Goal: Information Seeking & Learning: Compare options

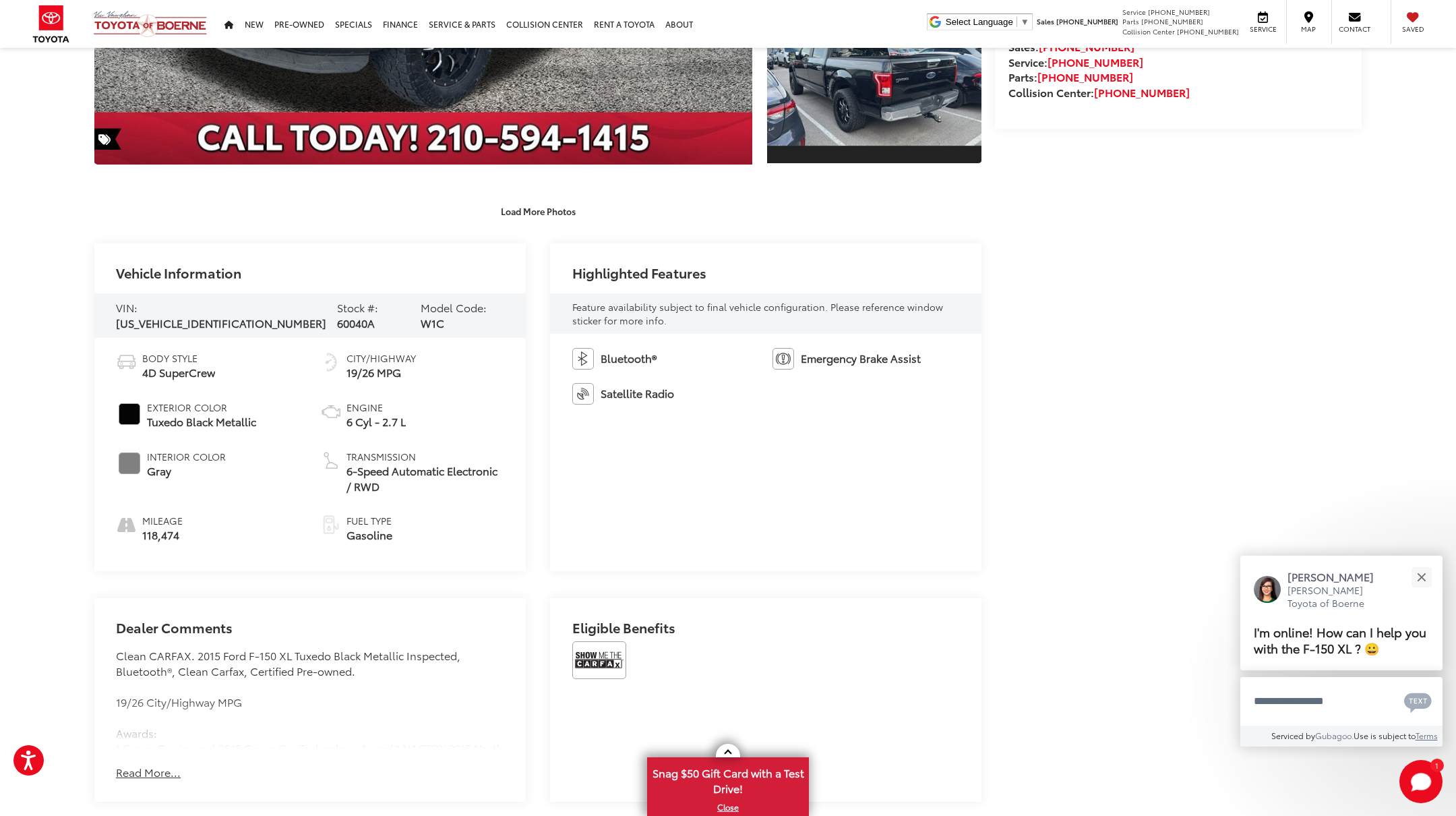
scroll to position [601, 0]
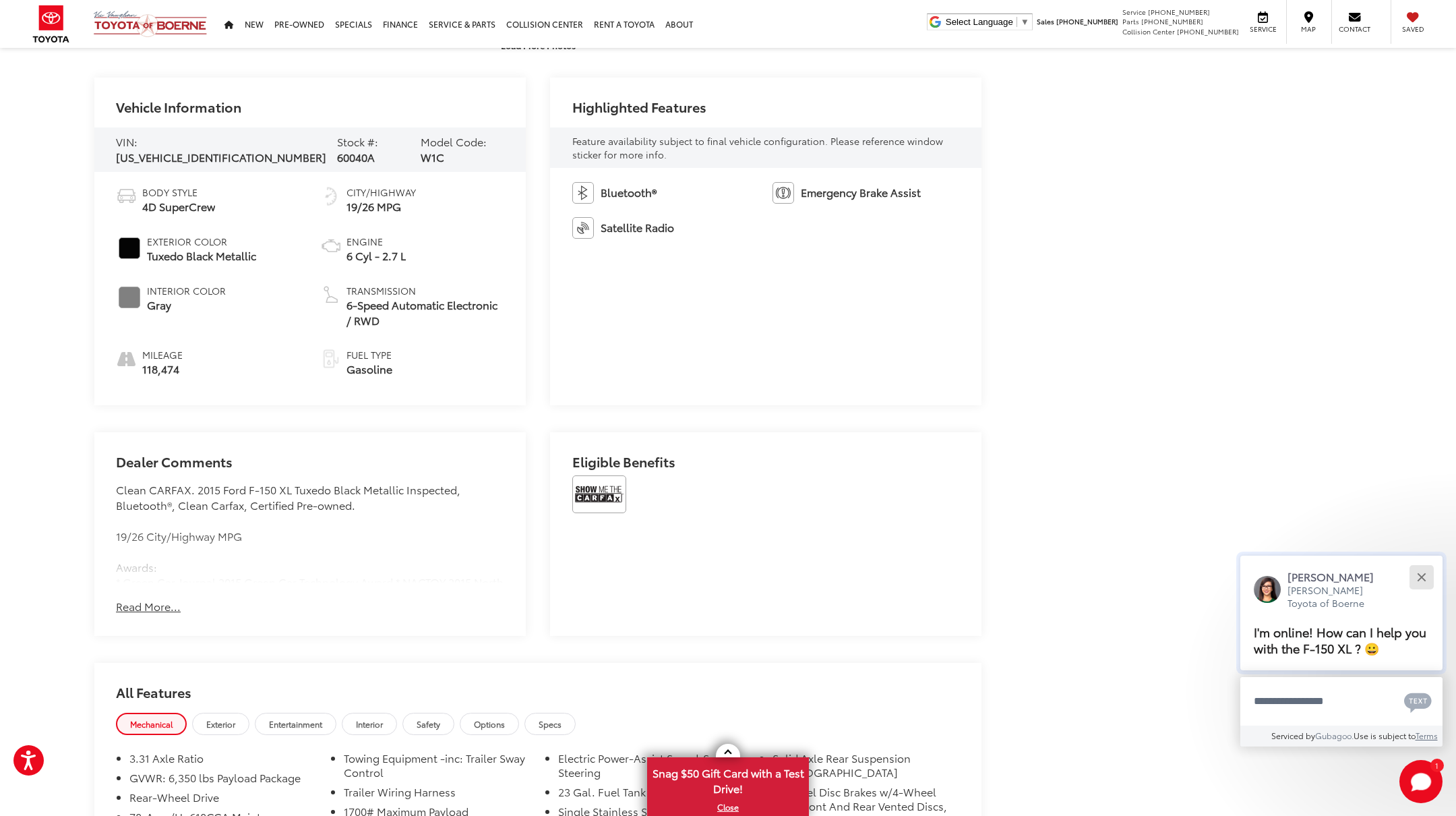
drag, startPoint x: 1428, startPoint y: 579, endPoint x: 1418, endPoint y: 574, distance: 11.2
click at [1428, 579] on button "Close" at bounding box center [1422, 577] width 29 height 29
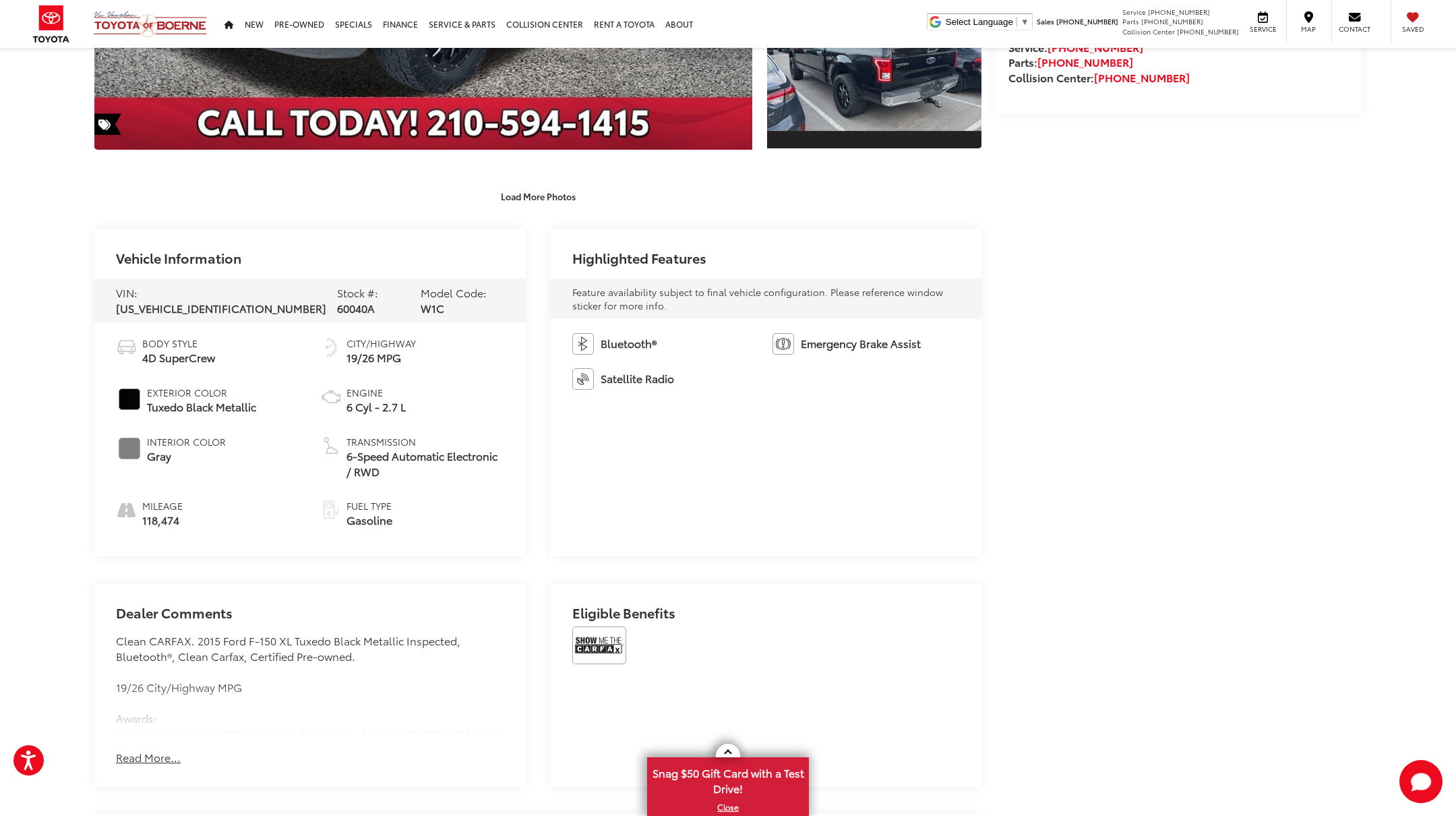
scroll to position [555, 0]
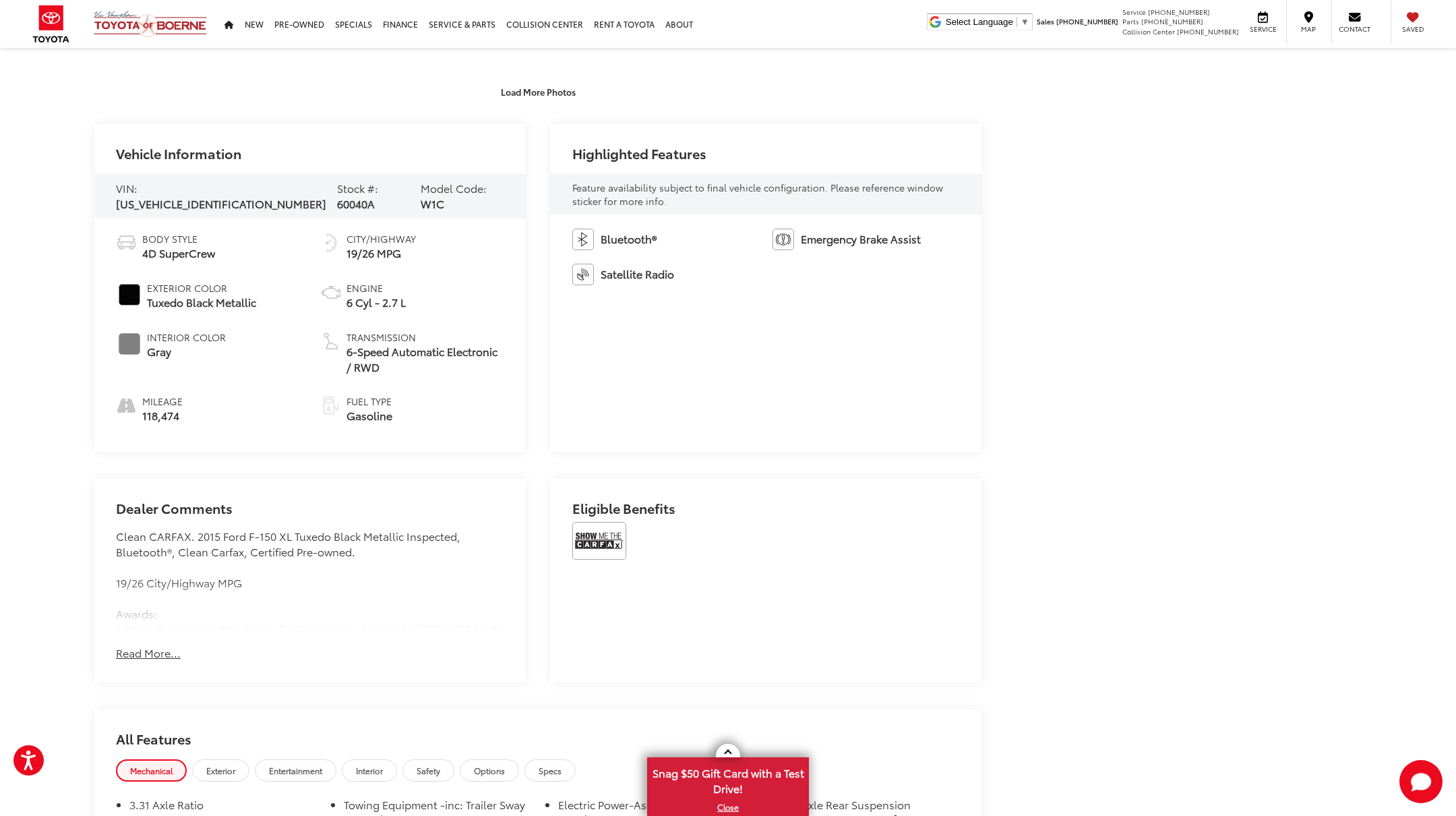
click at [139, 650] on button "Read More..." at bounding box center [148, 653] width 65 height 16
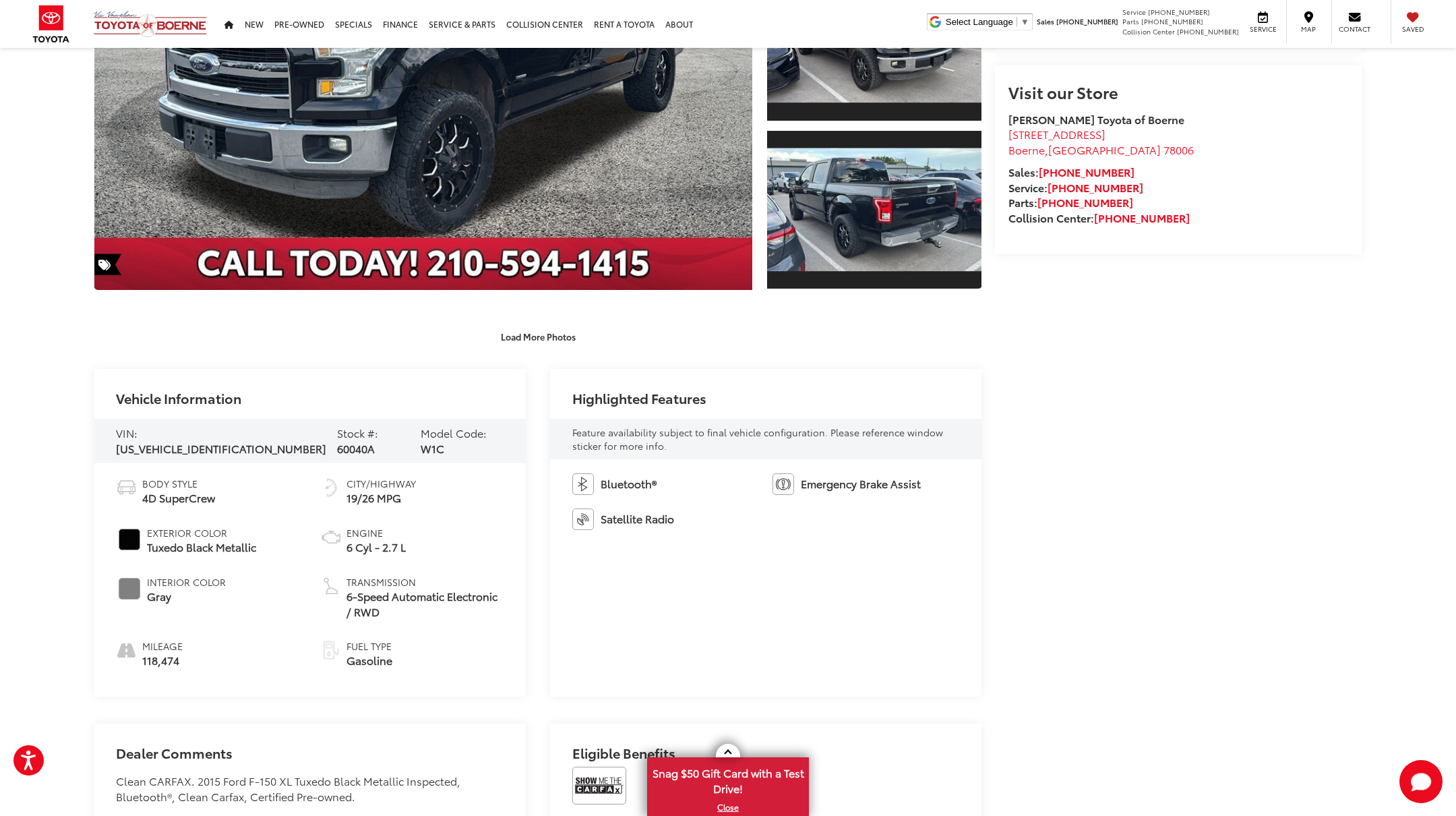
scroll to position [468, 0]
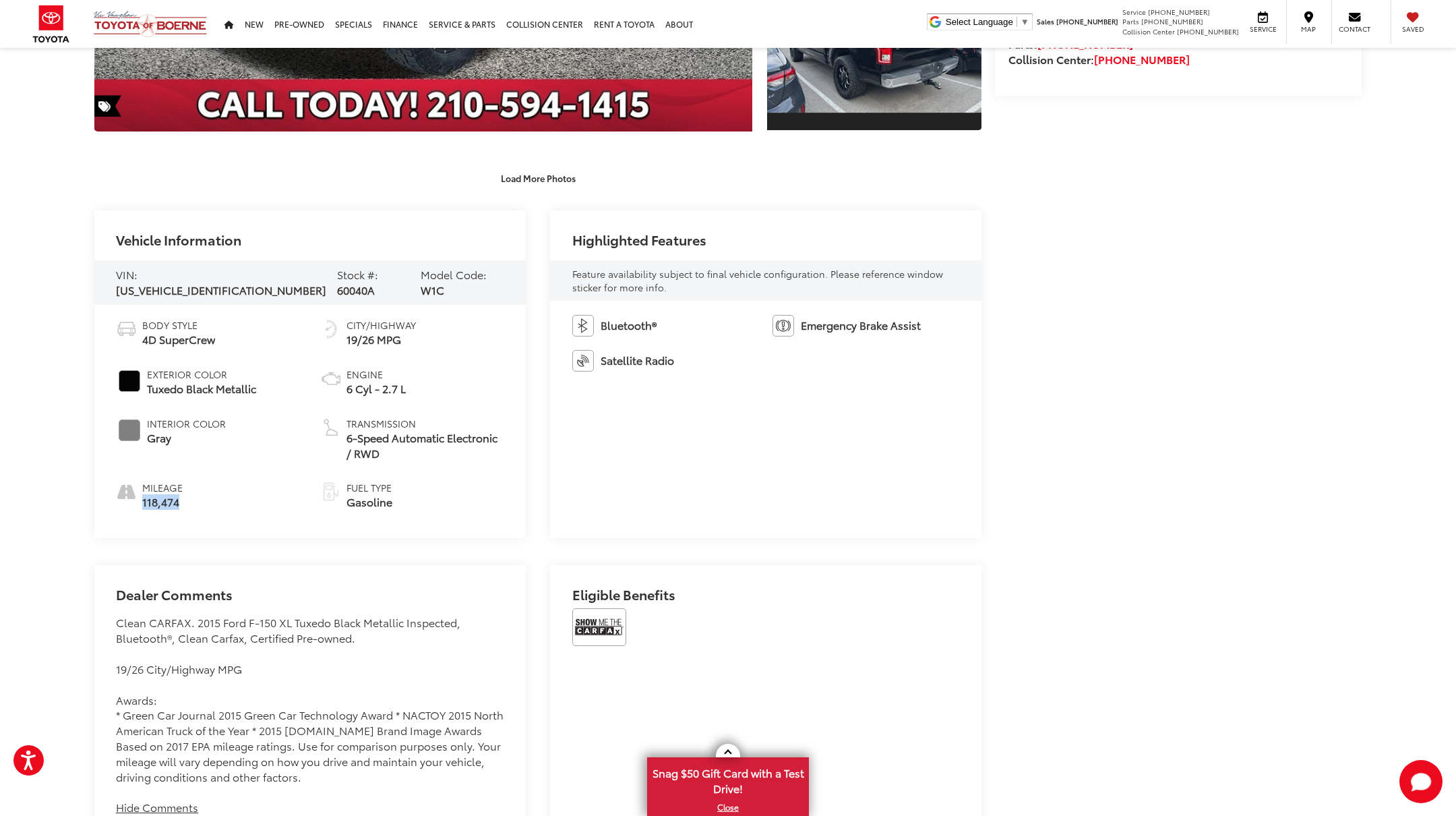
drag, startPoint x: 141, startPoint y: 500, endPoint x: 195, endPoint y: 500, distance: 54.0
click at [195, 500] on li "Mileage 118,474" at bounding box center [208, 496] width 184 height 29
click at [354, 556] on div "Vehicle Information VIN: 1FTEW1CP9FKD32258 Stock #: 60040A Model Code: W1C Body…" at bounding box center [538, 665] width 887 height 910
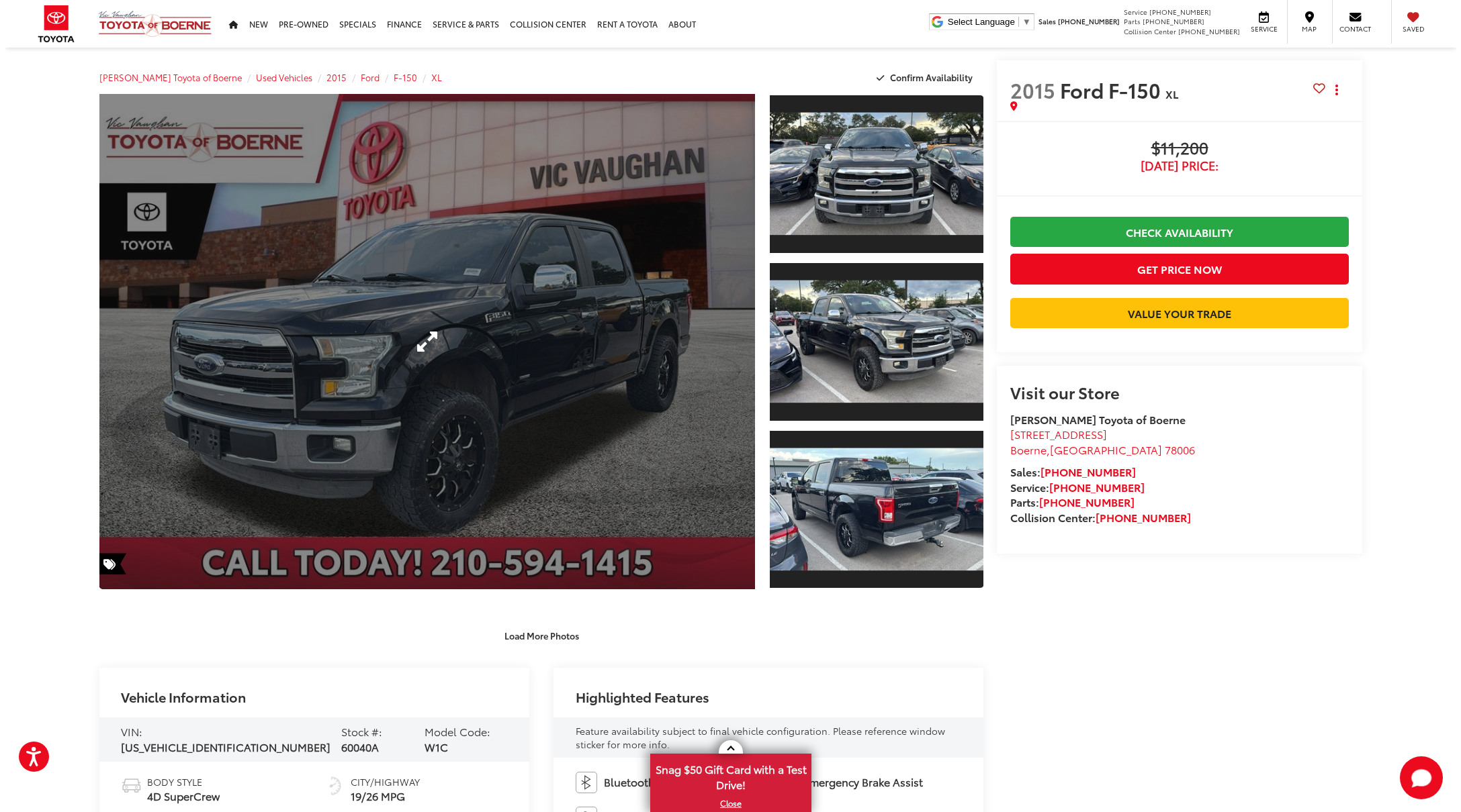
scroll to position [0, 0]
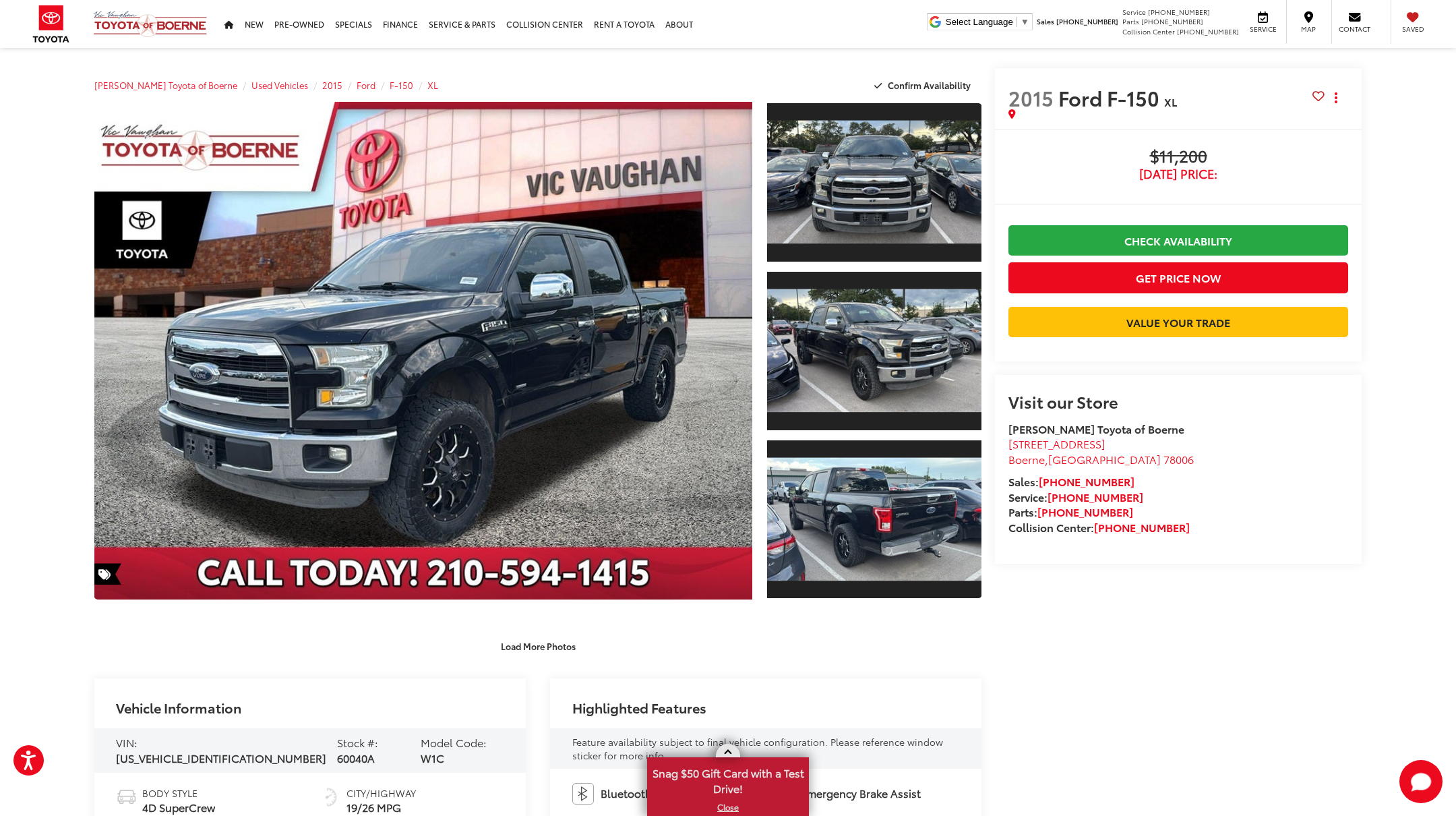
click at [730, 749] on link at bounding box center [728, 751] width 24 height 13
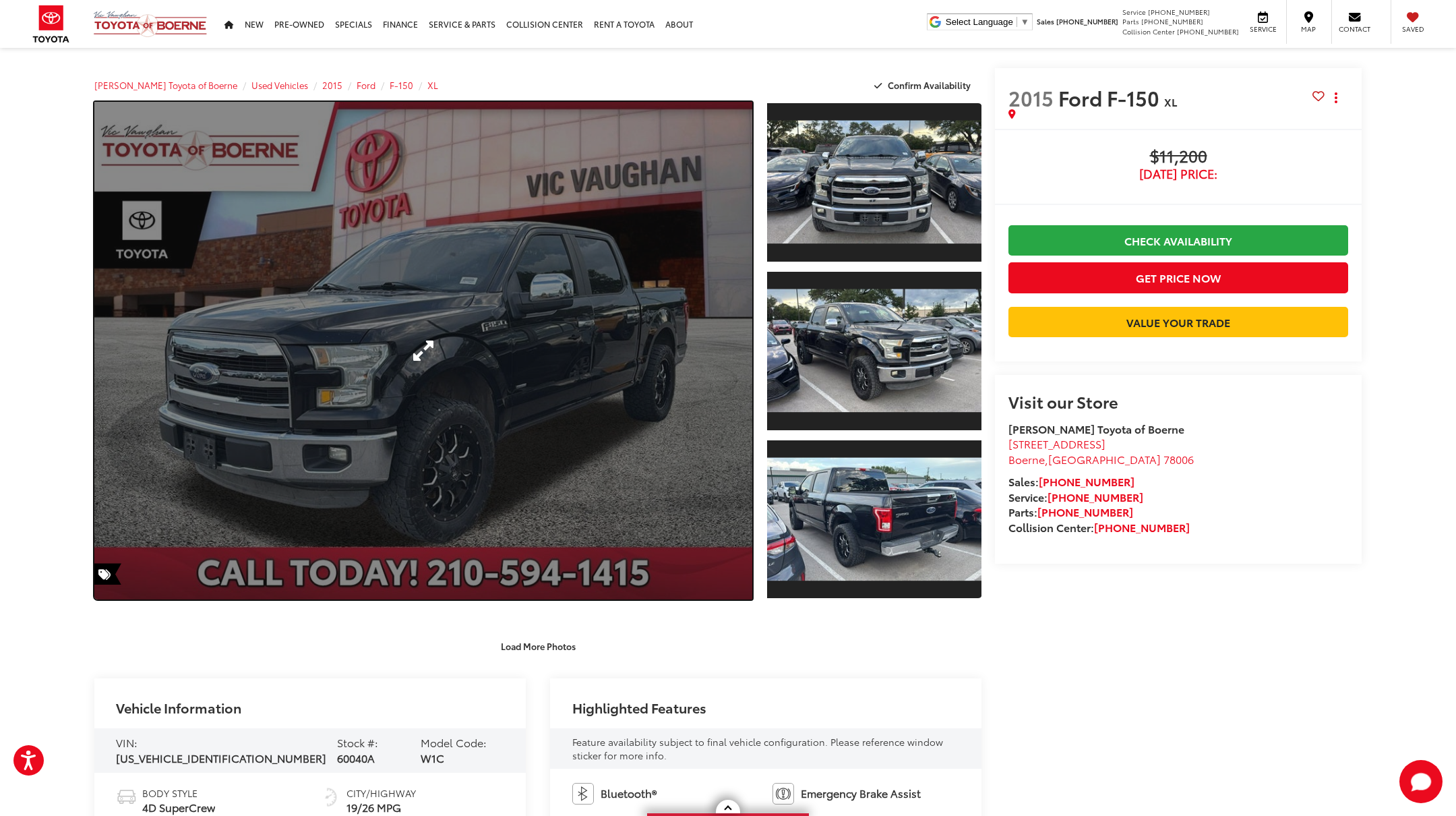
click at [490, 279] on link "Expand Photo 0" at bounding box center [423, 350] width 658 height 498
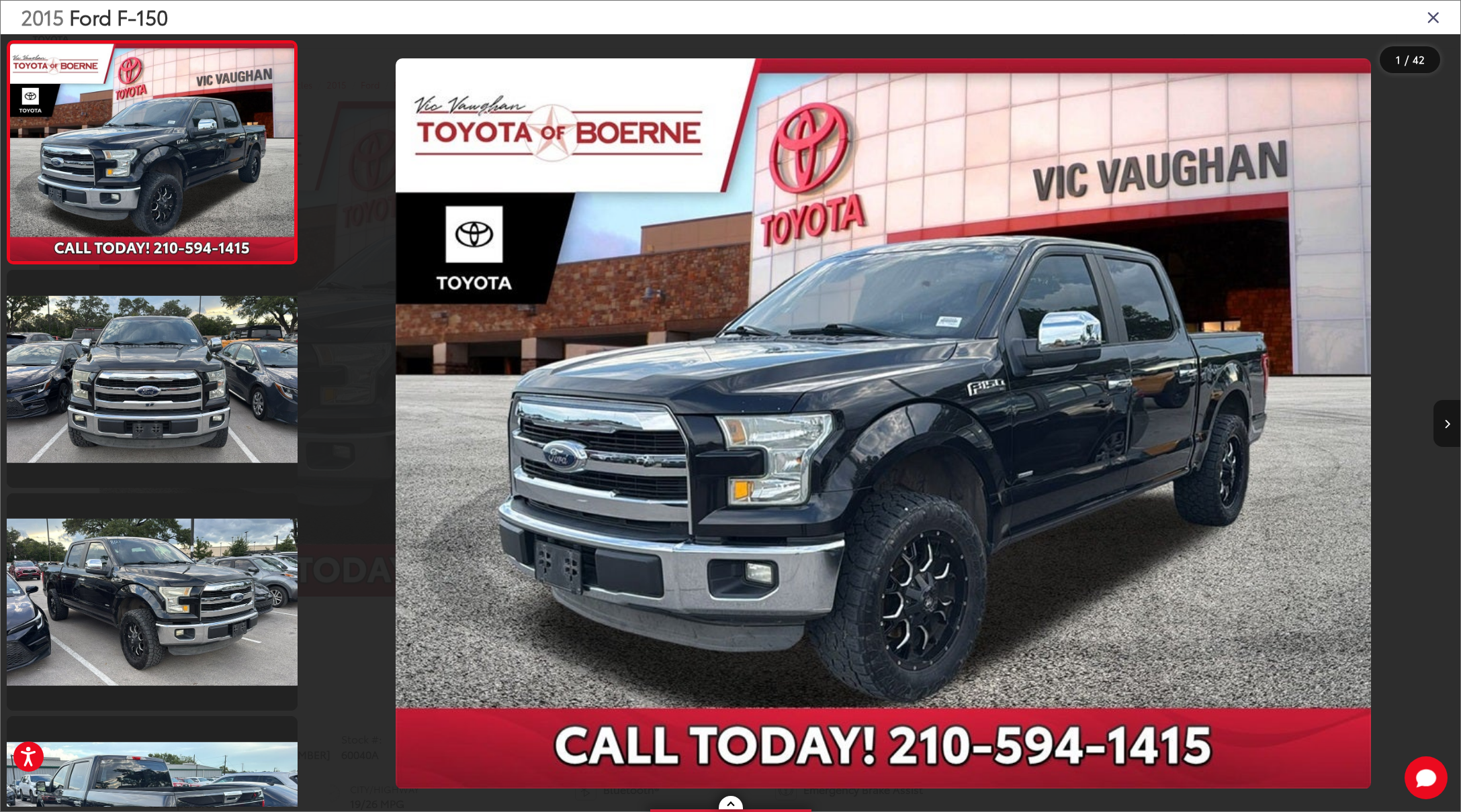
click at [1444, 425] on icon "Next image" at bounding box center [1447, 424] width 6 height 10
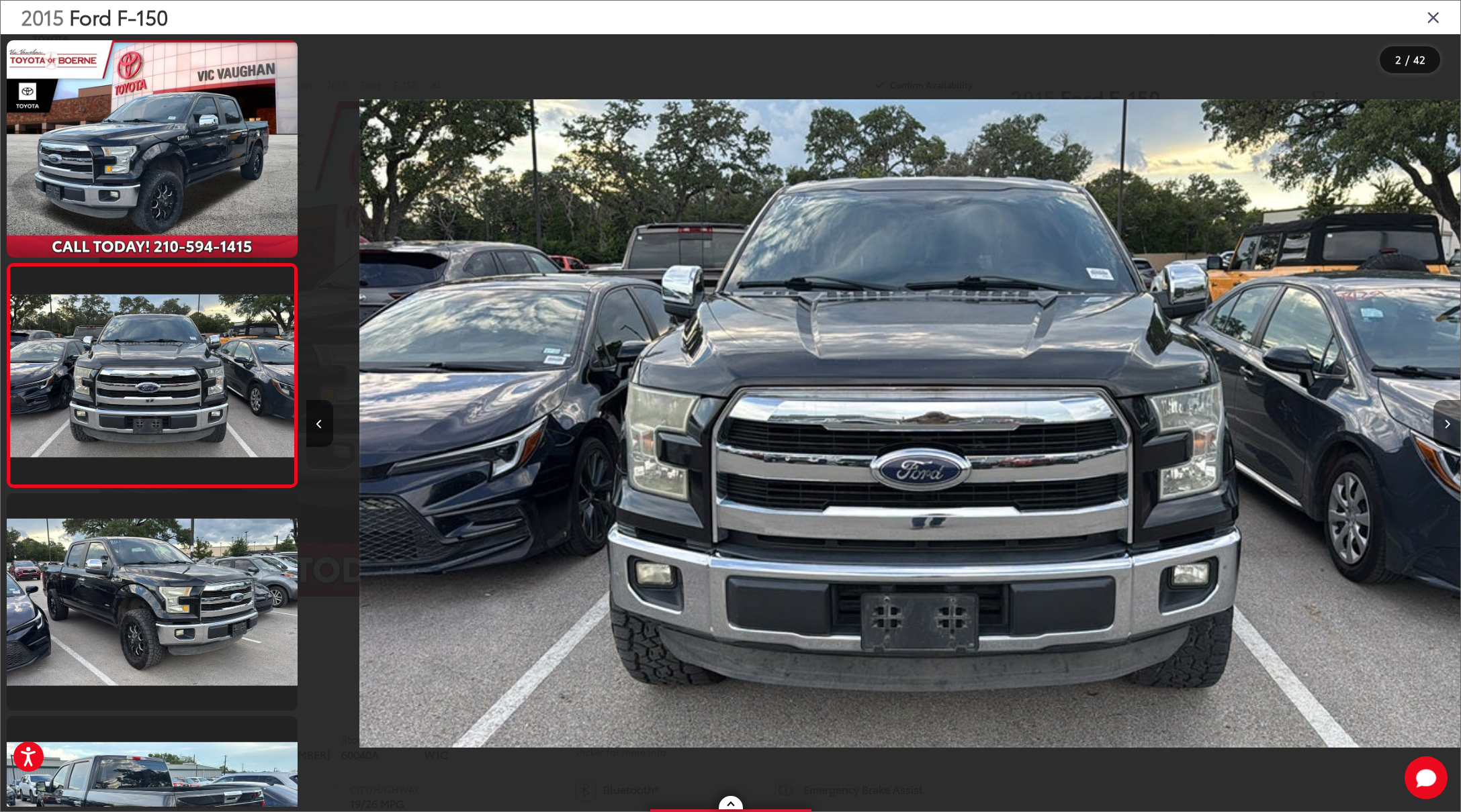
scroll to position [0, 1154]
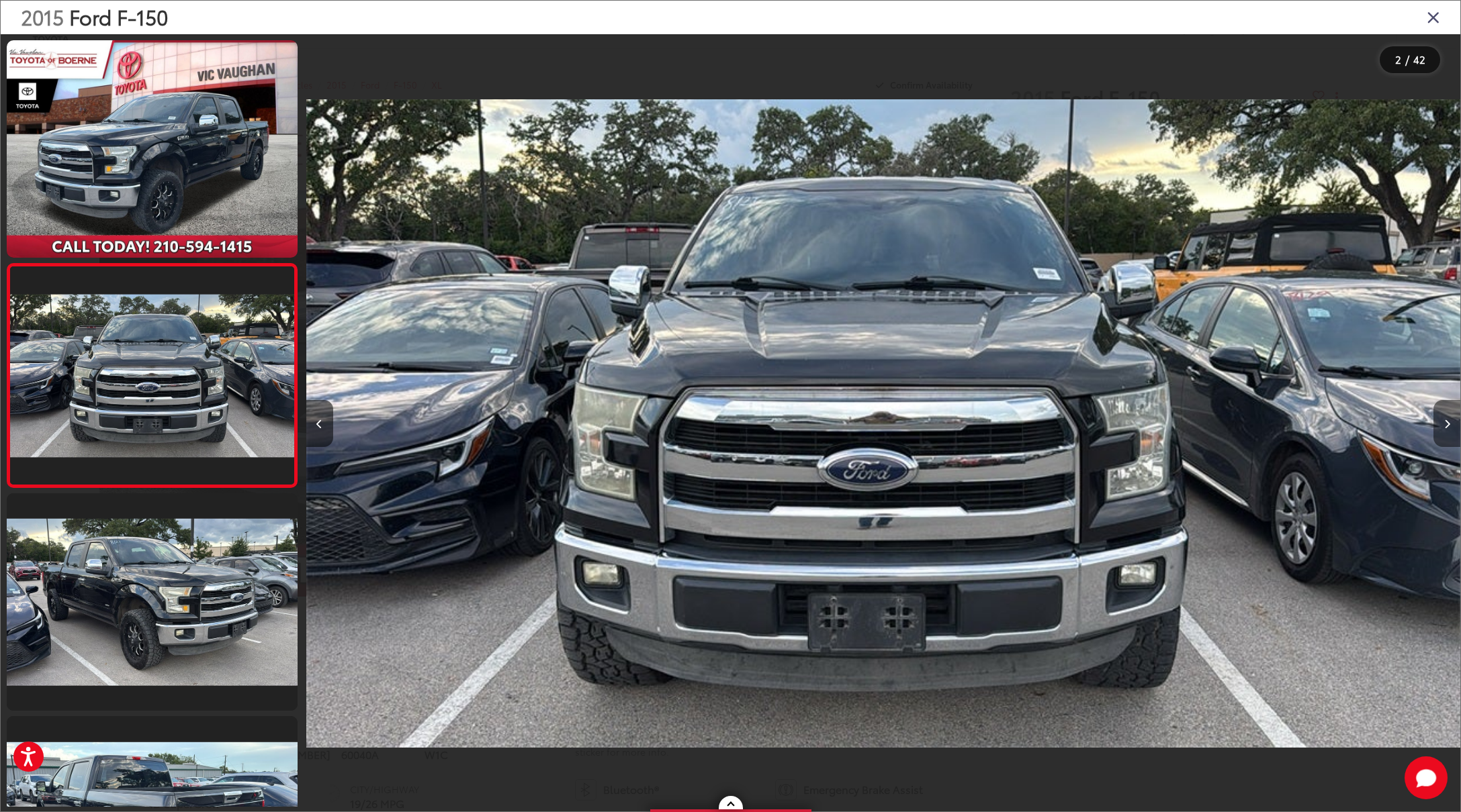
click at [1451, 421] on button "Next image" at bounding box center [1447, 423] width 27 height 47
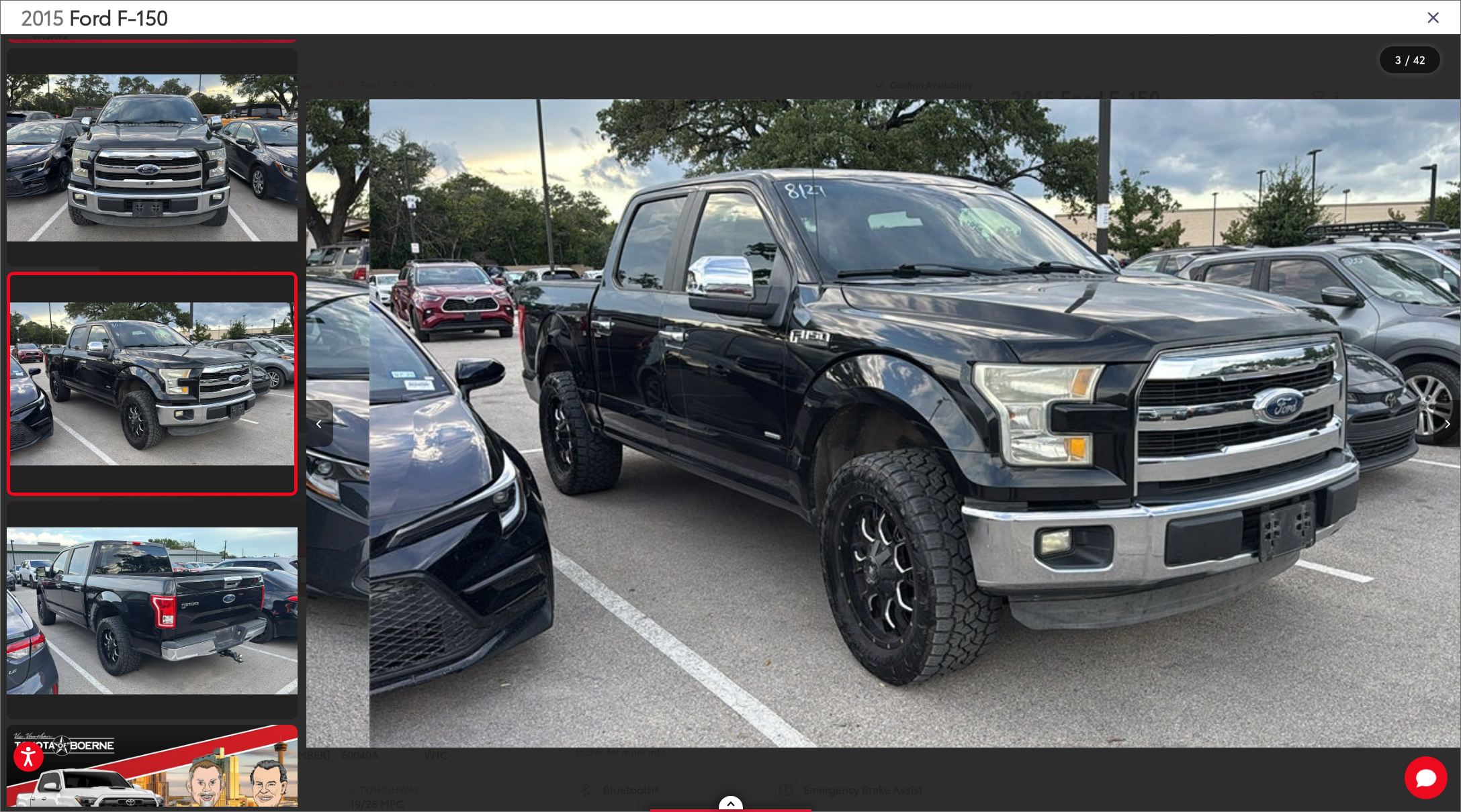
scroll to position [0, 2309]
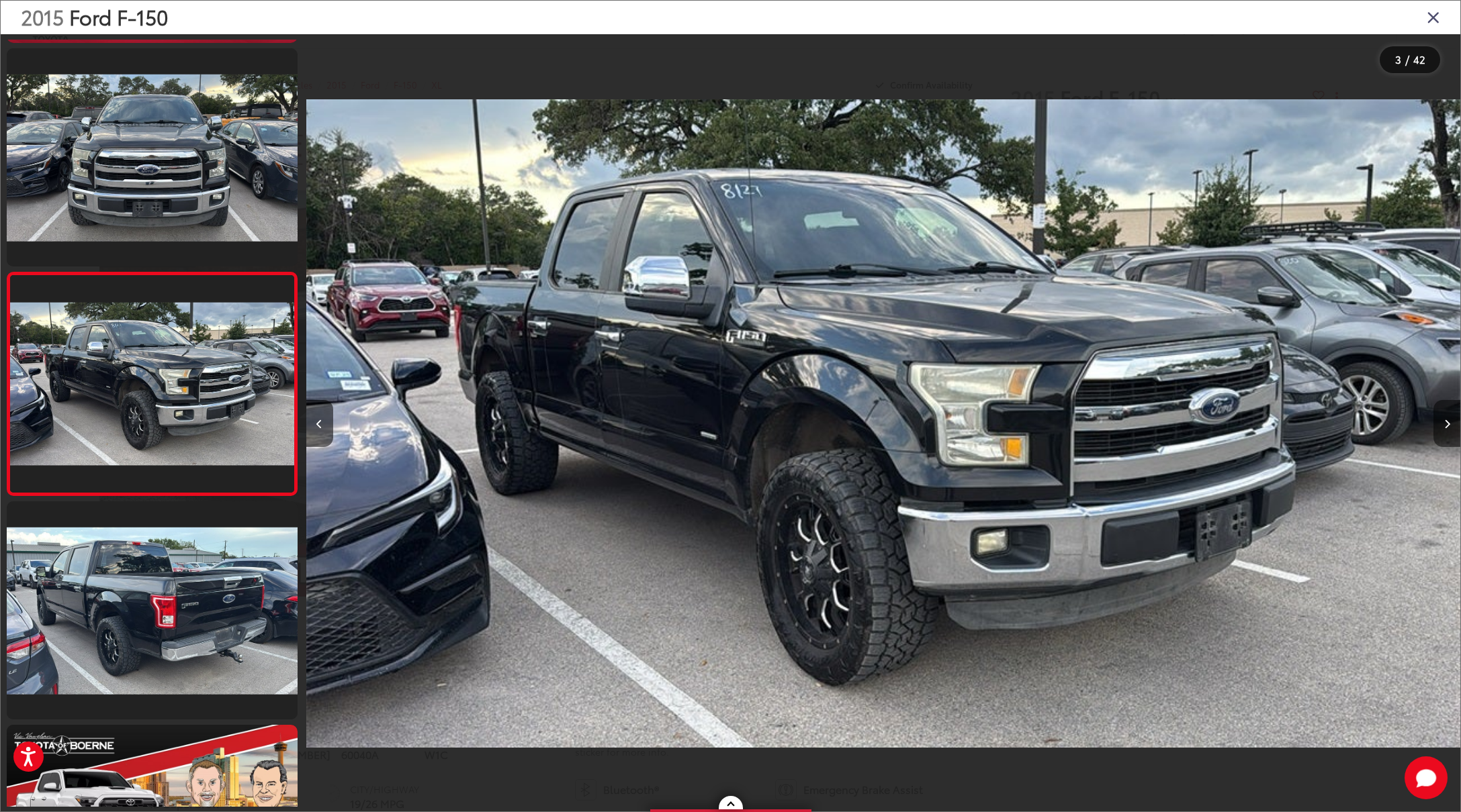
click at [1451, 421] on button "Next image" at bounding box center [1447, 423] width 27 height 47
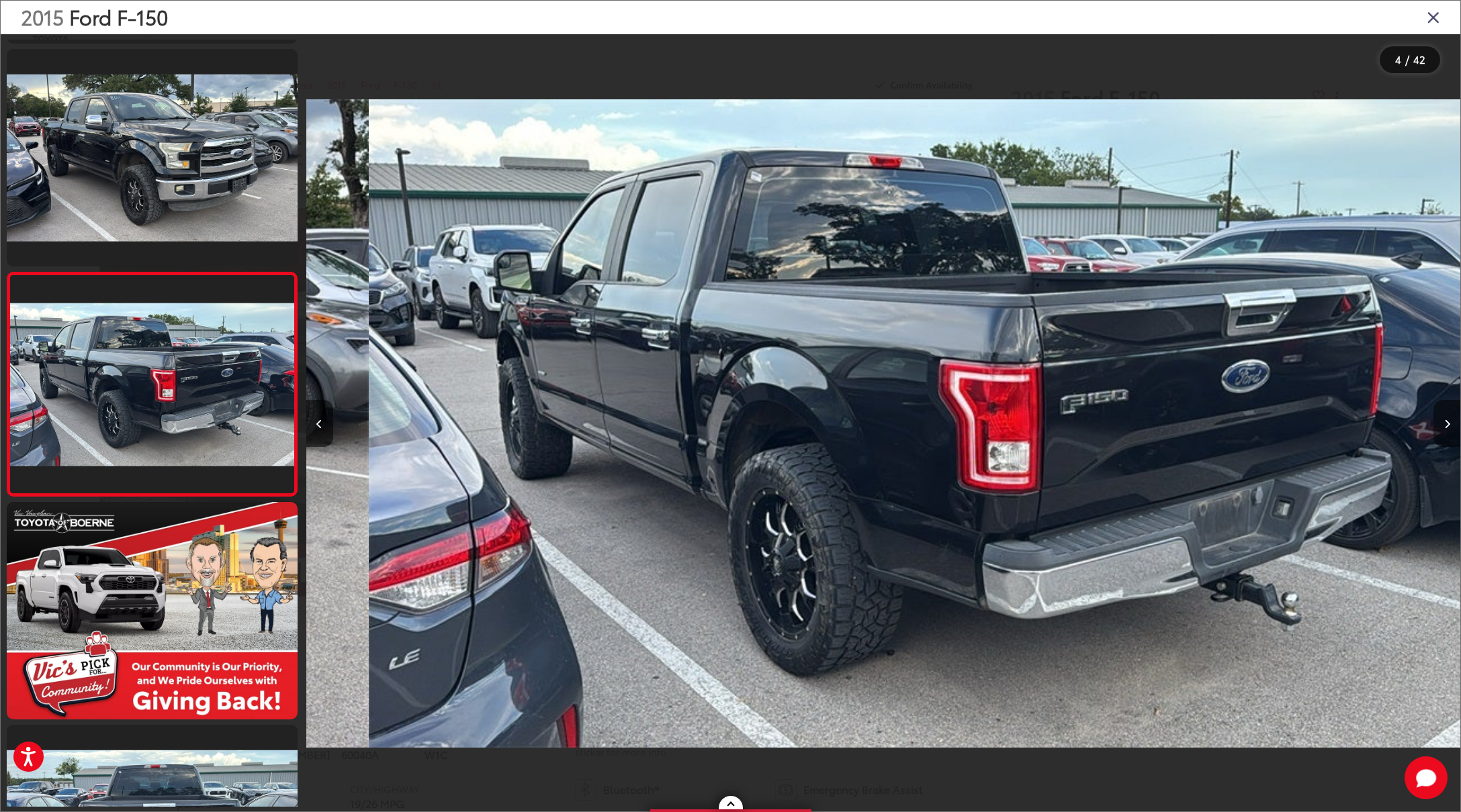
scroll to position [0, 3462]
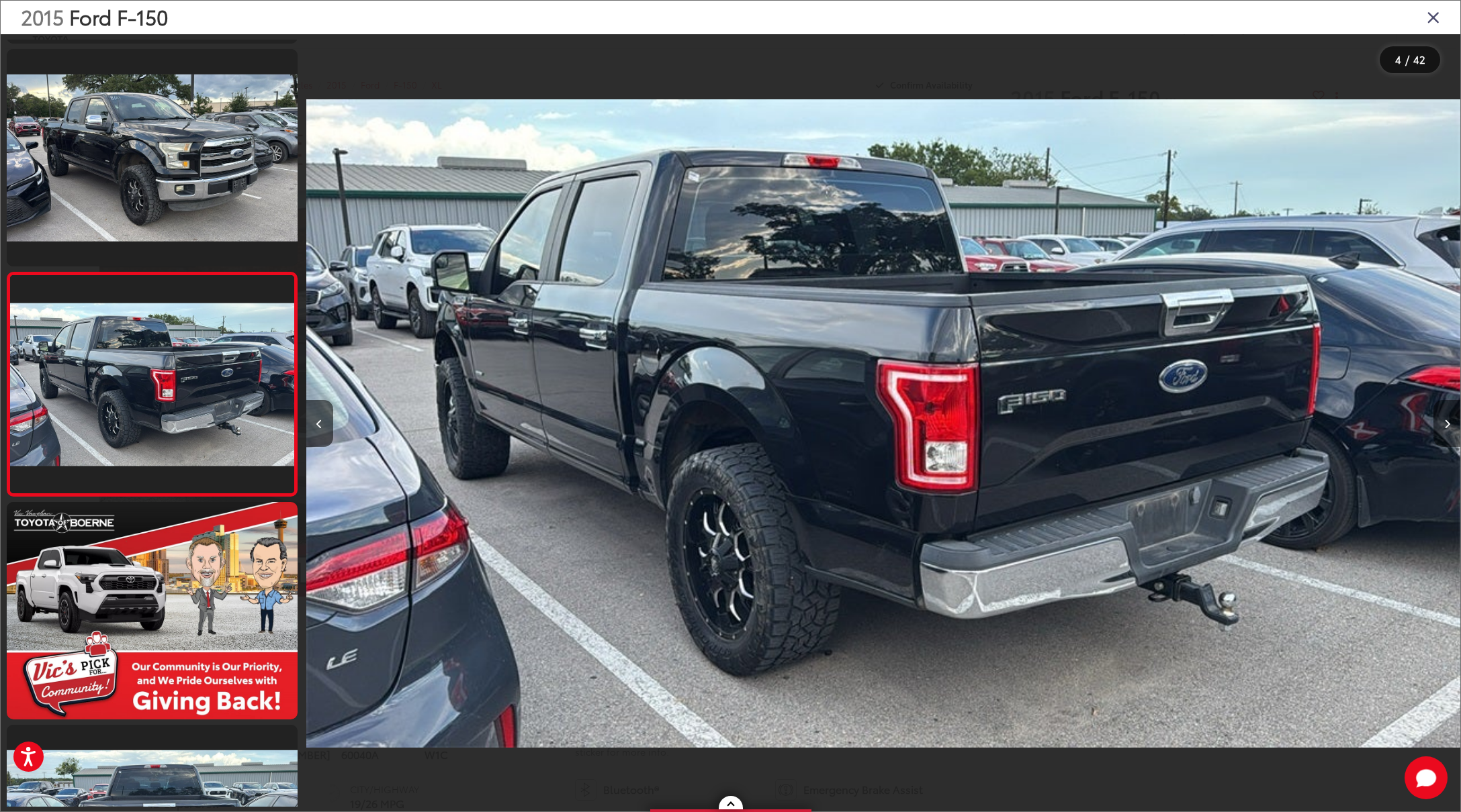
click at [1451, 426] on button "Next image" at bounding box center [1447, 423] width 27 height 47
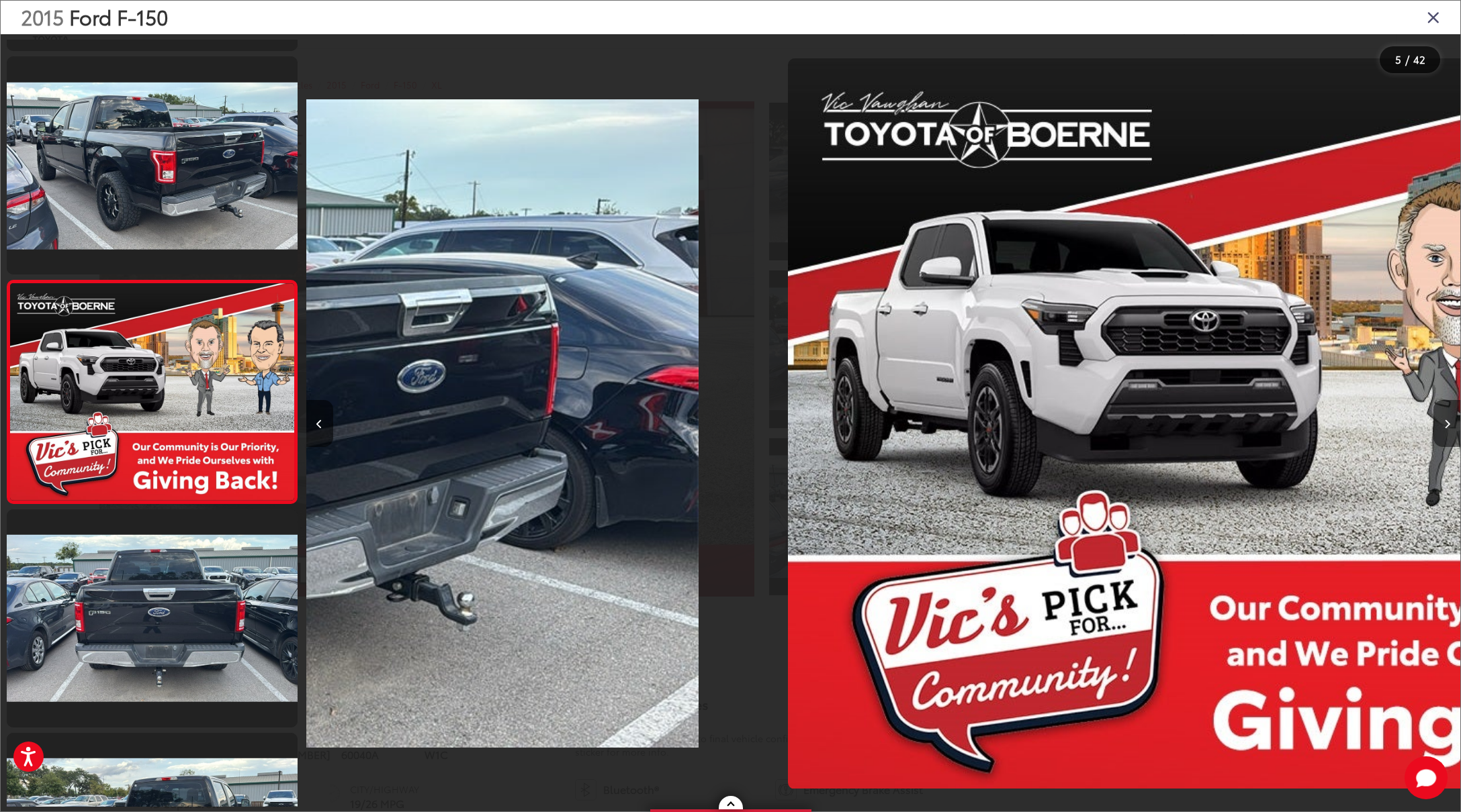
scroll to position [662, 0]
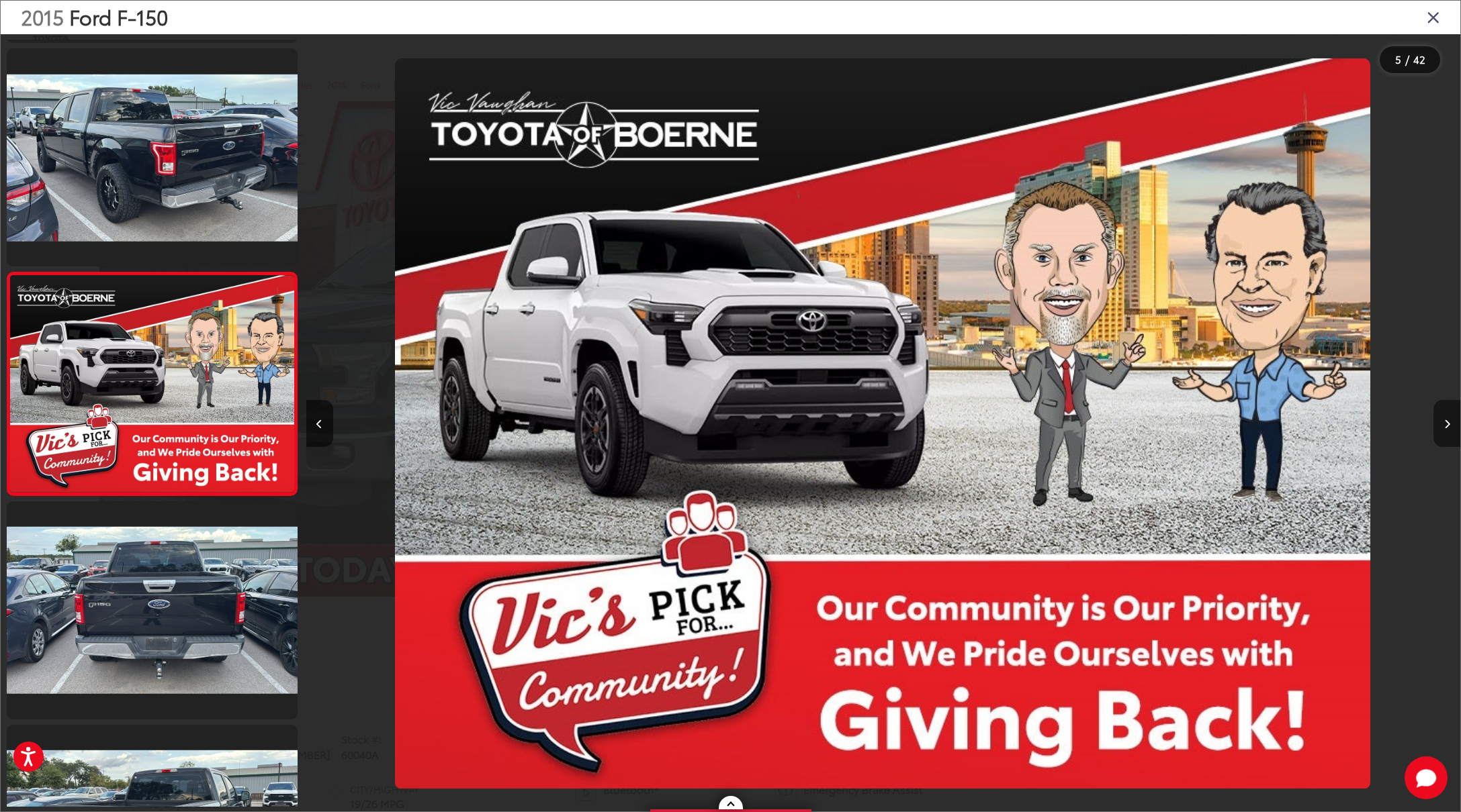
click at [1451, 426] on button "Next image" at bounding box center [1447, 423] width 27 height 47
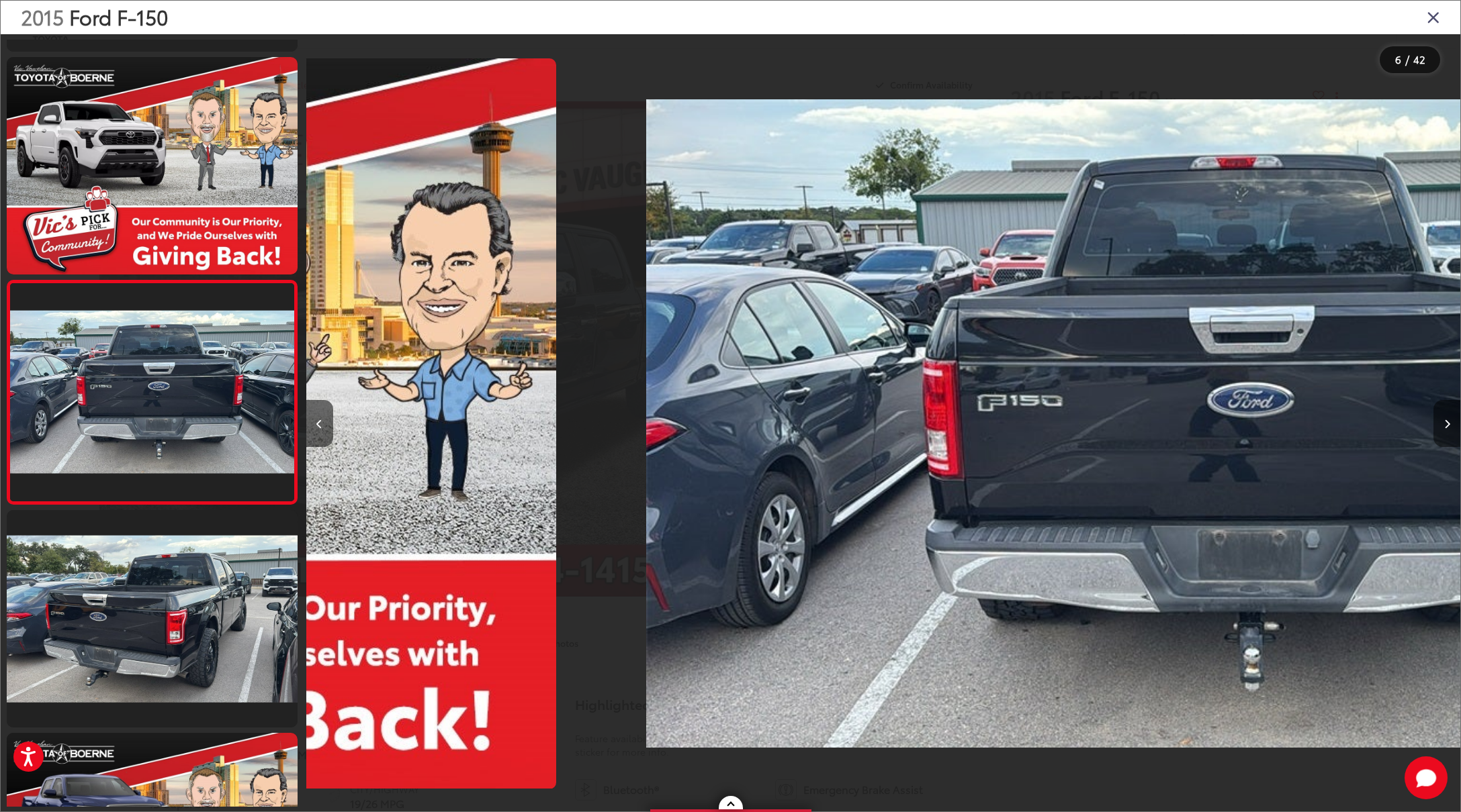
scroll to position [884, 0]
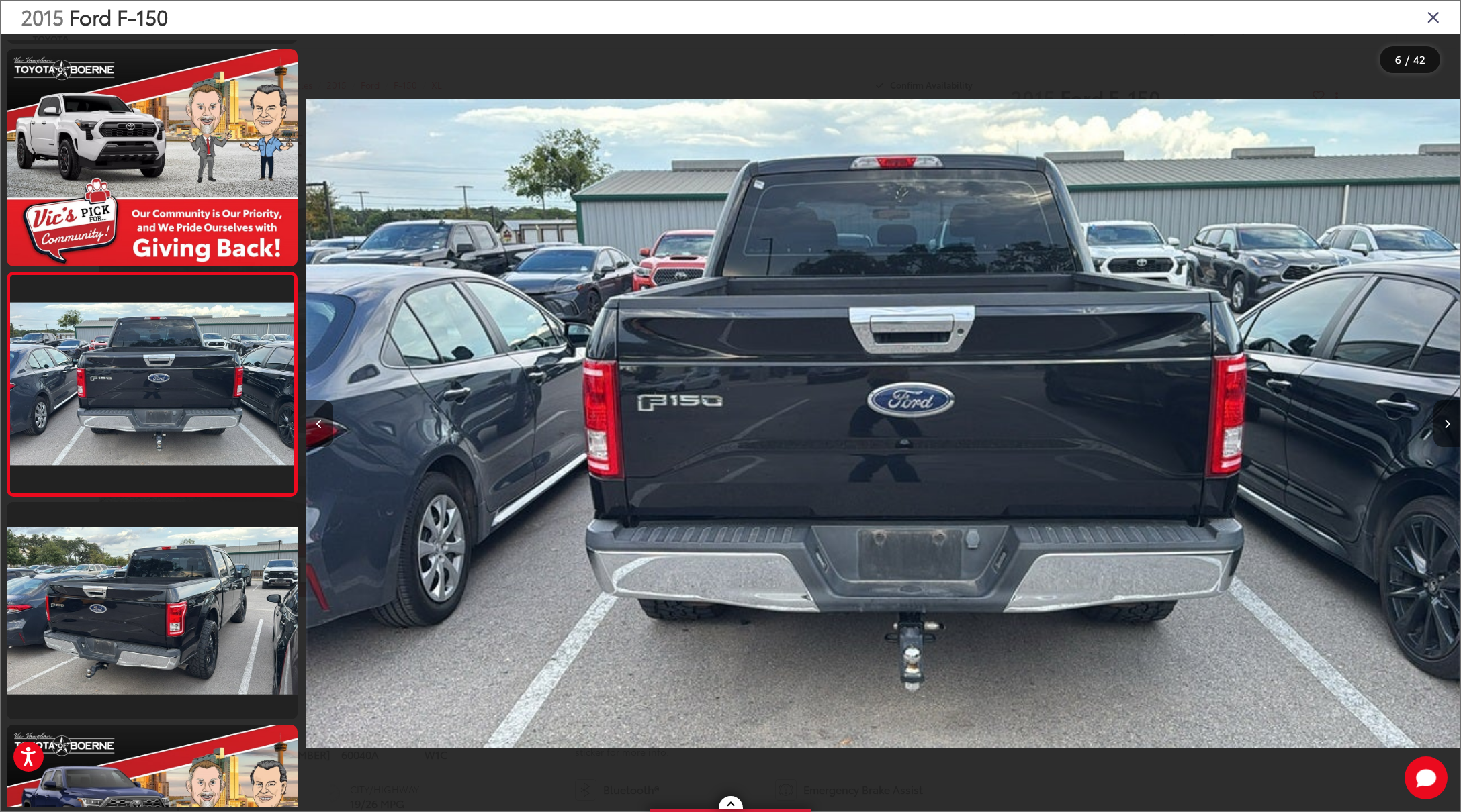
click at [1451, 426] on button "Next image" at bounding box center [1447, 423] width 27 height 47
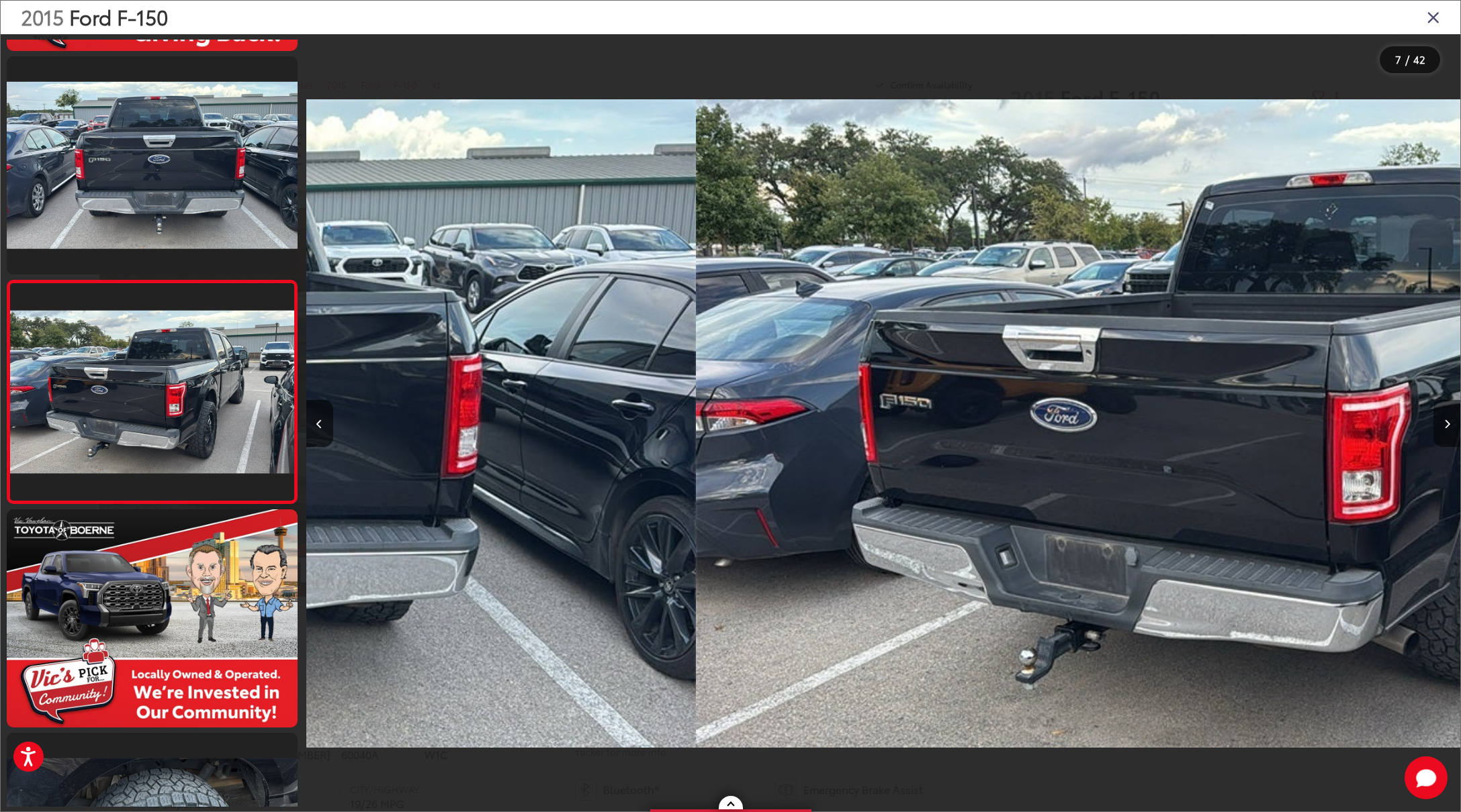
scroll to position [1108, 0]
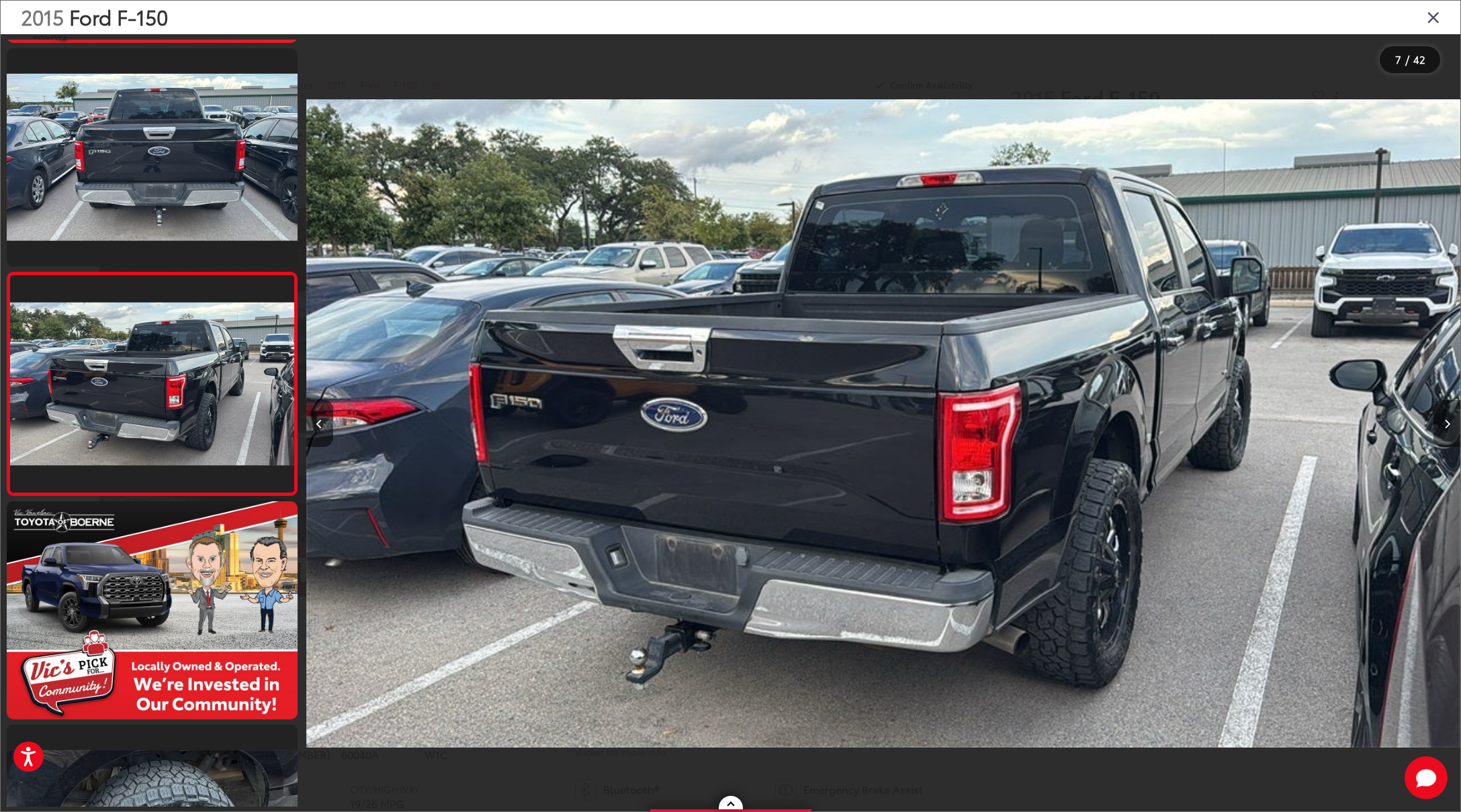
click at [1451, 426] on button "Next image" at bounding box center [1447, 423] width 27 height 47
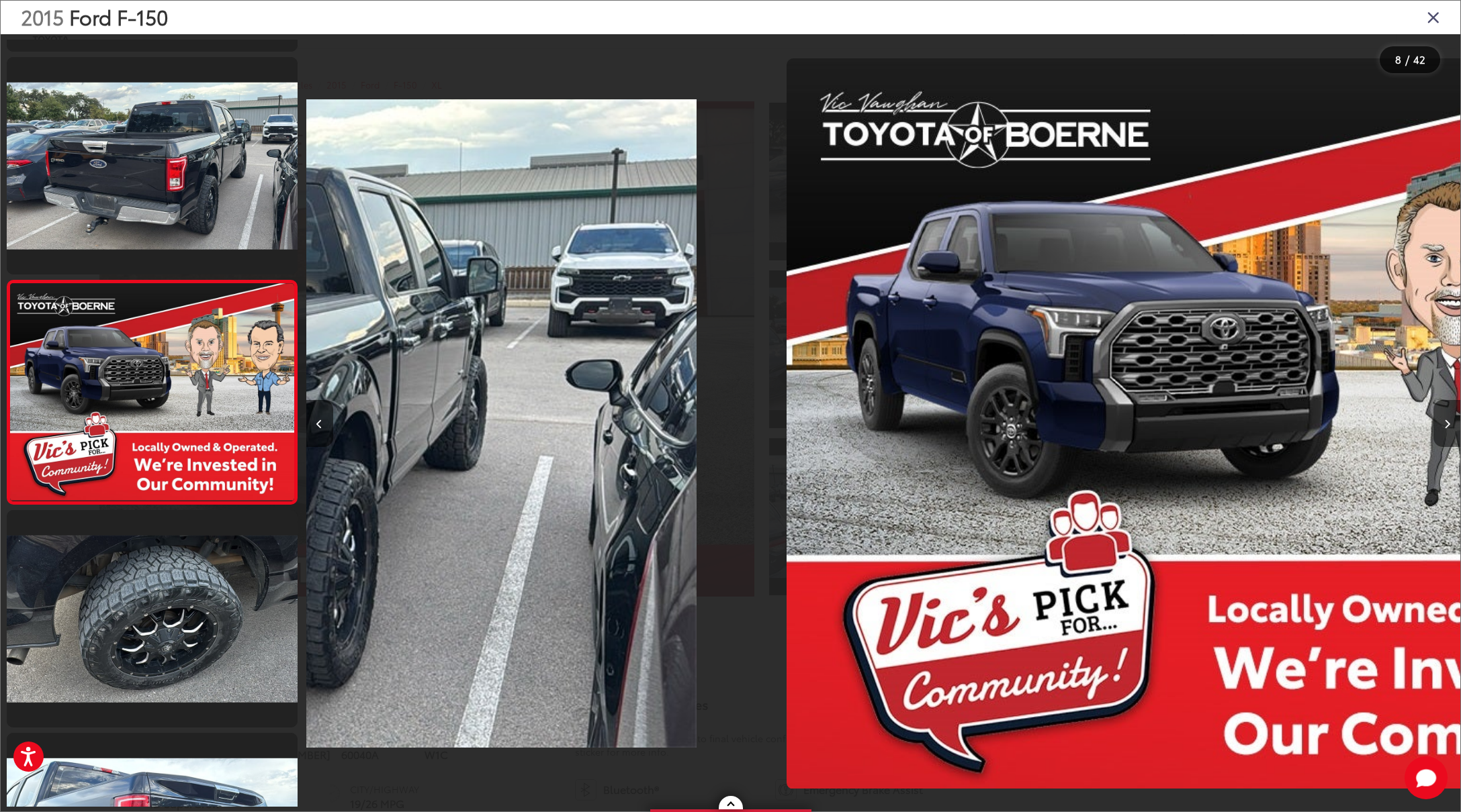
scroll to position [1330, 0]
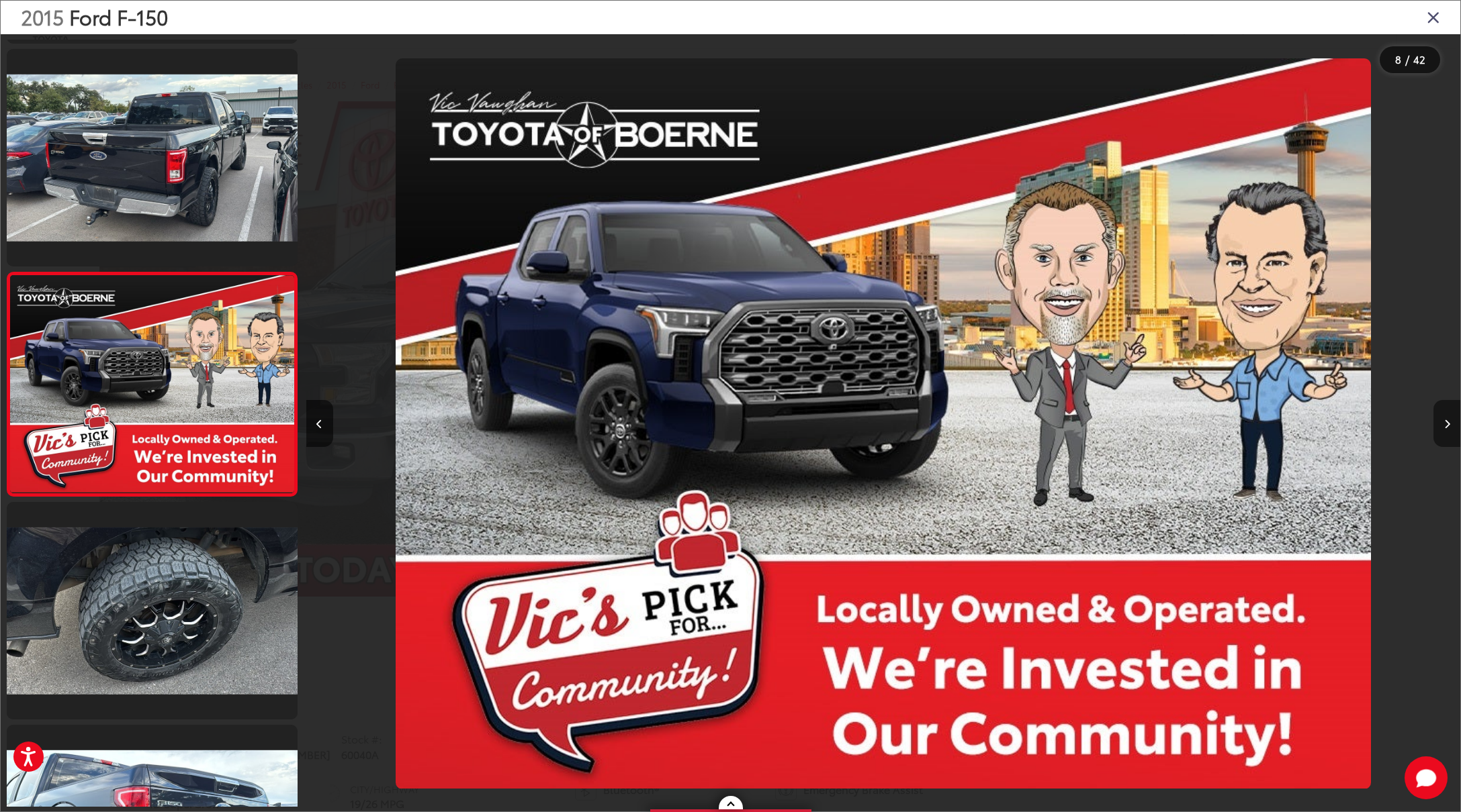
click at [1451, 426] on button "Next image" at bounding box center [1447, 423] width 27 height 47
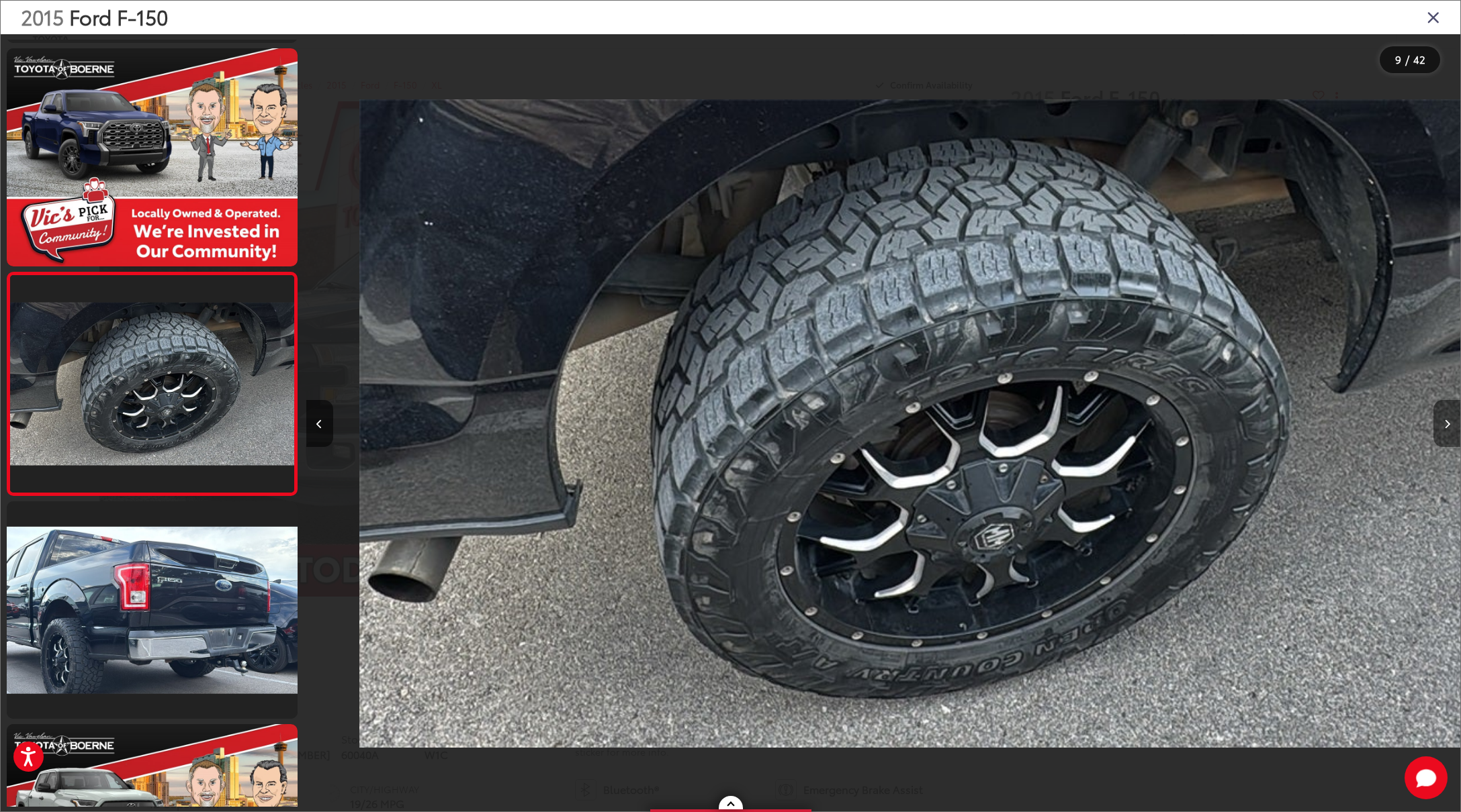
scroll to position [0, 0]
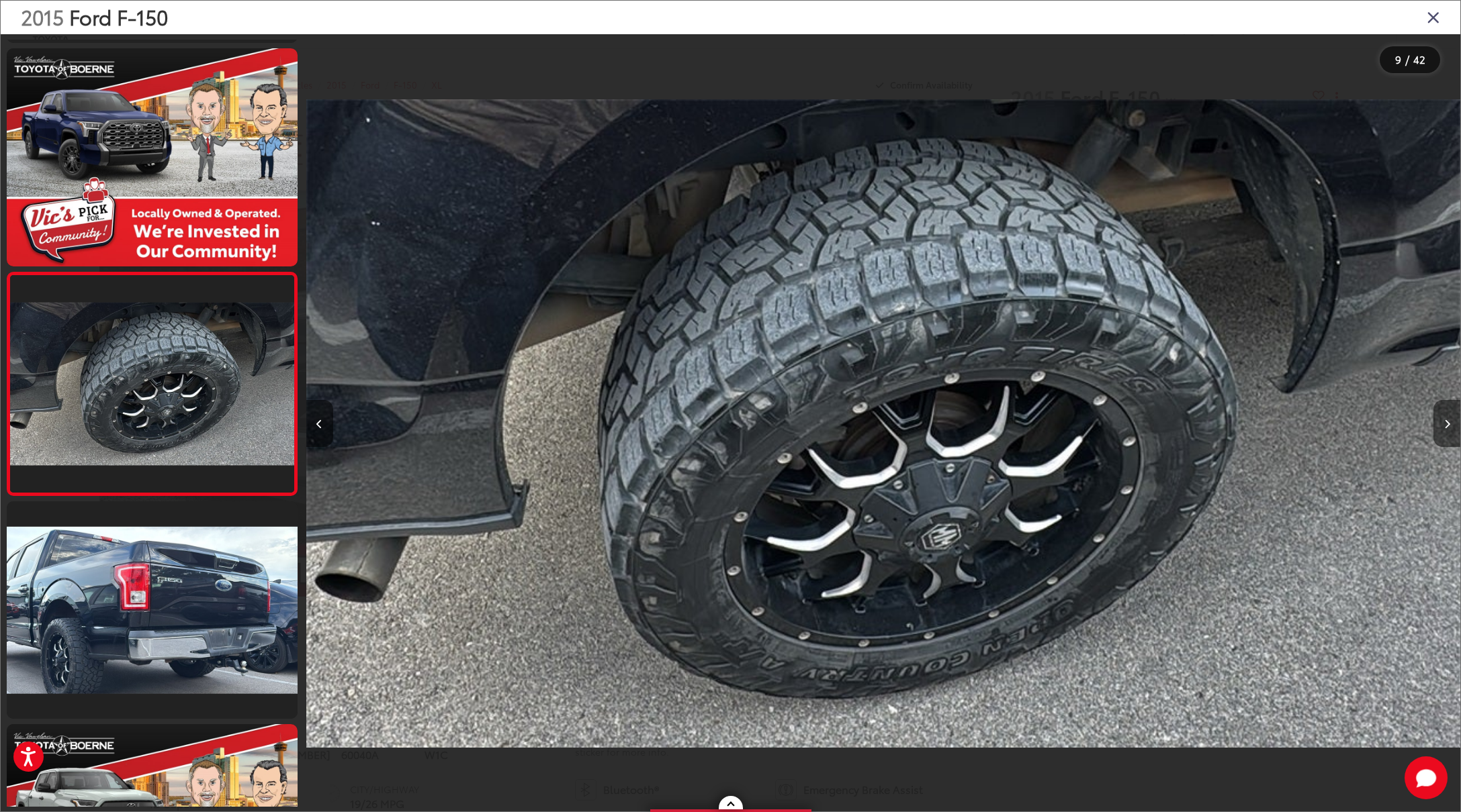
click at [1451, 426] on button "Next image" at bounding box center [1447, 423] width 27 height 47
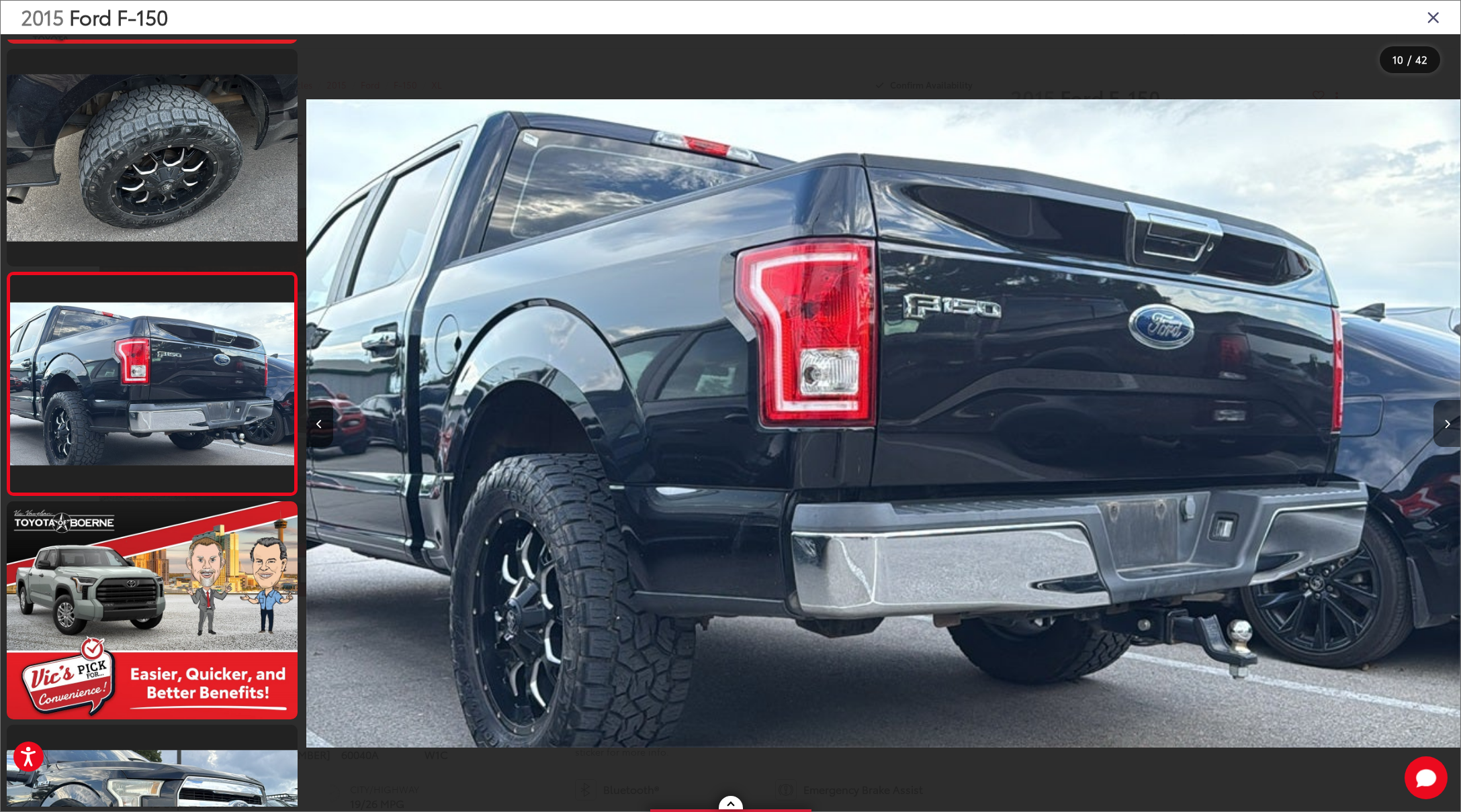
click at [1451, 426] on button "Next image" at bounding box center [1447, 423] width 27 height 47
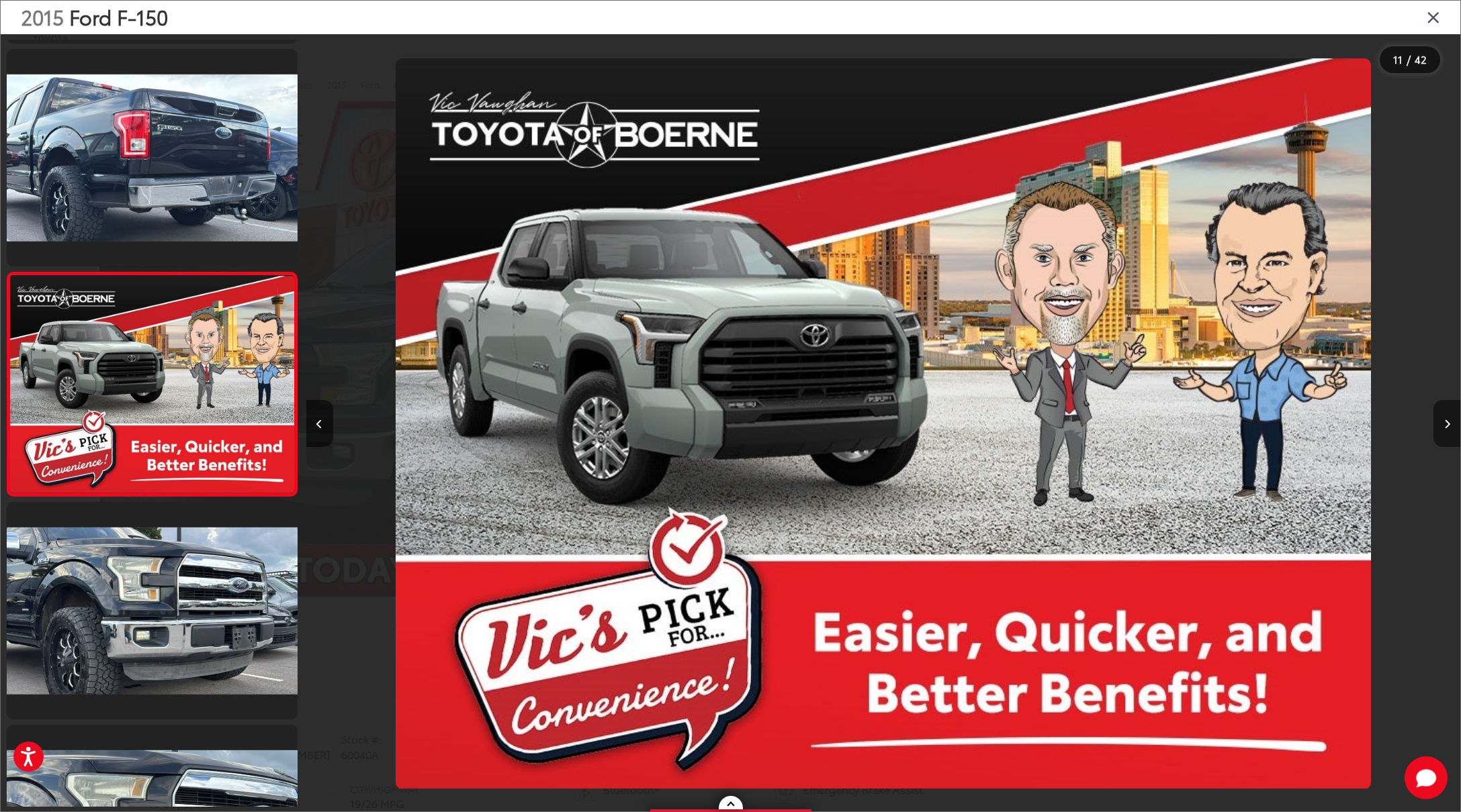
click at [1451, 426] on button "Next image" at bounding box center [1447, 423] width 27 height 47
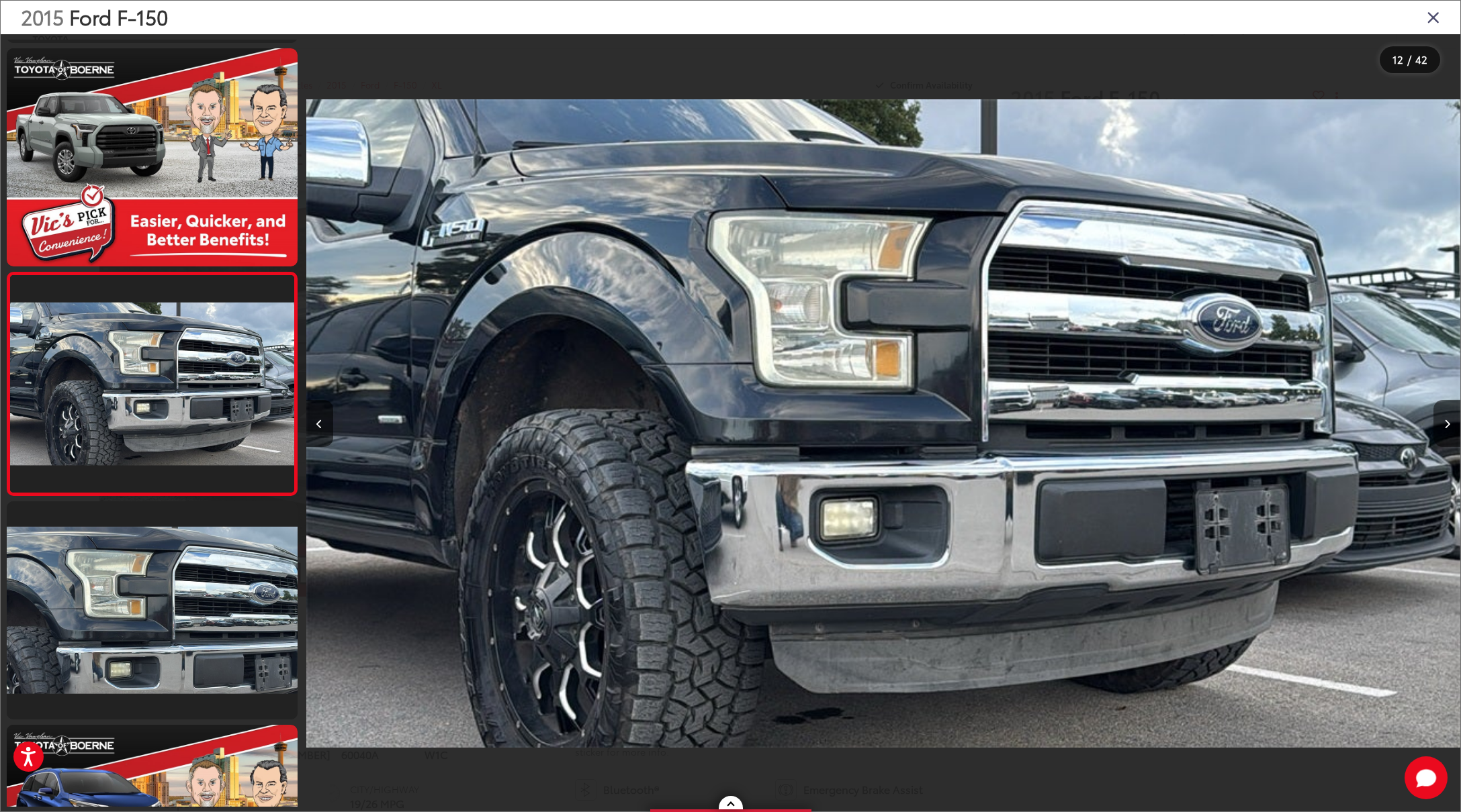
click at [1451, 426] on button "Next image" at bounding box center [1447, 423] width 27 height 47
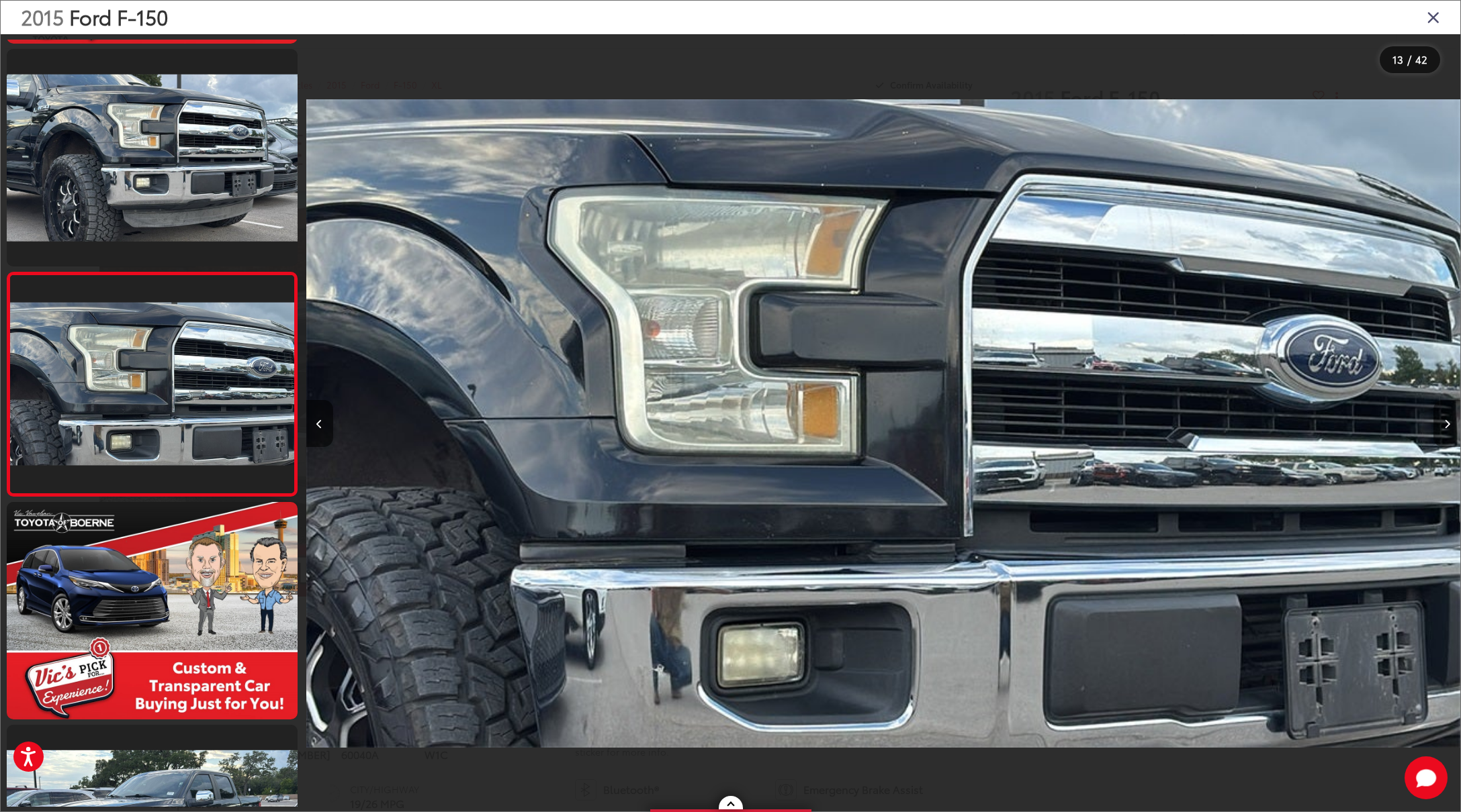
click at [1451, 426] on button "Next image" at bounding box center [1447, 423] width 27 height 47
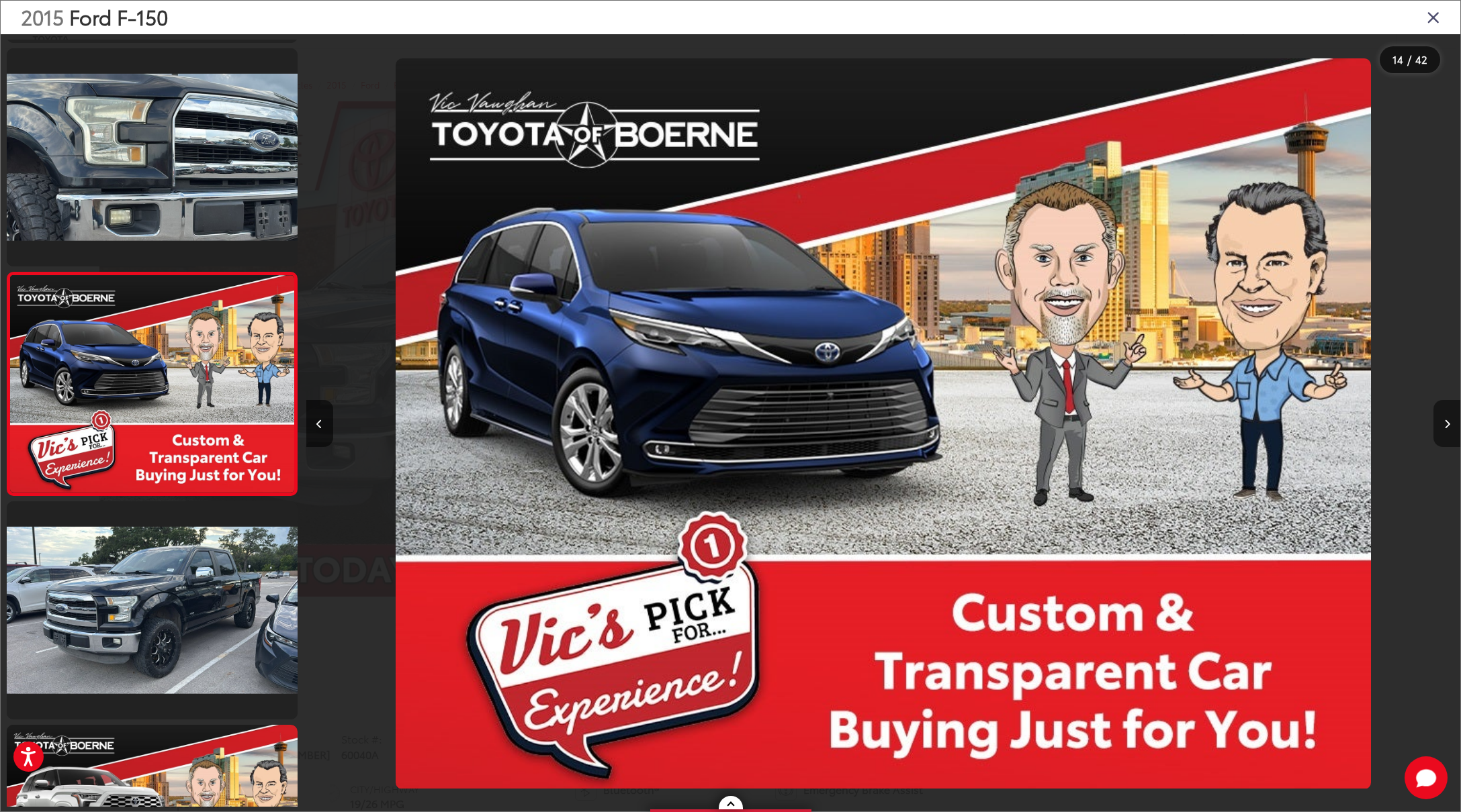
click at [1451, 426] on button "Next image" at bounding box center [1447, 423] width 27 height 47
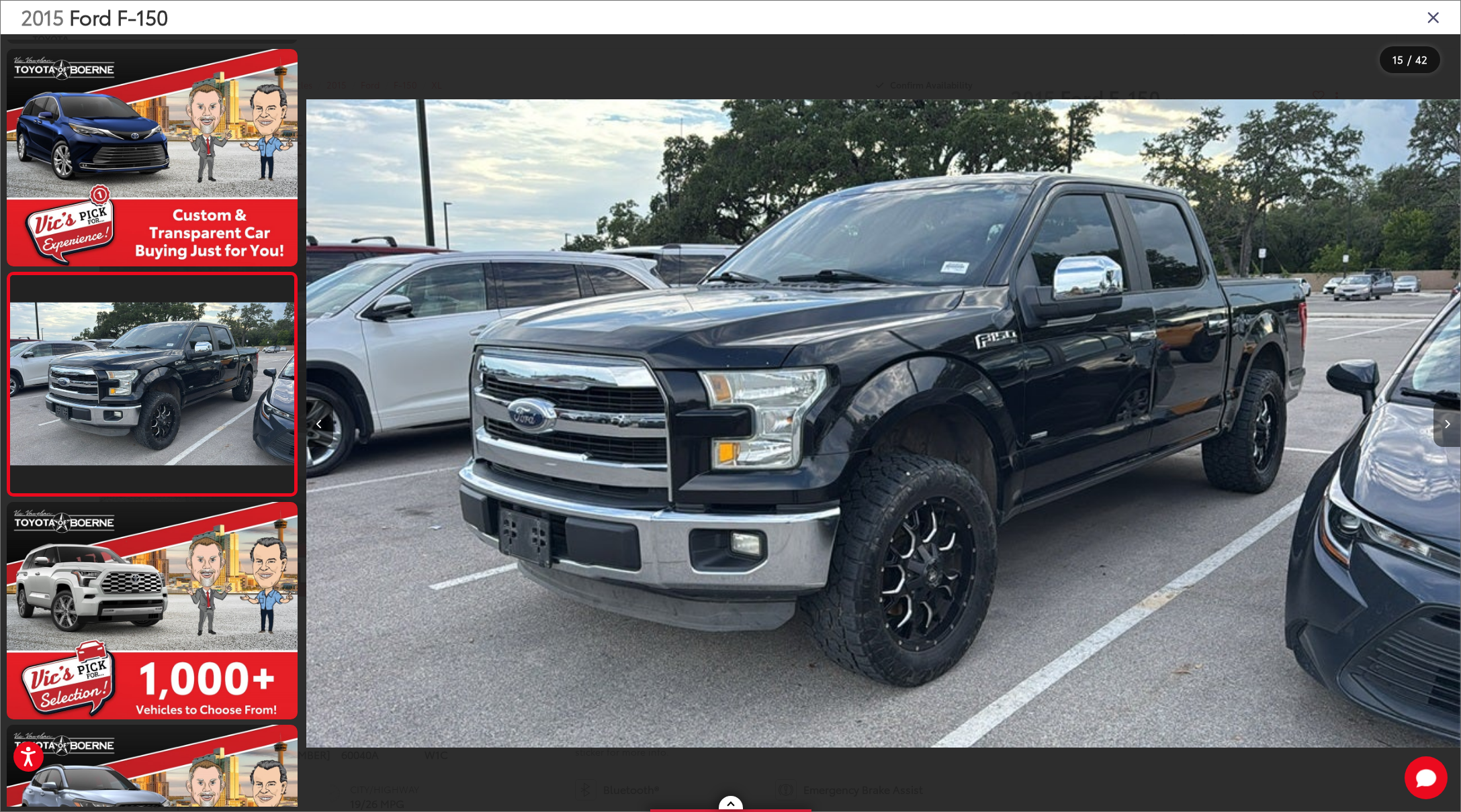
click at [1451, 426] on button "Next image" at bounding box center [1447, 423] width 27 height 47
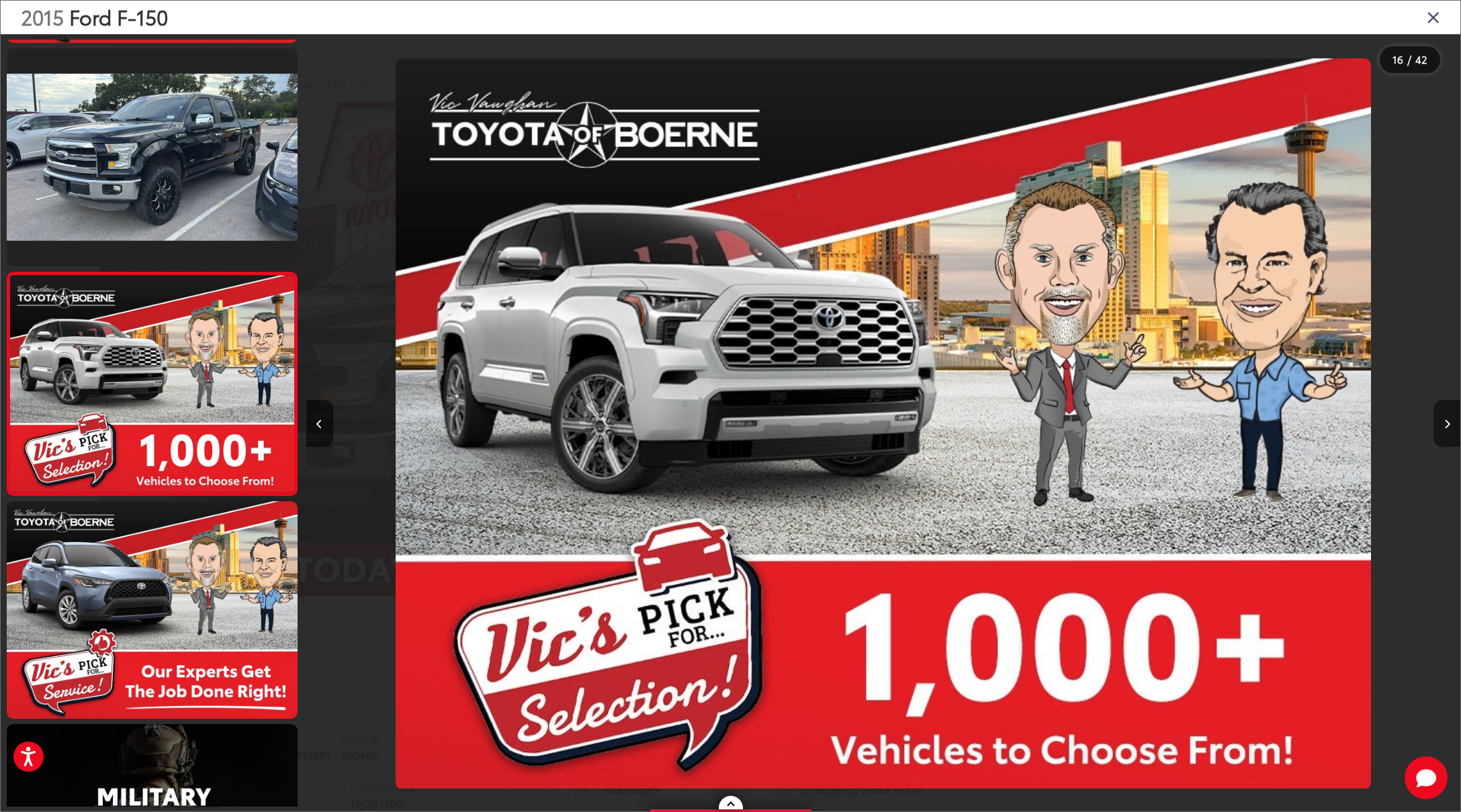
click at [1451, 426] on button "Next image" at bounding box center [1447, 423] width 27 height 47
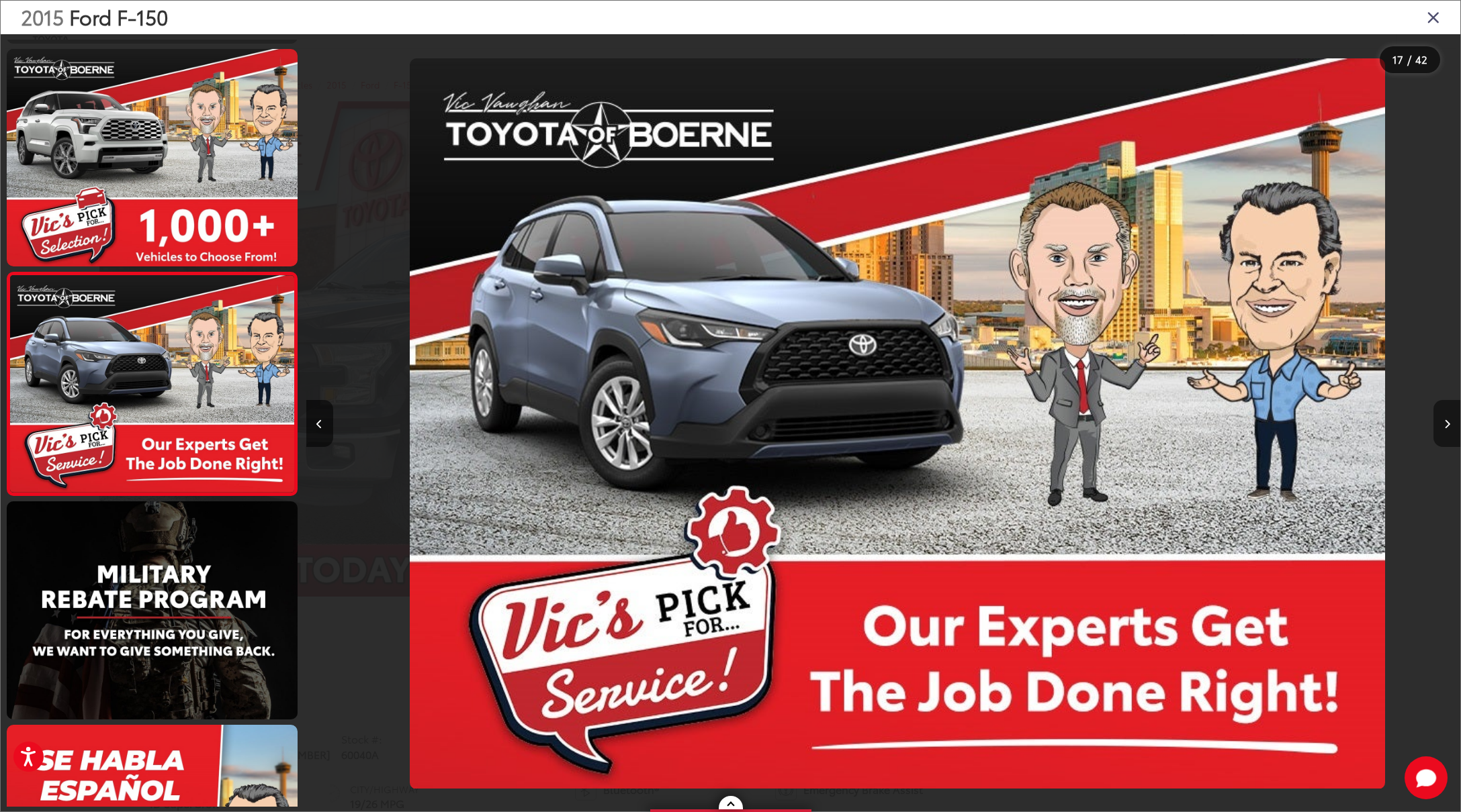
click at [1451, 426] on button "Next image" at bounding box center [1447, 423] width 27 height 47
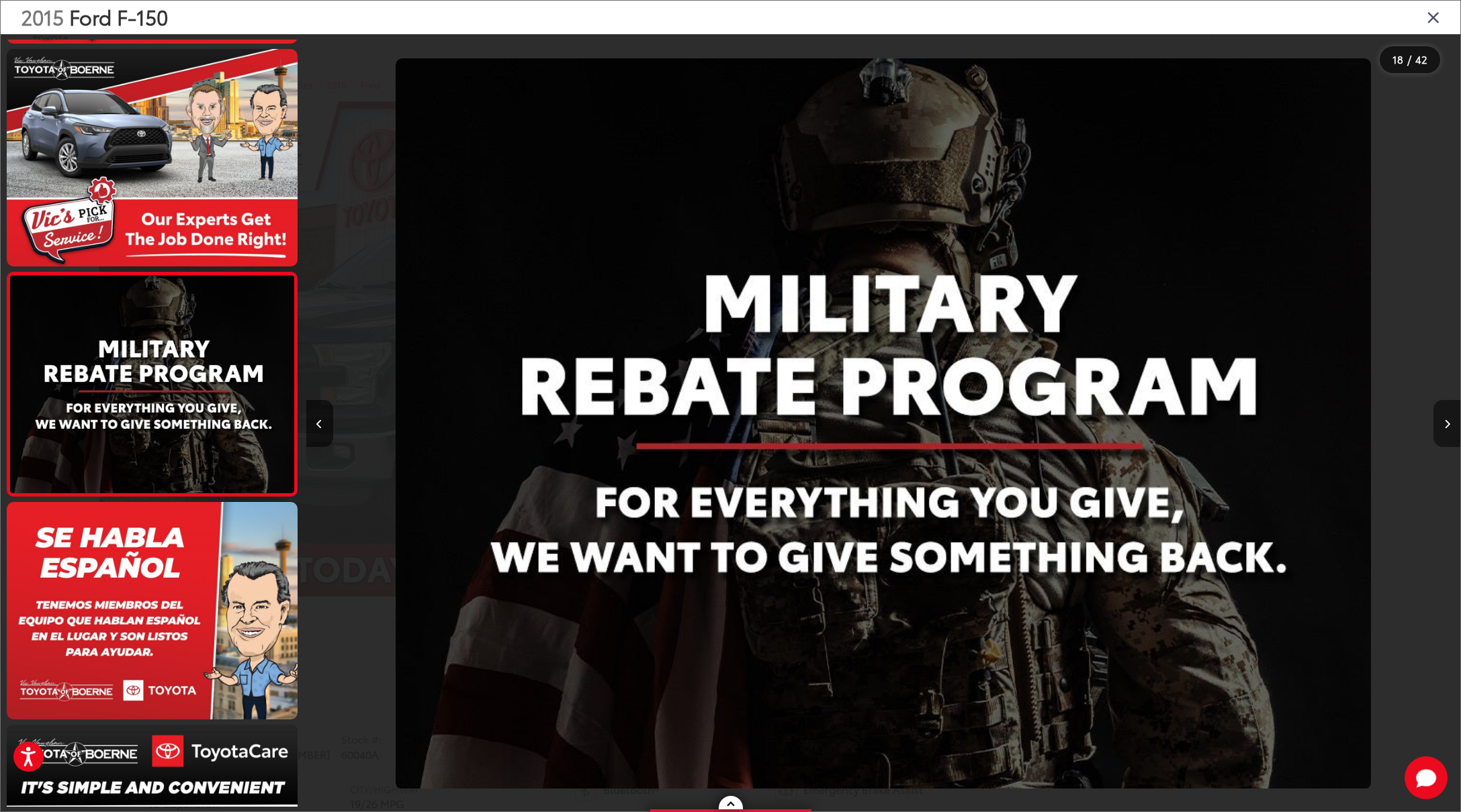
click at [1451, 426] on button "Next image" at bounding box center [1447, 423] width 27 height 47
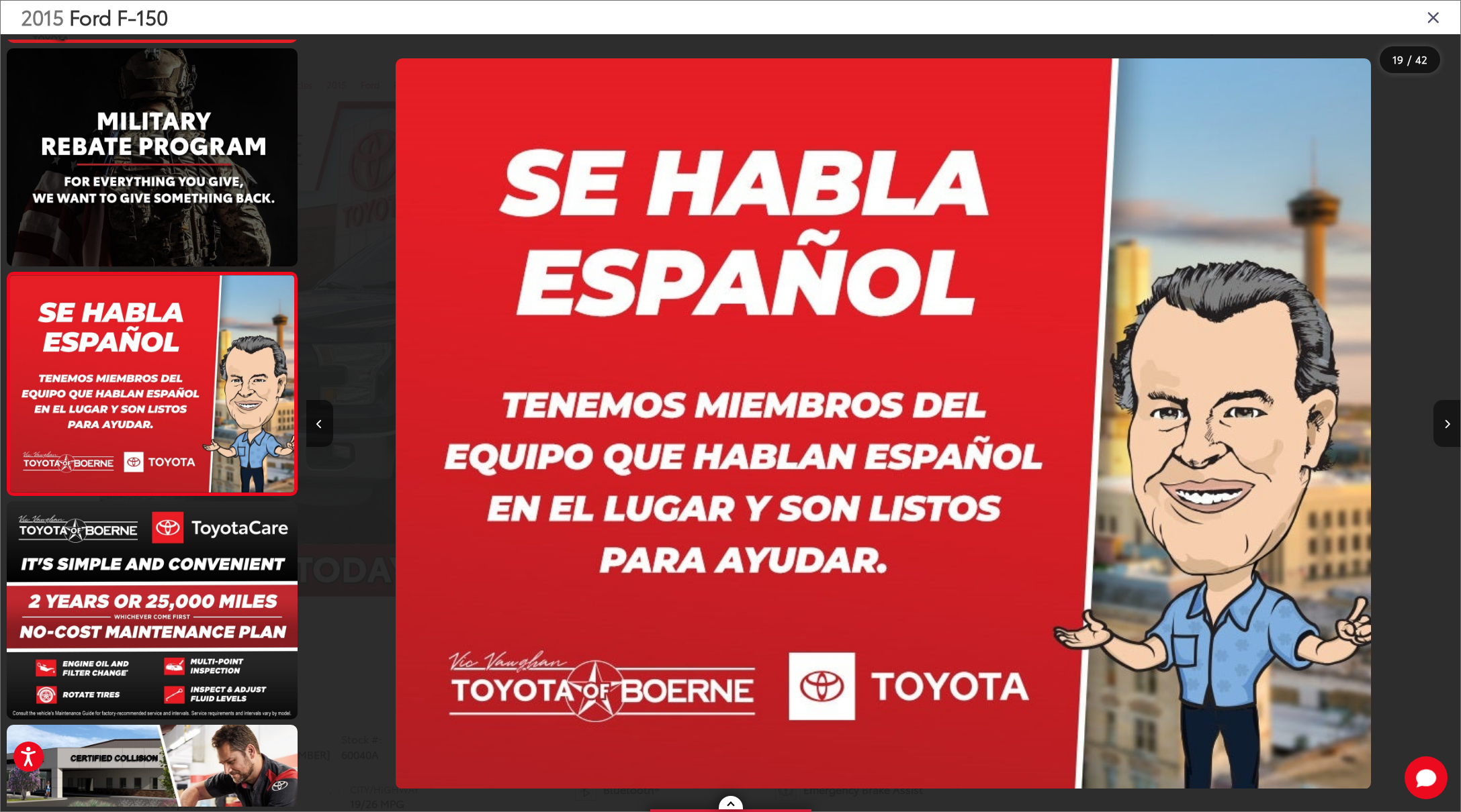
click at [1451, 426] on button "Next image" at bounding box center [1447, 423] width 27 height 47
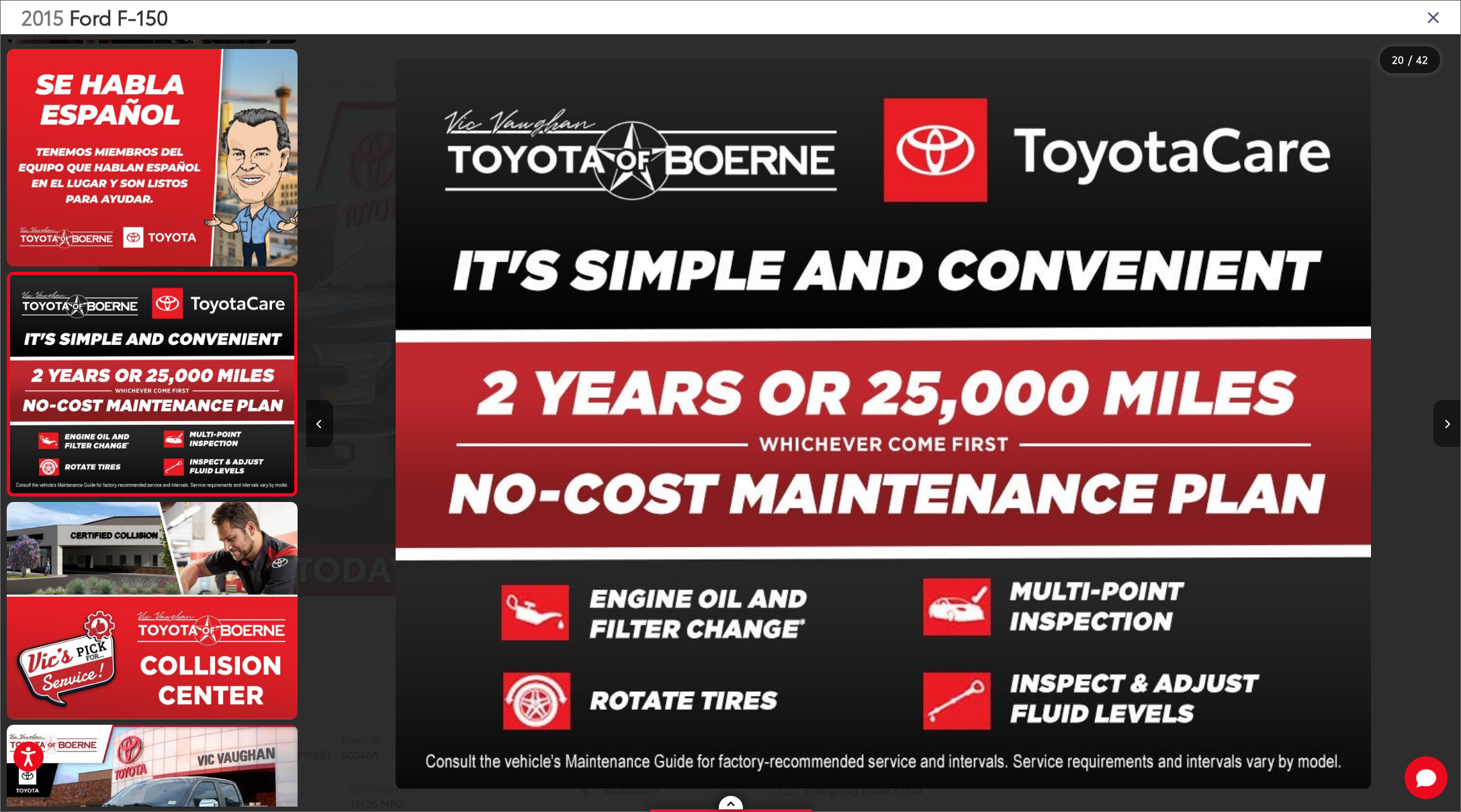
click at [1451, 426] on button "Next image" at bounding box center [1447, 423] width 27 height 47
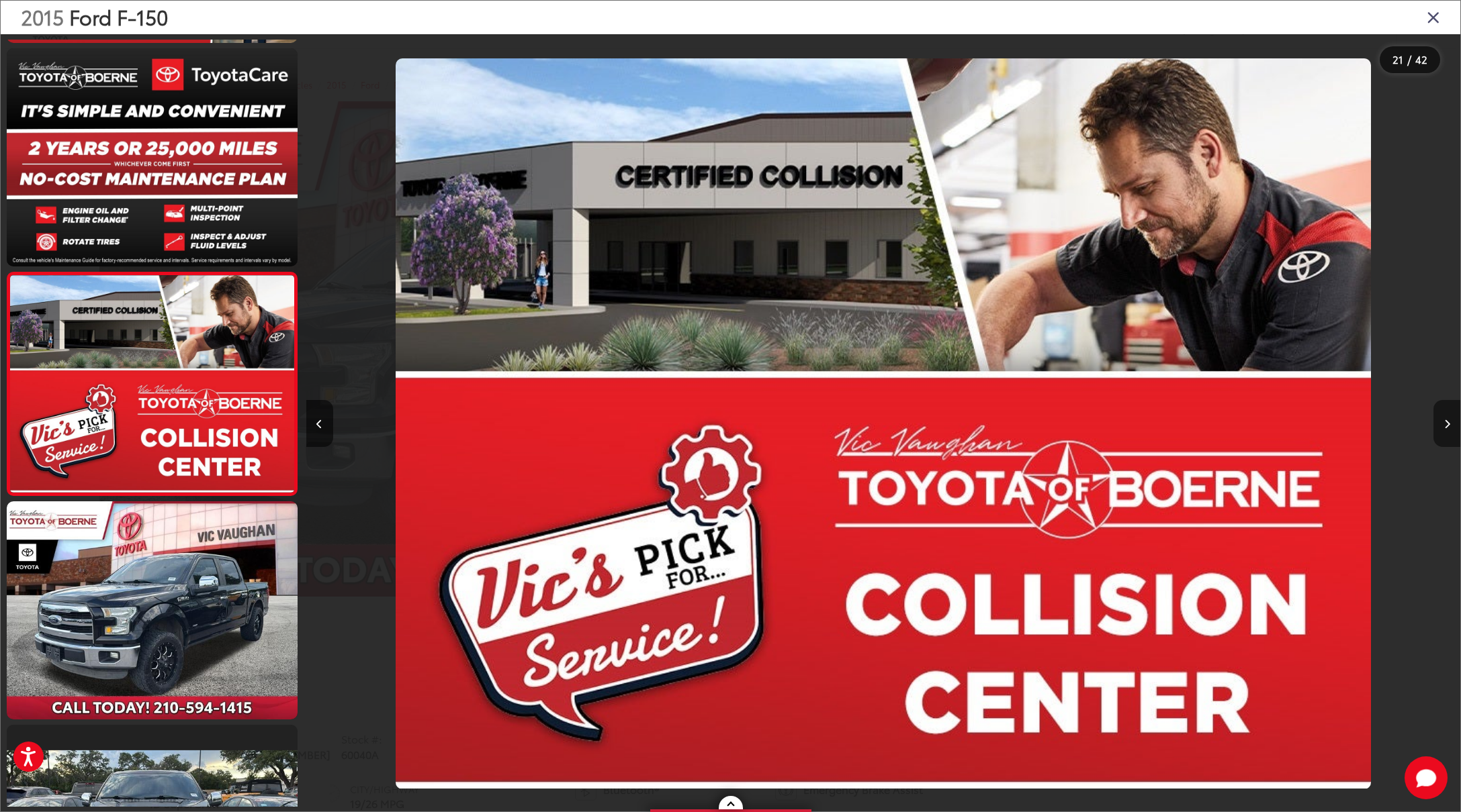
click at [1451, 426] on button "Next image" at bounding box center [1447, 423] width 27 height 47
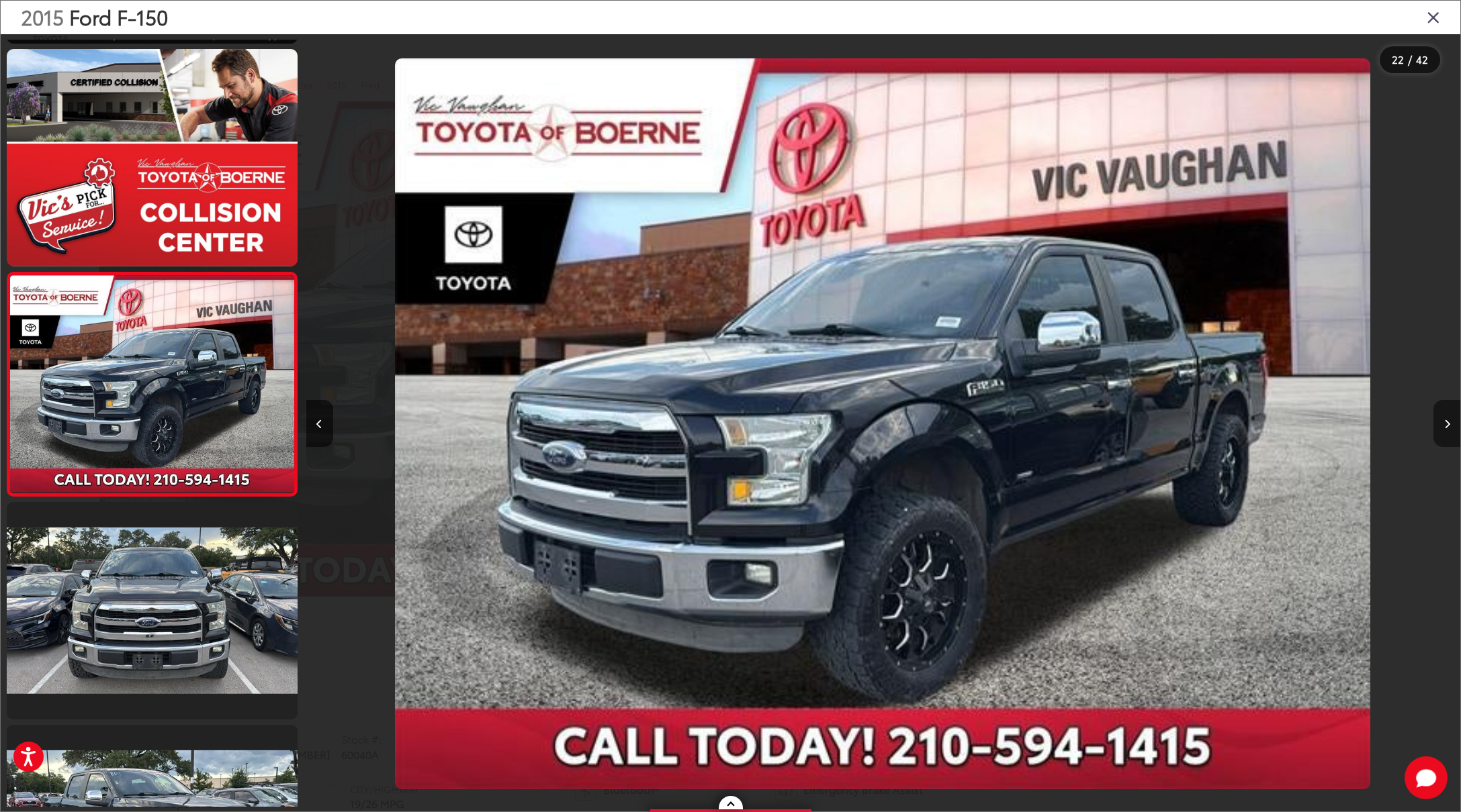
click at [1451, 426] on button "Next image" at bounding box center [1447, 423] width 27 height 47
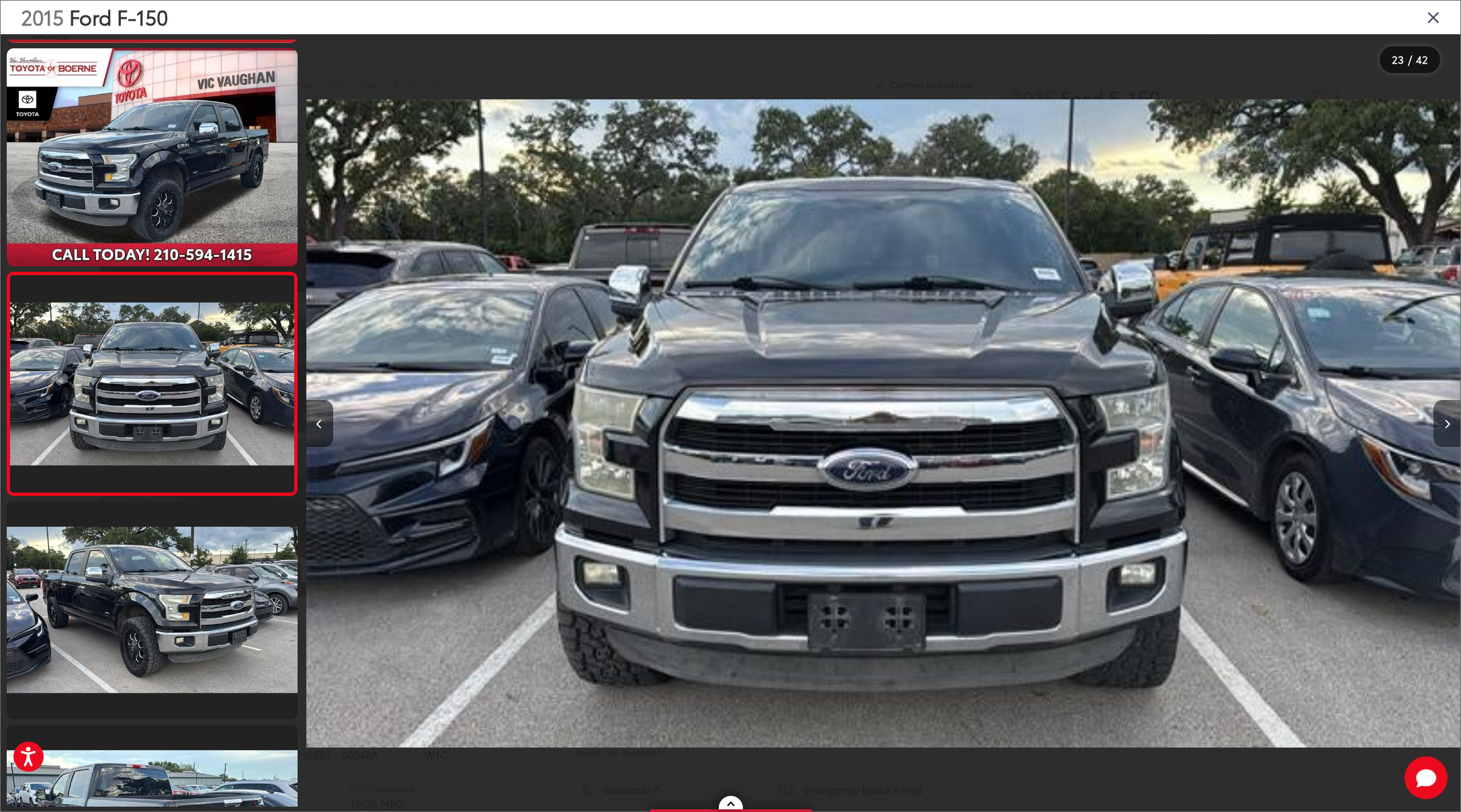
click at [1451, 426] on button "Next image" at bounding box center [1447, 423] width 27 height 47
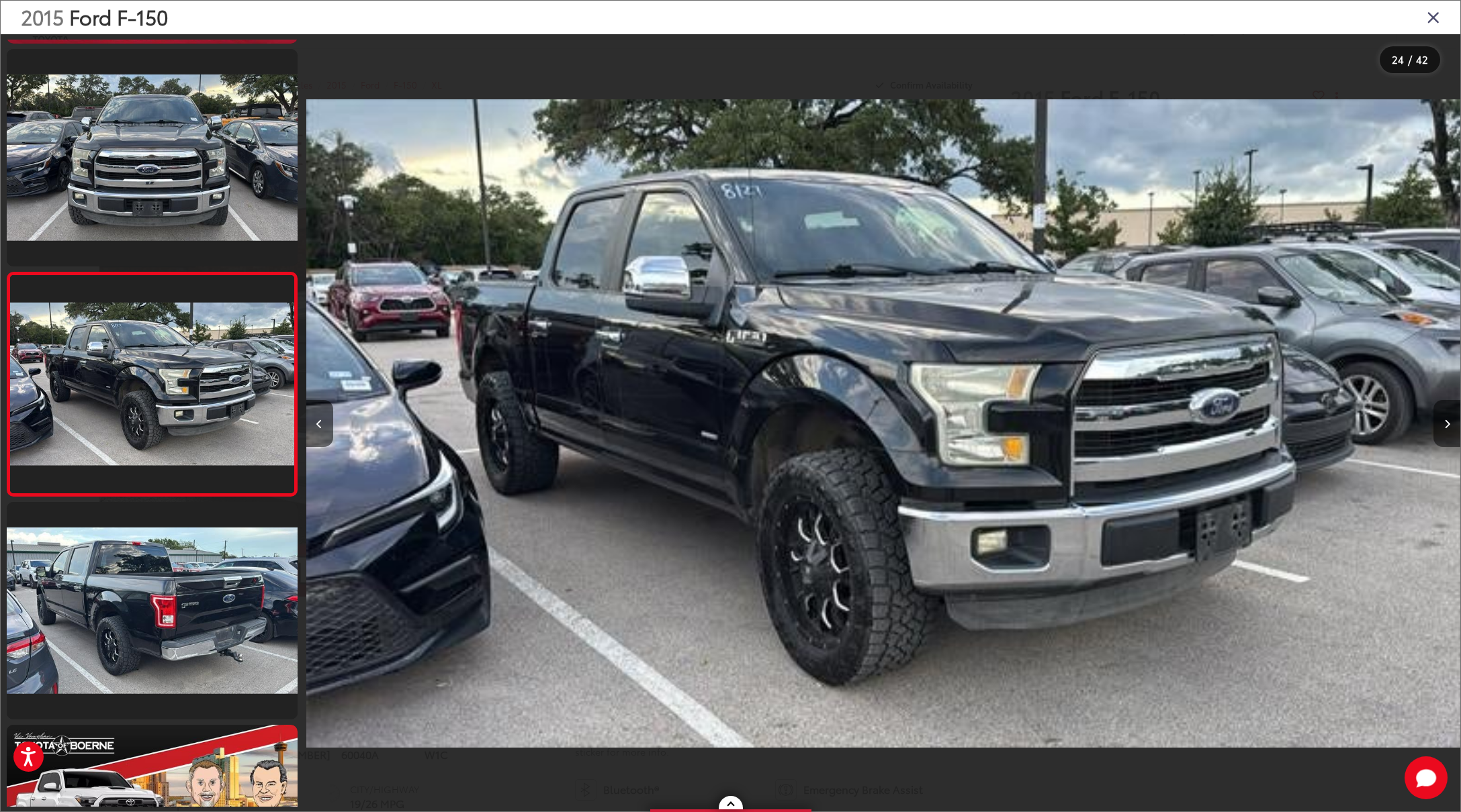
click at [1451, 426] on button "Next image" at bounding box center [1447, 423] width 27 height 47
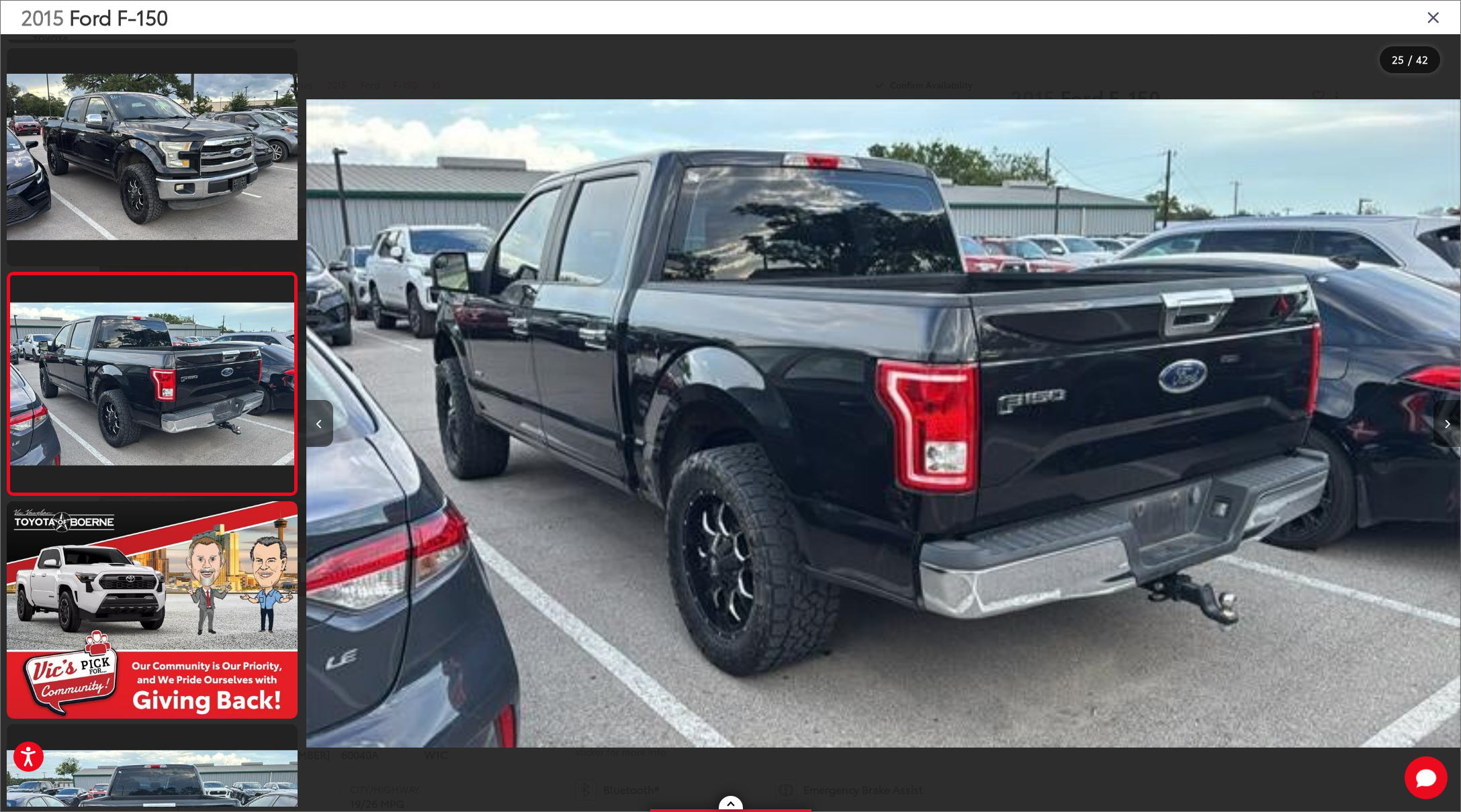
click at [1451, 426] on button "Next image" at bounding box center [1447, 423] width 27 height 47
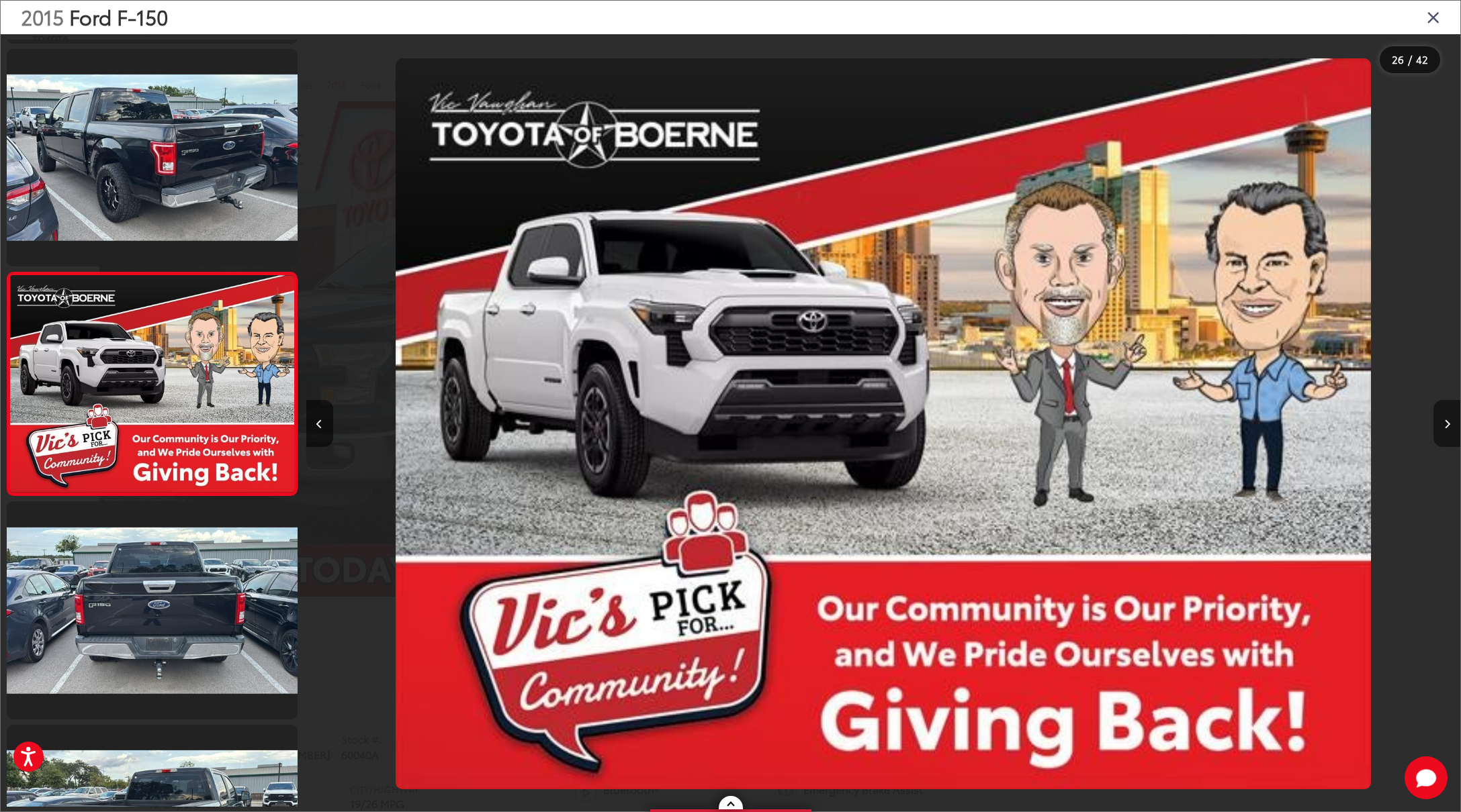
click at [1451, 426] on button "Next image" at bounding box center [1447, 423] width 27 height 47
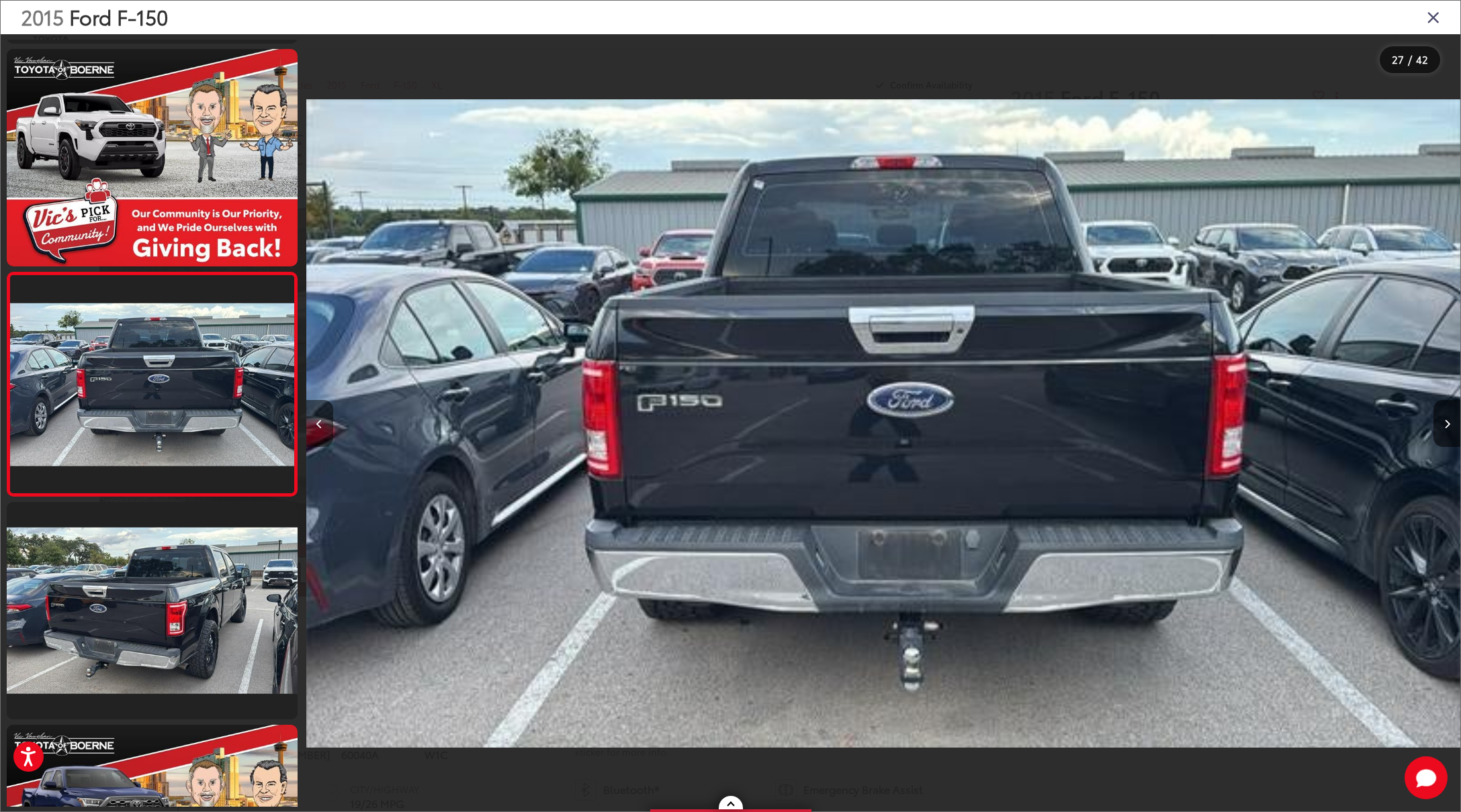
click at [314, 427] on button "Previous image" at bounding box center [320, 423] width 27 height 47
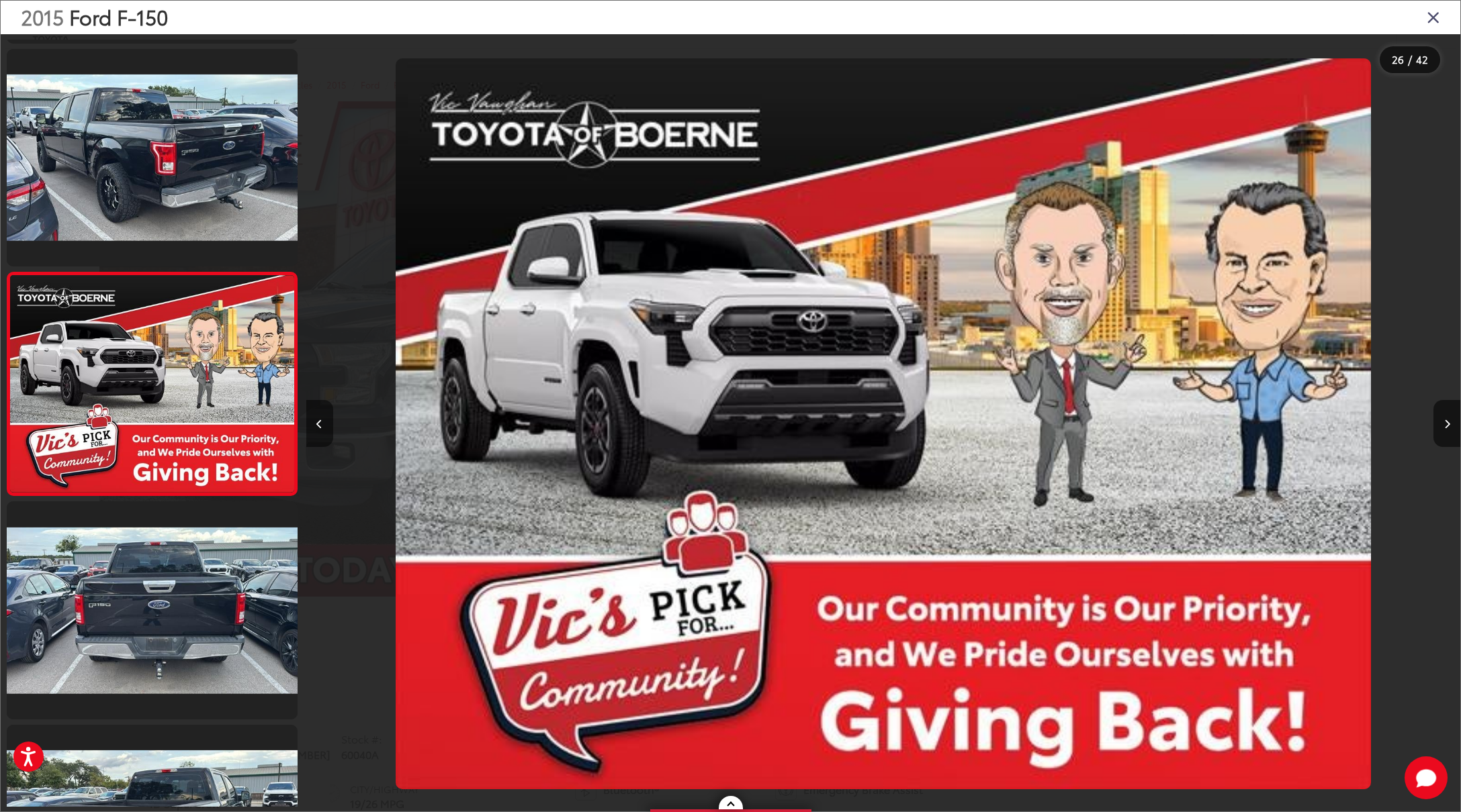
click at [315, 427] on button "Previous image" at bounding box center [320, 423] width 27 height 47
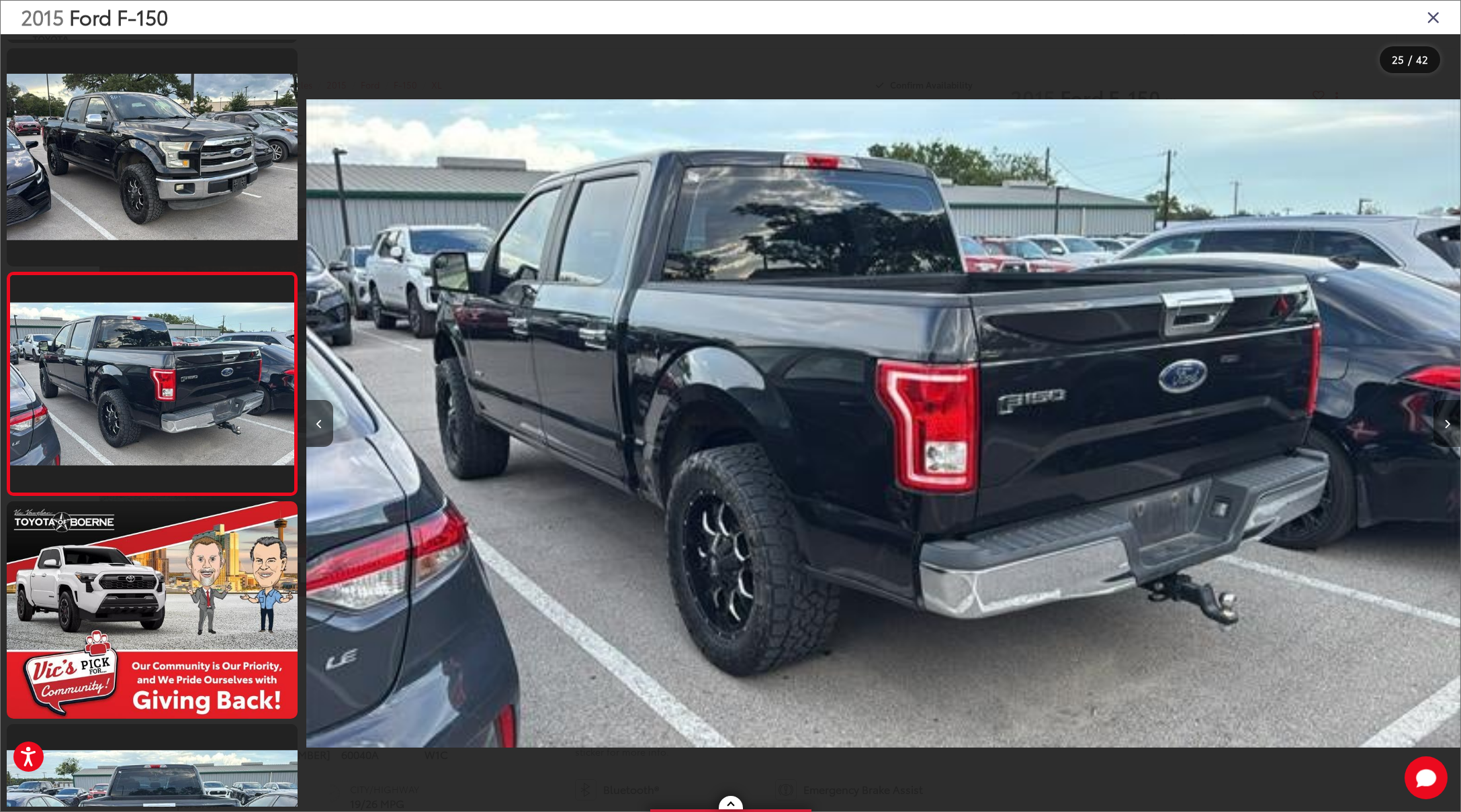
click at [1446, 427] on icon "Next image" at bounding box center [1447, 424] width 6 height 10
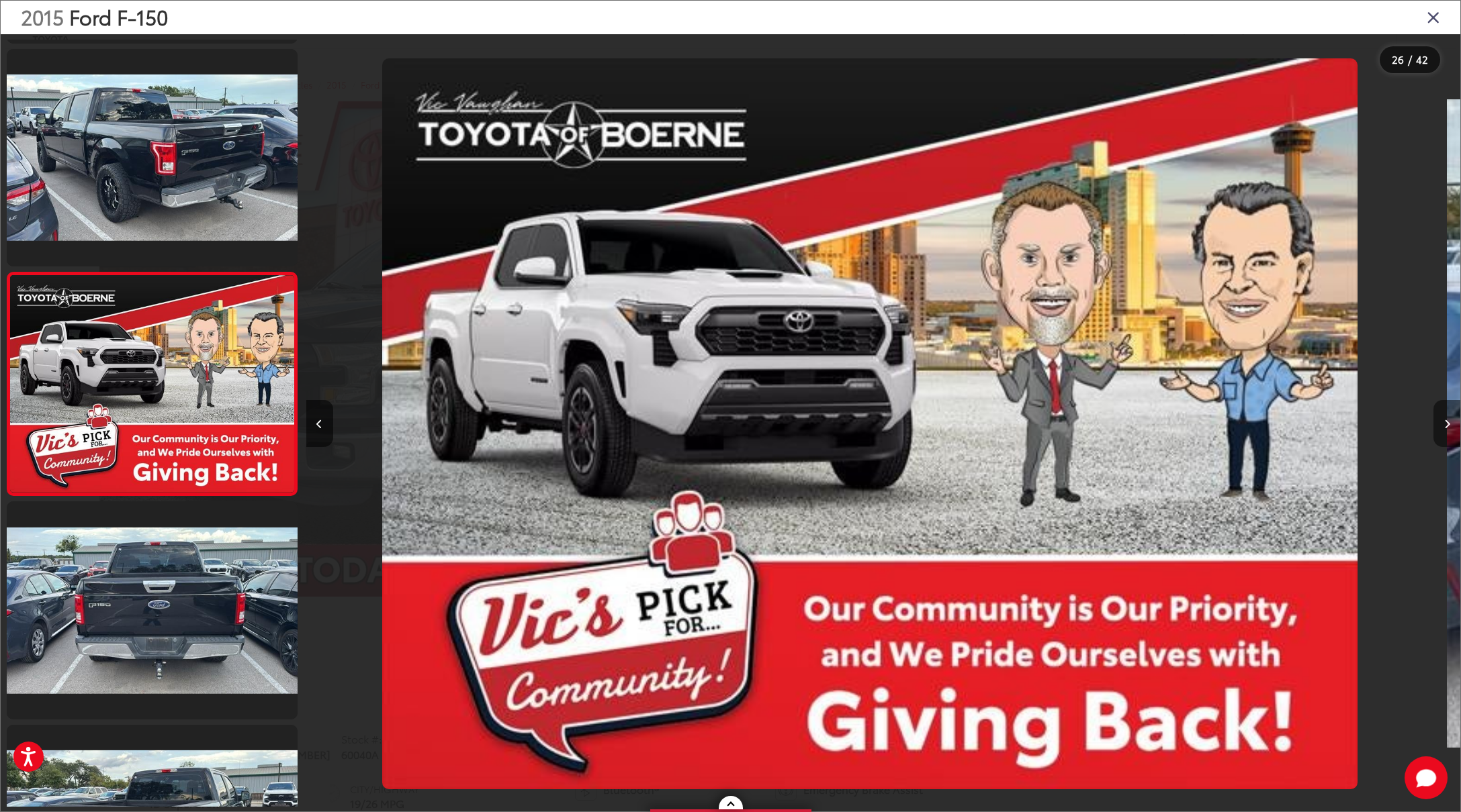
click at [1446, 427] on icon "Next image" at bounding box center [1447, 424] width 6 height 10
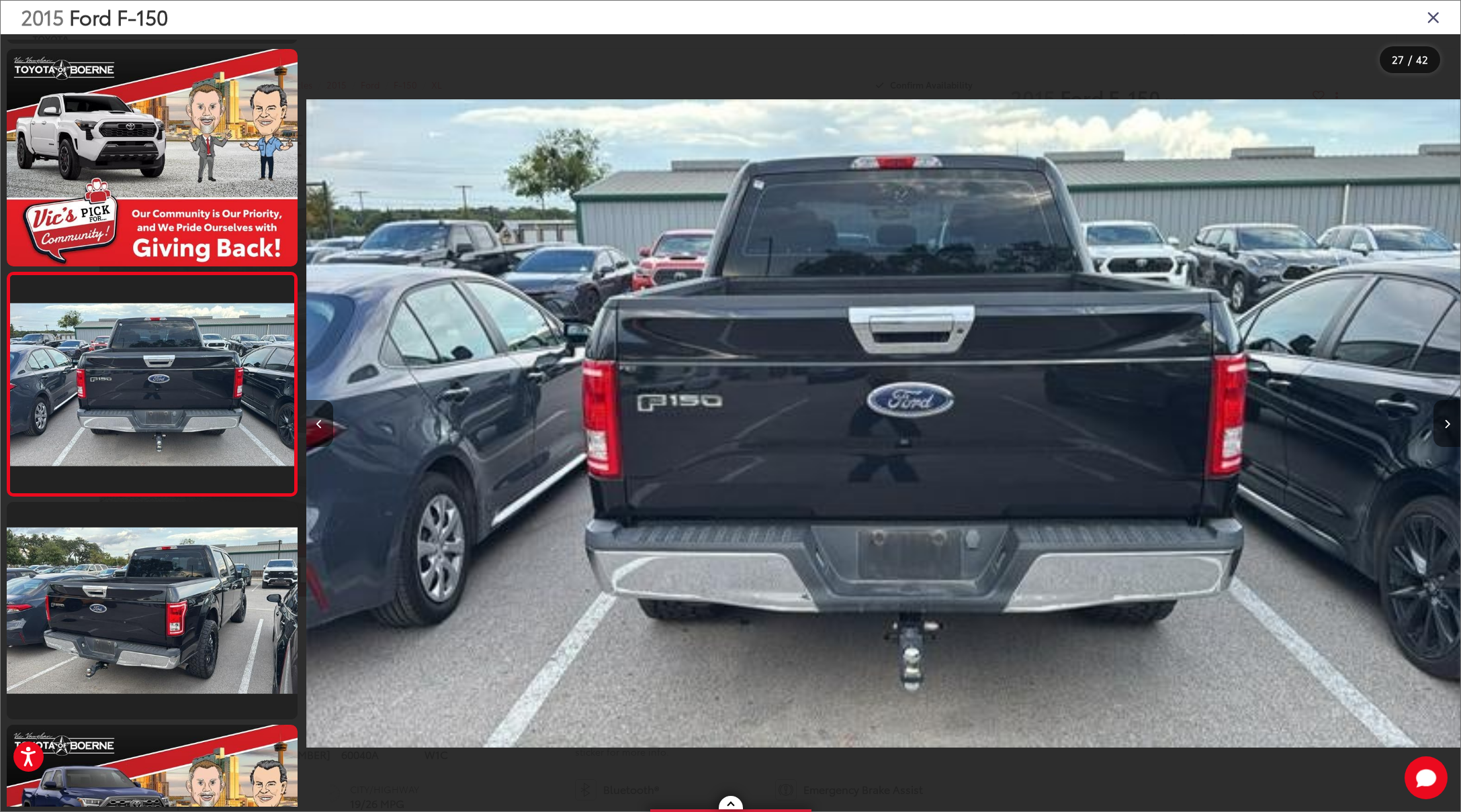
click at [1446, 427] on icon "Next image" at bounding box center [1447, 424] width 6 height 10
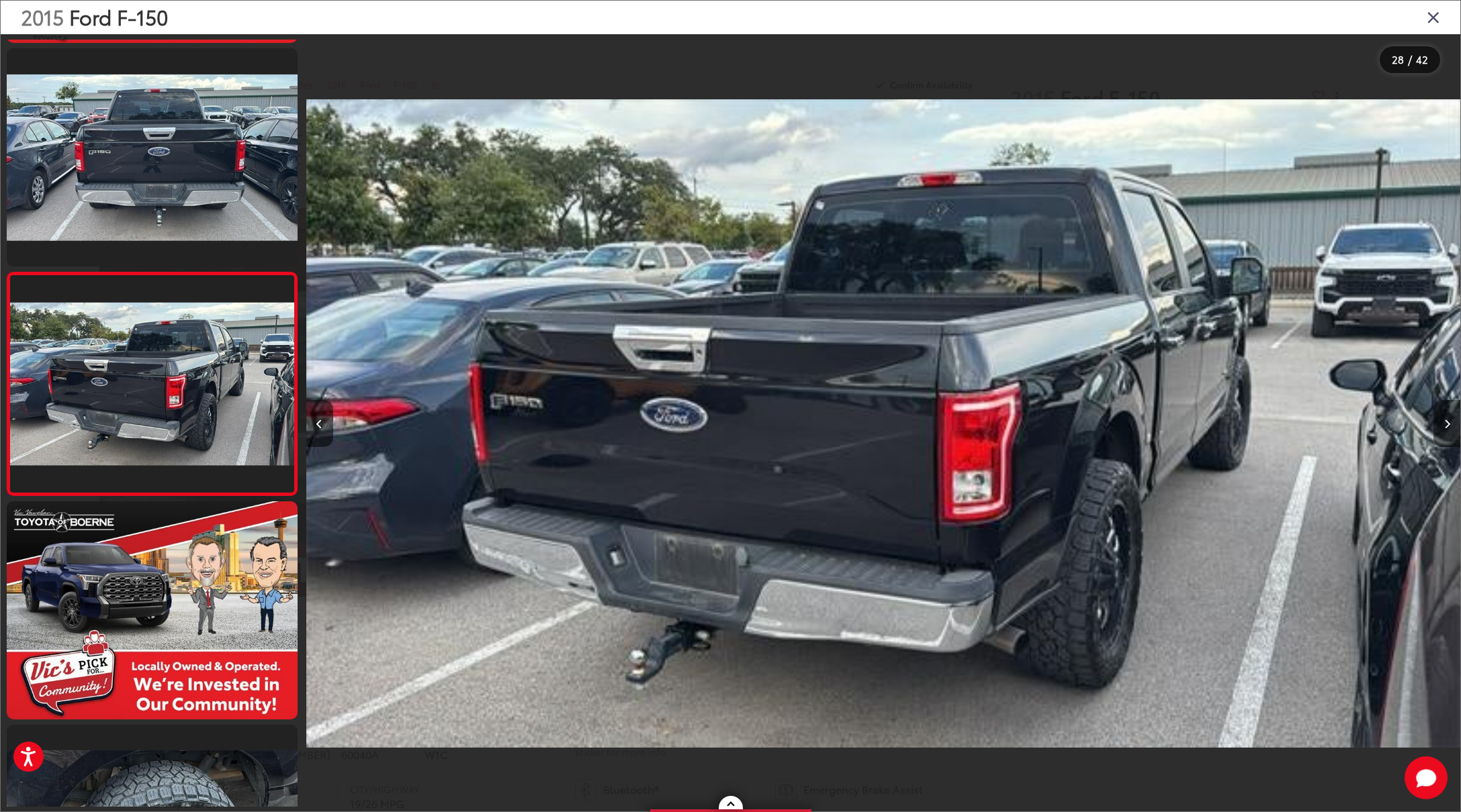
click at [1446, 427] on icon "Next image" at bounding box center [1447, 424] width 6 height 10
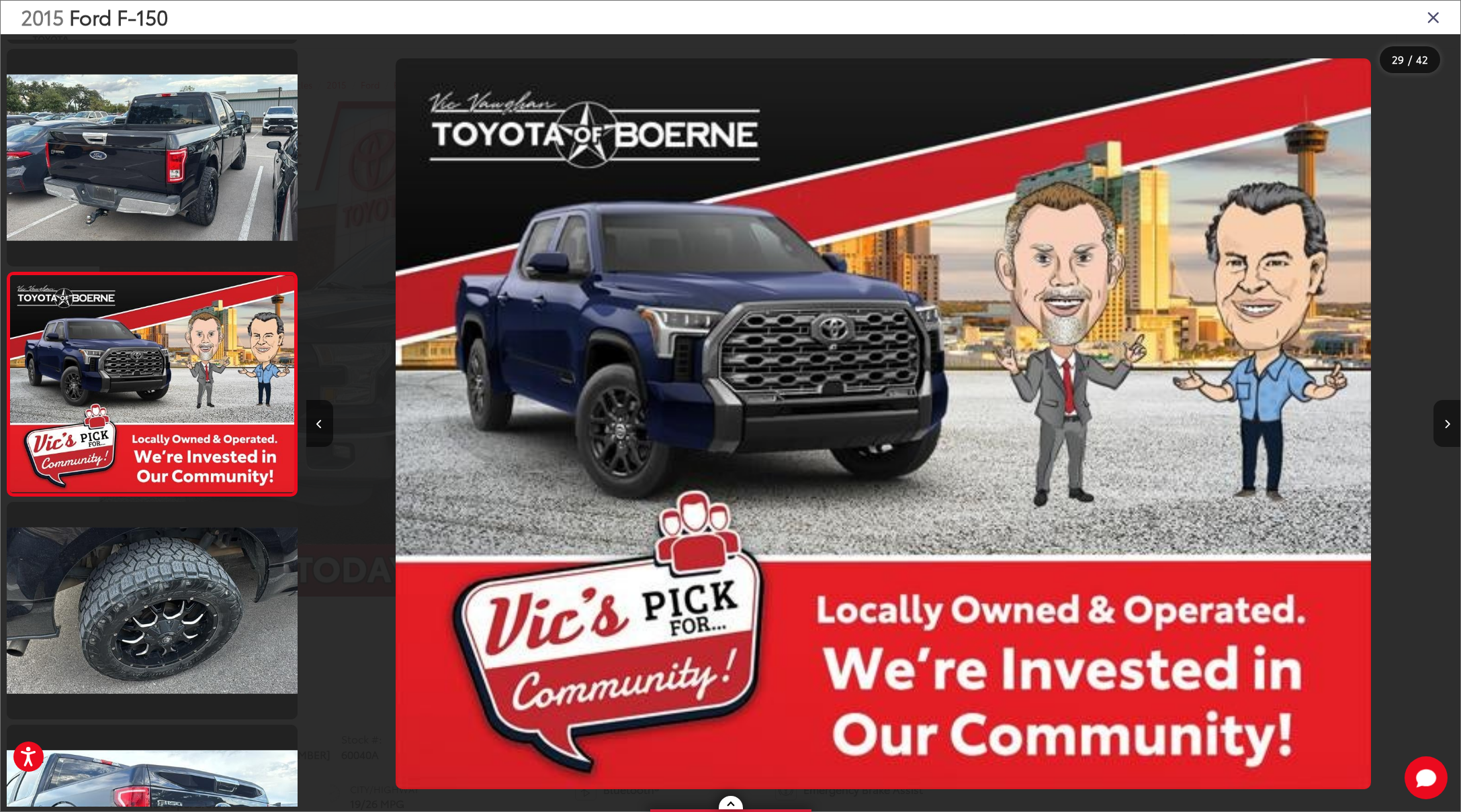
click at [1446, 427] on icon "Next image" at bounding box center [1447, 424] width 6 height 10
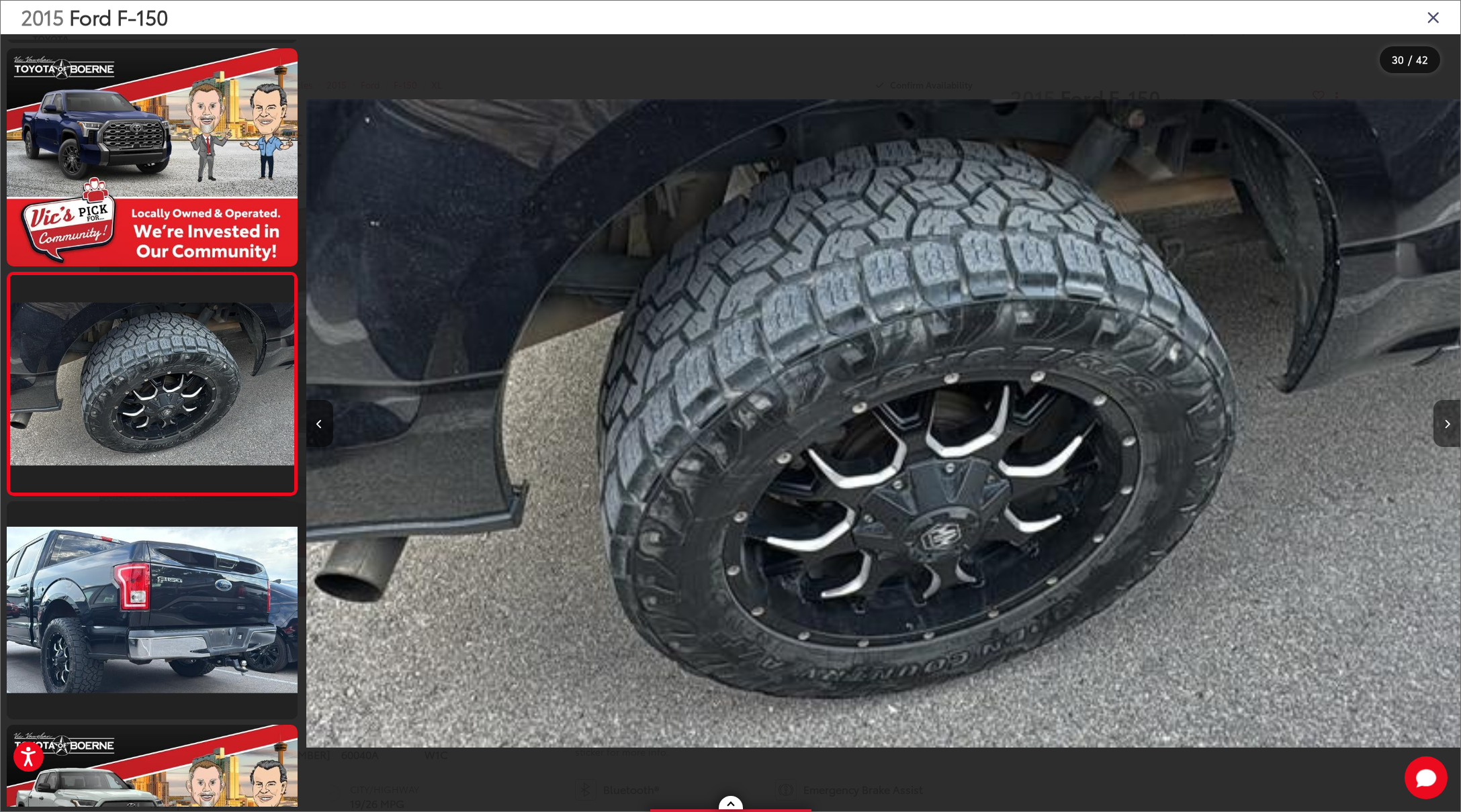
click at [1446, 427] on icon "Next image" at bounding box center [1447, 424] width 6 height 10
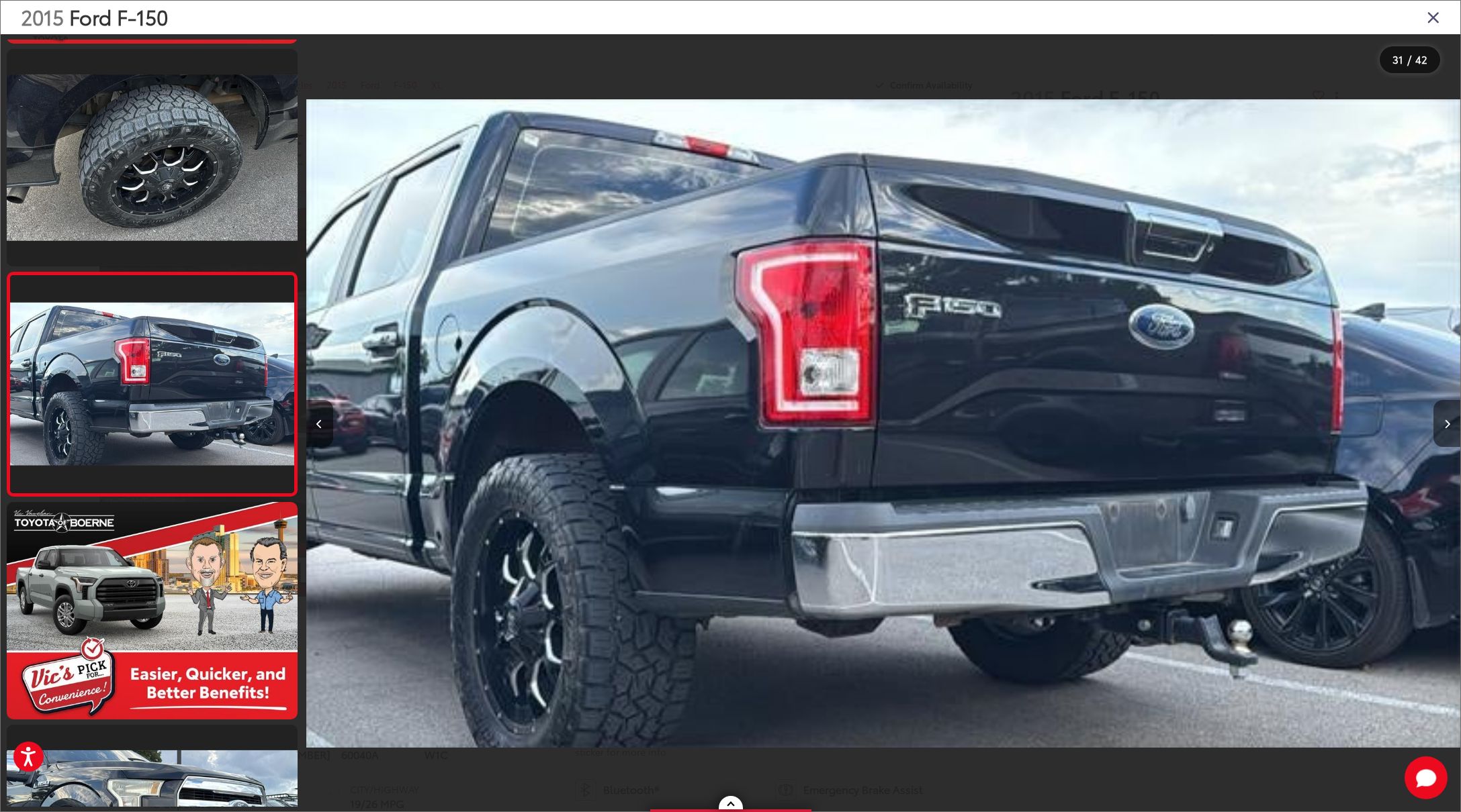
click at [1446, 427] on icon "Next image" at bounding box center [1447, 424] width 6 height 10
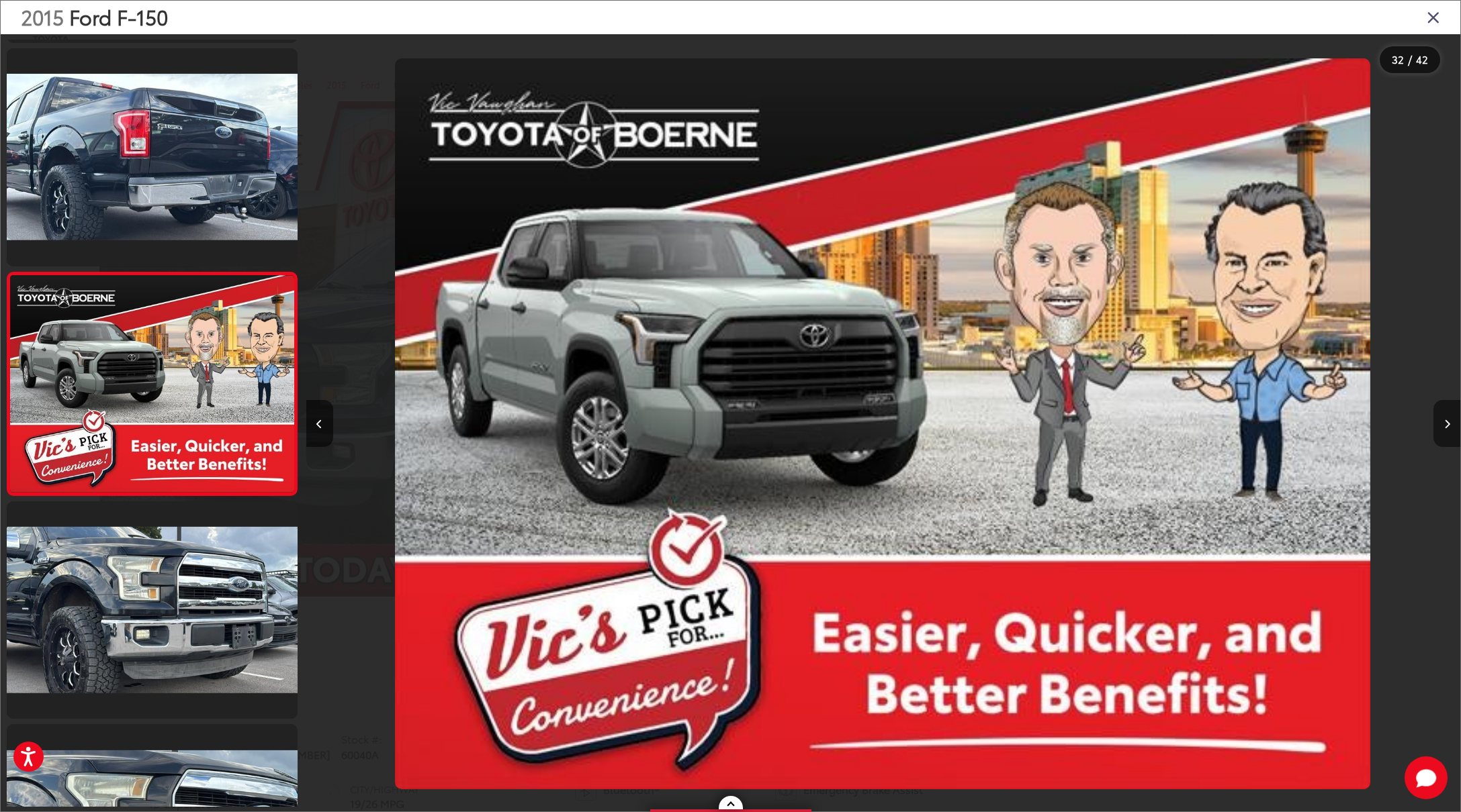
click at [1446, 427] on icon "Next image" at bounding box center [1447, 424] width 6 height 10
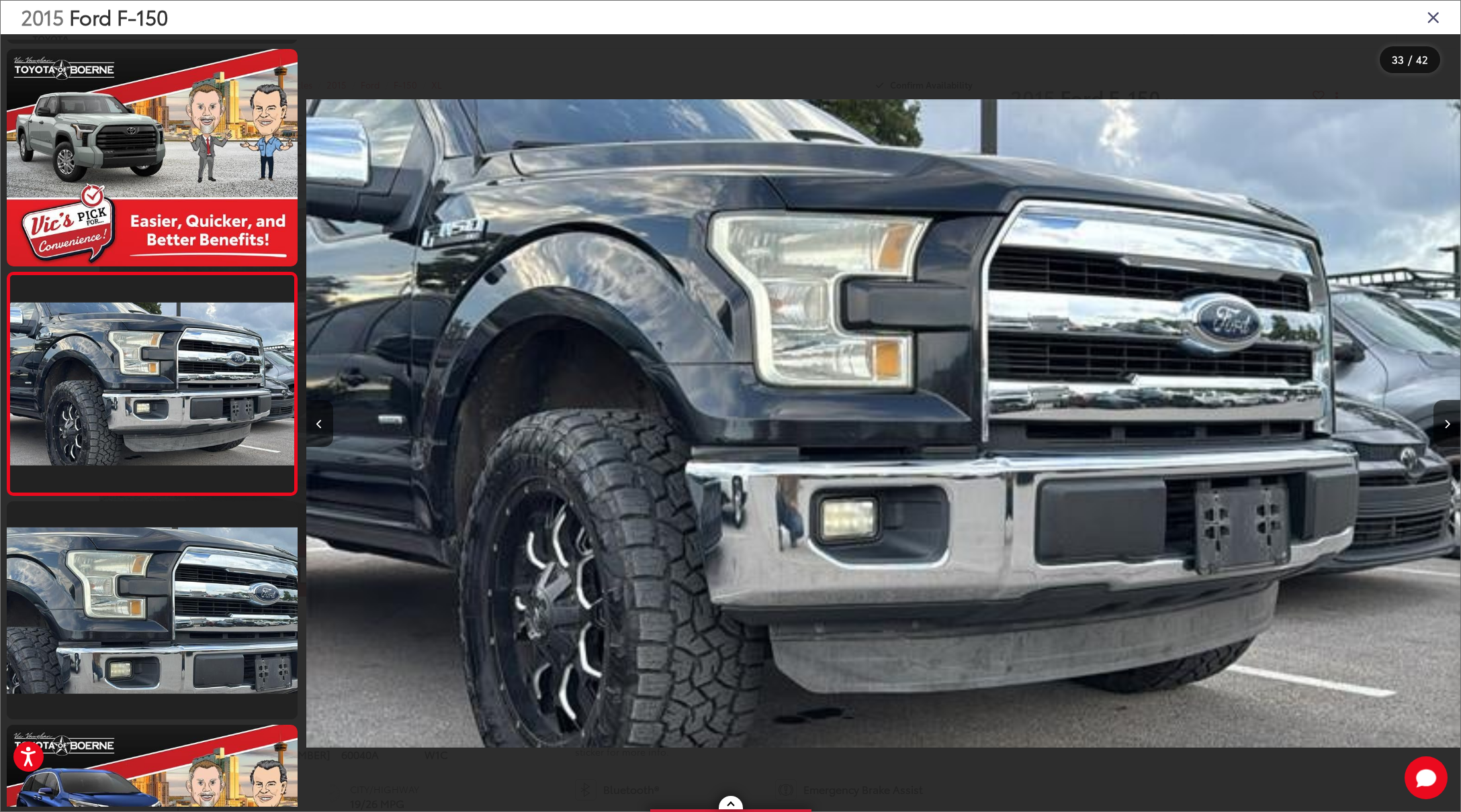
click at [1446, 427] on icon "Next image" at bounding box center [1447, 424] width 6 height 10
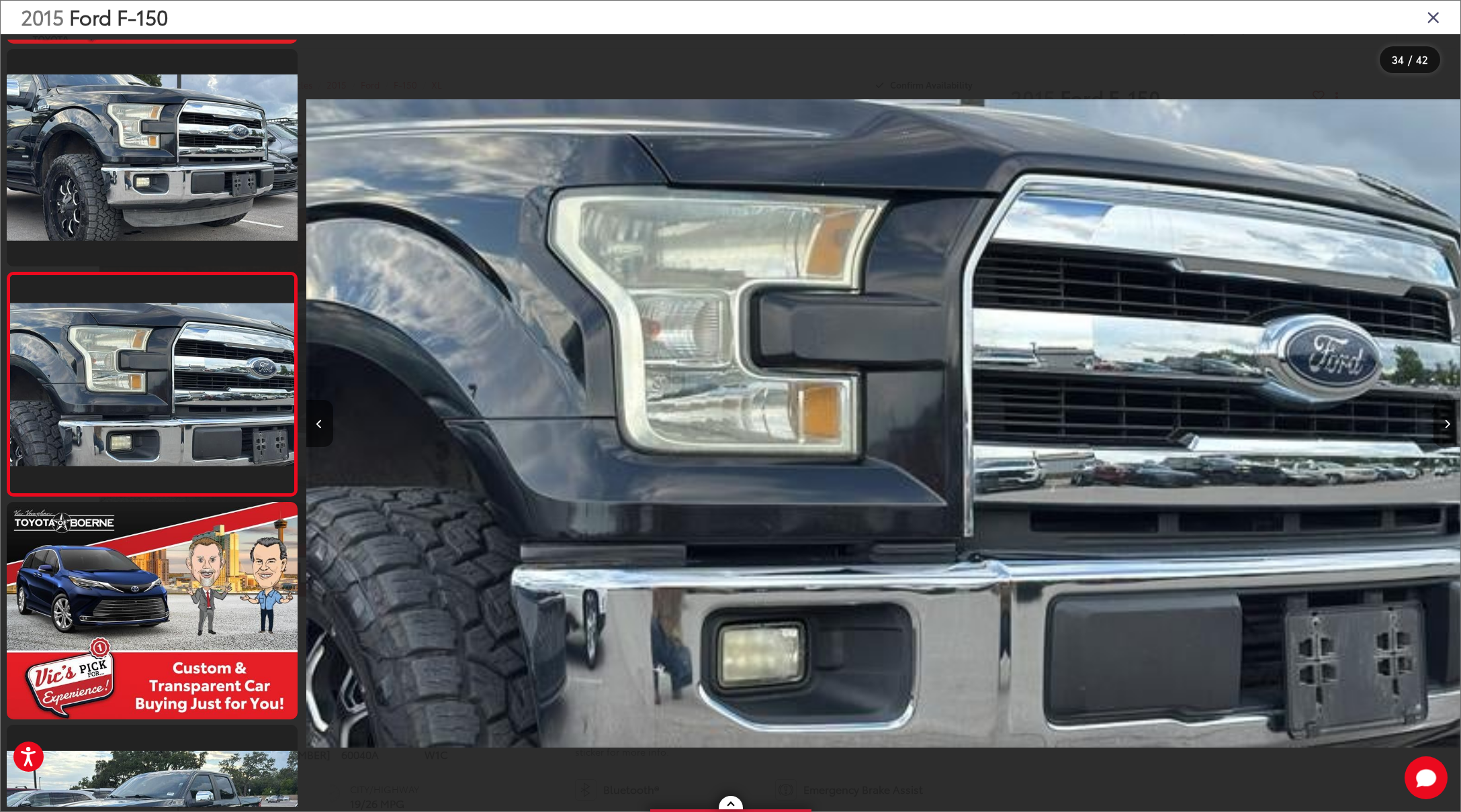
click at [1446, 427] on icon "Next image" at bounding box center [1447, 424] width 6 height 10
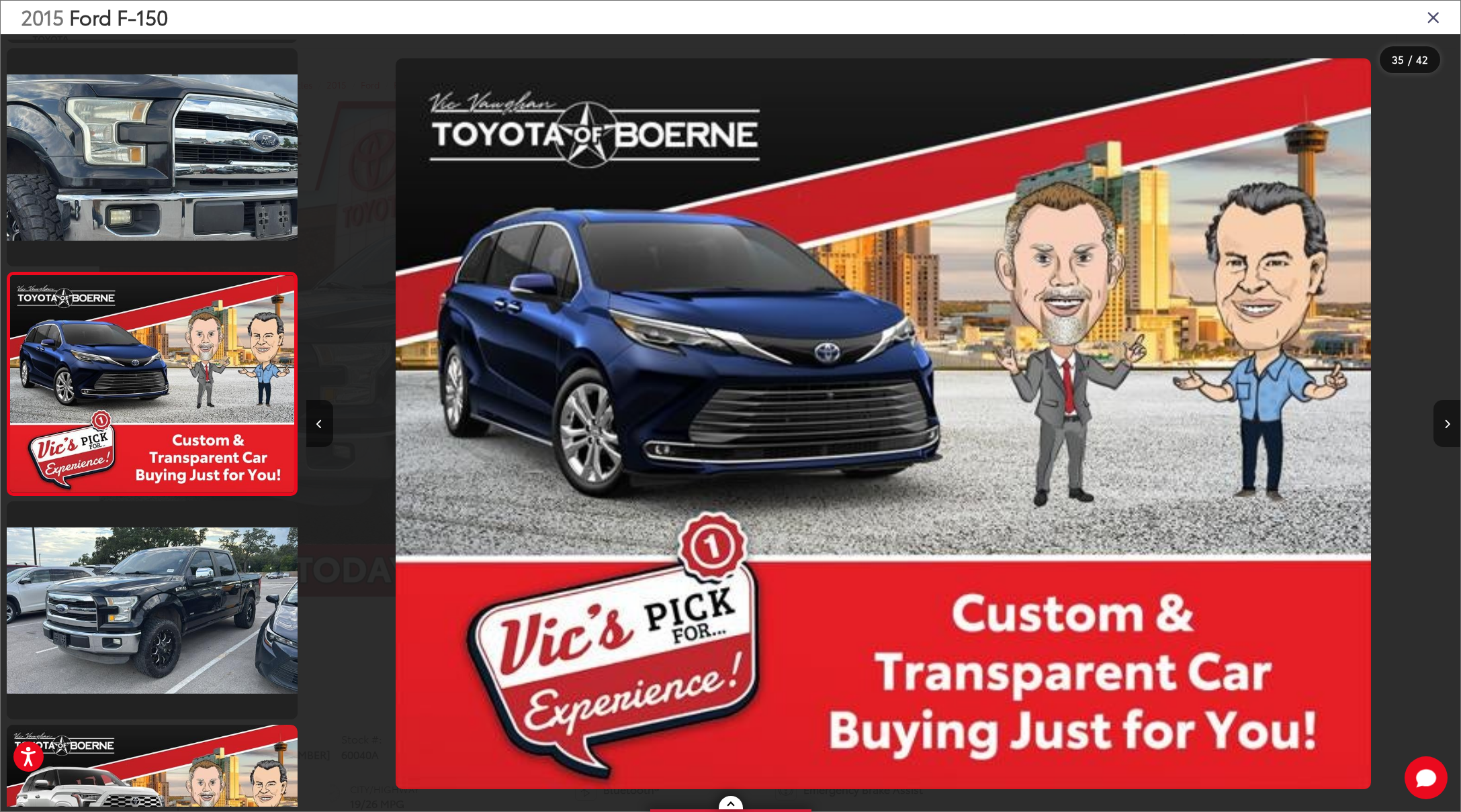
click at [1446, 427] on icon "Next image" at bounding box center [1447, 424] width 6 height 10
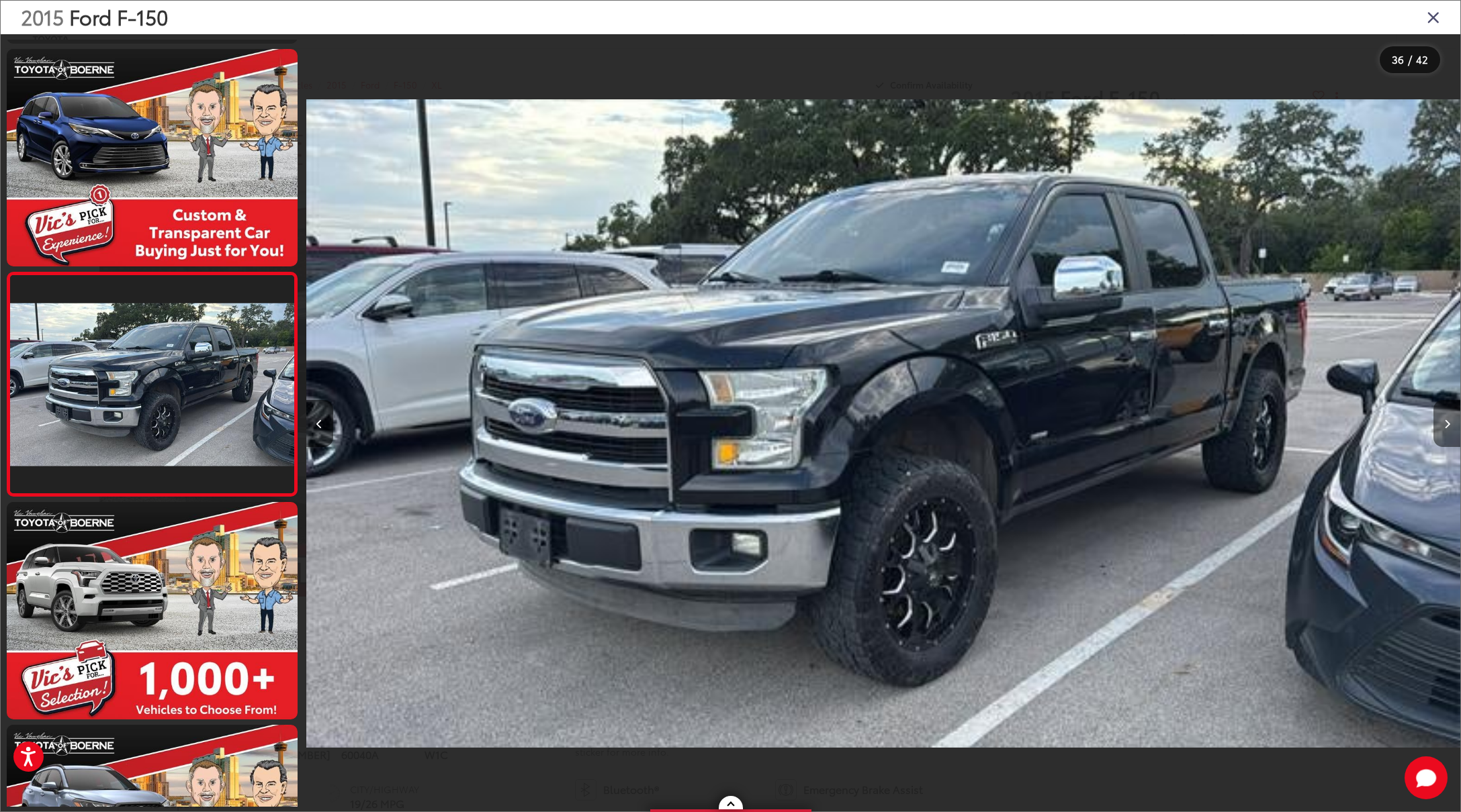
click at [1446, 427] on icon "Next image" at bounding box center [1447, 424] width 6 height 10
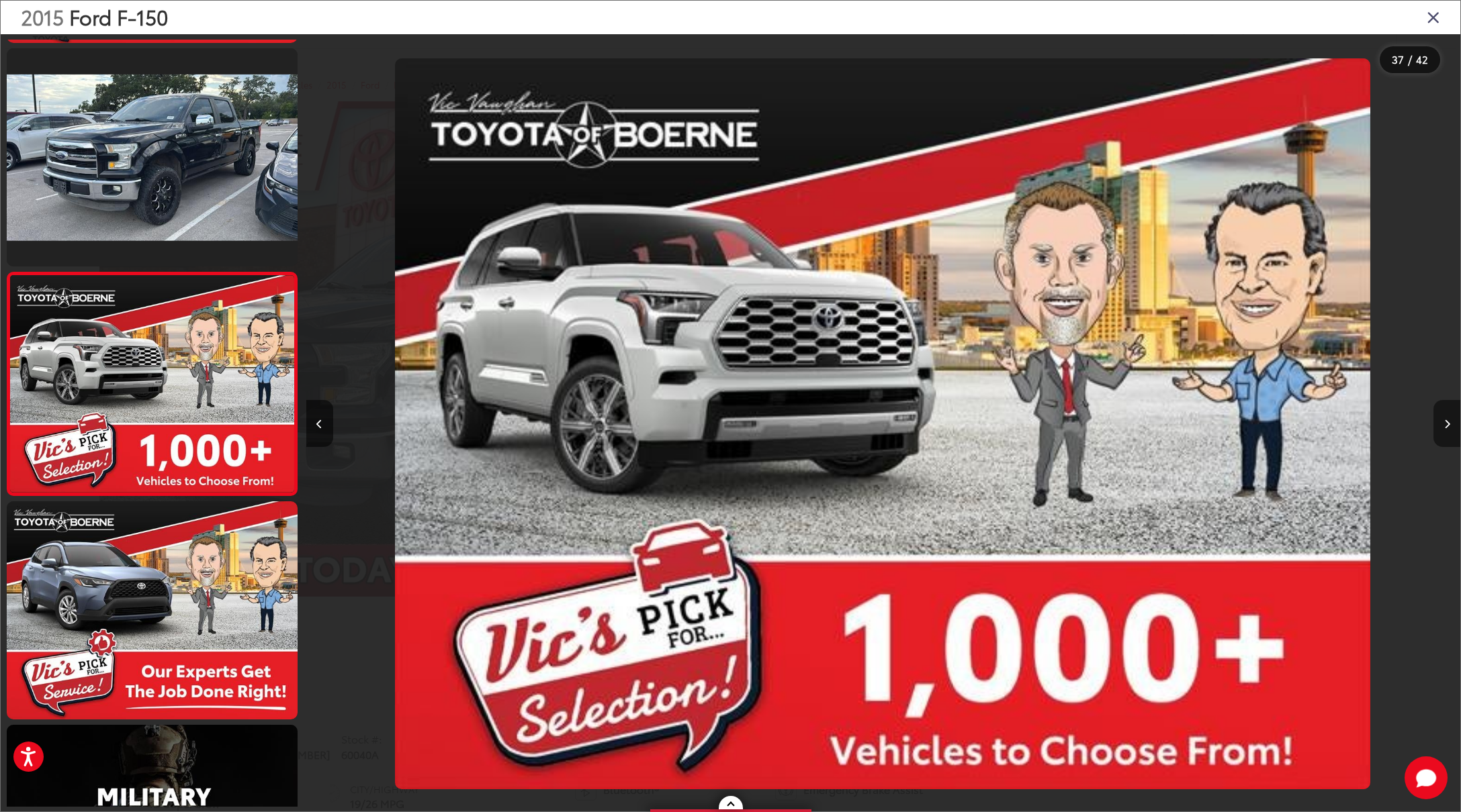
click at [1446, 427] on icon "Next image" at bounding box center [1447, 424] width 6 height 10
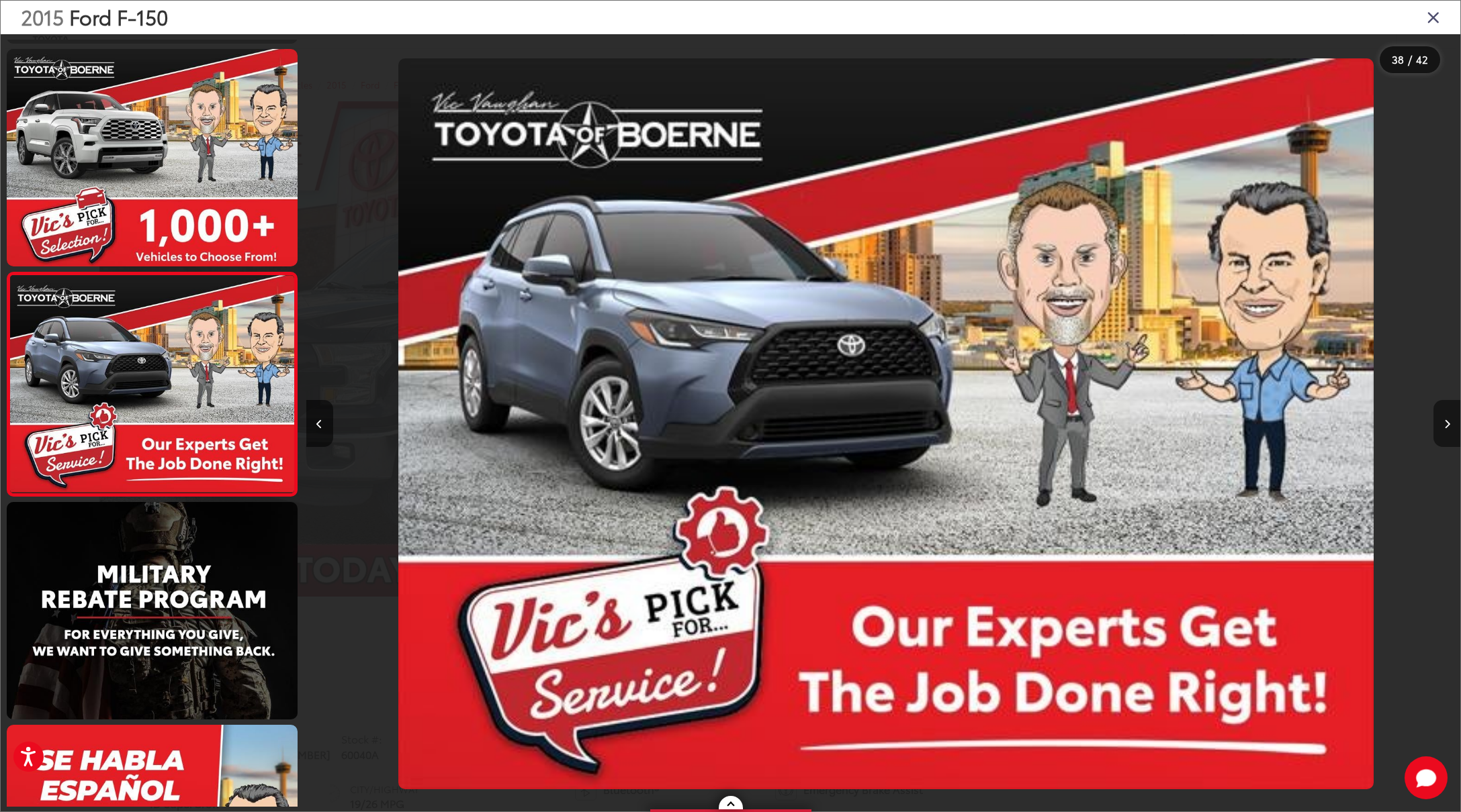
click at [1446, 427] on icon "Next image" at bounding box center [1447, 424] width 6 height 10
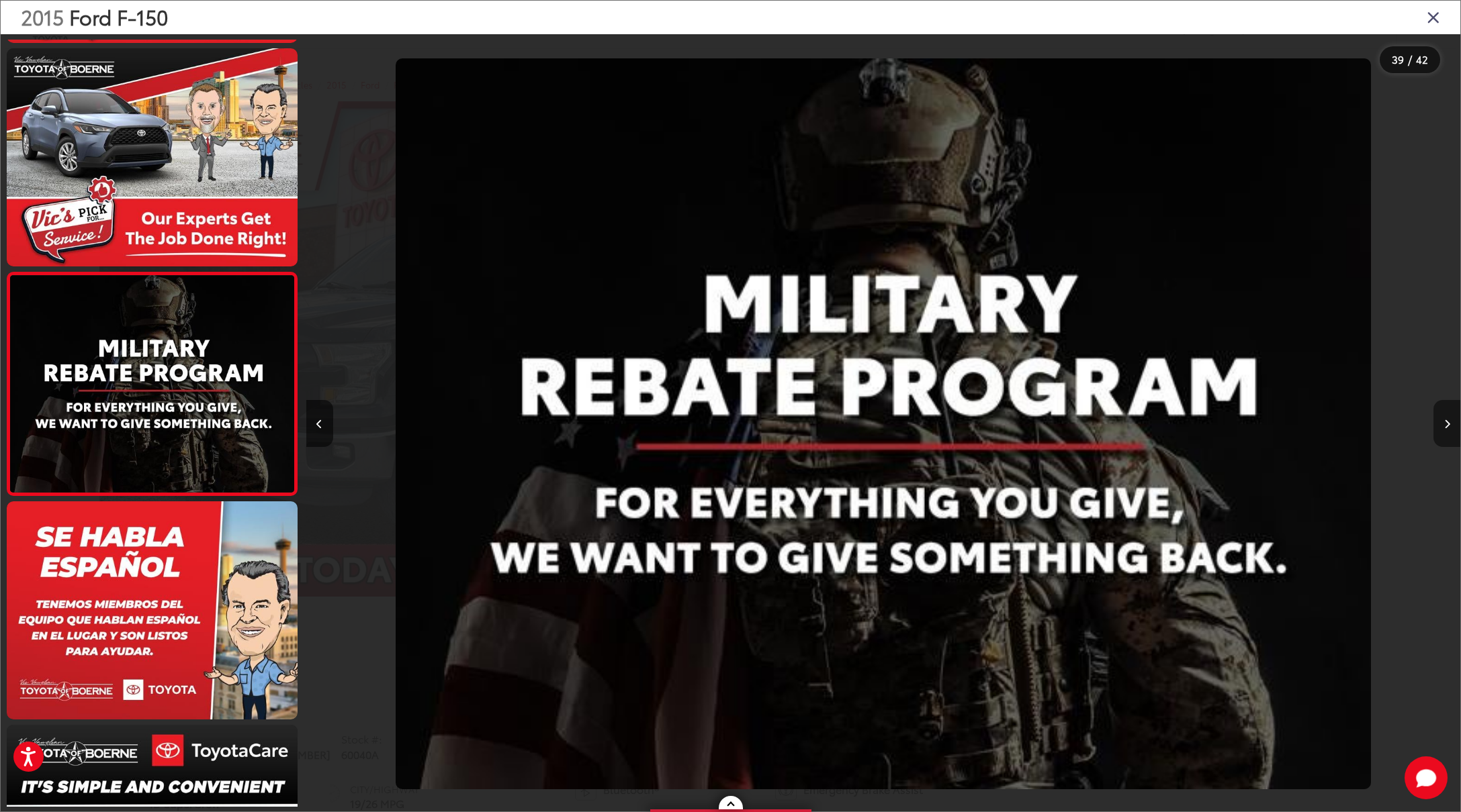
click at [1446, 427] on icon "Next image" at bounding box center [1447, 424] width 6 height 10
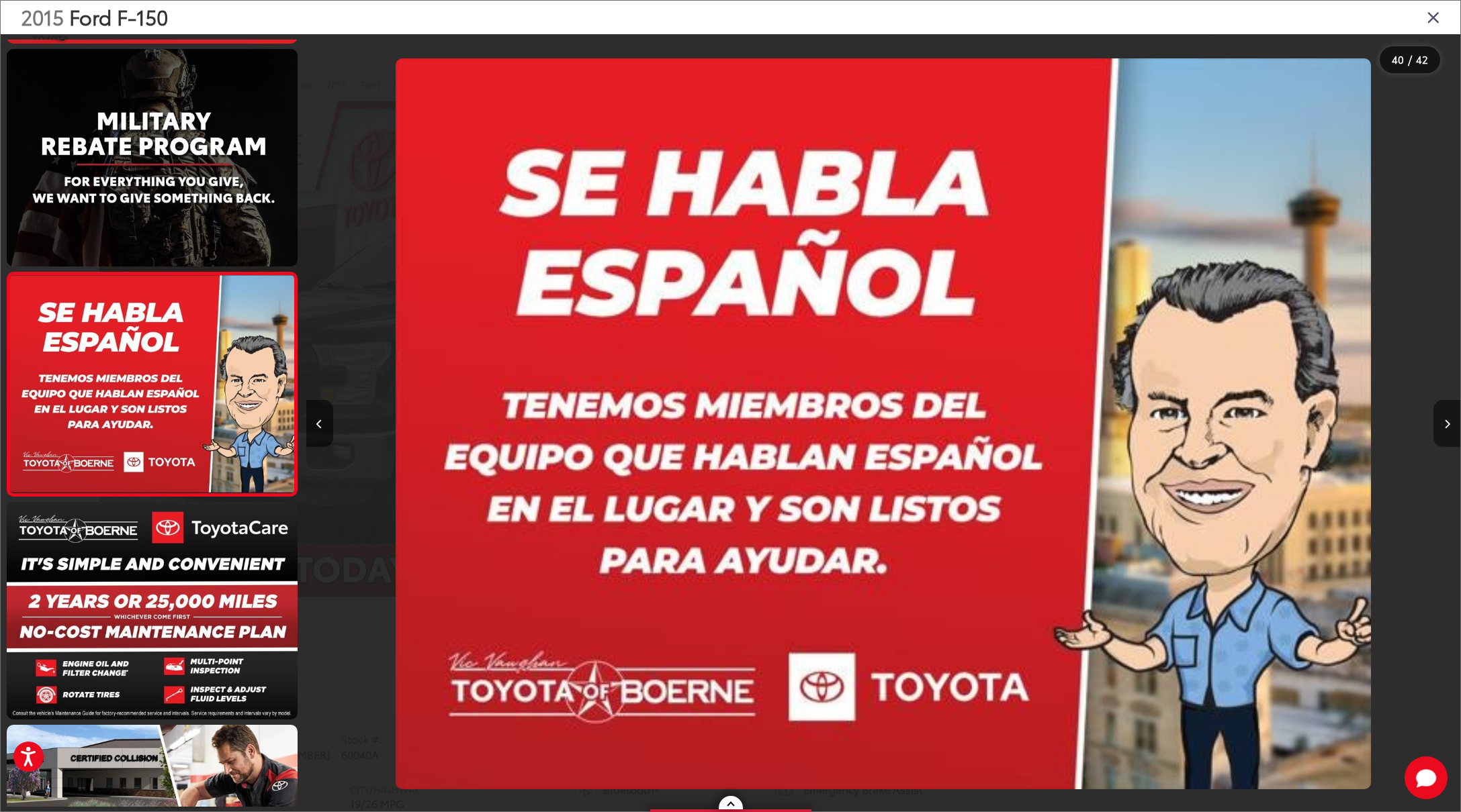
click at [1446, 427] on icon "Next image" at bounding box center [1447, 424] width 6 height 10
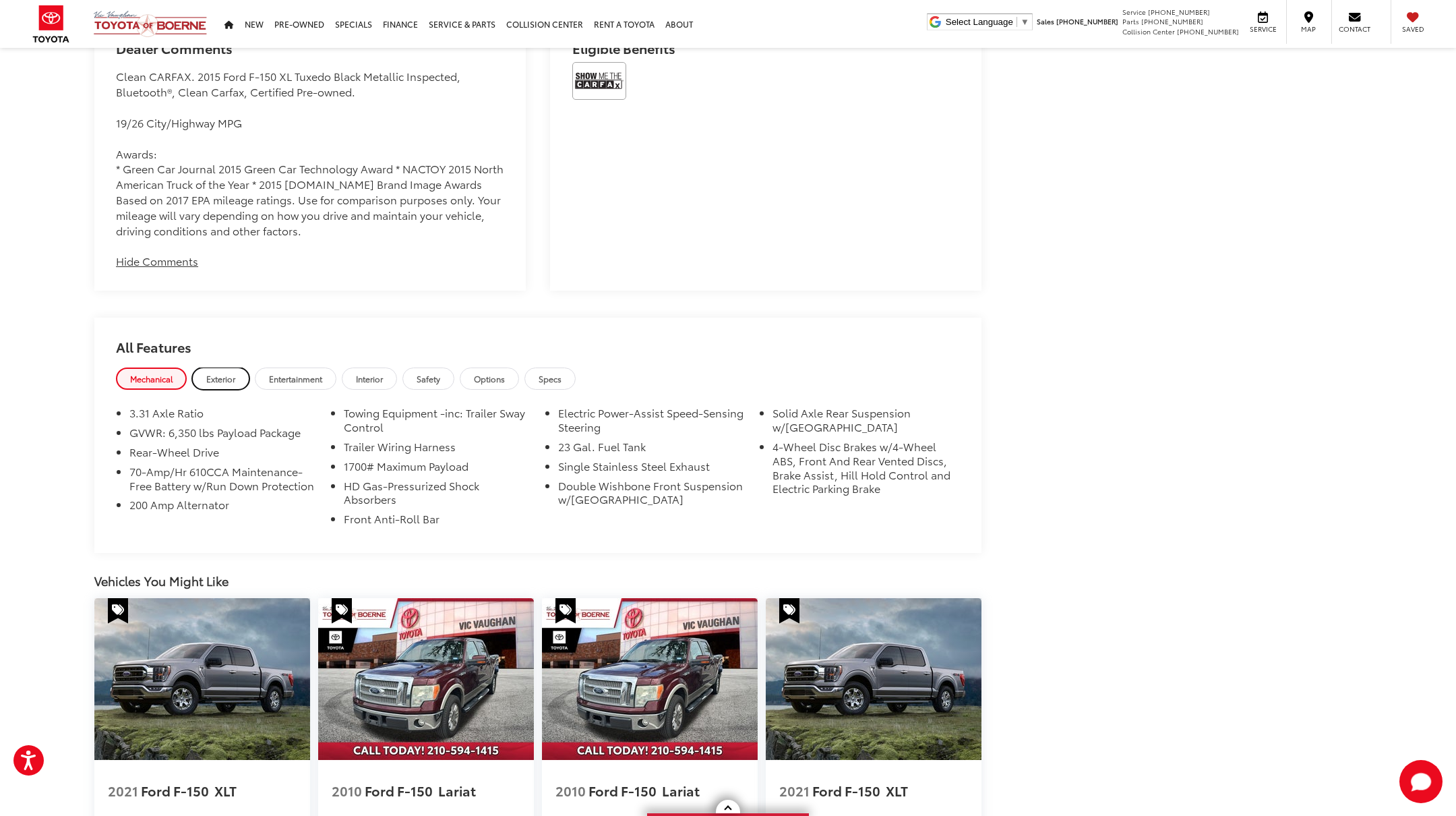
click at [212, 373] on span "Exterior" at bounding box center [221, 378] width 29 height 11
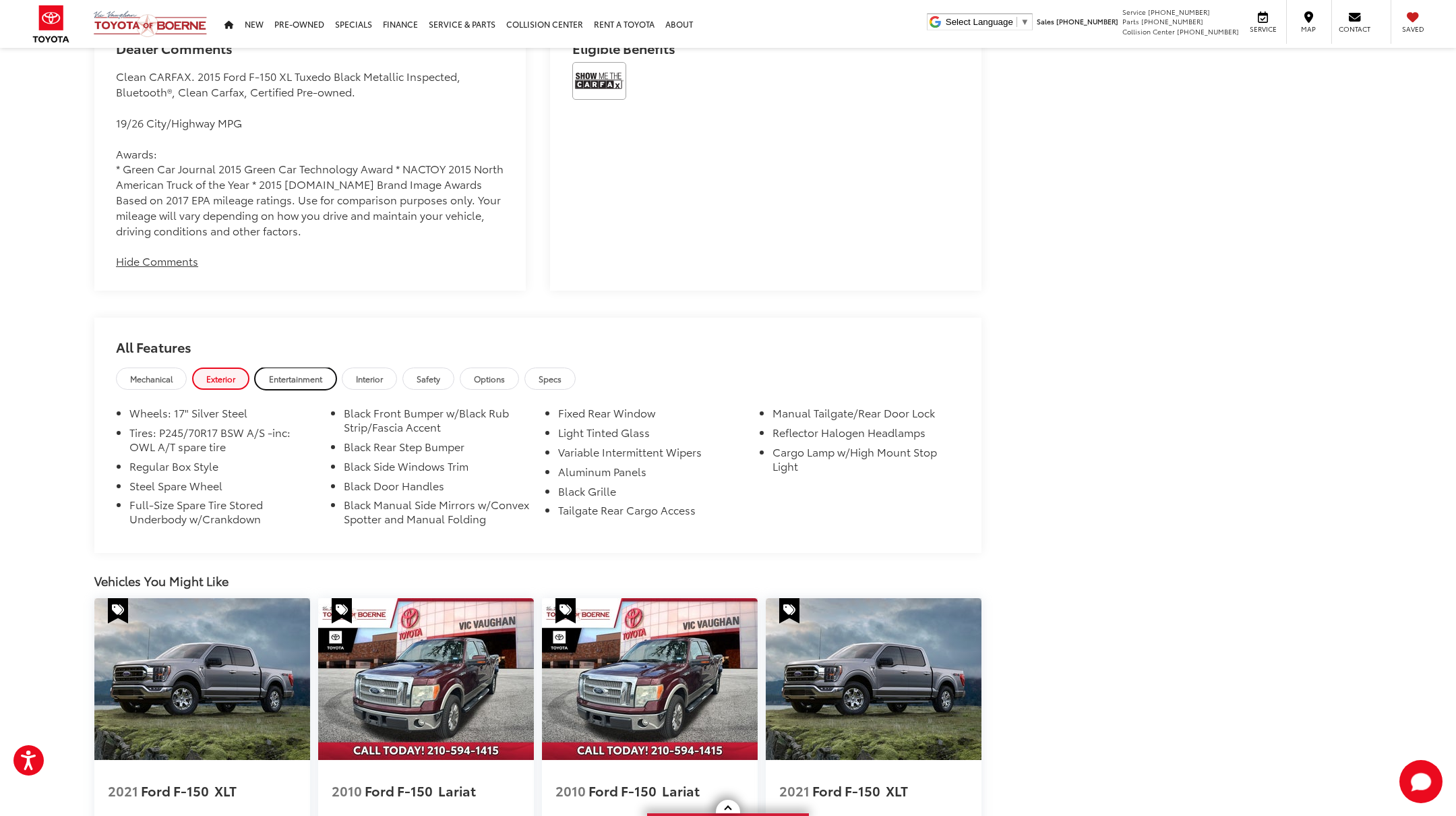
click at [280, 376] on span "Entertainment" at bounding box center [296, 378] width 53 height 11
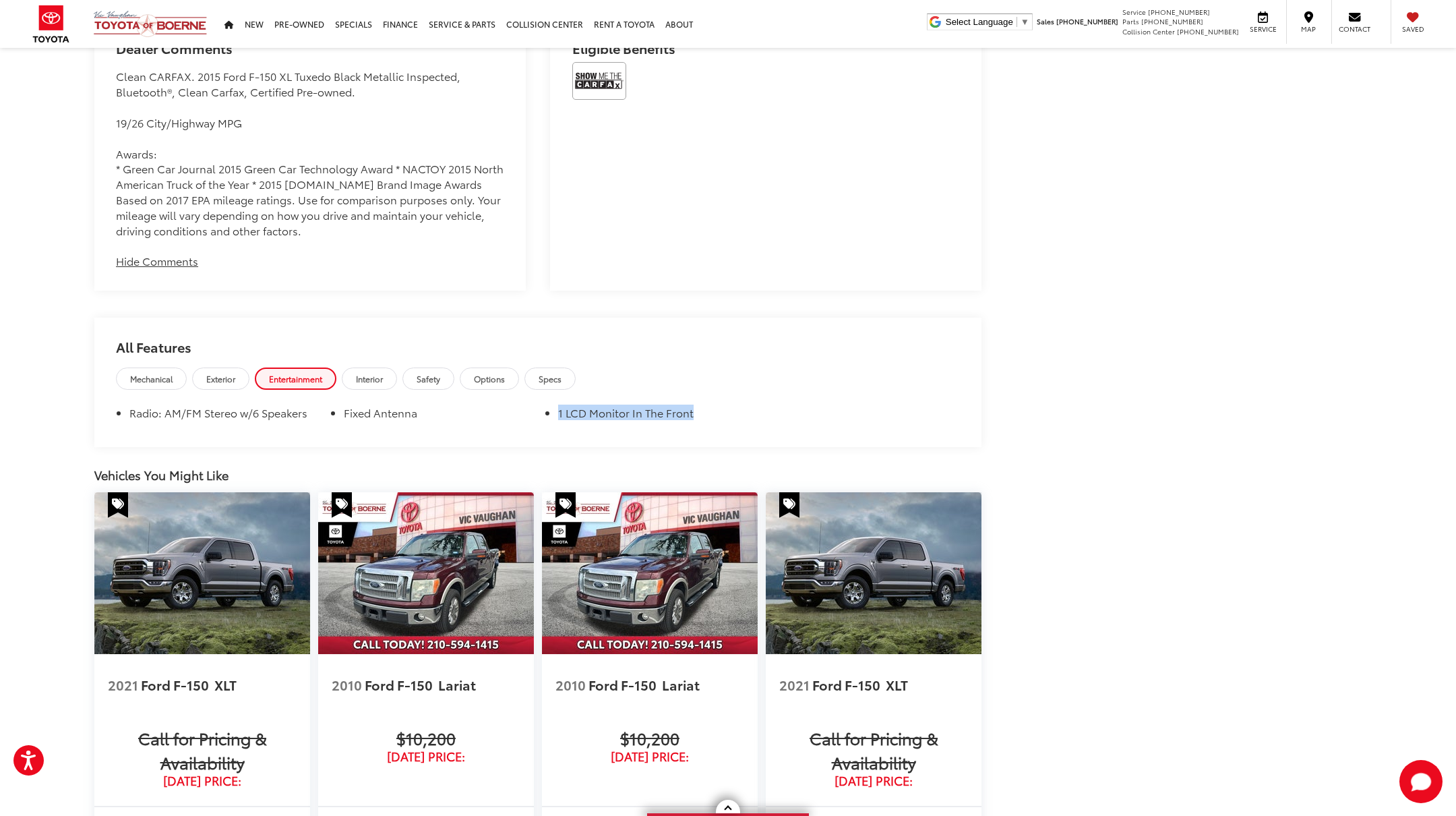
drag, startPoint x: 555, startPoint y: 409, endPoint x: 695, endPoint y: 419, distance: 140.4
click at [695, 419] on ul "Radio: AM/FM Stereo w/6 Speakers Fixed Antenna 1 LCD Monitor In The Front" at bounding box center [538, 415] width 844 height 19
click at [381, 379] on span "Interior" at bounding box center [370, 378] width 27 height 11
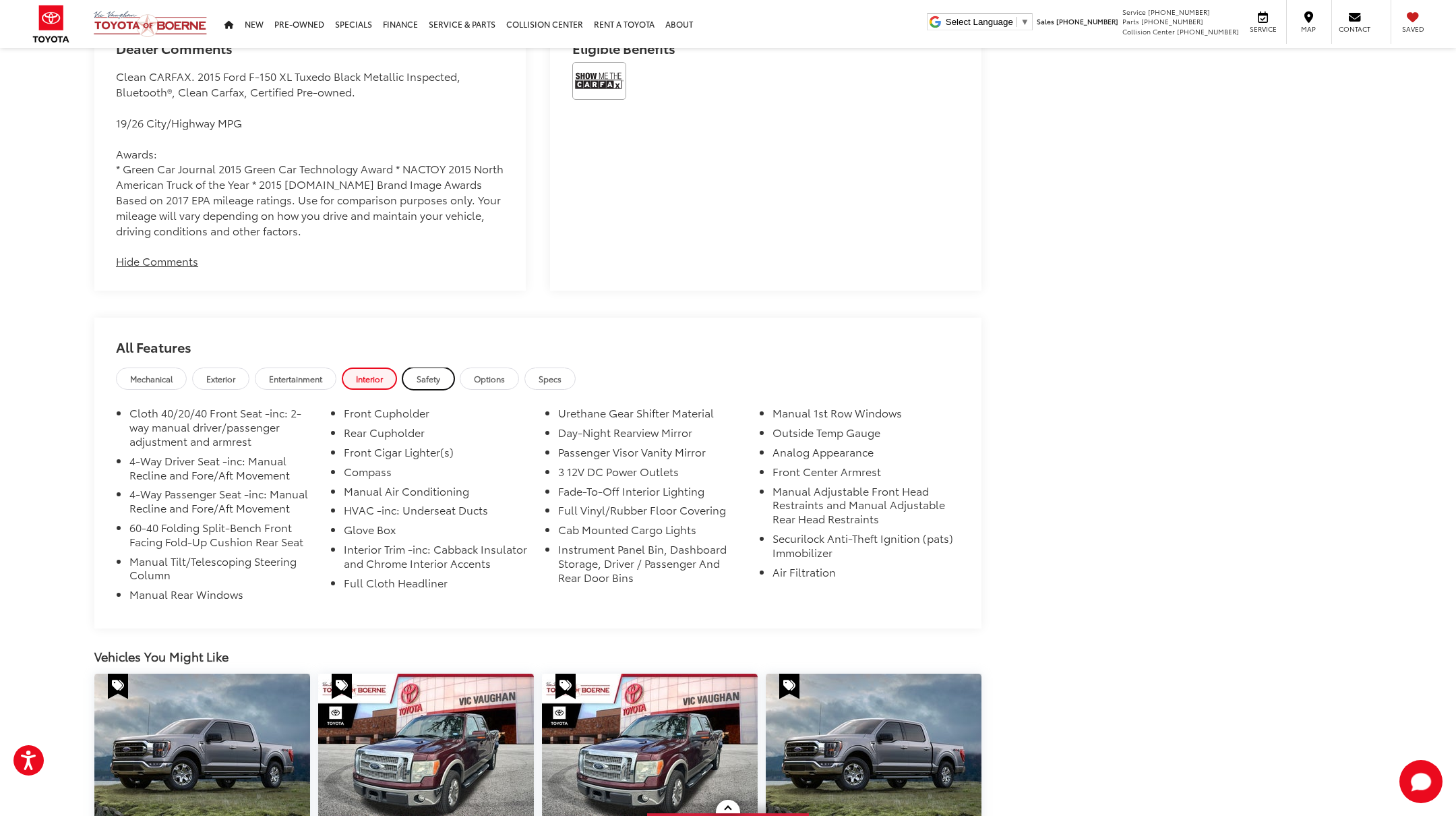
click at [433, 374] on span "Safety" at bounding box center [429, 378] width 24 height 11
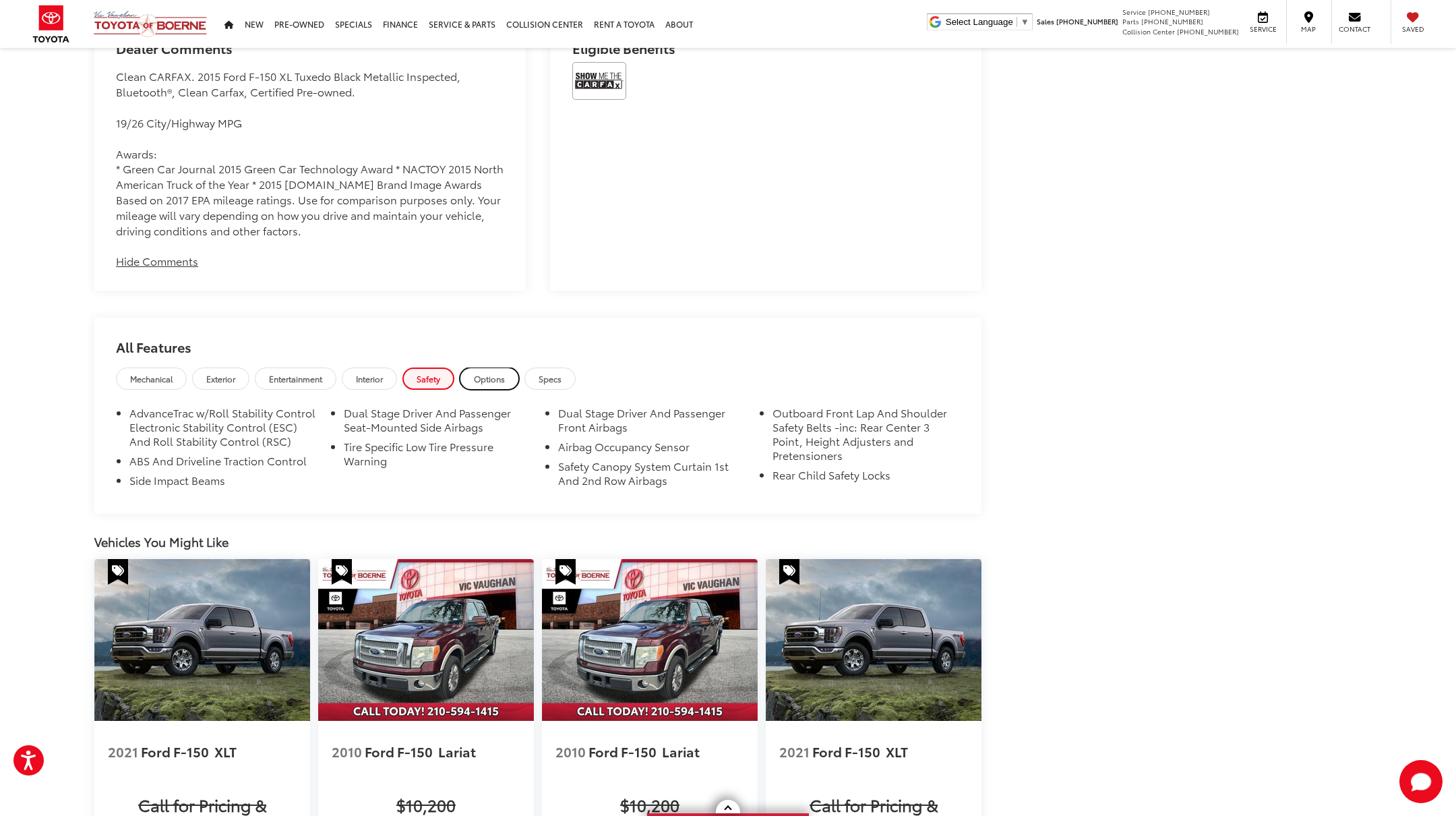
click at [490, 374] on span "Options" at bounding box center [489, 378] width 31 height 11
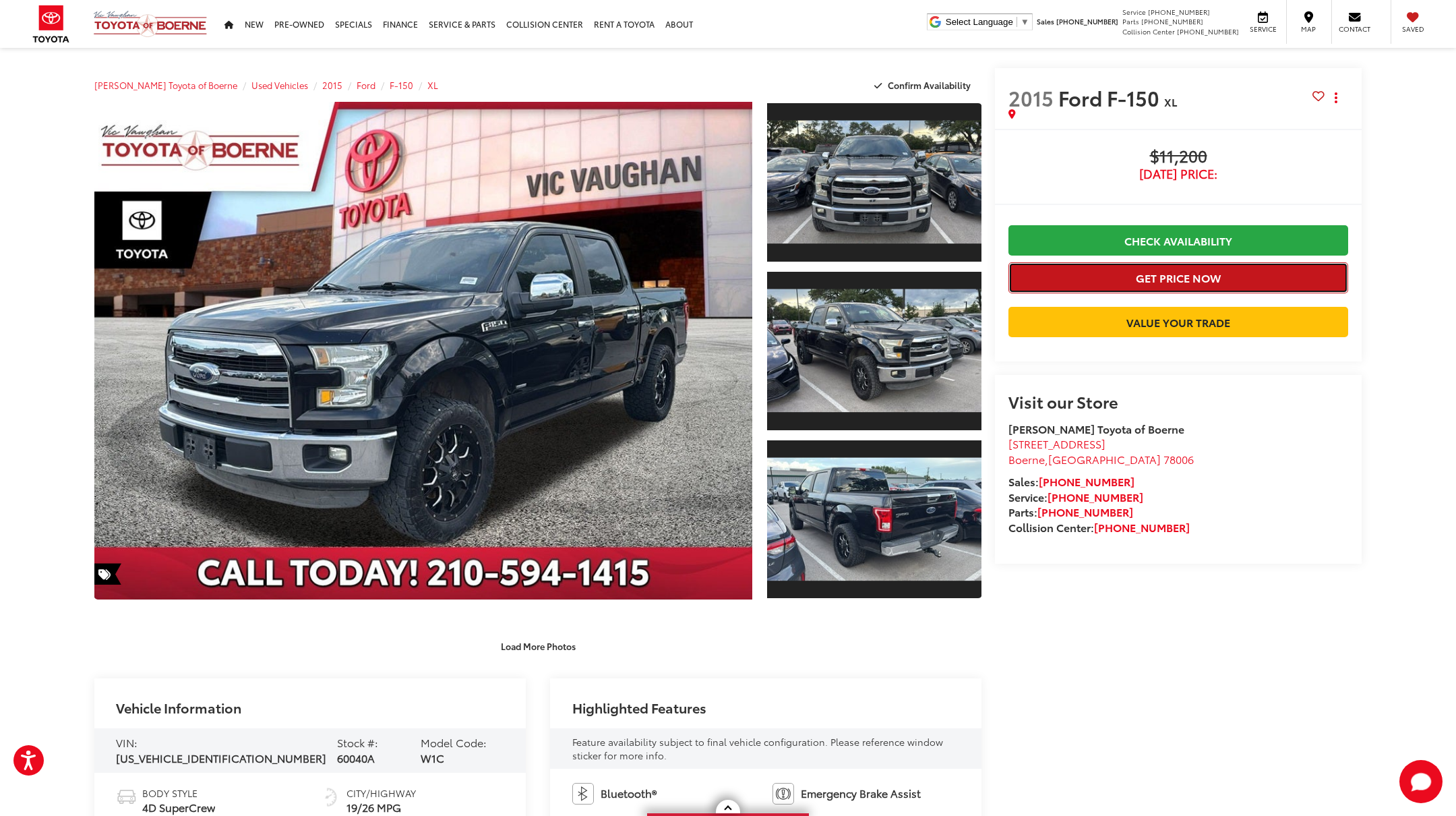
click at [1179, 278] on button "Get Price Now" at bounding box center [1178, 278] width 340 height 31
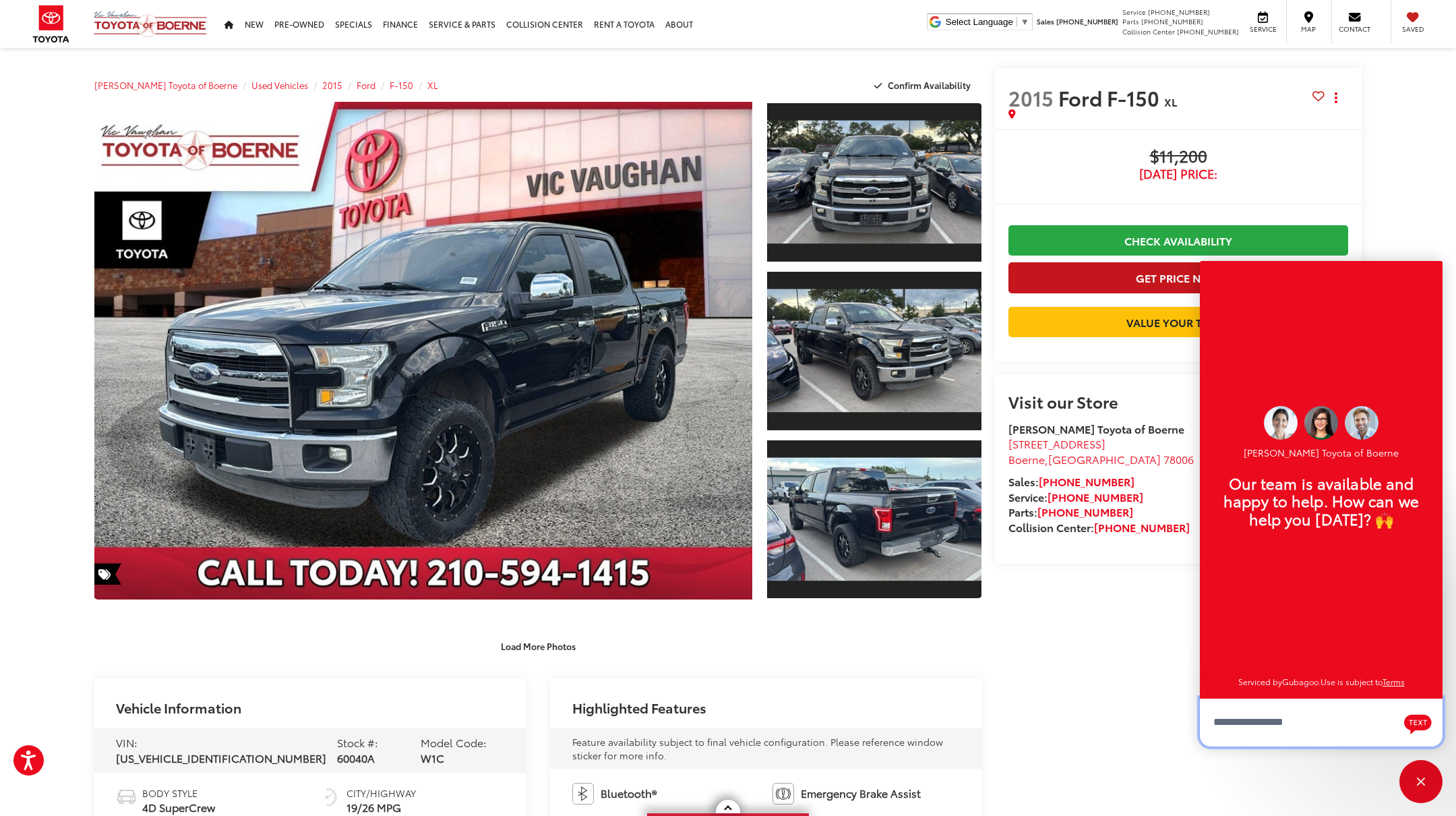
scroll to position [16, 0]
click at [1422, 783] on div "Close" at bounding box center [1422, 782] width 43 height 43
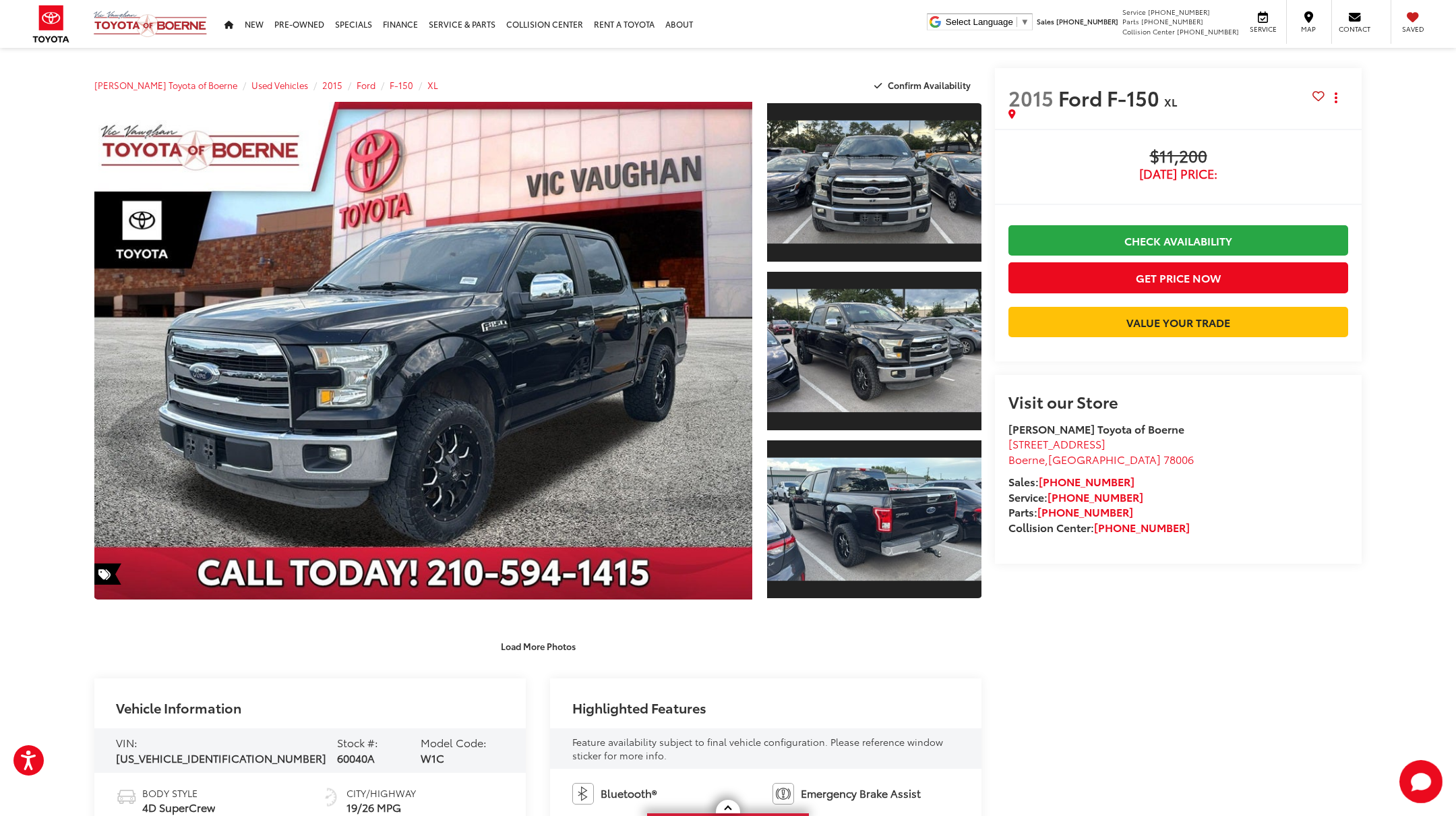
click at [1231, 505] on li "Service: 726-222-1141" at bounding box center [1178, 497] width 340 height 16
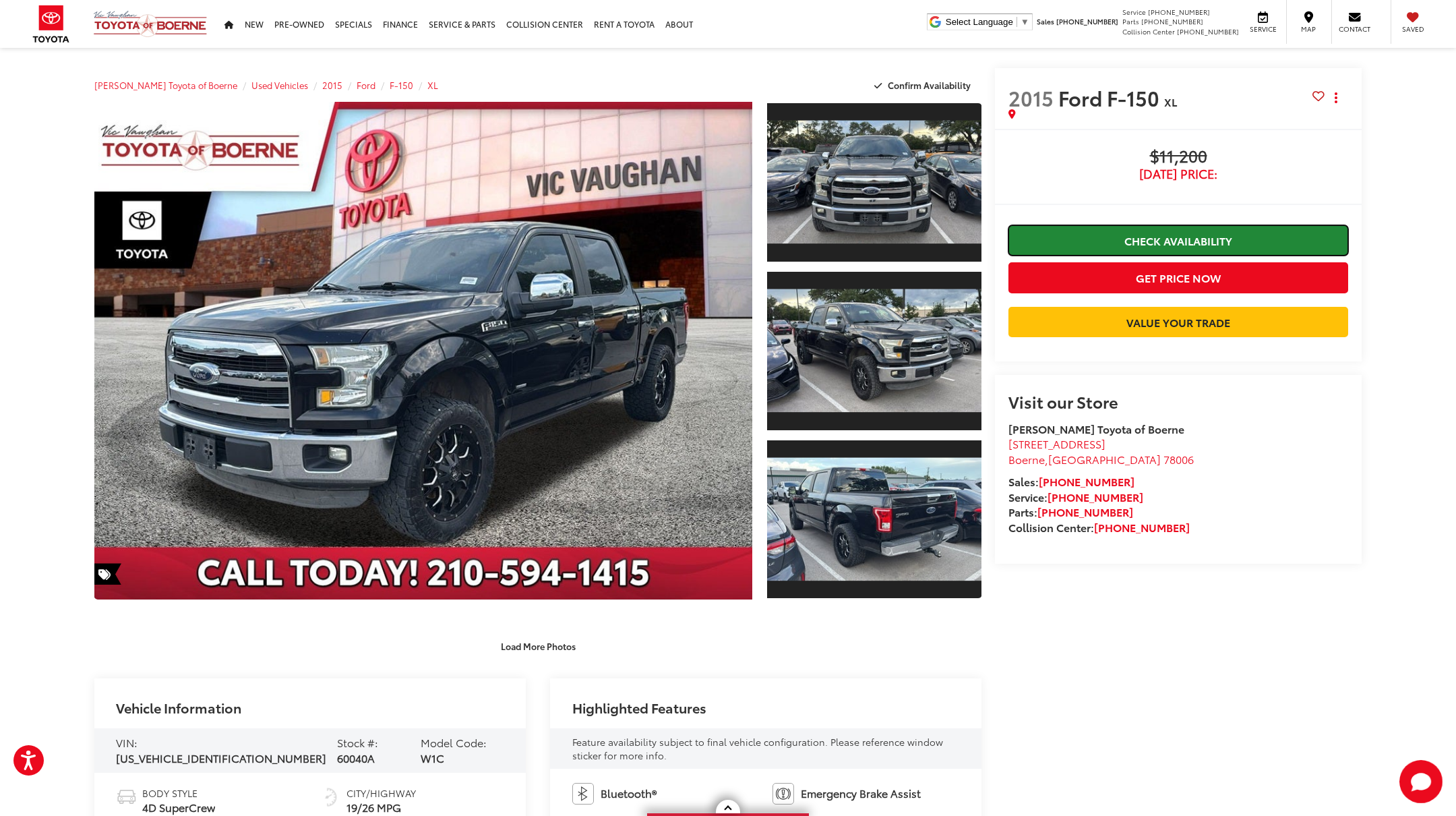
click at [1161, 240] on link "Check Availability" at bounding box center [1178, 240] width 340 height 31
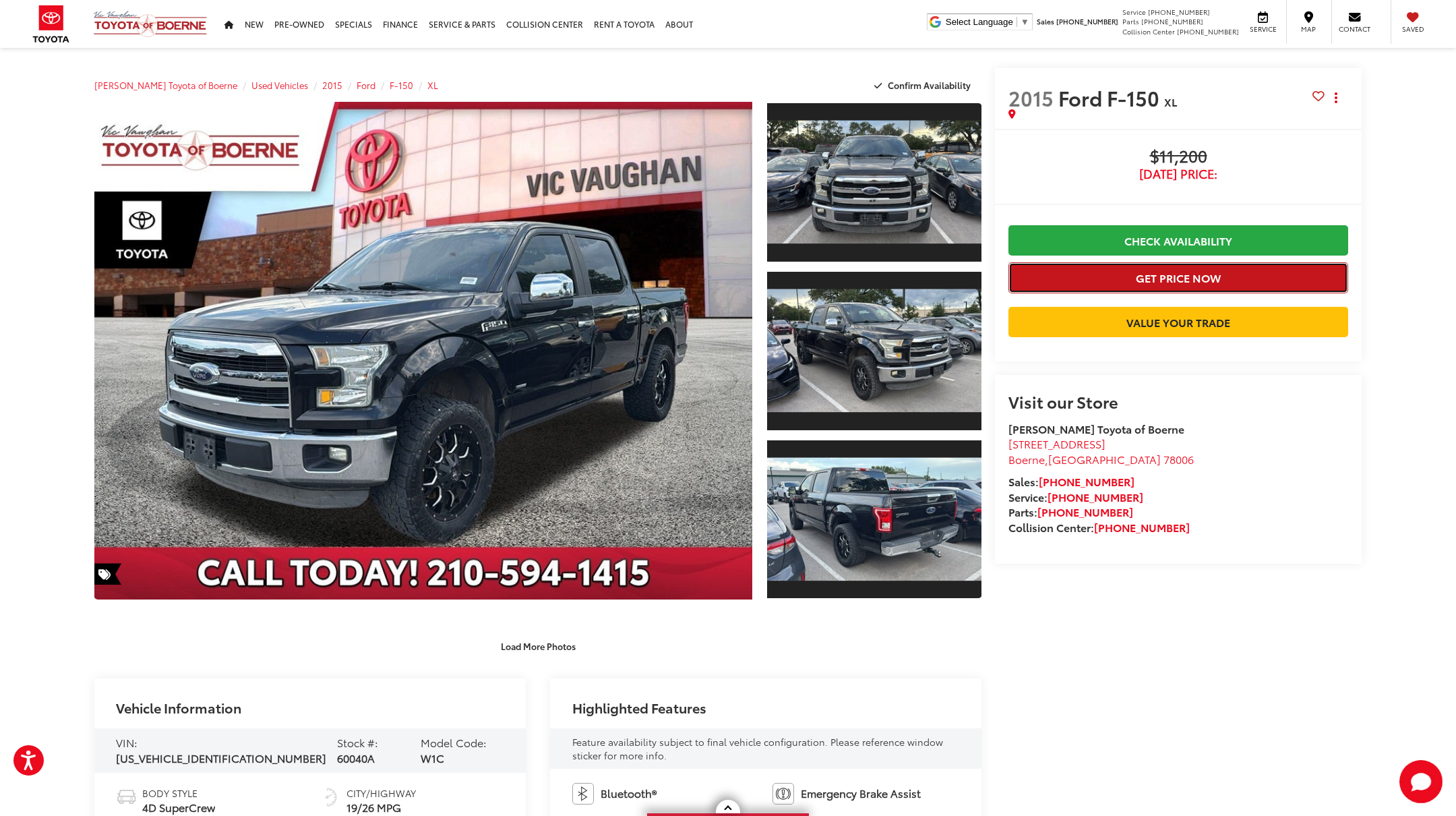
click at [1208, 278] on button "Get Price Now" at bounding box center [1178, 278] width 340 height 31
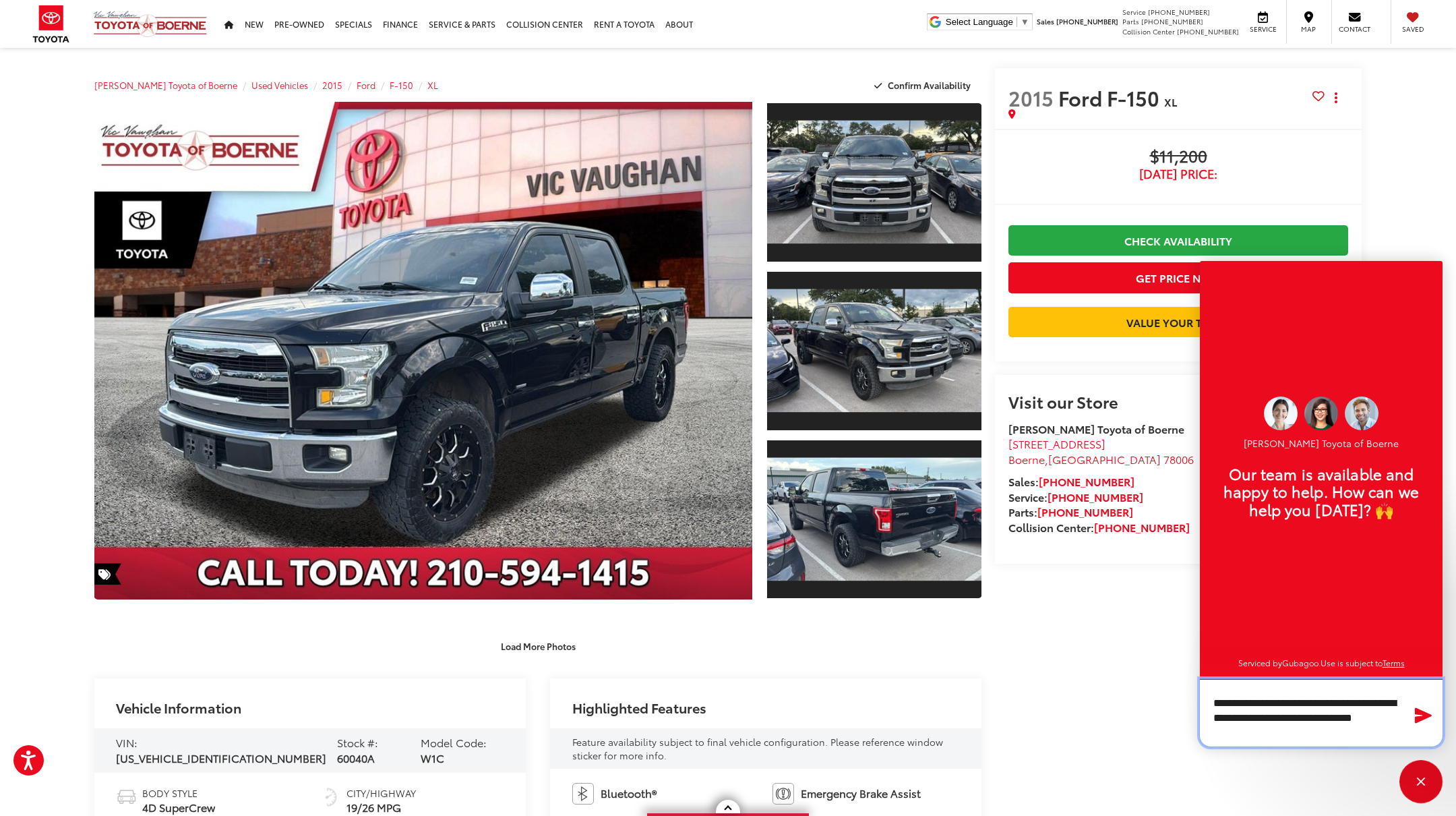
click at [1264, 719] on textarea "**********" at bounding box center [1321, 713] width 242 height 67
type textarea "**********"
click at [1422, 711] on icon "Send Message" at bounding box center [1423, 716] width 17 height 16
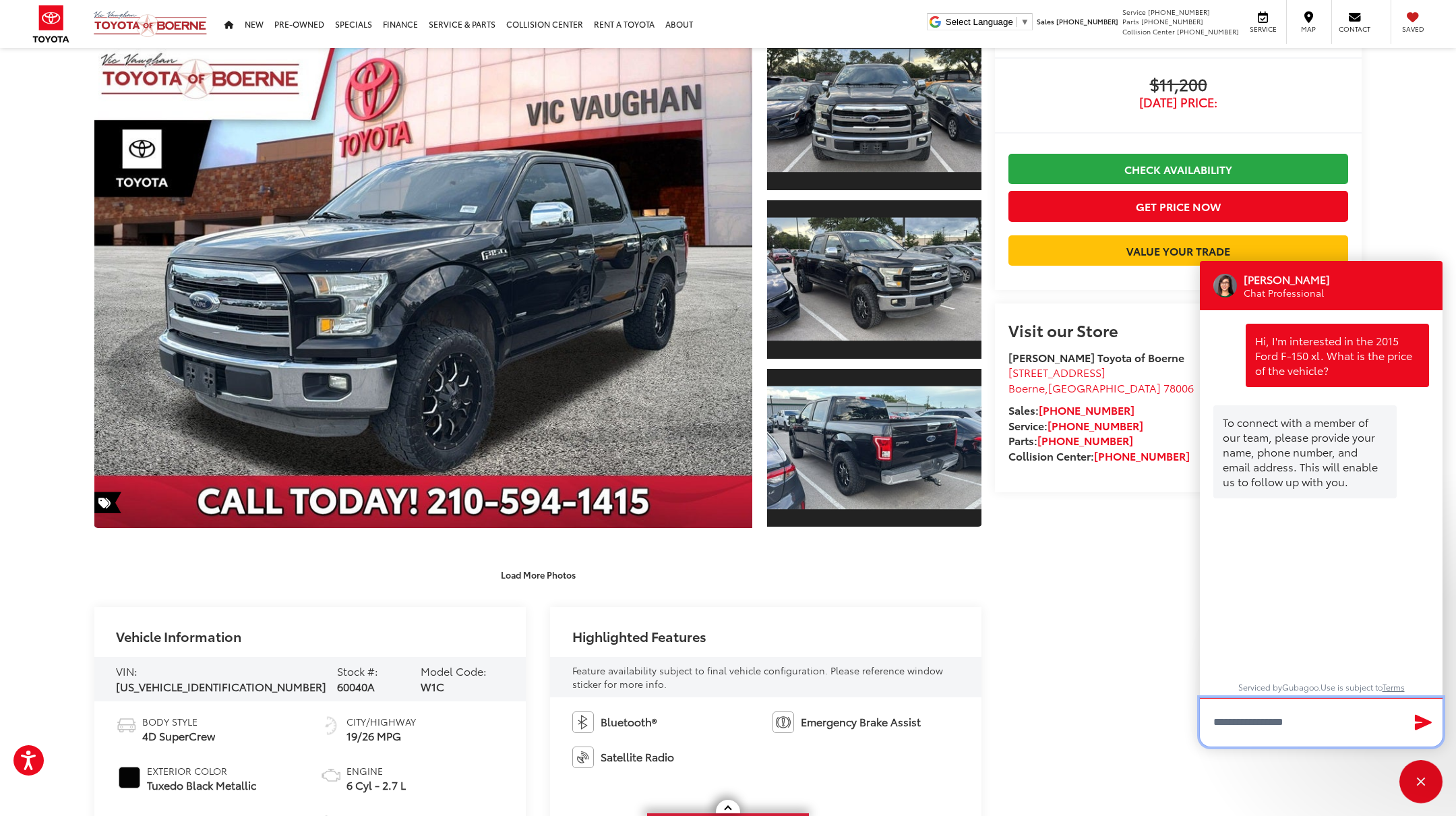
scroll to position [86, 0]
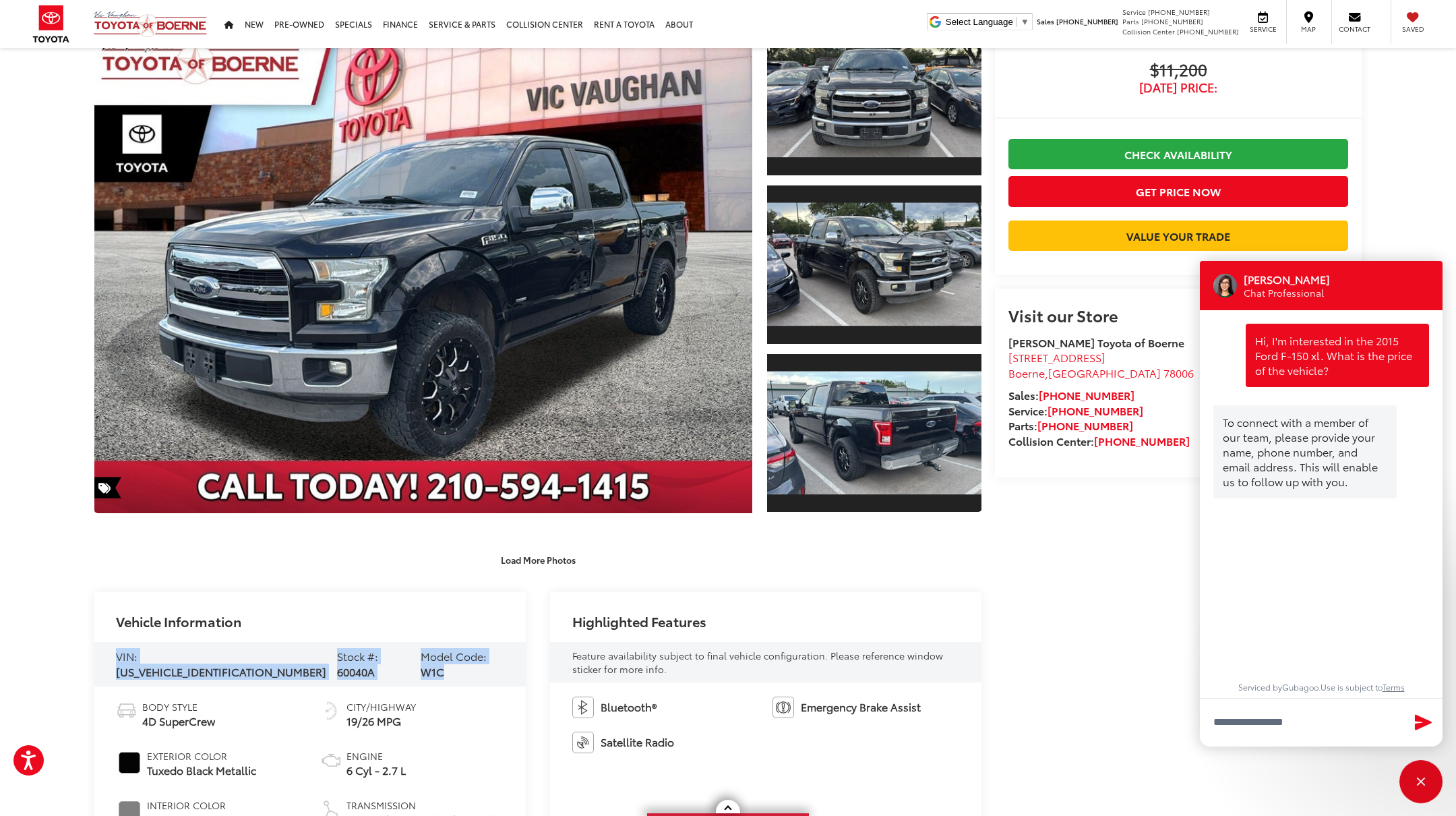
drag, startPoint x: 115, startPoint y: 661, endPoint x: 444, endPoint y: 665, distance: 329.0
click at [444, 665] on div "VIN: 1FTEW1CP9FKD32258 Stock #: 60040A Model Code: W1C" at bounding box center [310, 664] width 432 height 44
copy div "VIN: 1FTEW1CP9FKD32258 Stock #: 60040A Model Code: W1C"
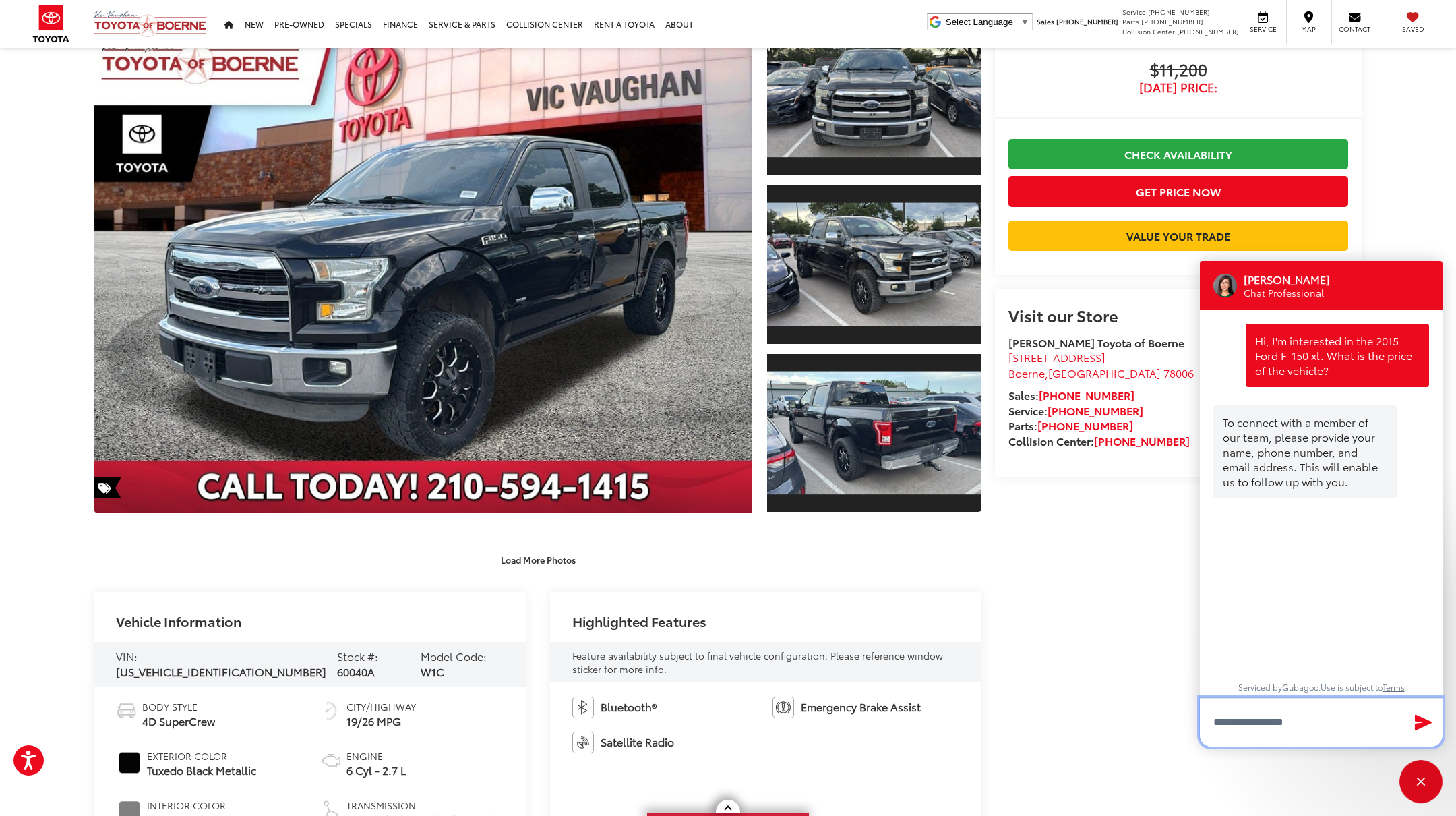
click at [1263, 726] on textarea "Type your message" at bounding box center [1321, 722] width 242 height 49
type textarea "**********"
click at [1428, 716] on icon "Send Message" at bounding box center [1423, 716] width 17 height 16
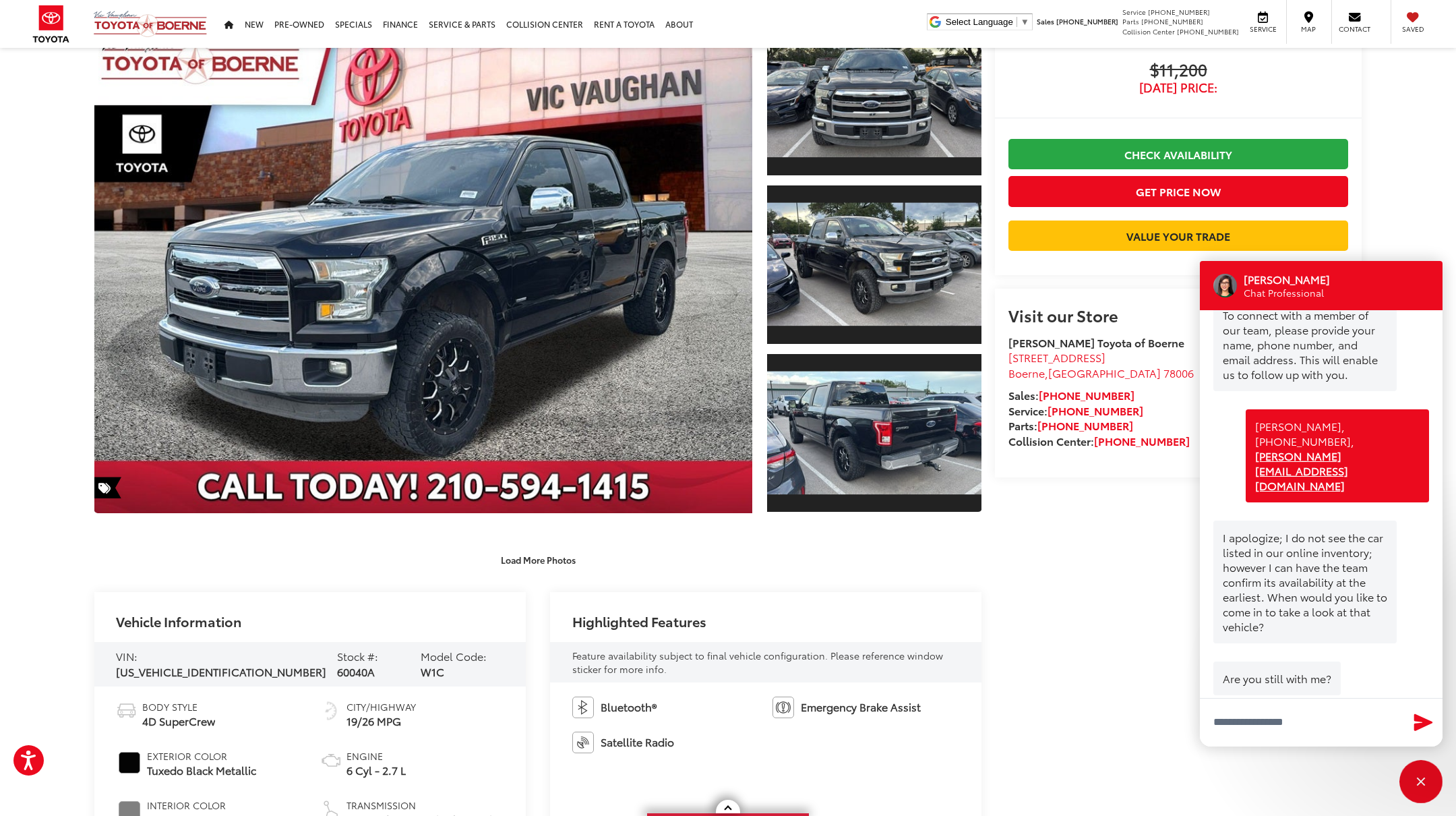
scroll to position [109, 0]
click at [1232, 734] on textarea "Type your message" at bounding box center [1321, 722] width 242 height 49
type textarea "*****"
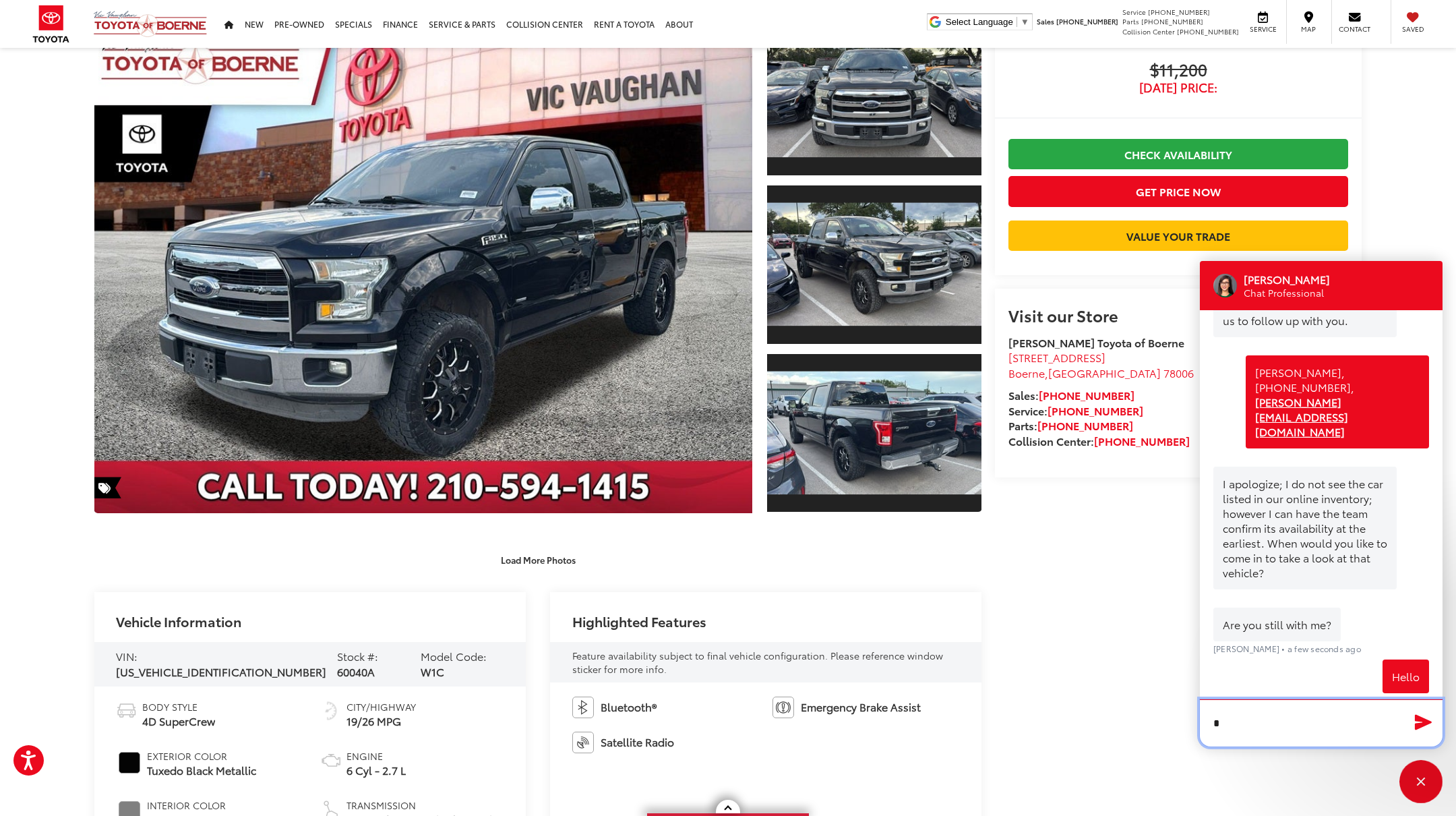
scroll to position [160, 0]
type textarea "*"
type textarea "**********"
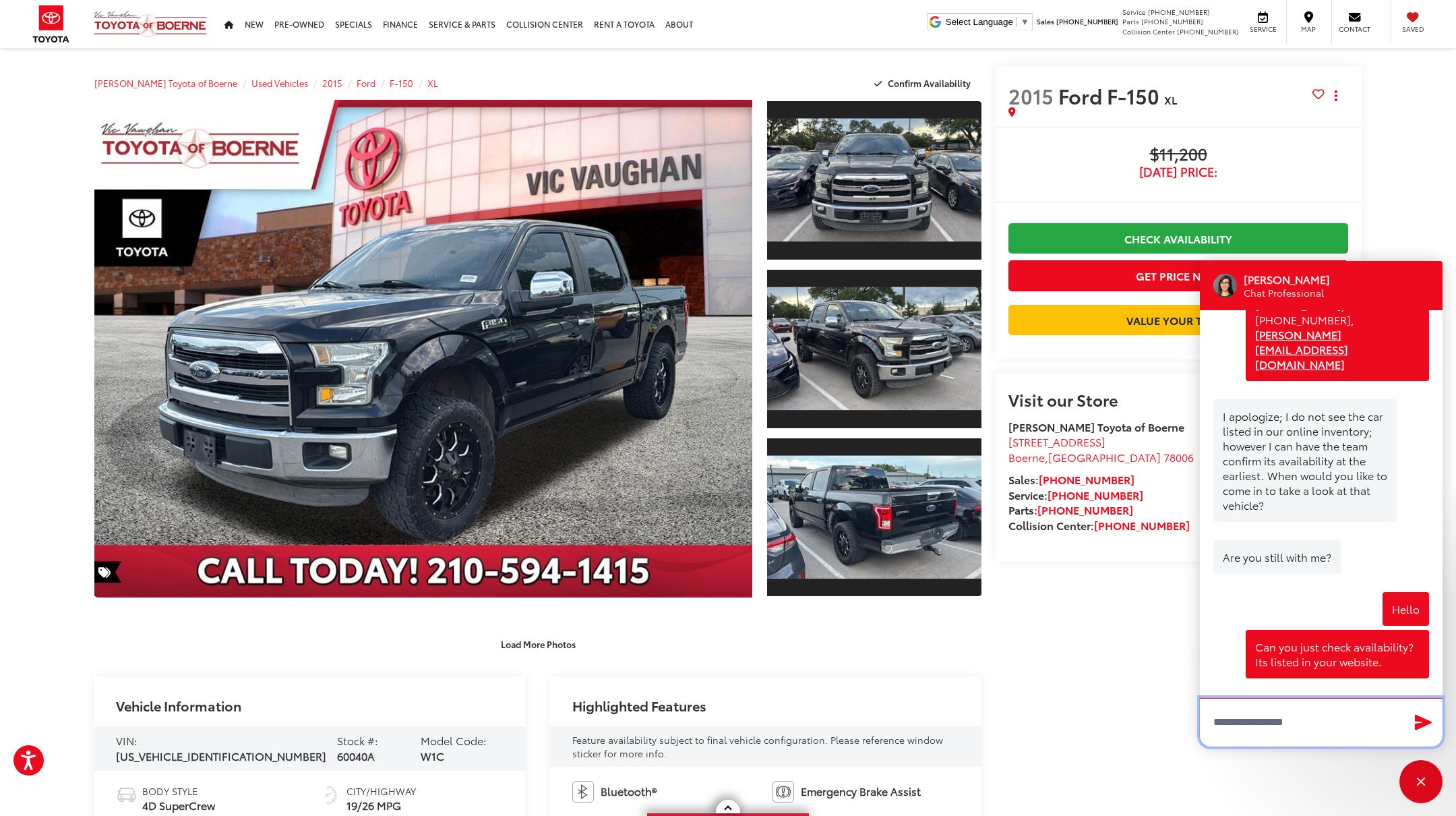
scroll to position [0, 0]
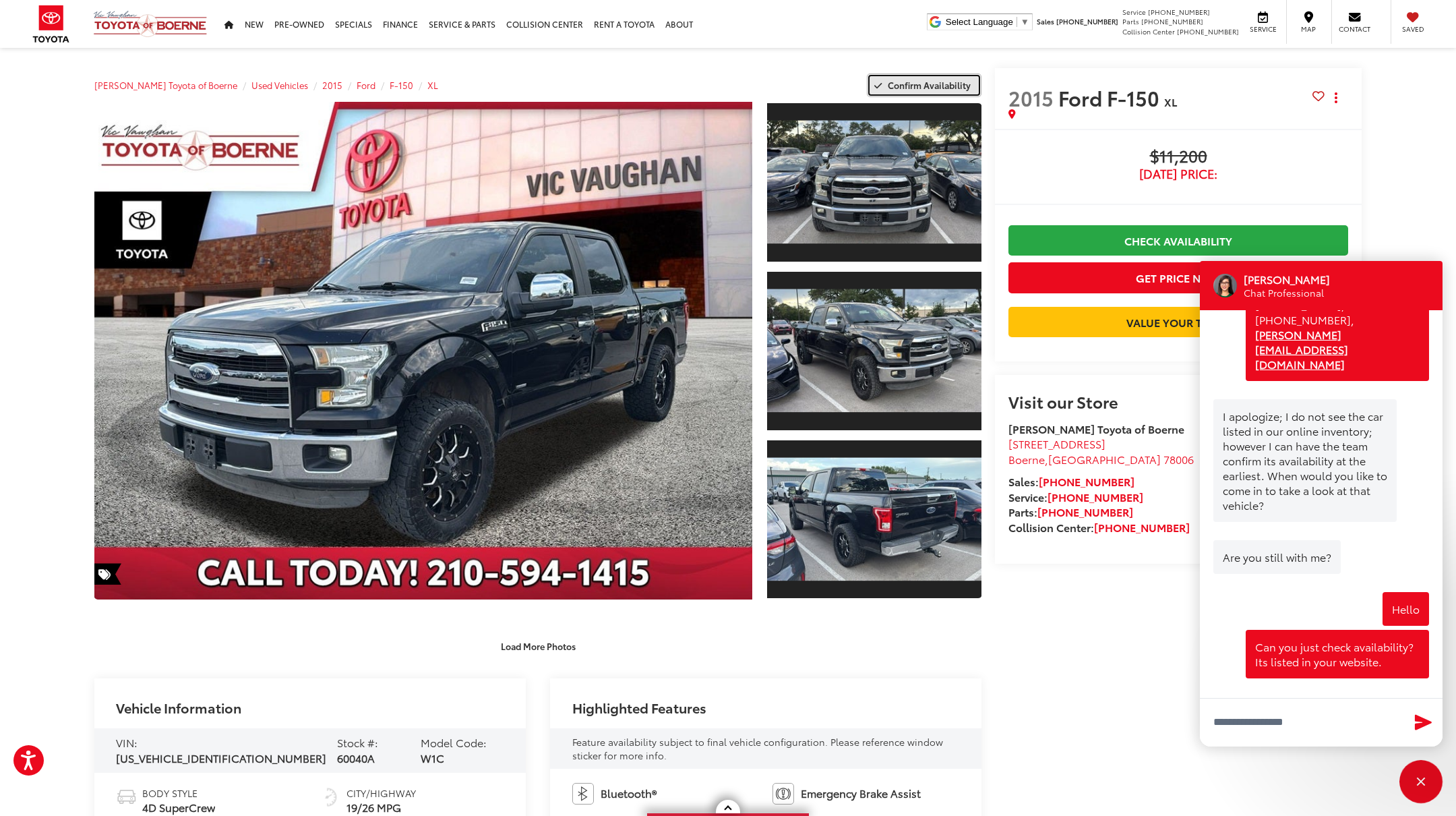
click at [906, 85] on span "Confirm Availability" at bounding box center [929, 85] width 83 height 12
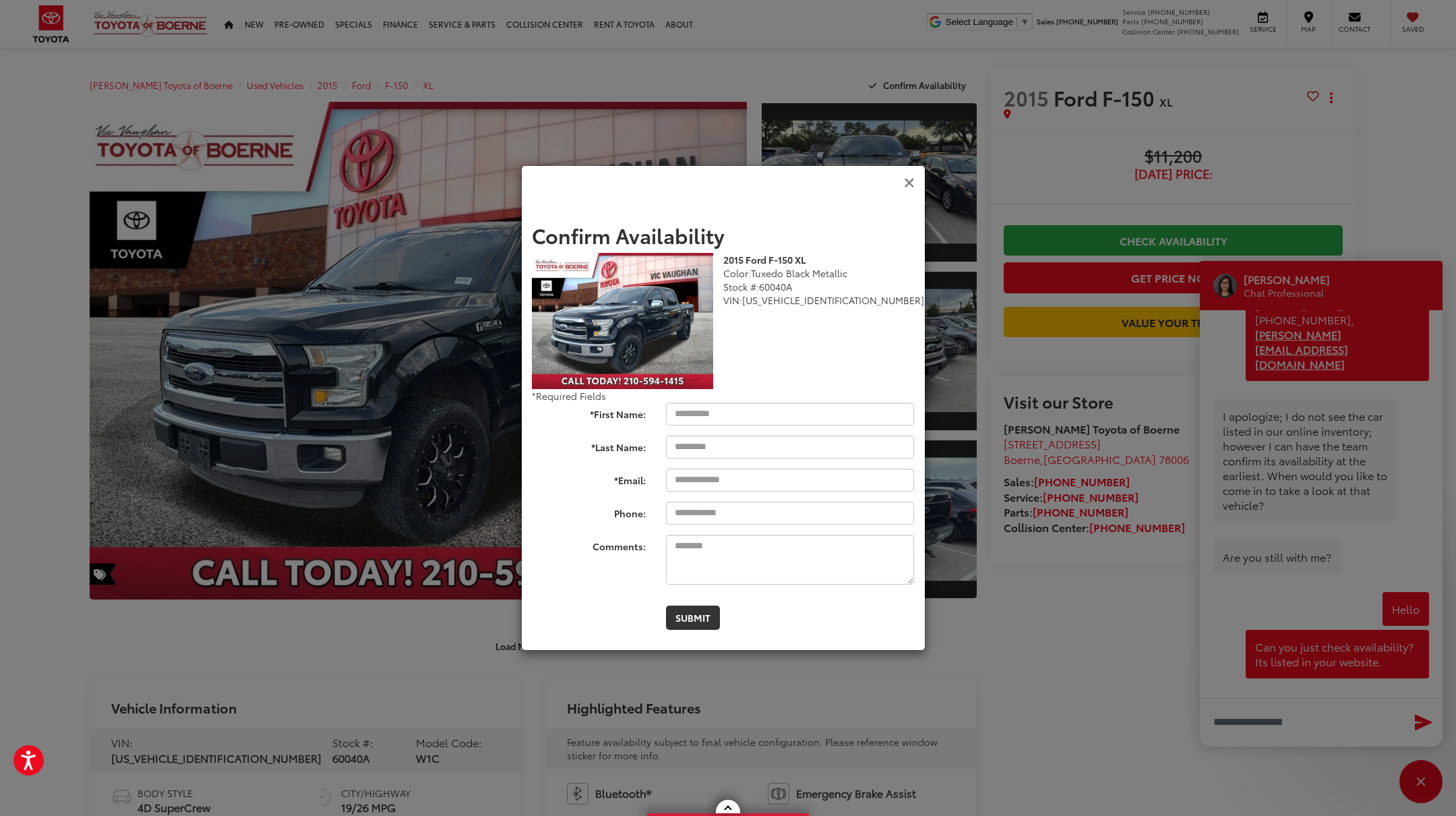
click at [904, 180] on icon "Close" at bounding box center [909, 183] width 10 height 14
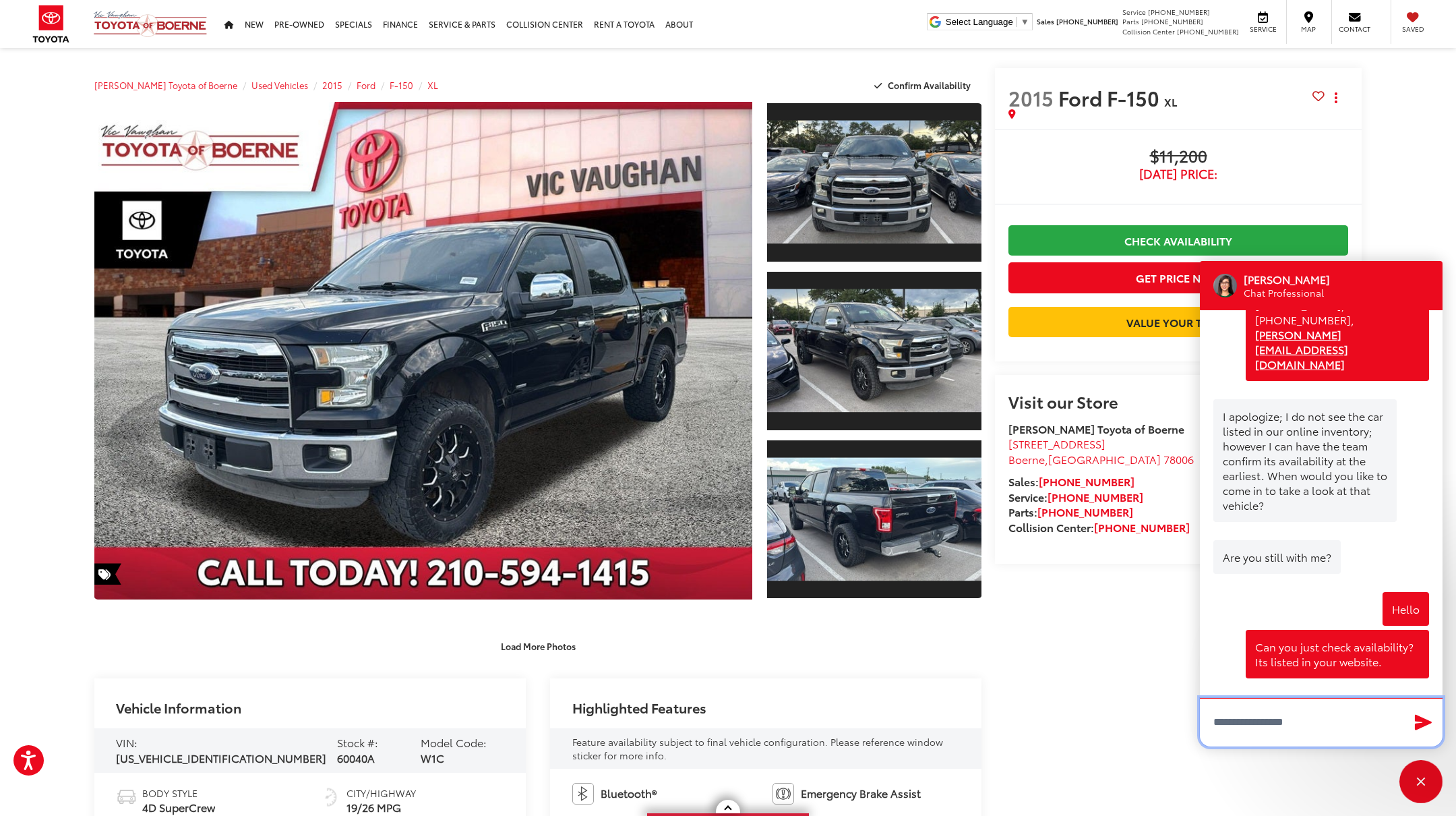
click at [1266, 725] on textarea "Type your message" at bounding box center [1321, 722] width 242 height 49
paste textarea "**********"
type textarea "**********"
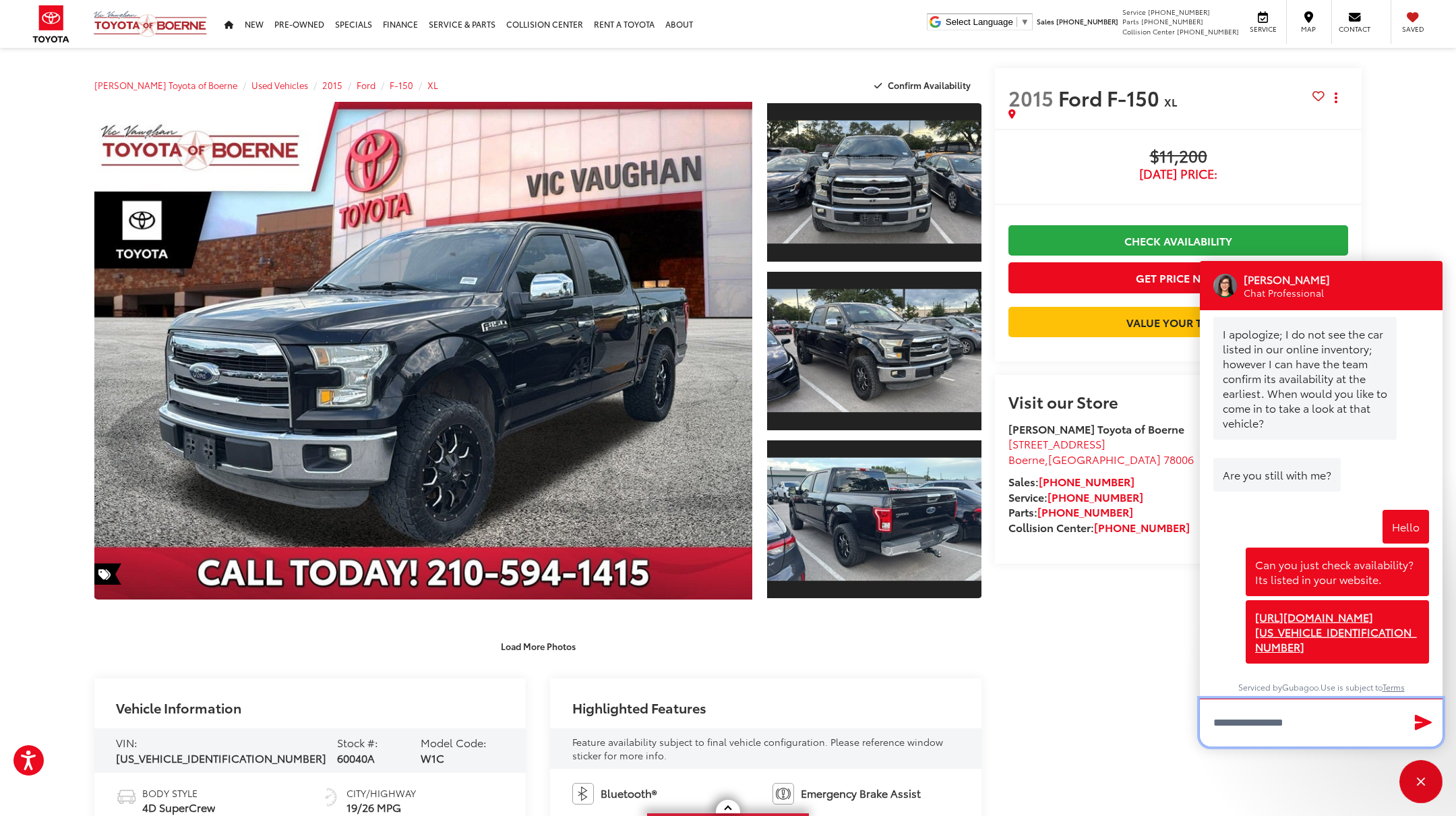
scroll to position [430, 0]
click at [1036, 646] on div "2015 Ford F-150 XL Copy Link Share Print Buy $11,200 Today's Price: Check Avail…" at bounding box center [1172, 452] width 380 height 768
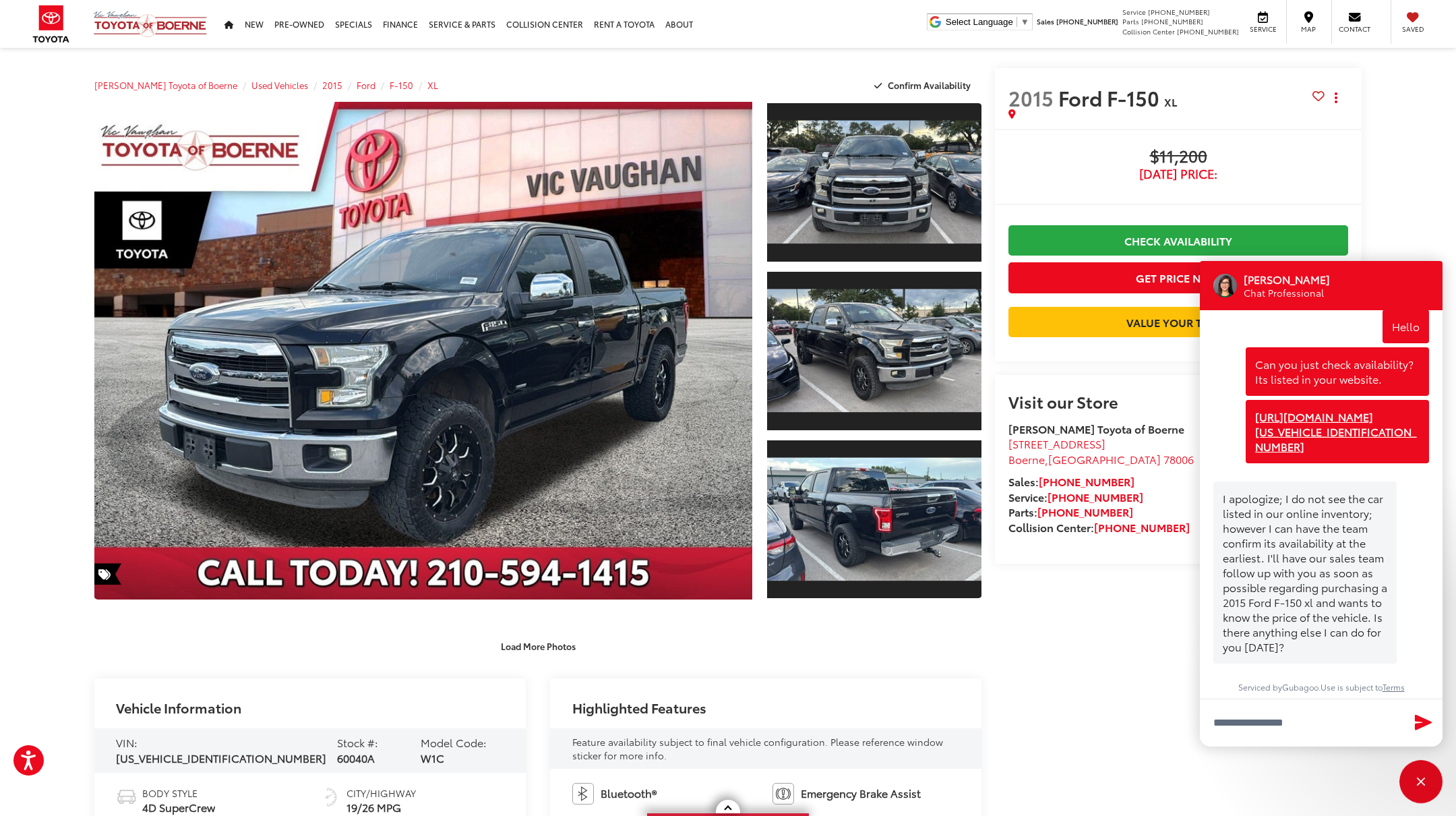
scroll to position [645, 0]
click at [1258, 720] on textarea "Type your message" at bounding box center [1321, 723] width 242 height 49
type textarea "*"
type textarea "**********"
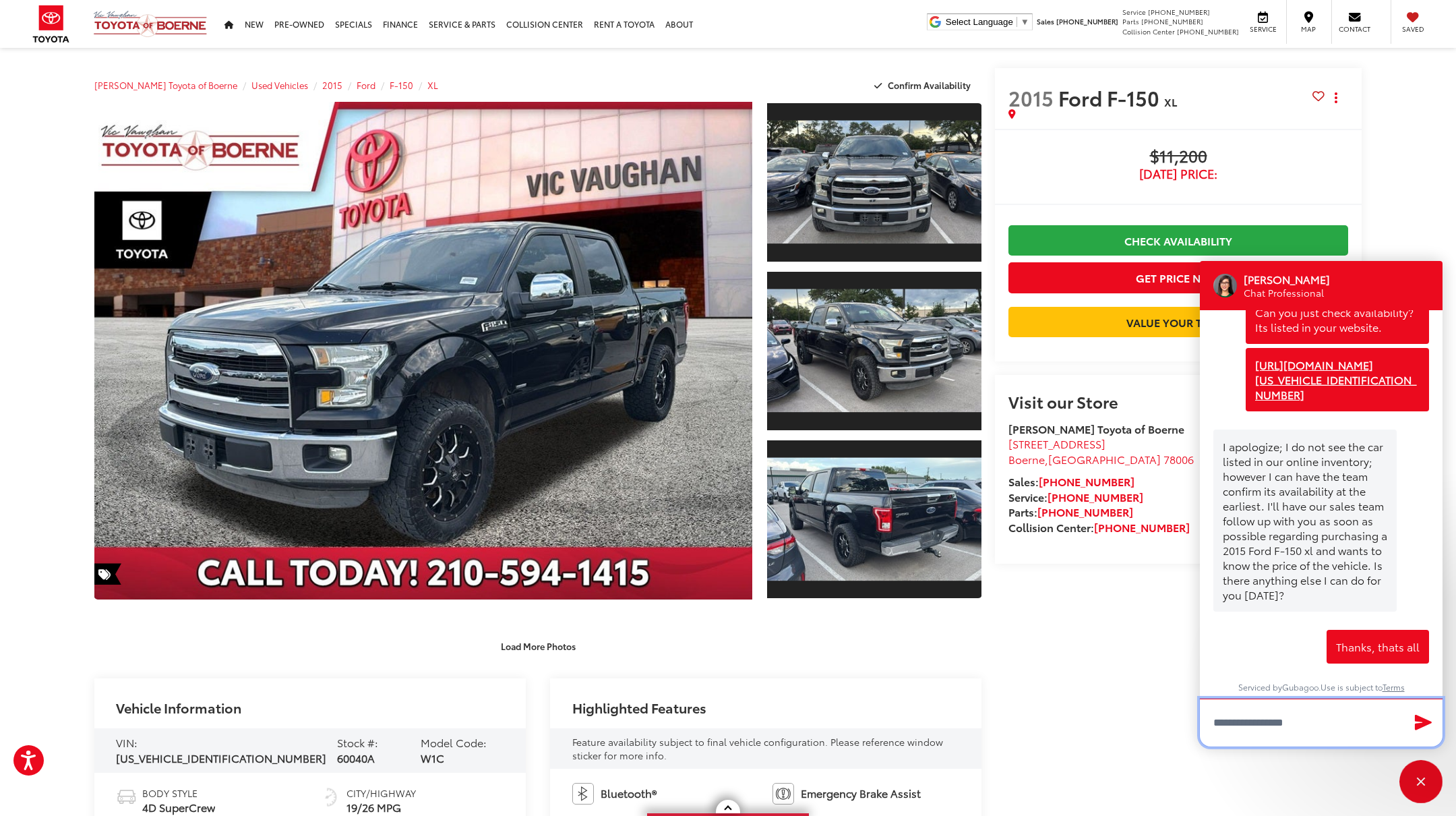
scroll to position [697, 0]
click at [1420, 782] on div "Close" at bounding box center [1422, 782] width 9 height 9
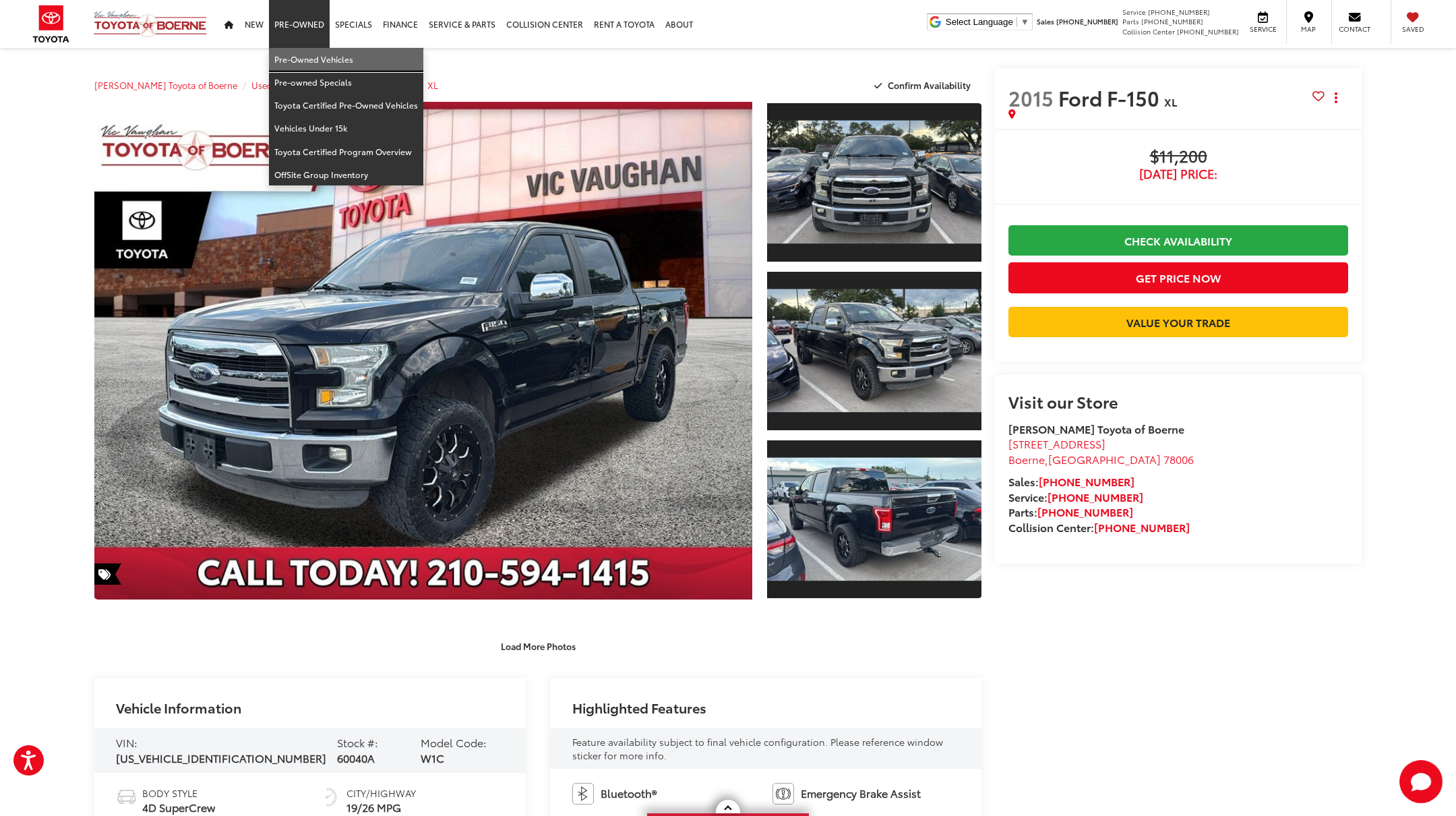
click at [289, 53] on link "Pre-Owned Vehicles" at bounding box center [346, 59] width 154 height 23
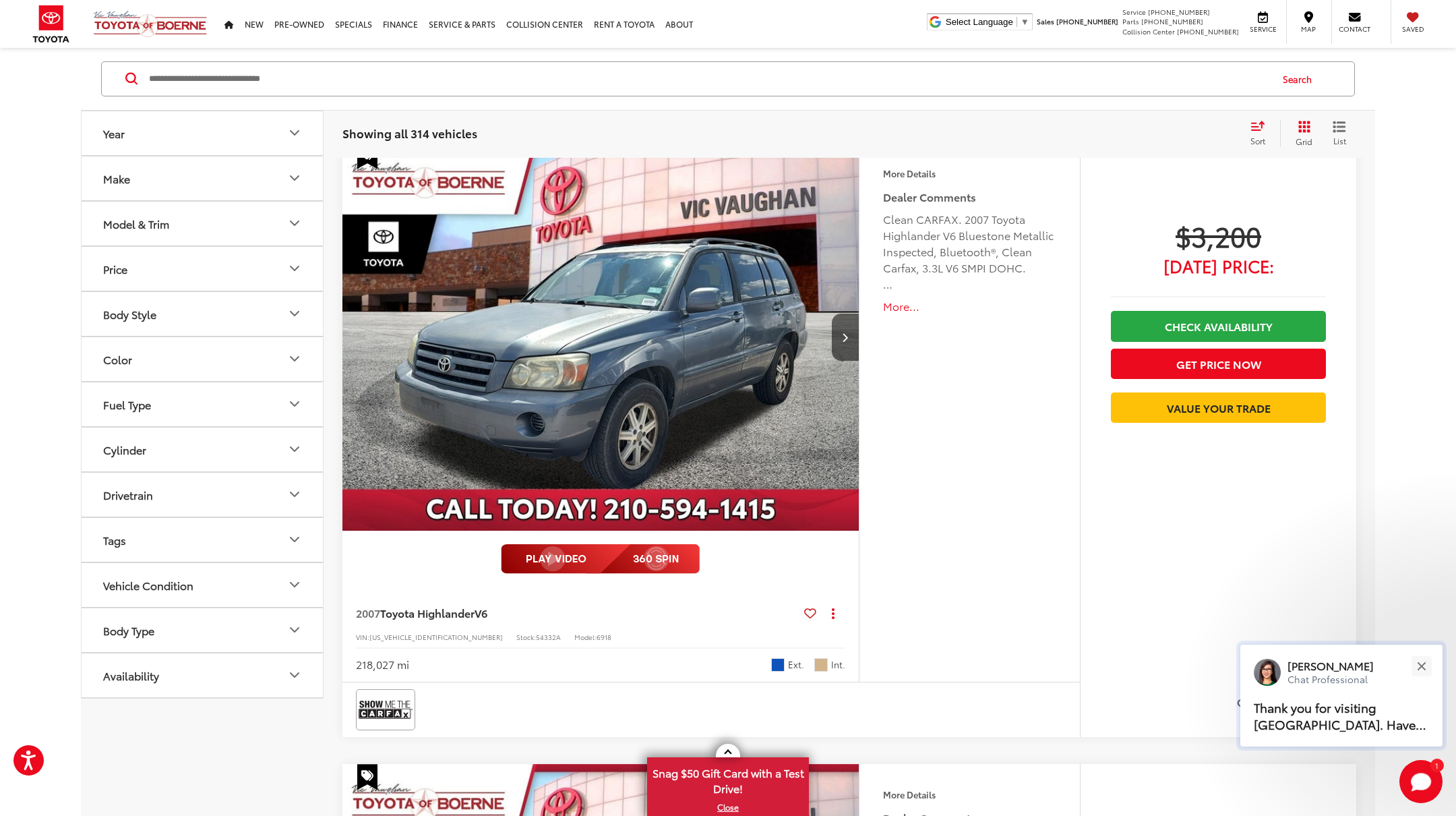
scroll to position [3672, 0]
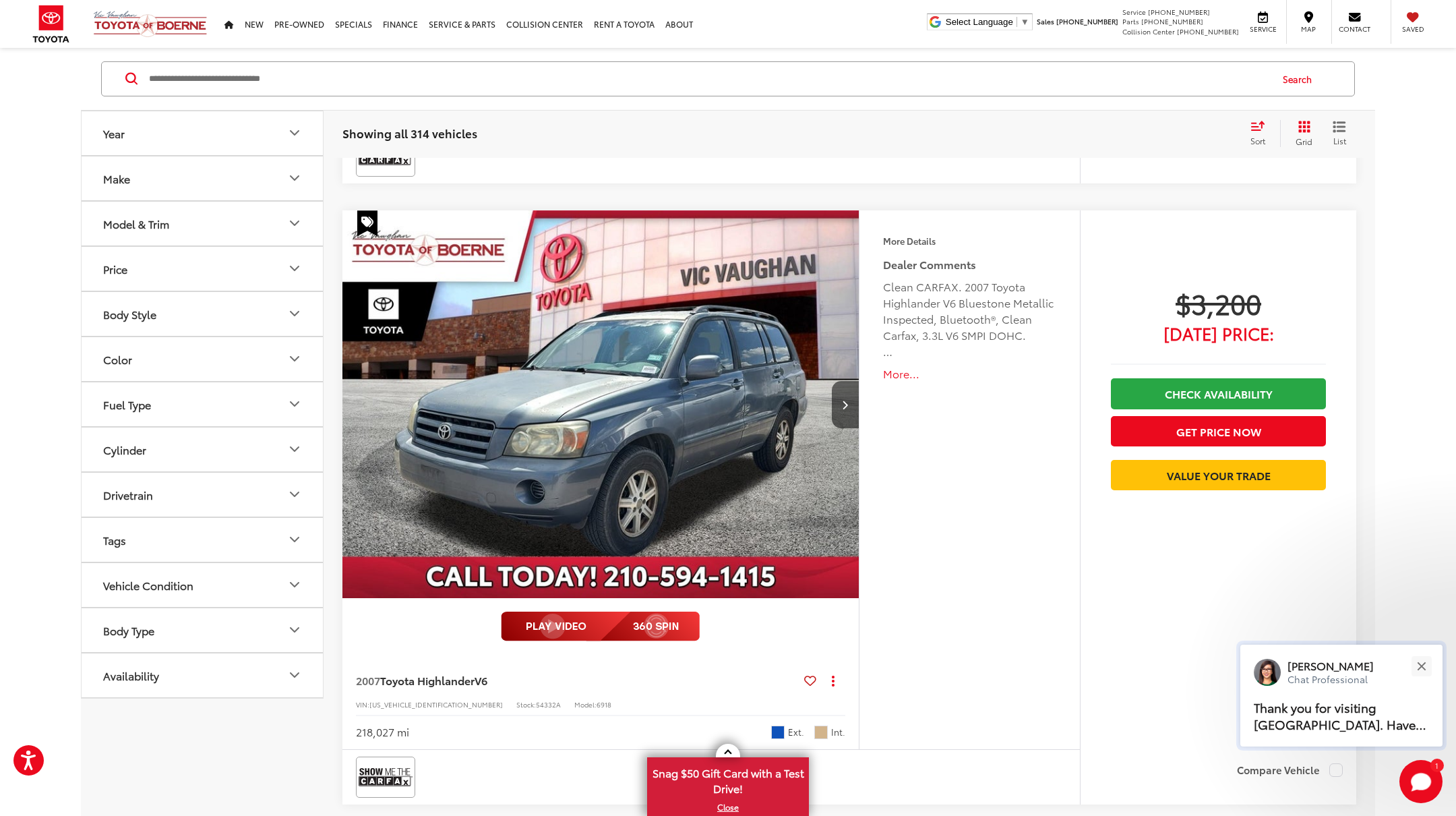
click at [1383, 716] on p "Thank you for visiting us. Have a great day Raul!" at bounding box center [1342, 716] width 175 height 34
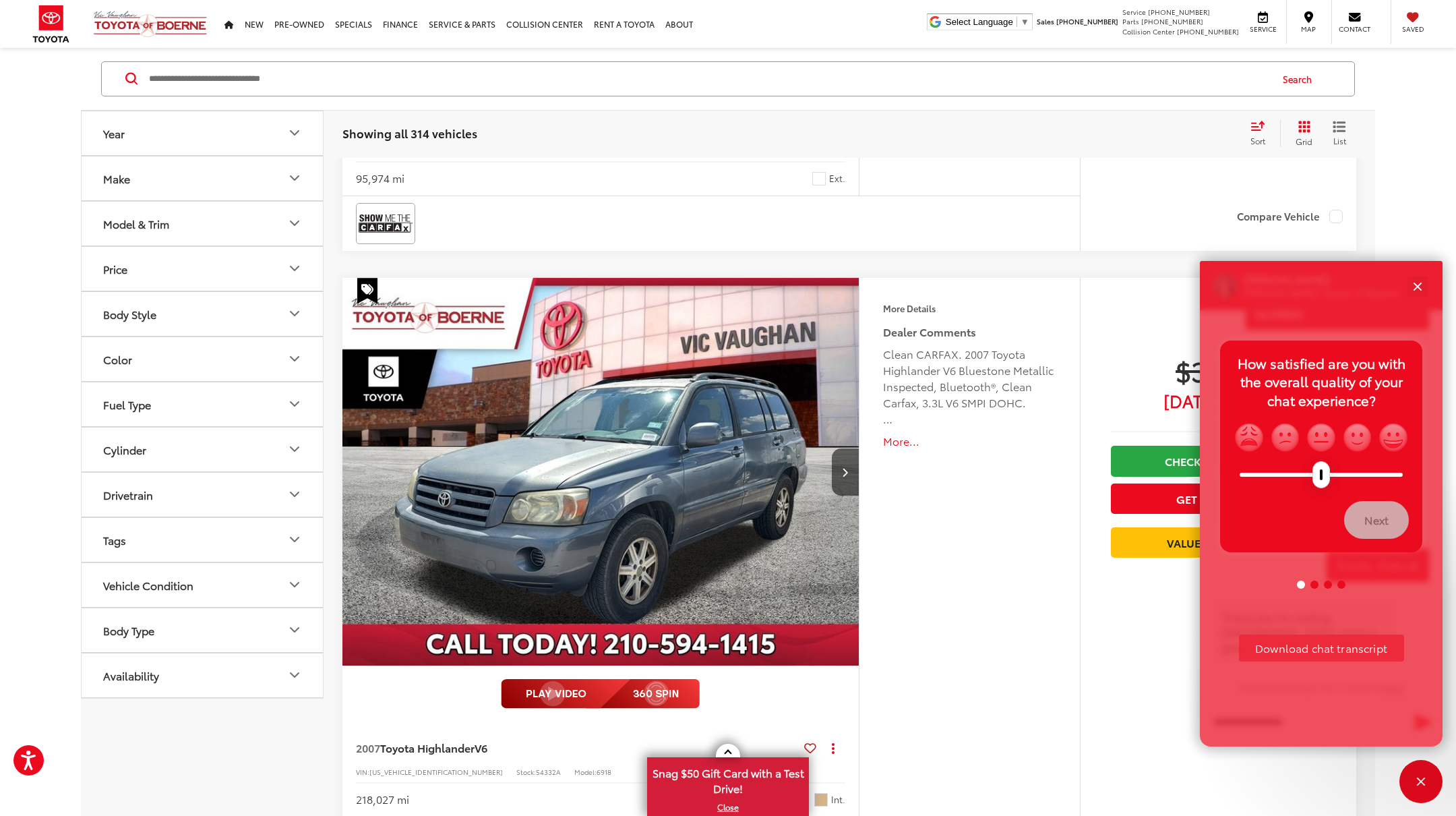
scroll to position [3739, 0]
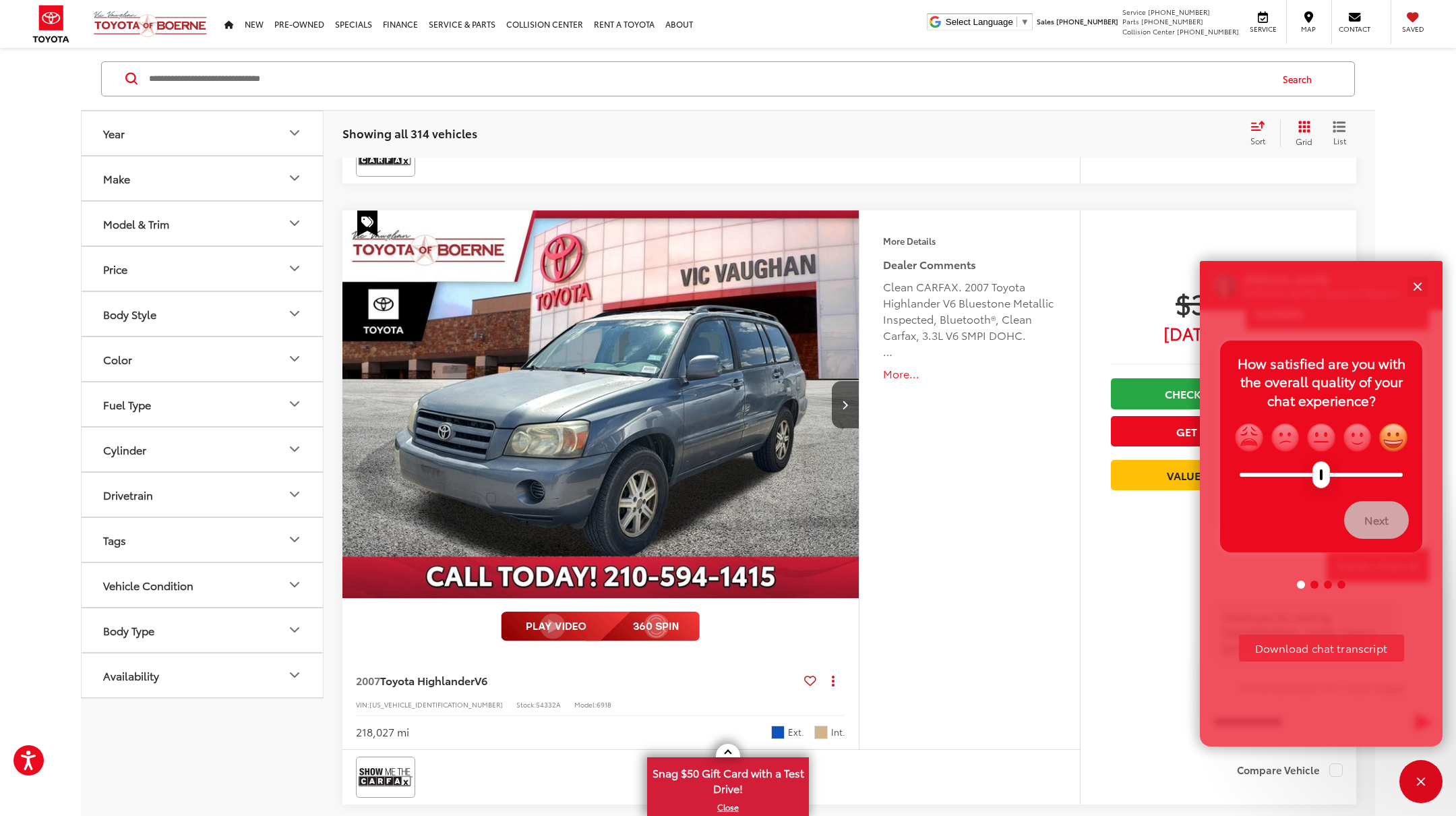
click at [1395, 436] on img "grinning" at bounding box center [1393, 437] width 31 height 31
click at [1379, 527] on button "Next" at bounding box center [1377, 520] width 65 height 37
click at [1395, 442] on img "grinning" at bounding box center [1393, 437] width 31 height 31
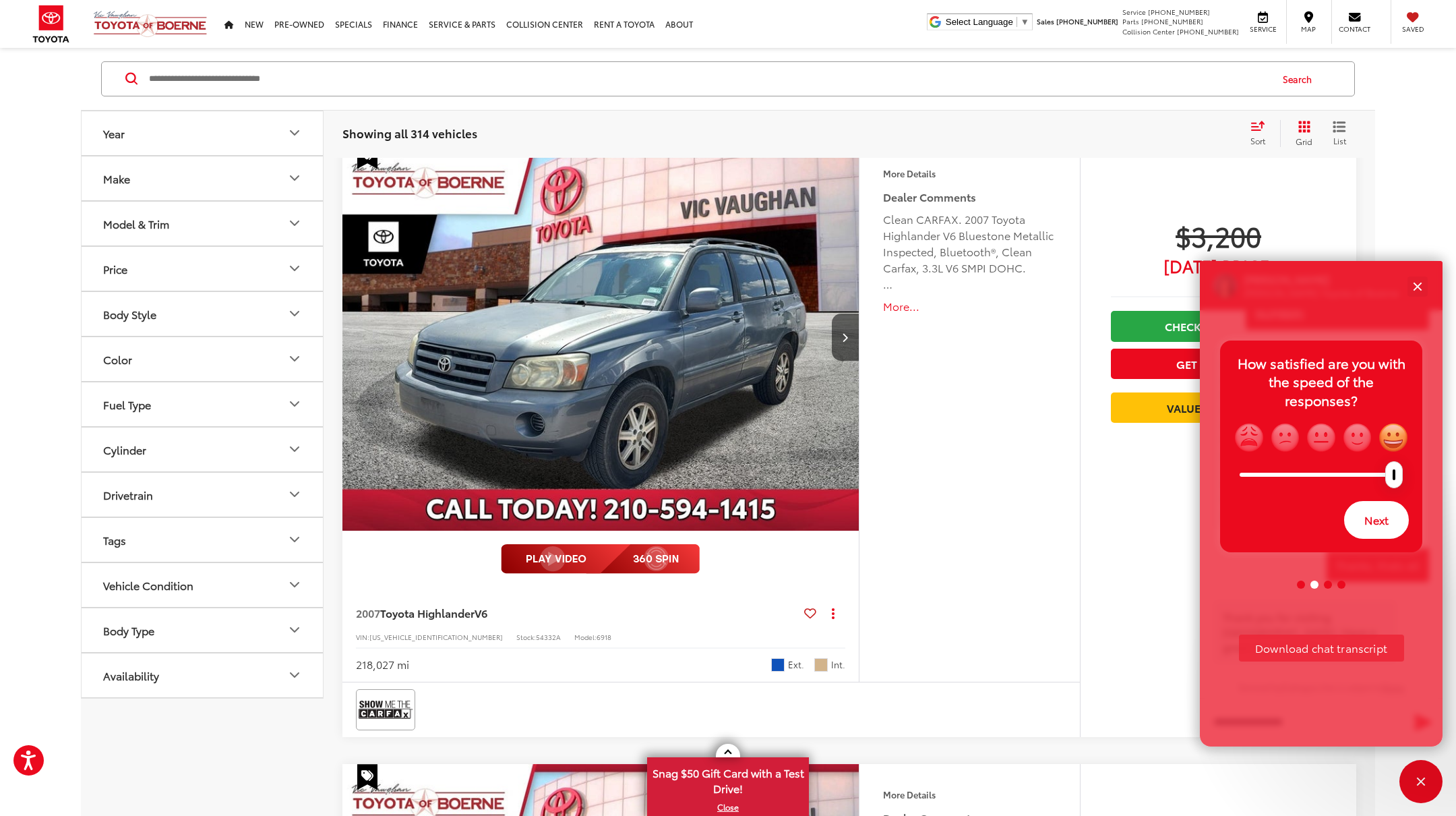
scroll to position [3672, 0]
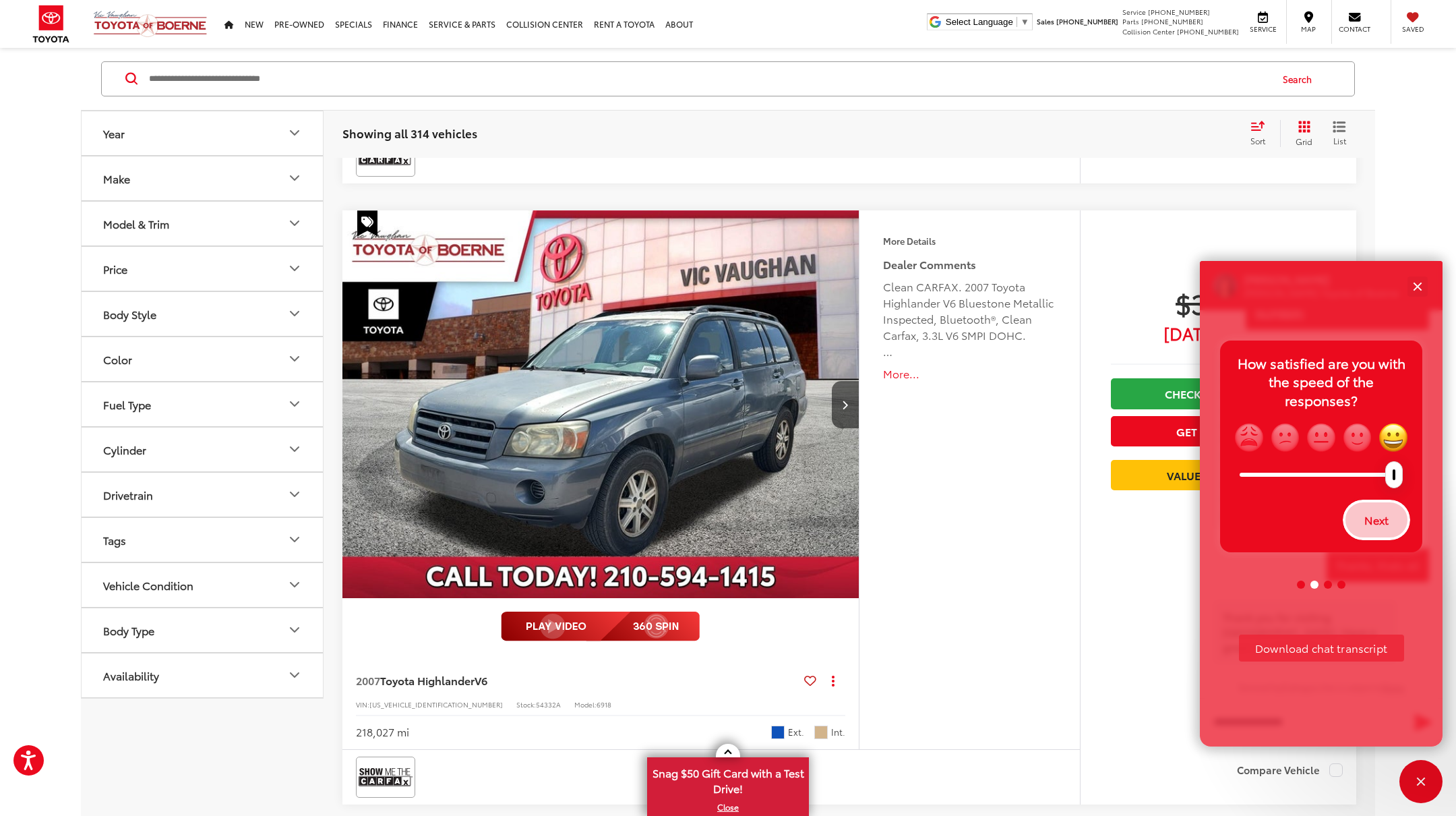
click at [1388, 528] on button "Next" at bounding box center [1377, 520] width 65 height 37
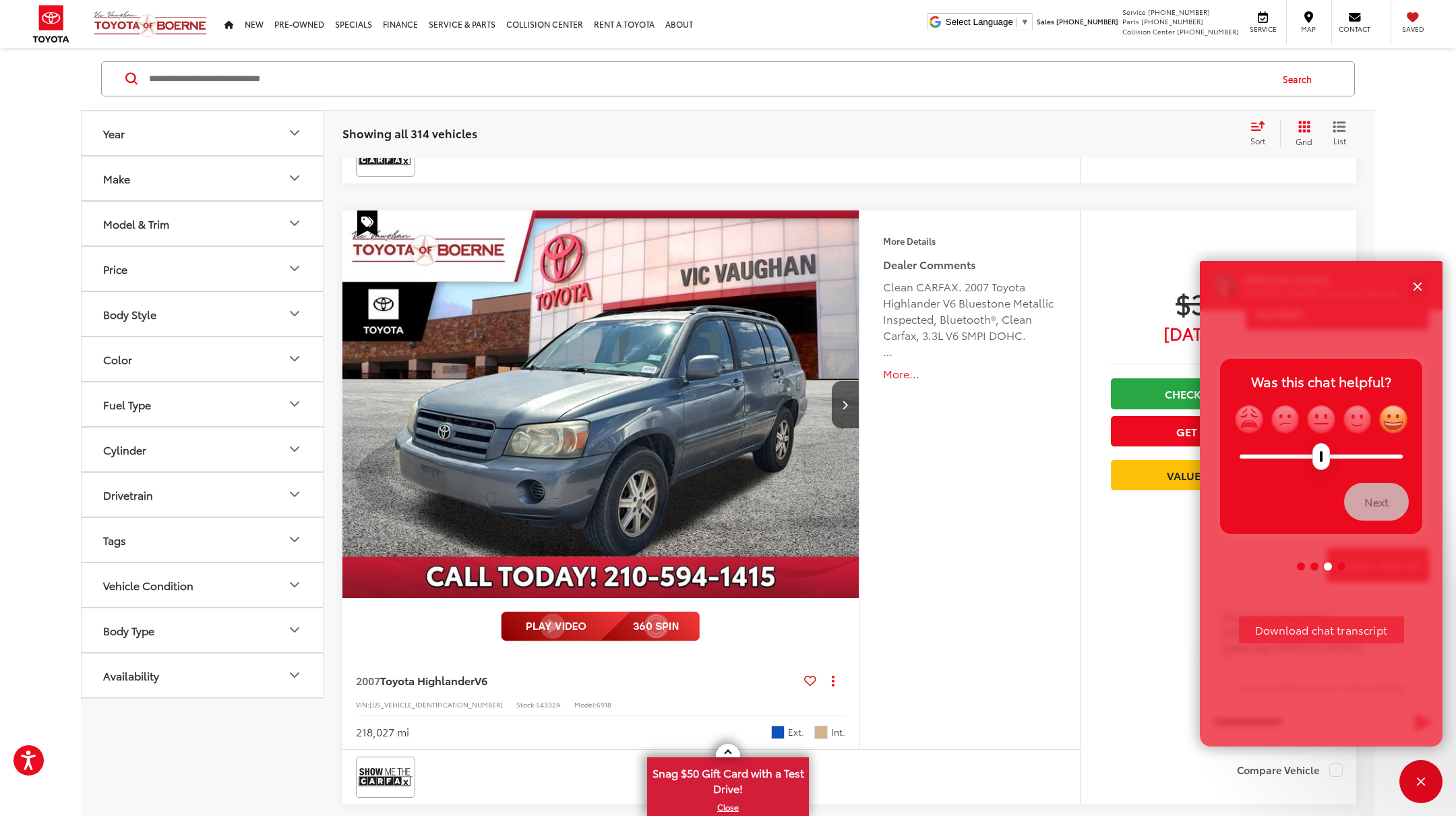
click at [1387, 416] on img "grinning" at bounding box center [1393, 419] width 31 height 31
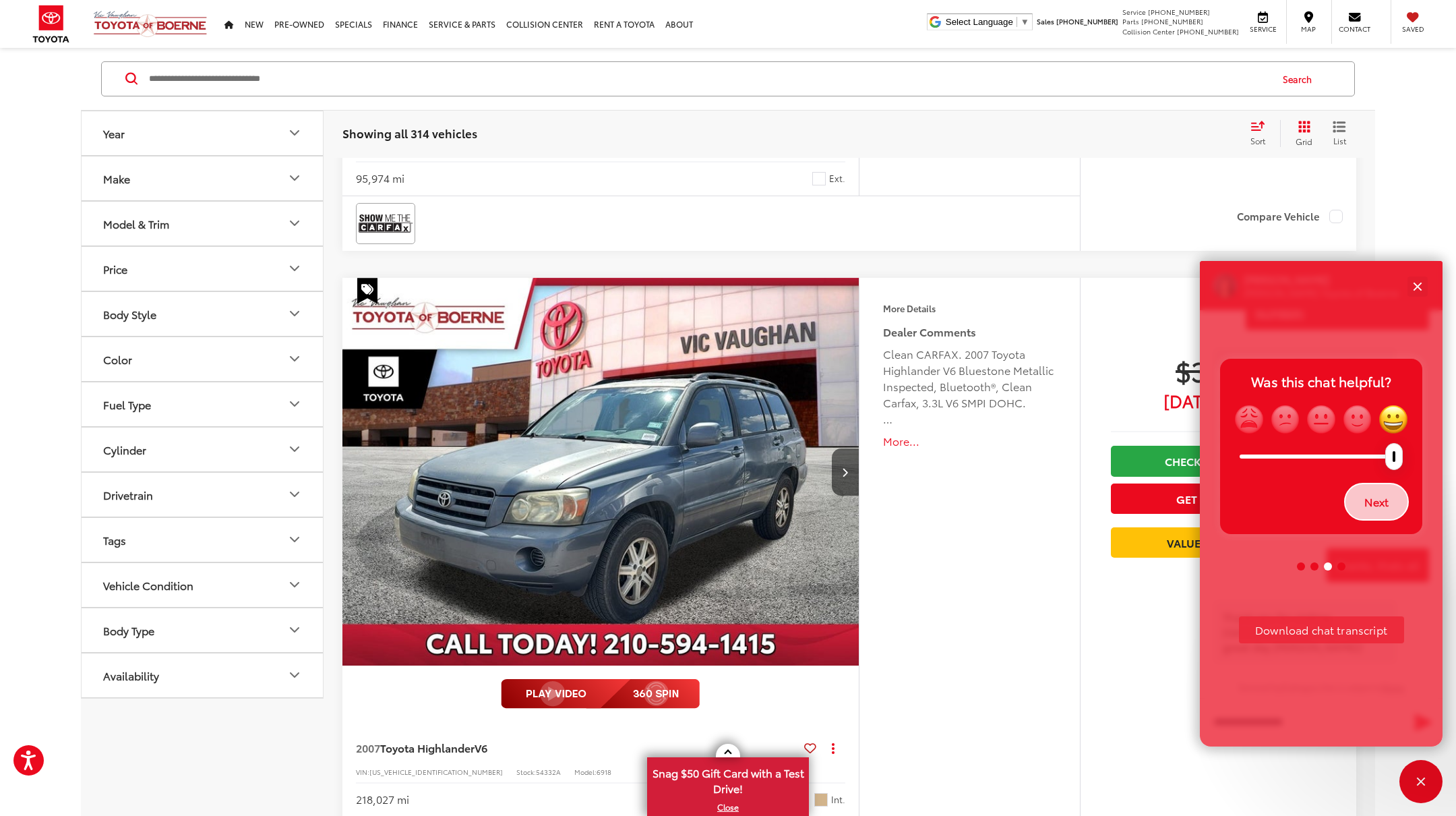
scroll to position [3739, 0]
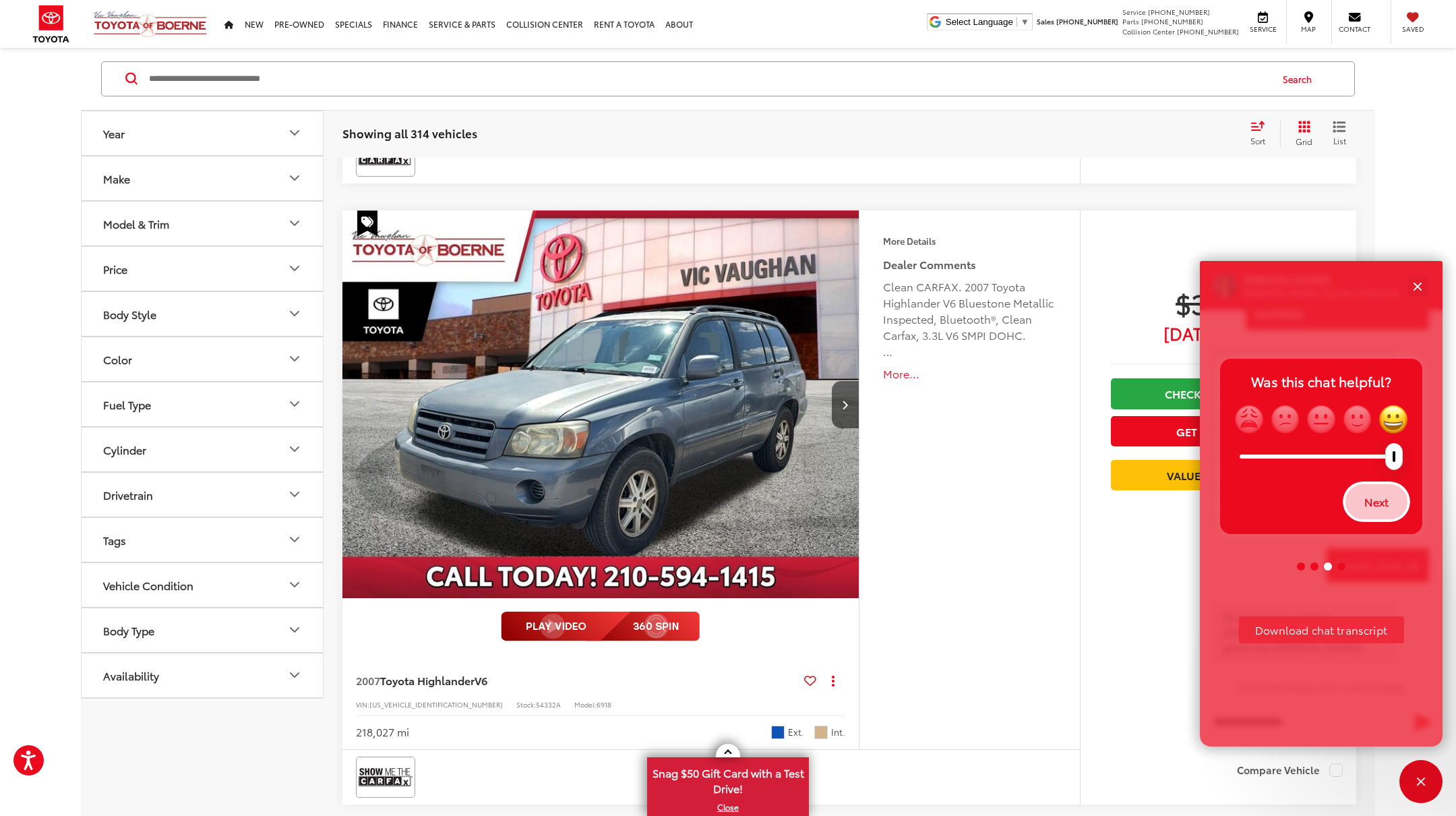
click at [1372, 508] on button "Next" at bounding box center [1377, 502] width 65 height 37
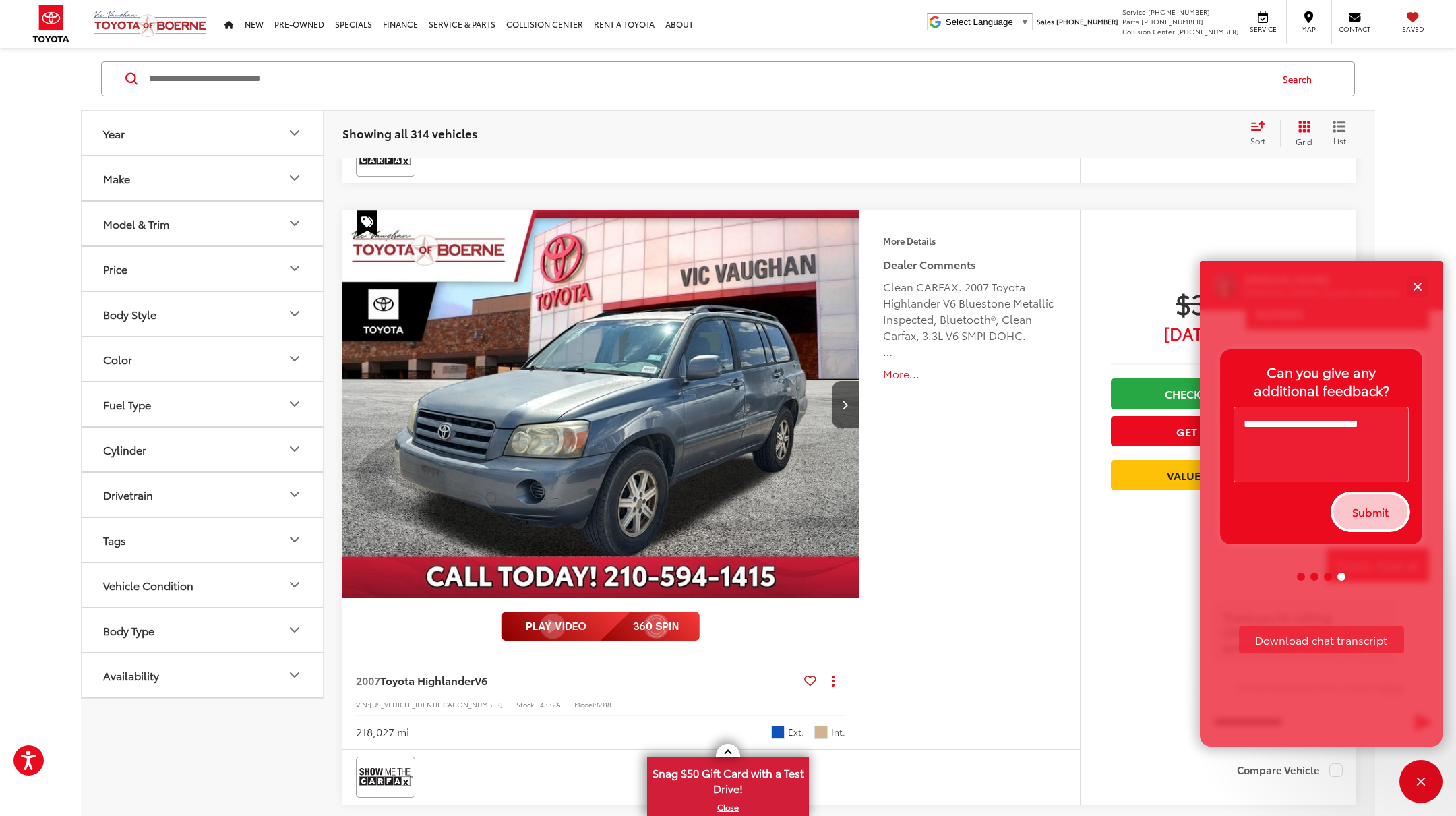
click at [1372, 512] on button "Submit" at bounding box center [1371, 512] width 77 height 37
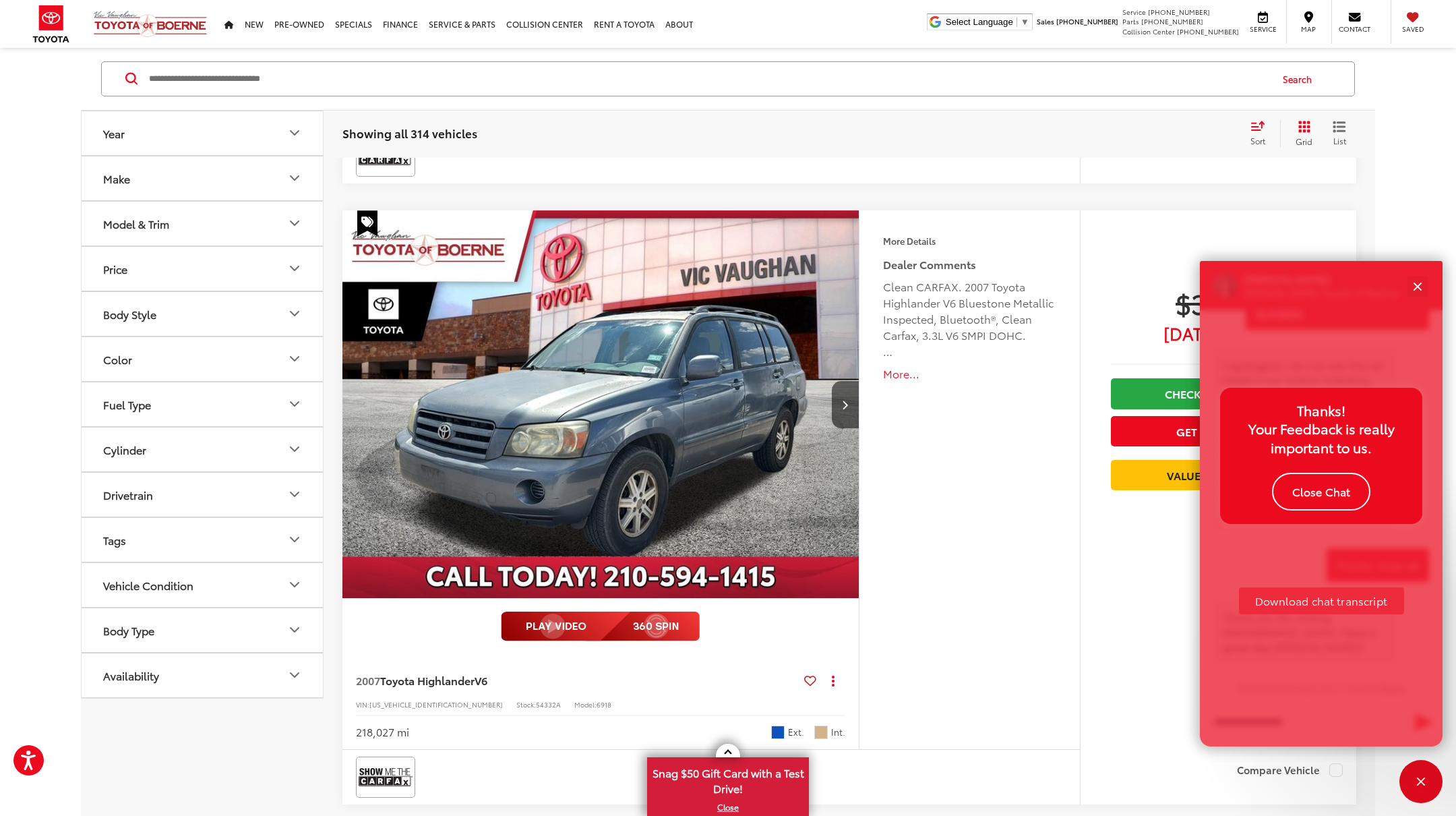
click at [1339, 488] on button "Close Chat" at bounding box center [1321, 492] width 99 height 37
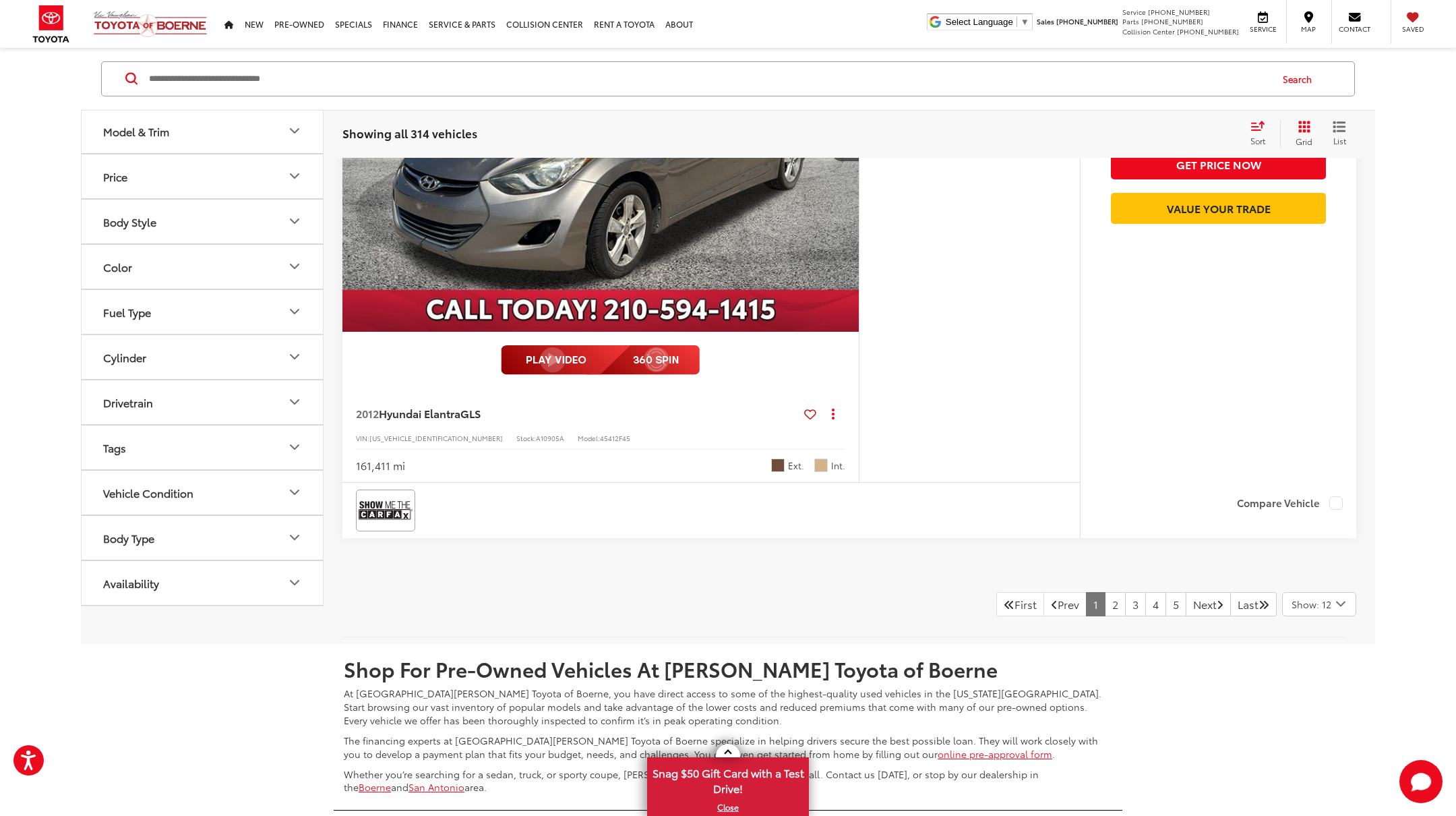
scroll to position [7266, 0]
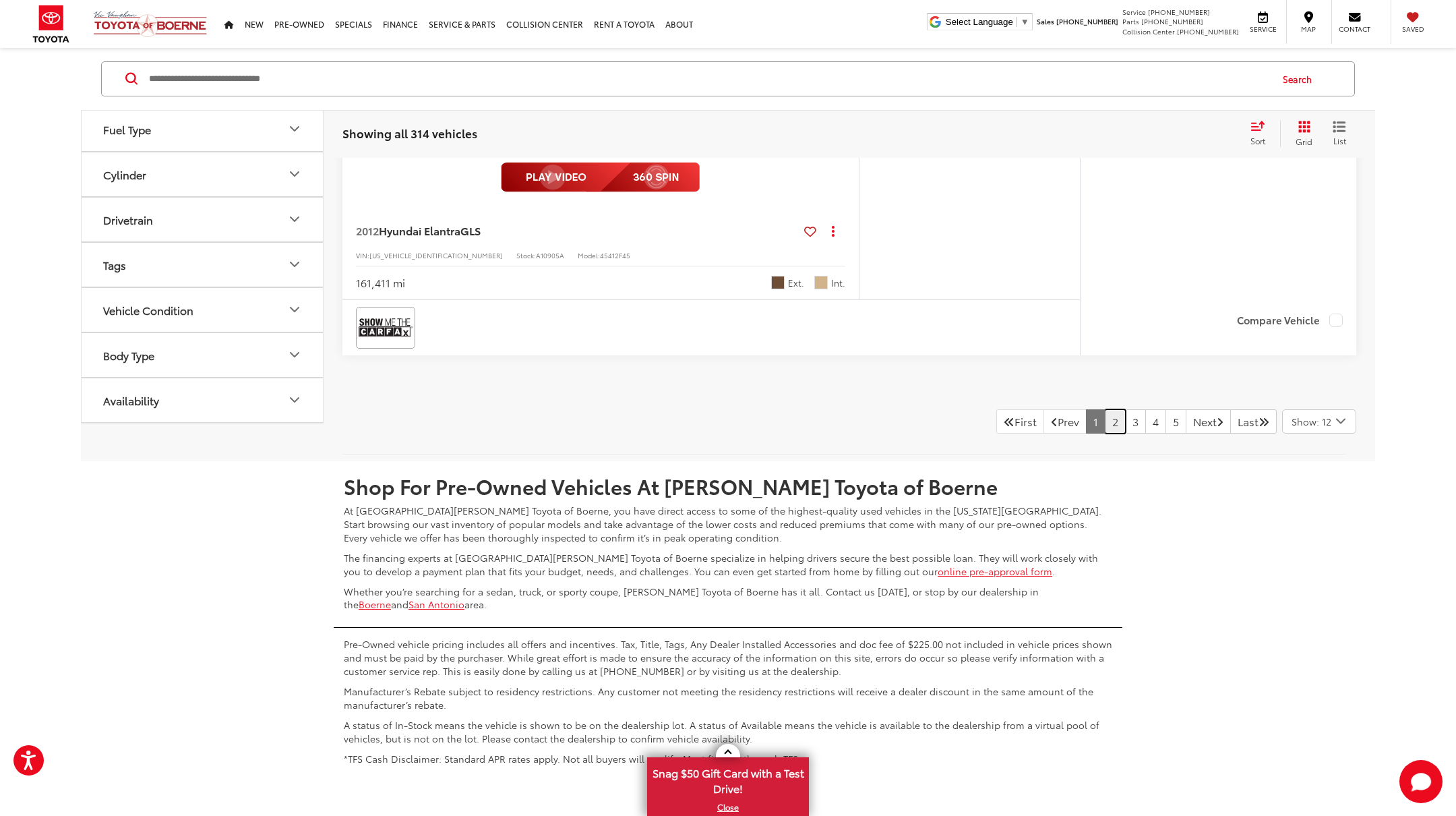
click at [1105, 424] on link "2" at bounding box center [1116, 421] width 21 height 24
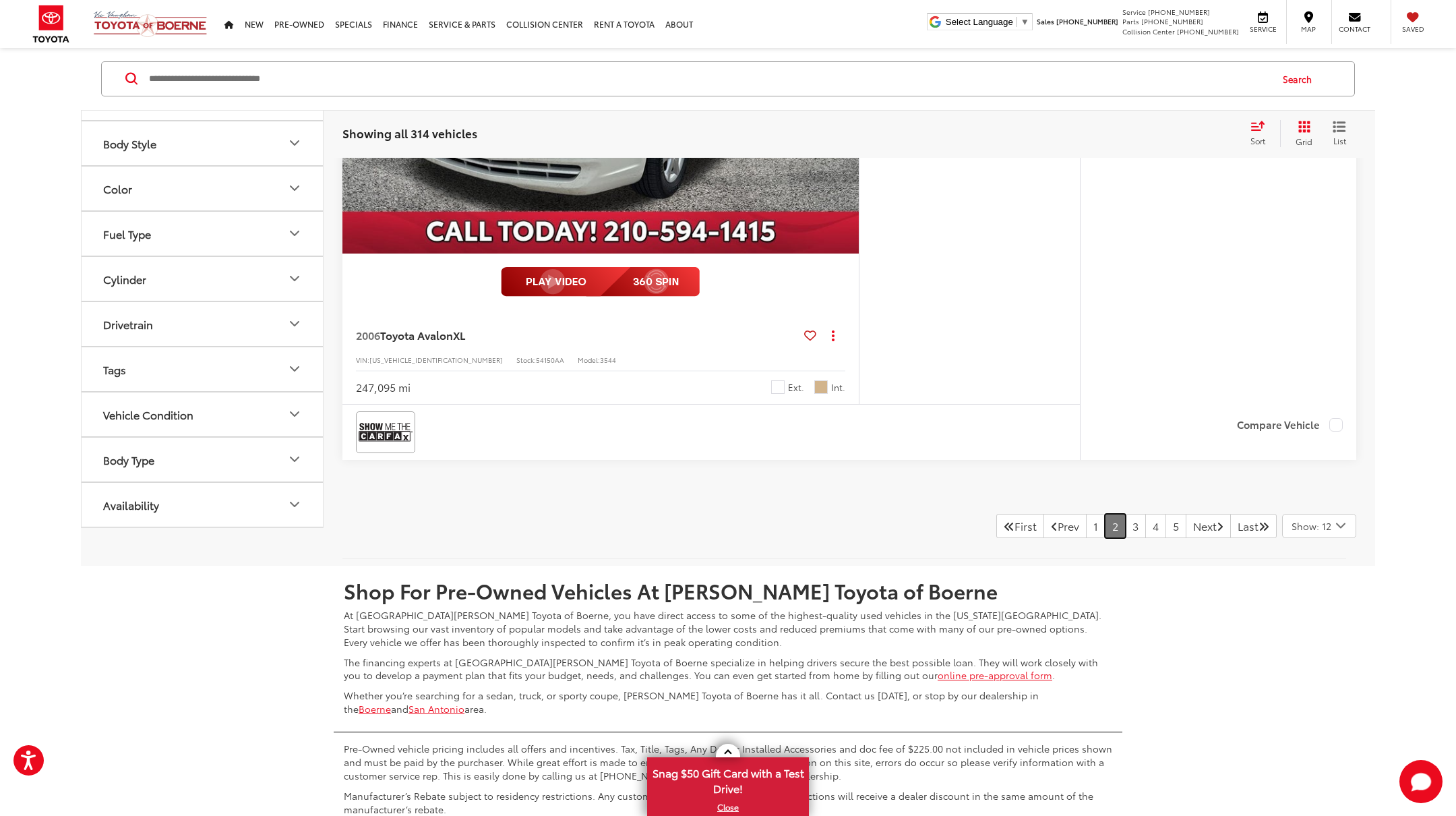
scroll to position [7468, 0]
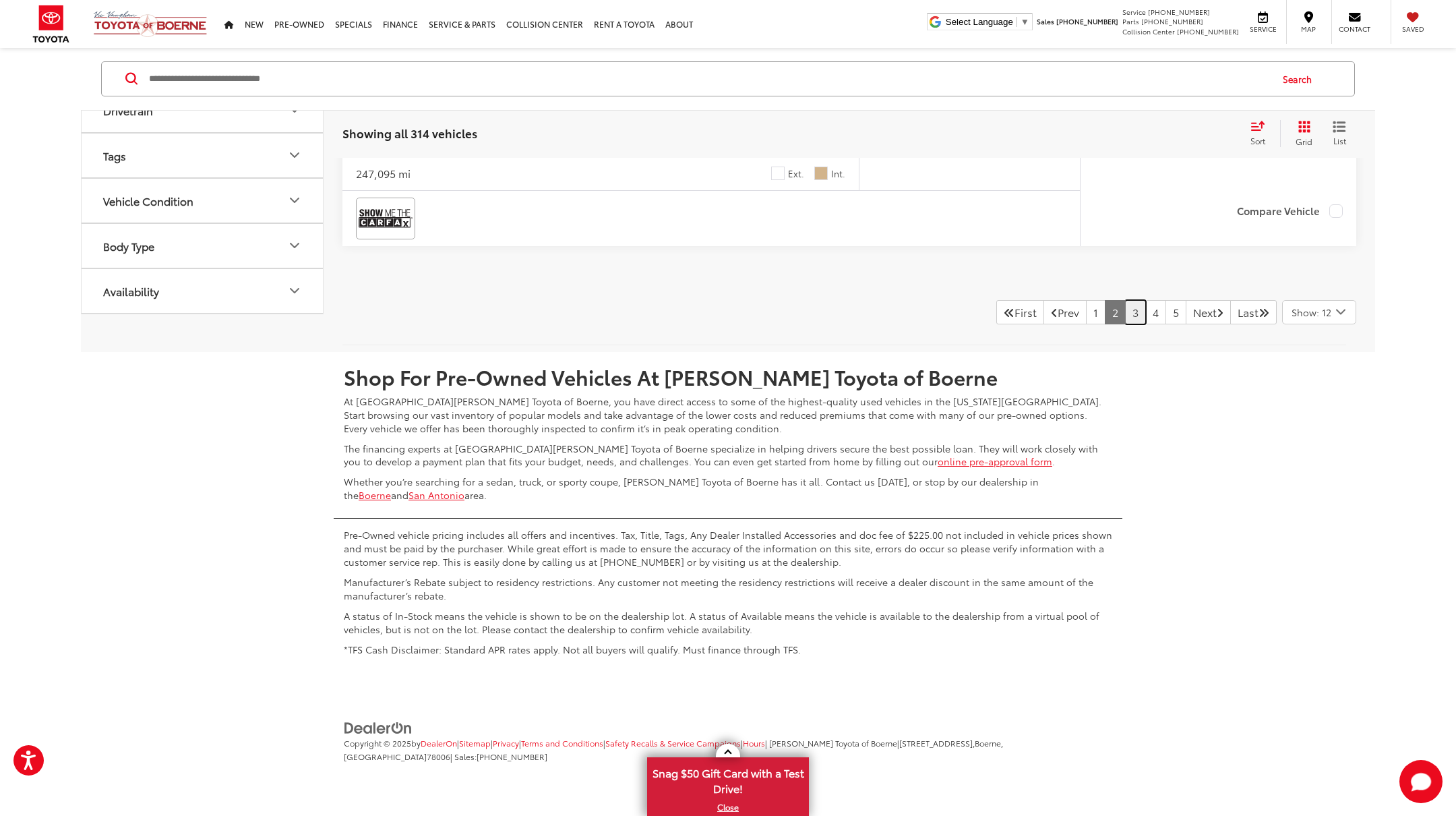
click at [1125, 311] on link "3" at bounding box center [1136, 312] width 21 height 24
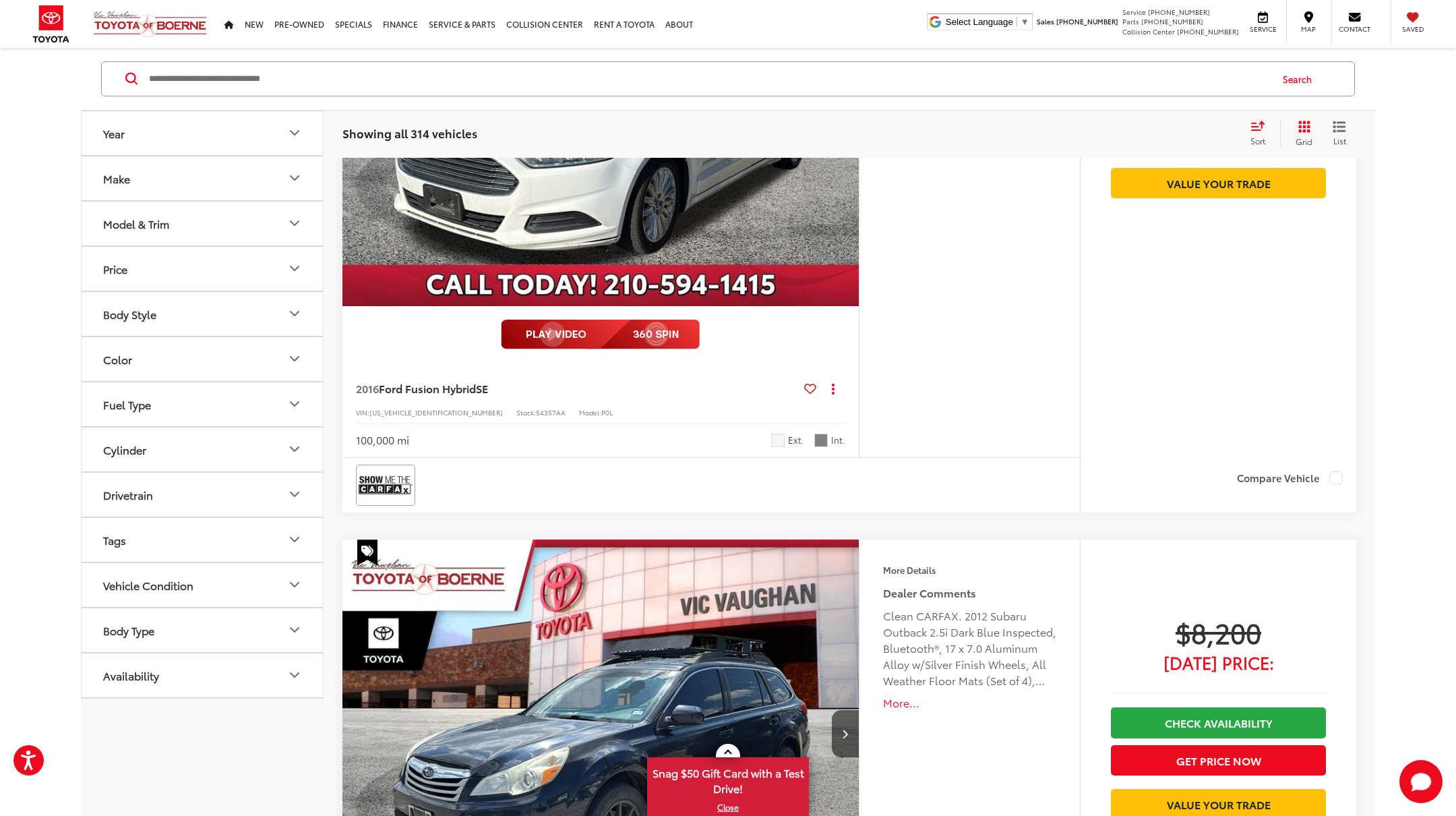
scroll to position [3599, 0]
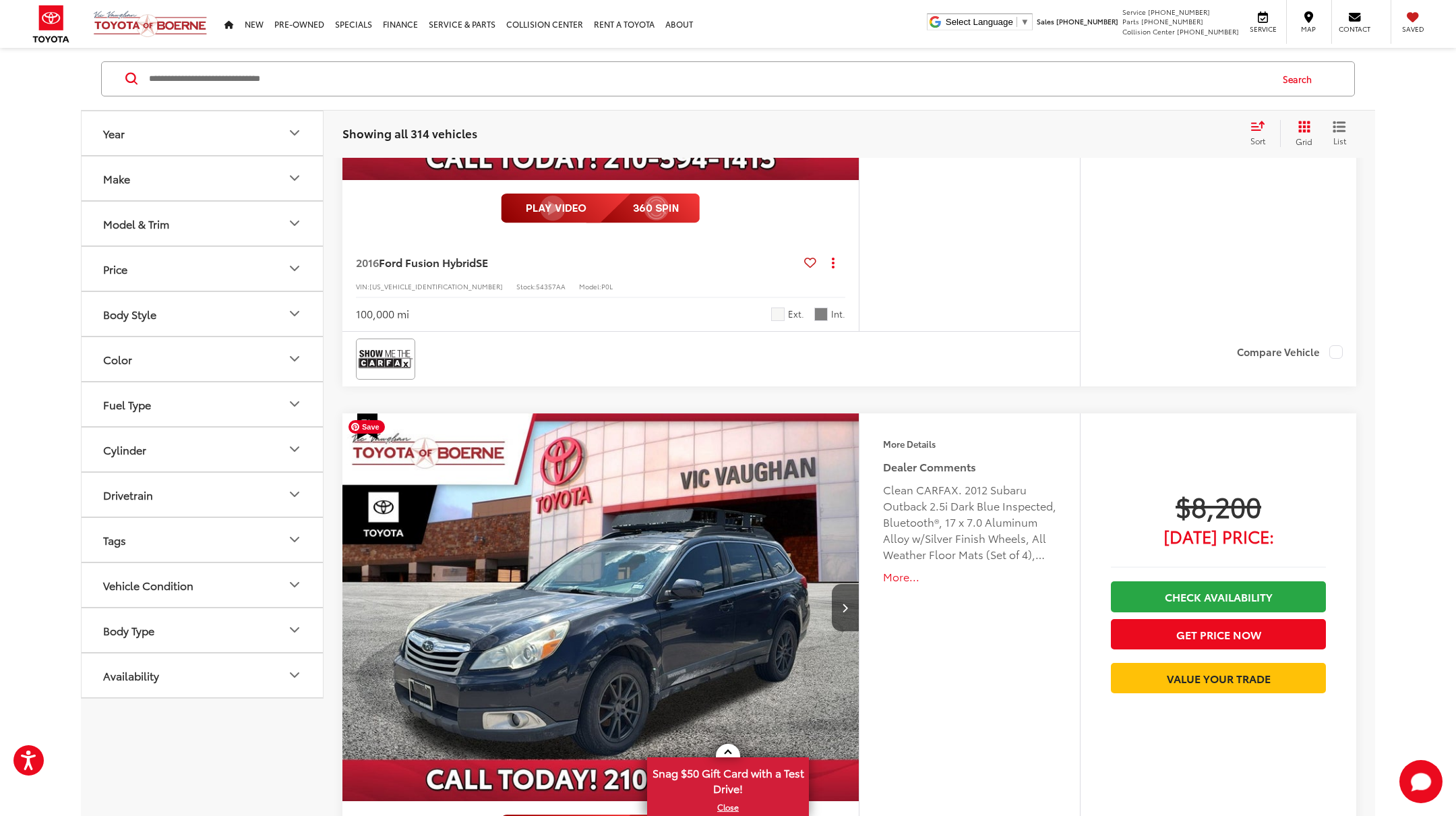
click at [670, 586] on img "2012 Subaru Outback 2.5i 0" at bounding box center [601, 608] width 519 height 389
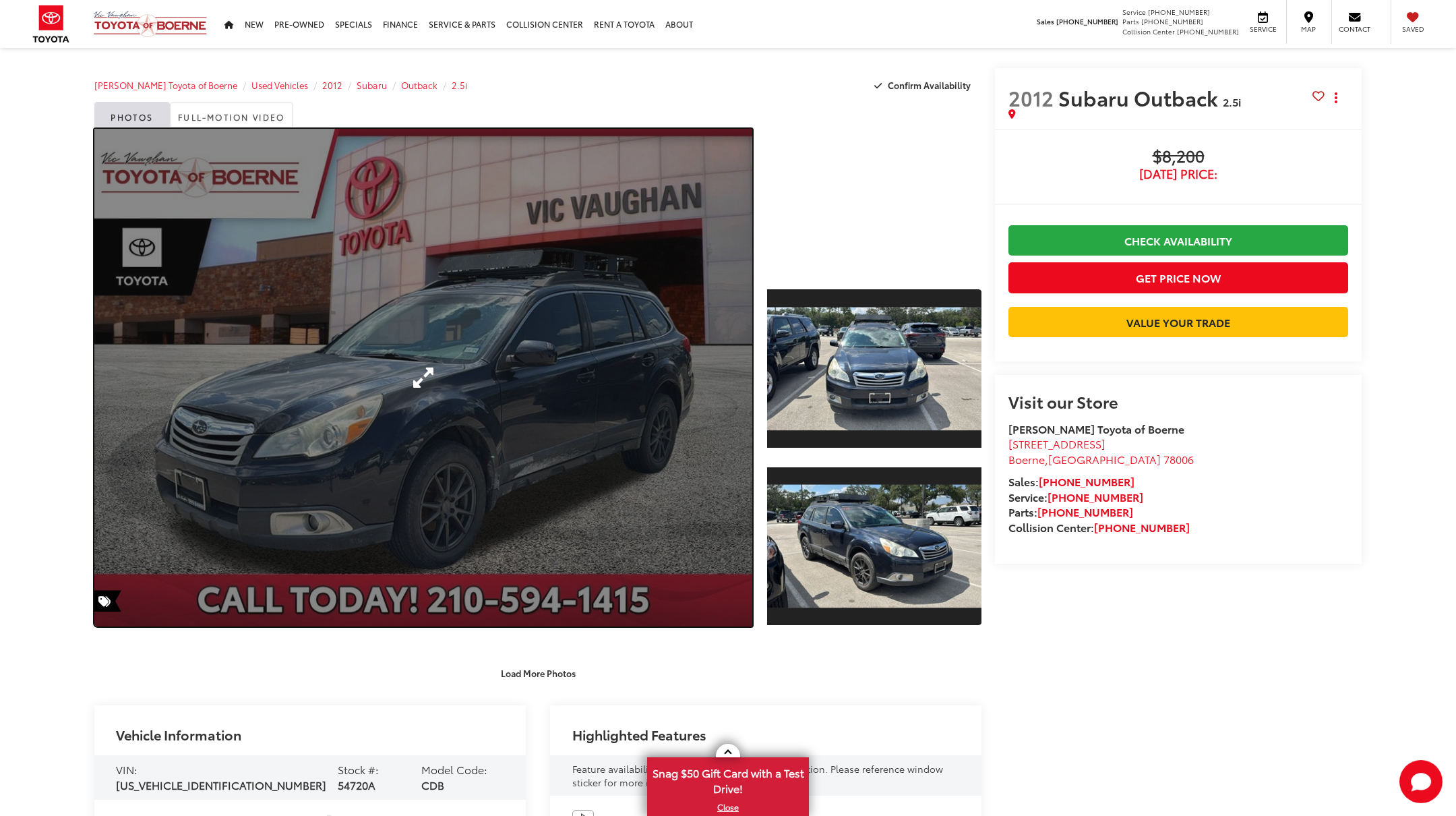
click at [625, 353] on link "Expand Photo 0" at bounding box center [423, 377] width 658 height 498
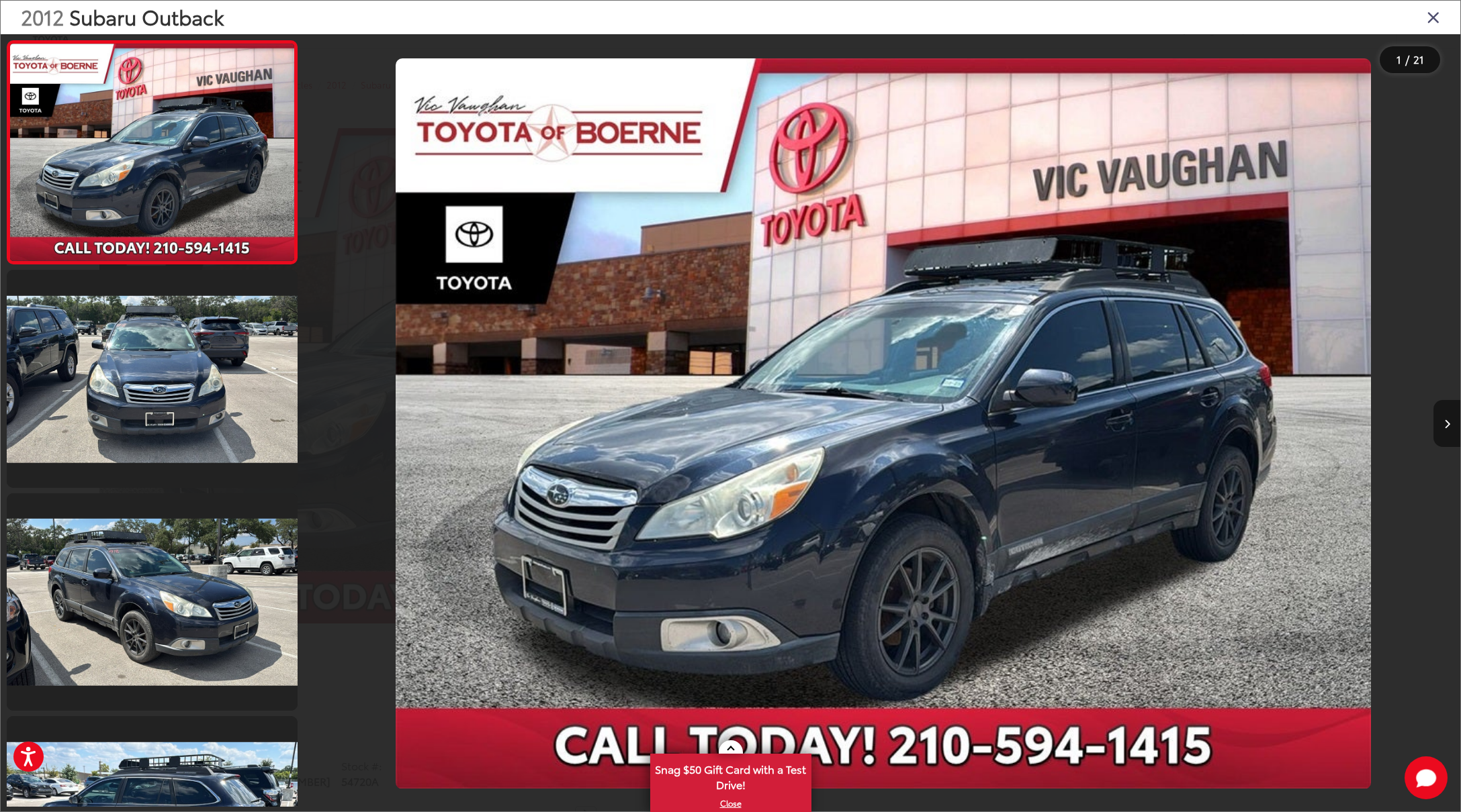
click at [1440, 423] on button "Next image" at bounding box center [1447, 423] width 27 height 47
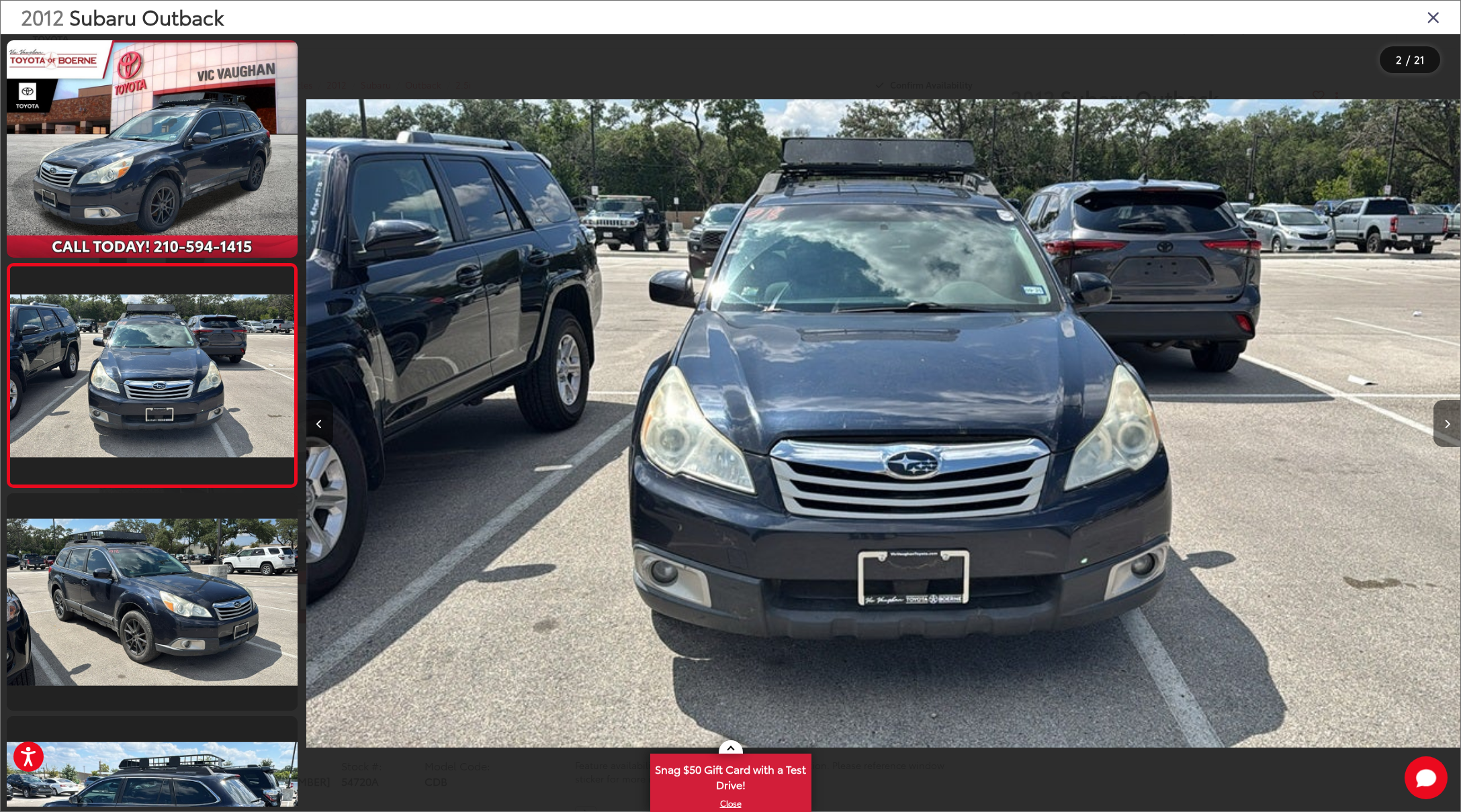
click at [1440, 423] on button "Next image" at bounding box center [1447, 423] width 27 height 47
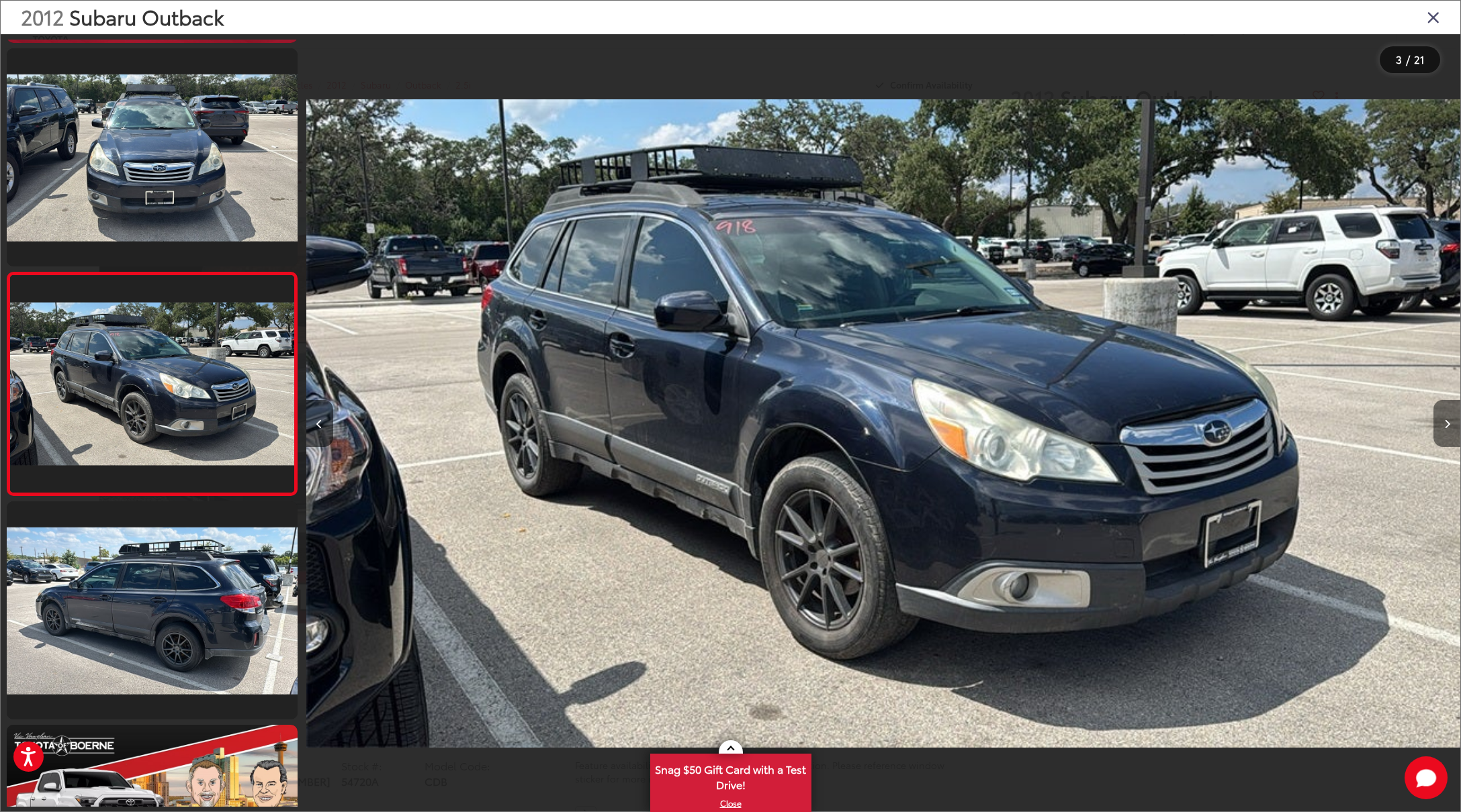
scroll to position [0, 2309]
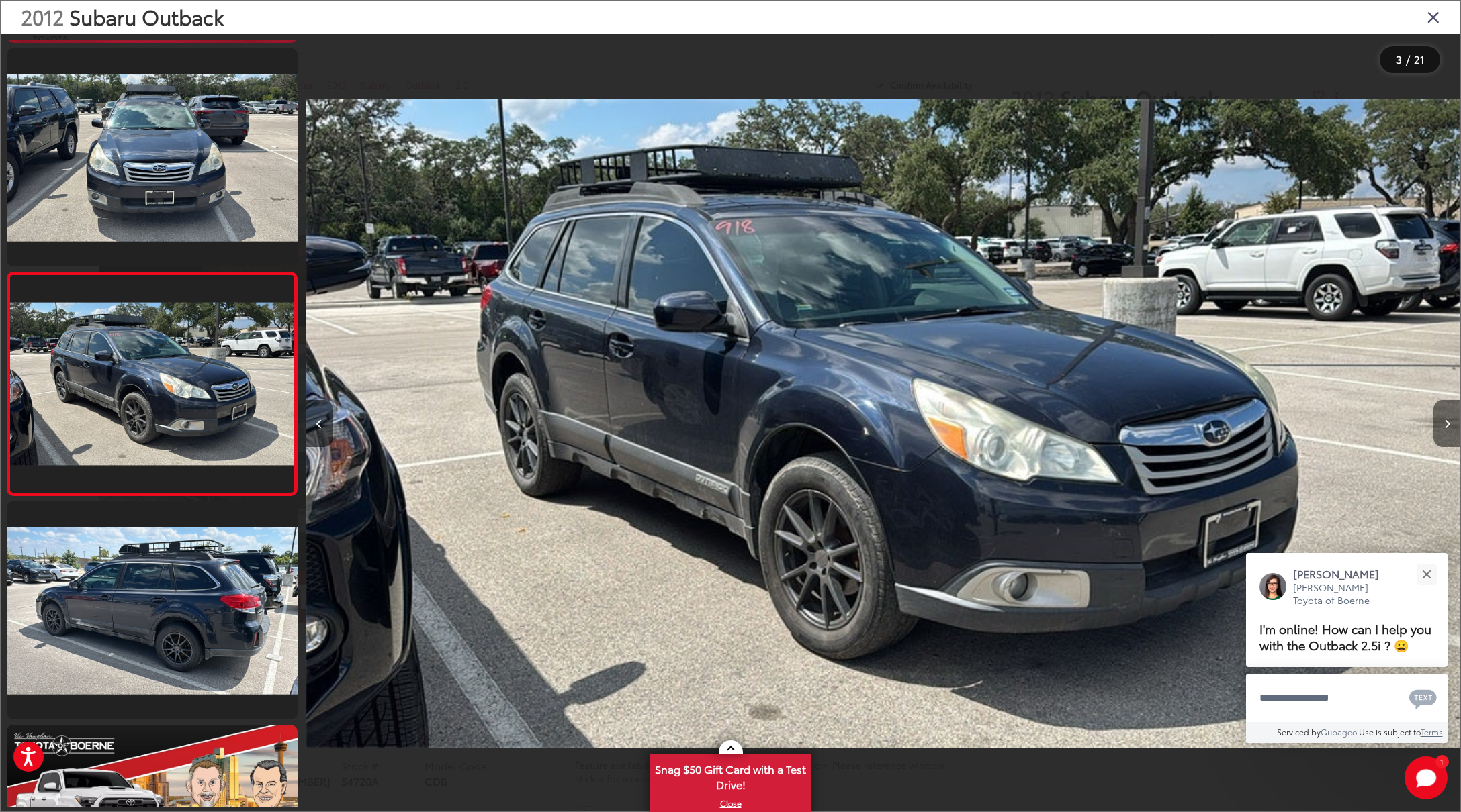
click at [1440, 423] on button "Next image" at bounding box center [1447, 423] width 27 height 47
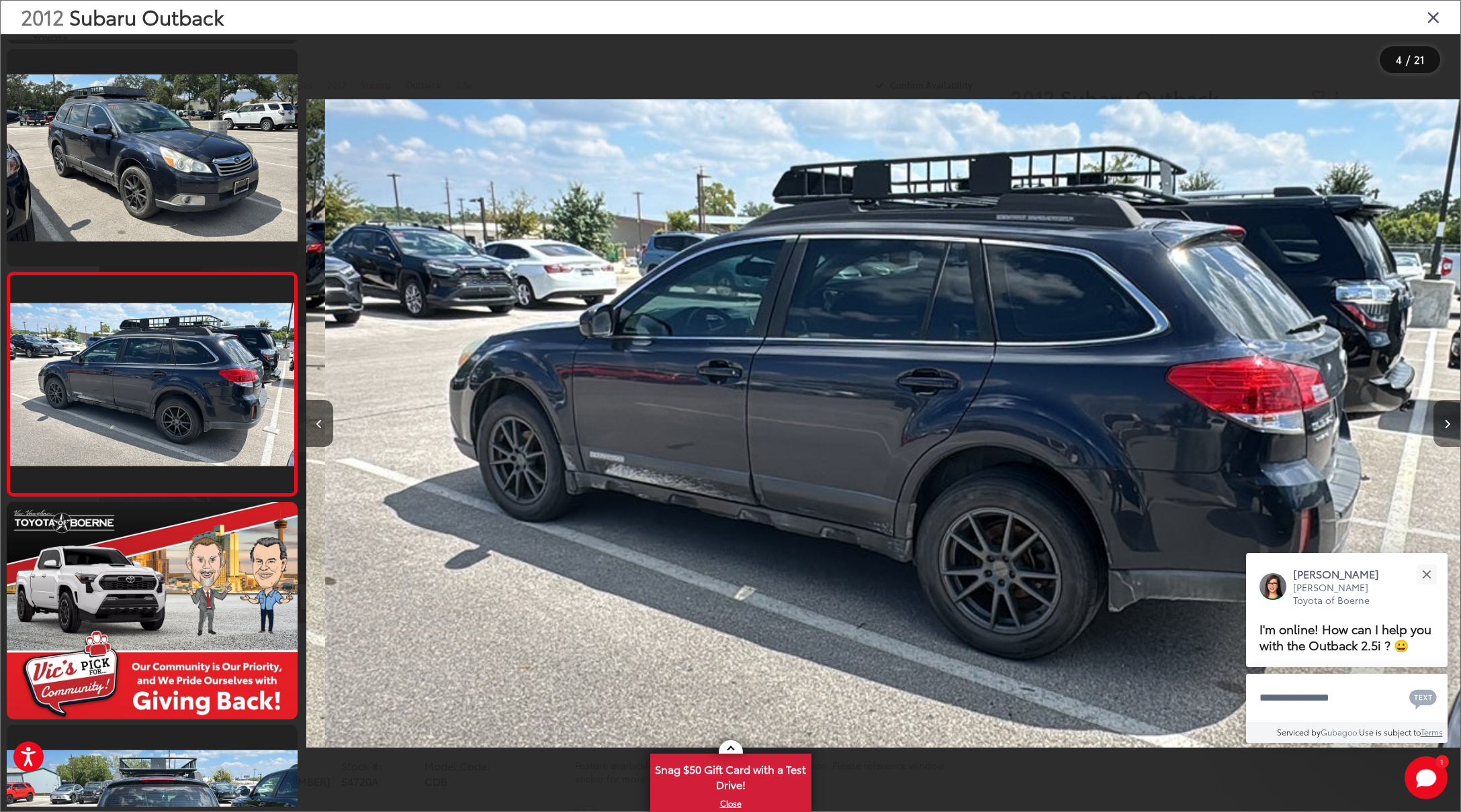
scroll to position [0, 3462]
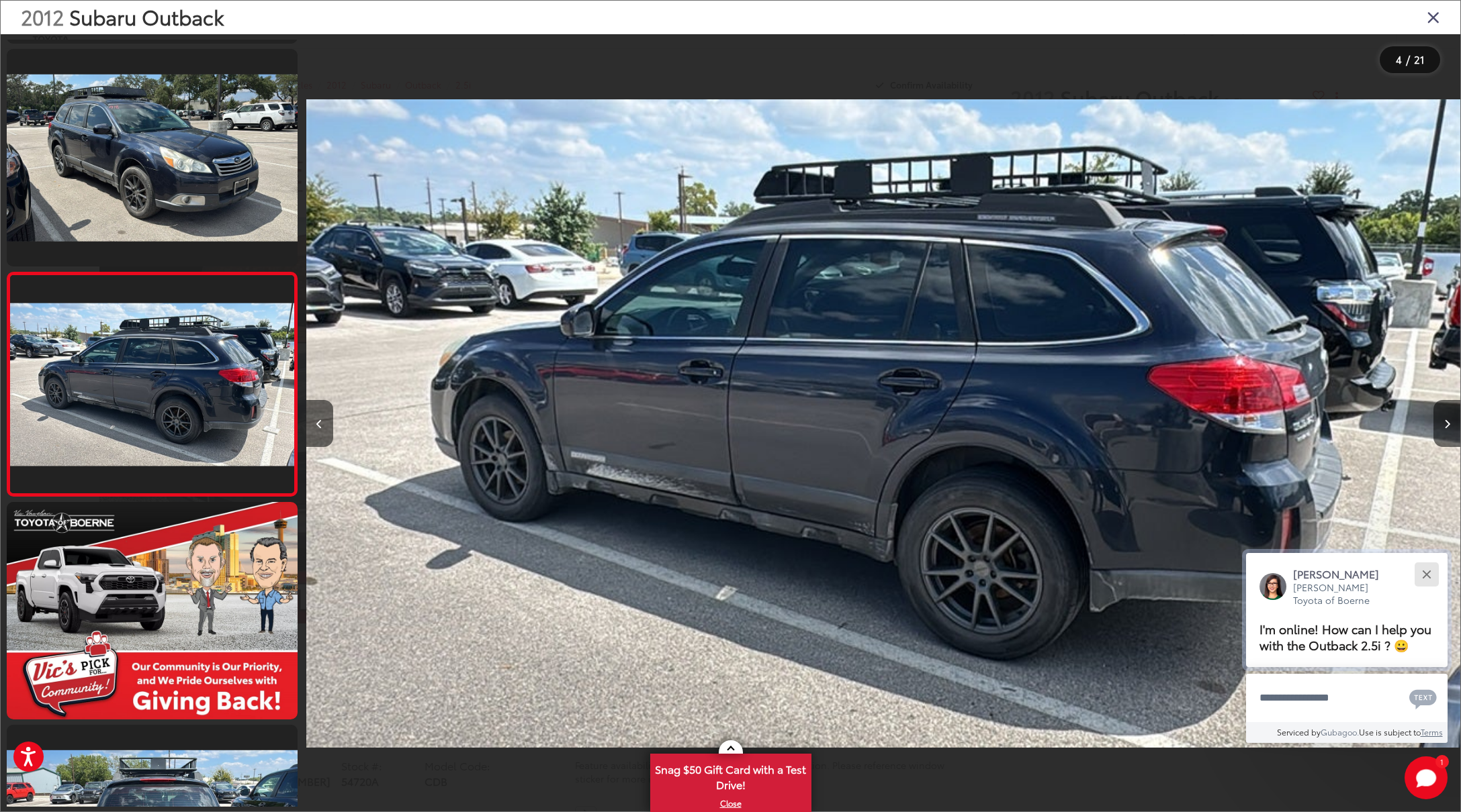
click at [1424, 570] on button "Close" at bounding box center [1426, 574] width 29 height 29
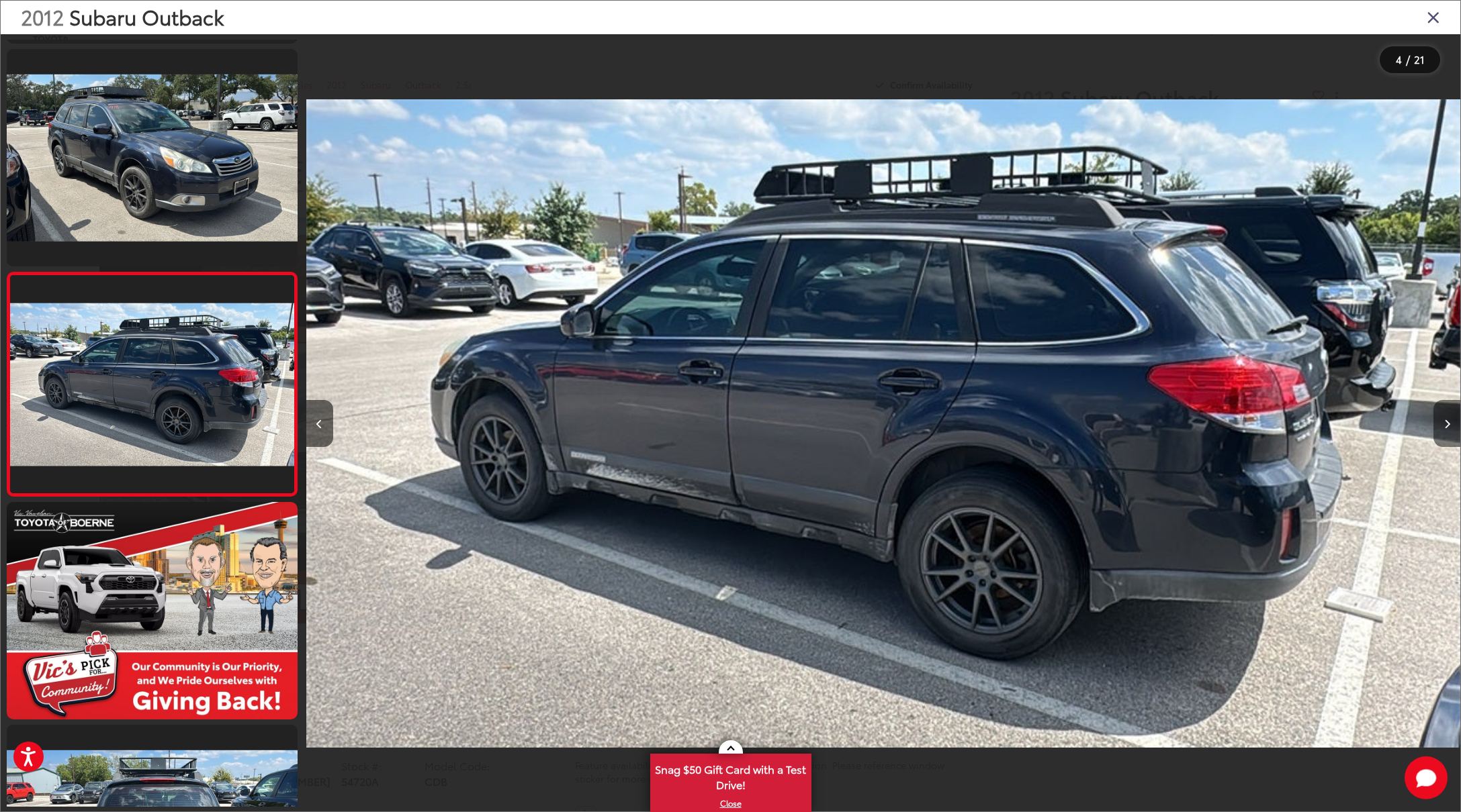
click at [1445, 425] on icon "Next image" at bounding box center [1447, 424] width 6 height 10
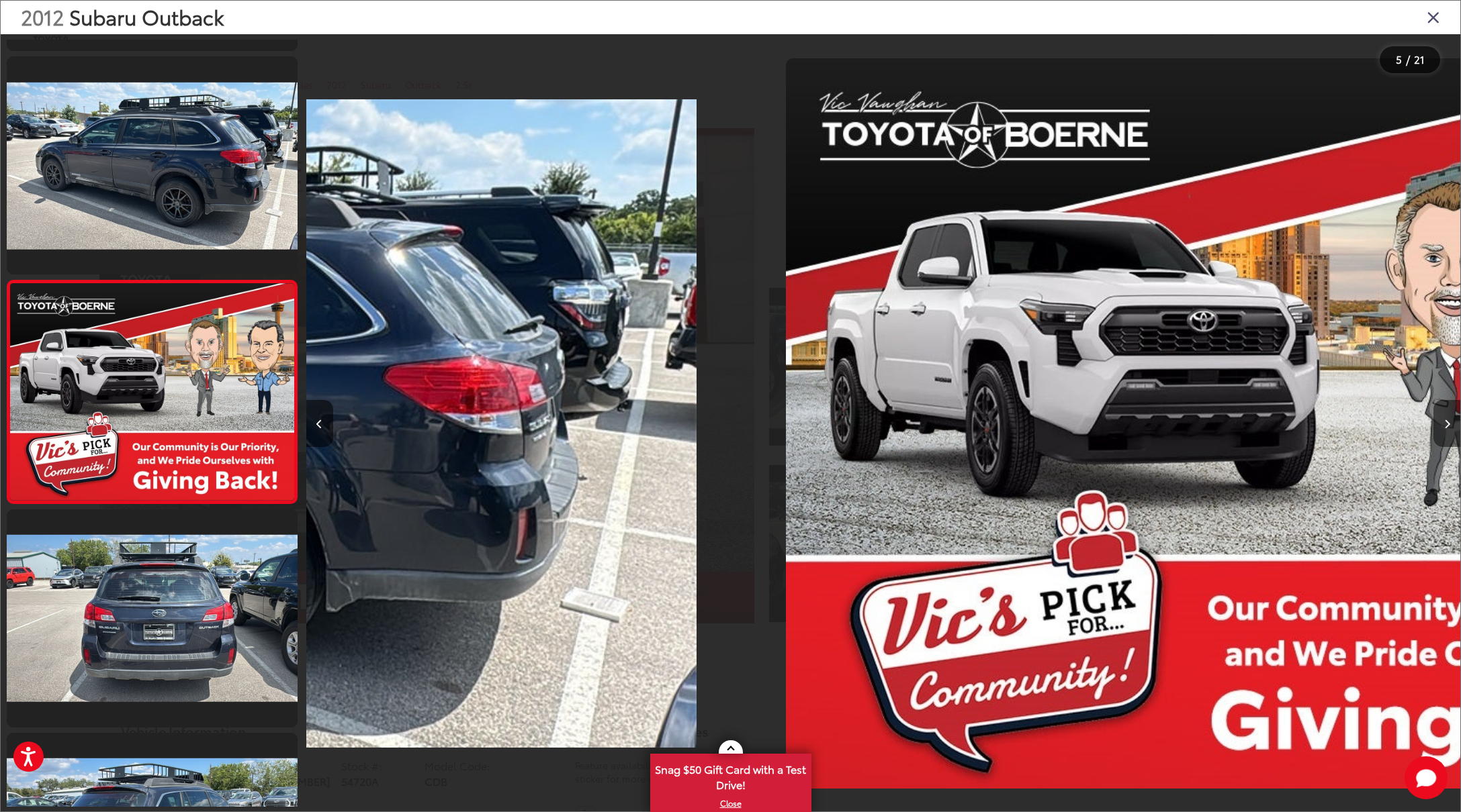
scroll to position [662, 0]
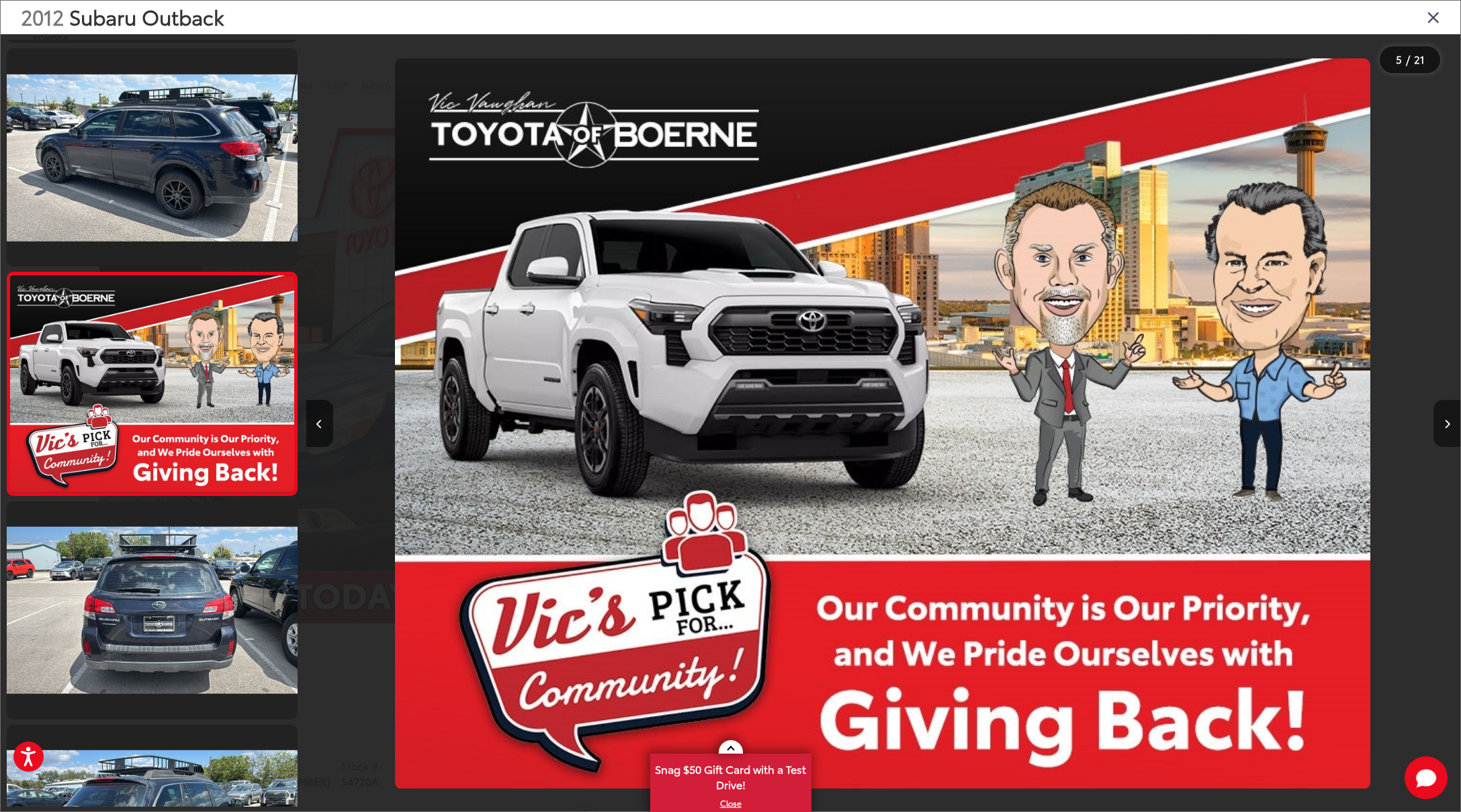
click at [1445, 425] on icon "Next image" at bounding box center [1447, 424] width 6 height 10
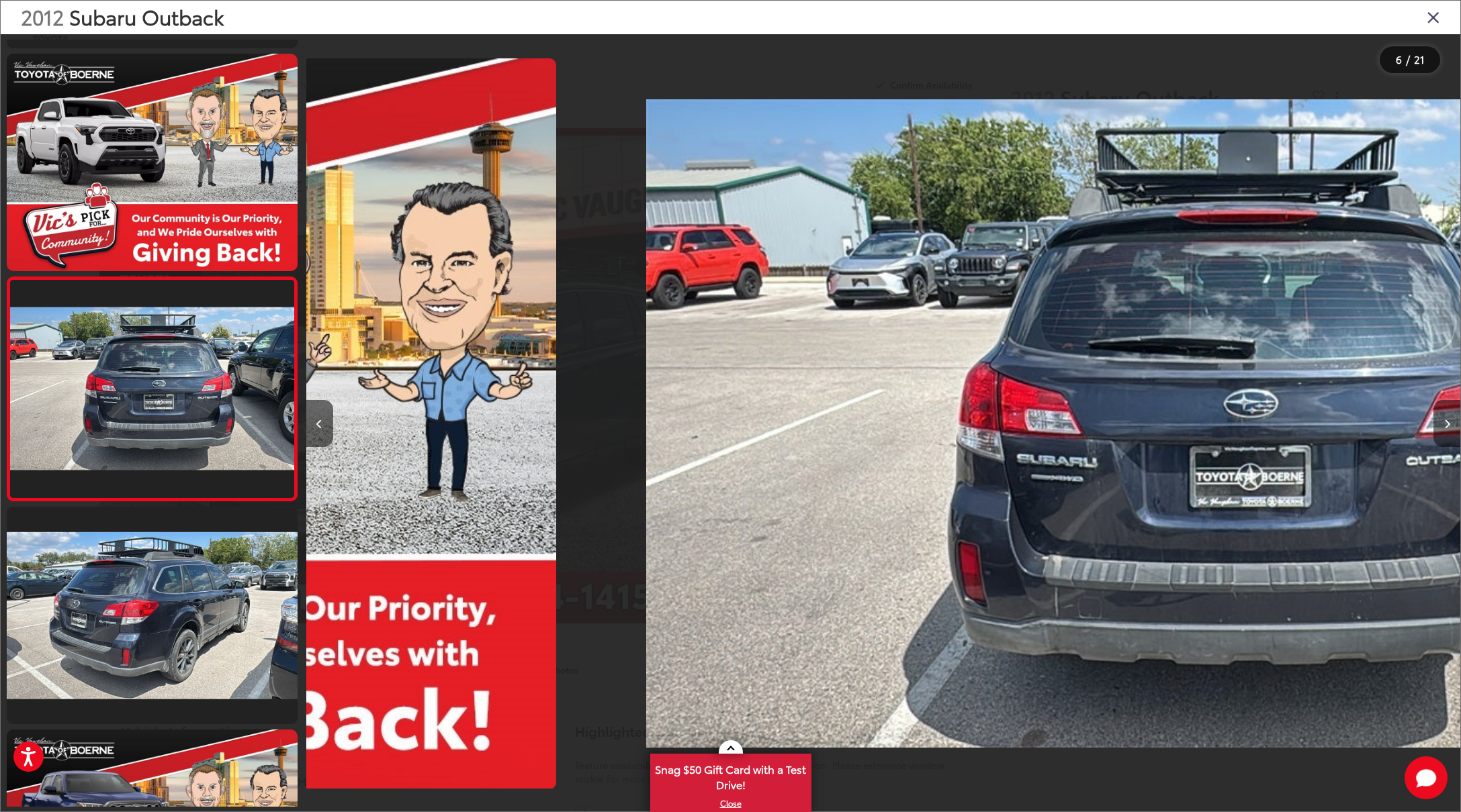
scroll to position [884, 0]
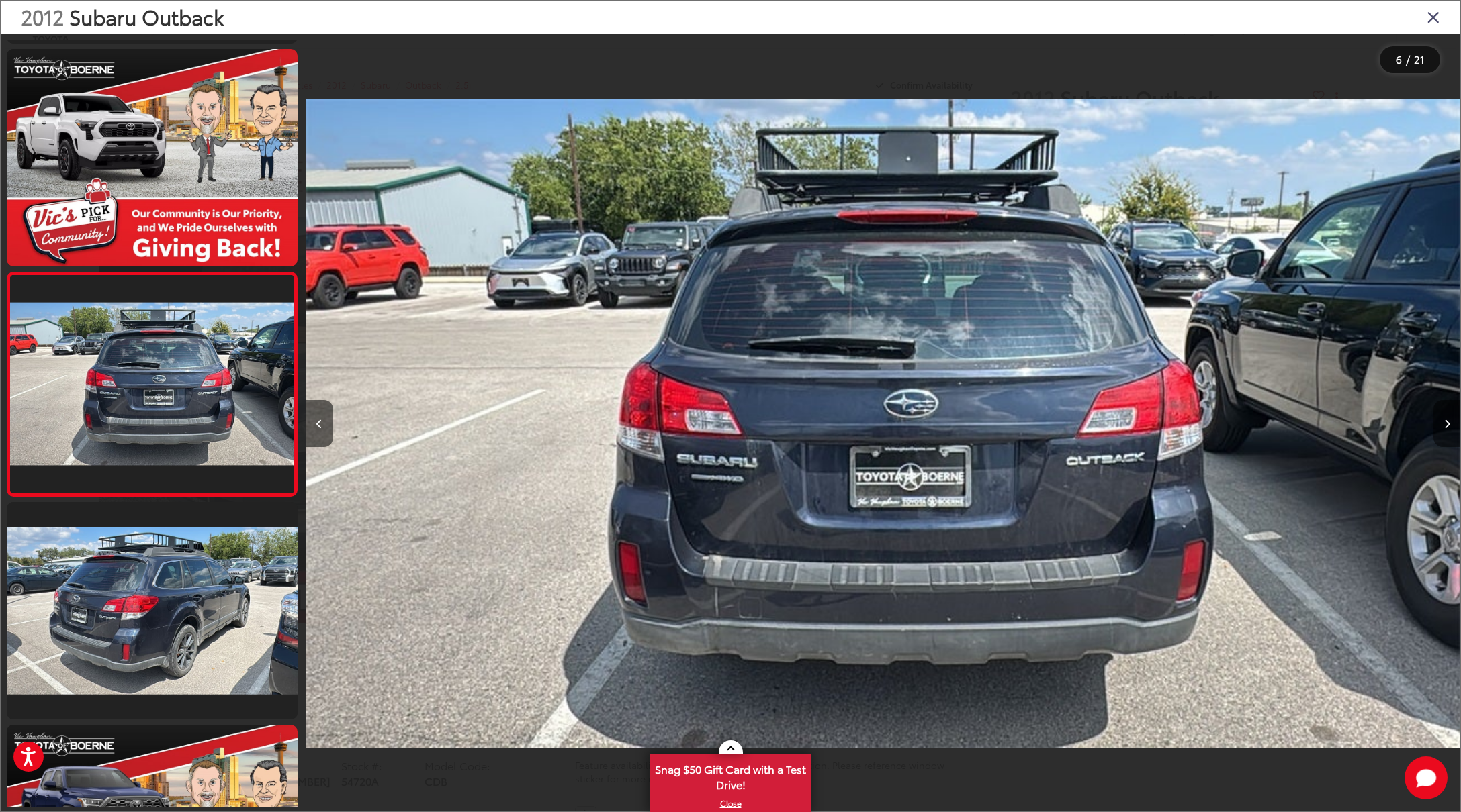
click at [1445, 425] on icon "Next image" at bounding box center [1447, 424] width 6 height 10
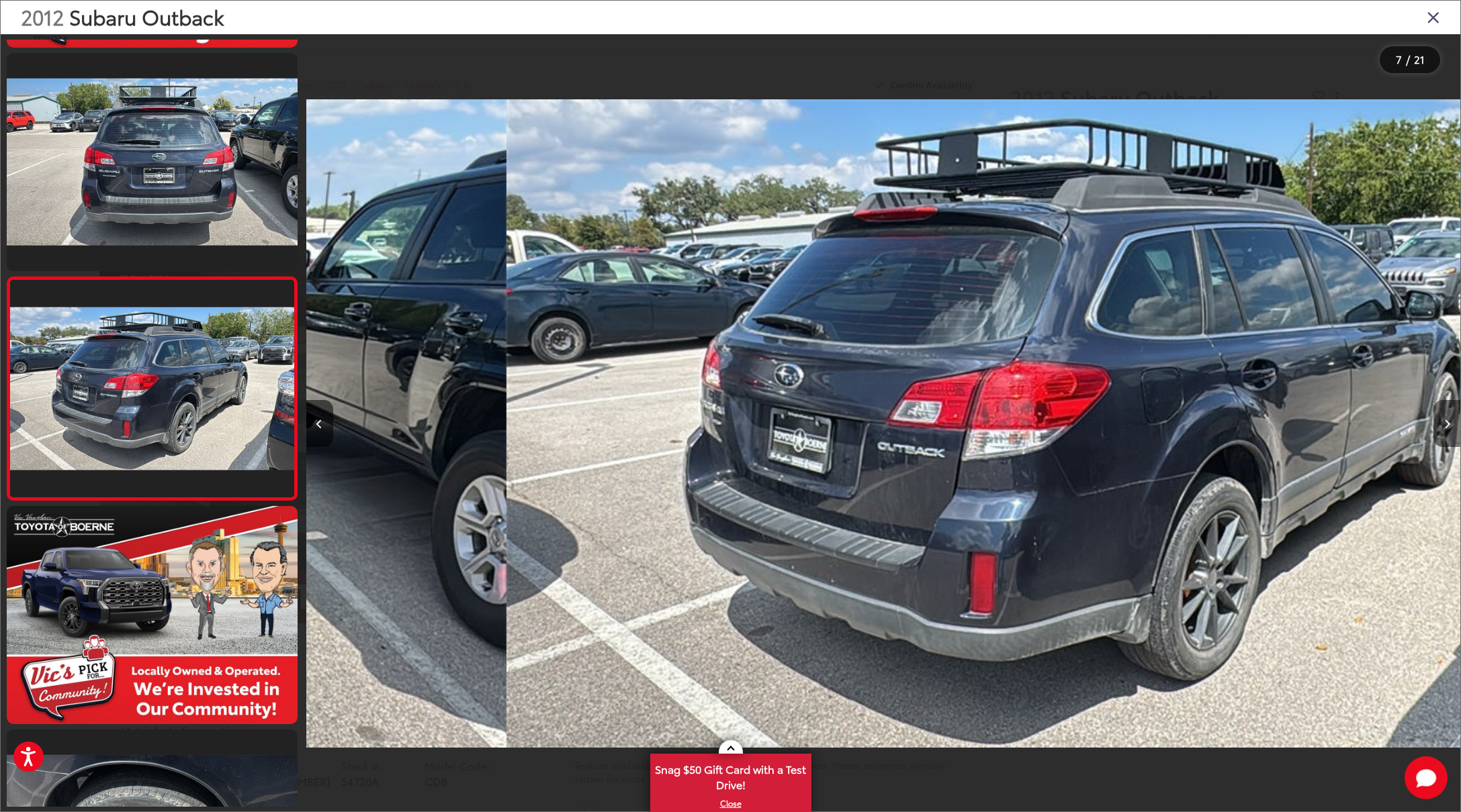
scroll to position [1108, 0]
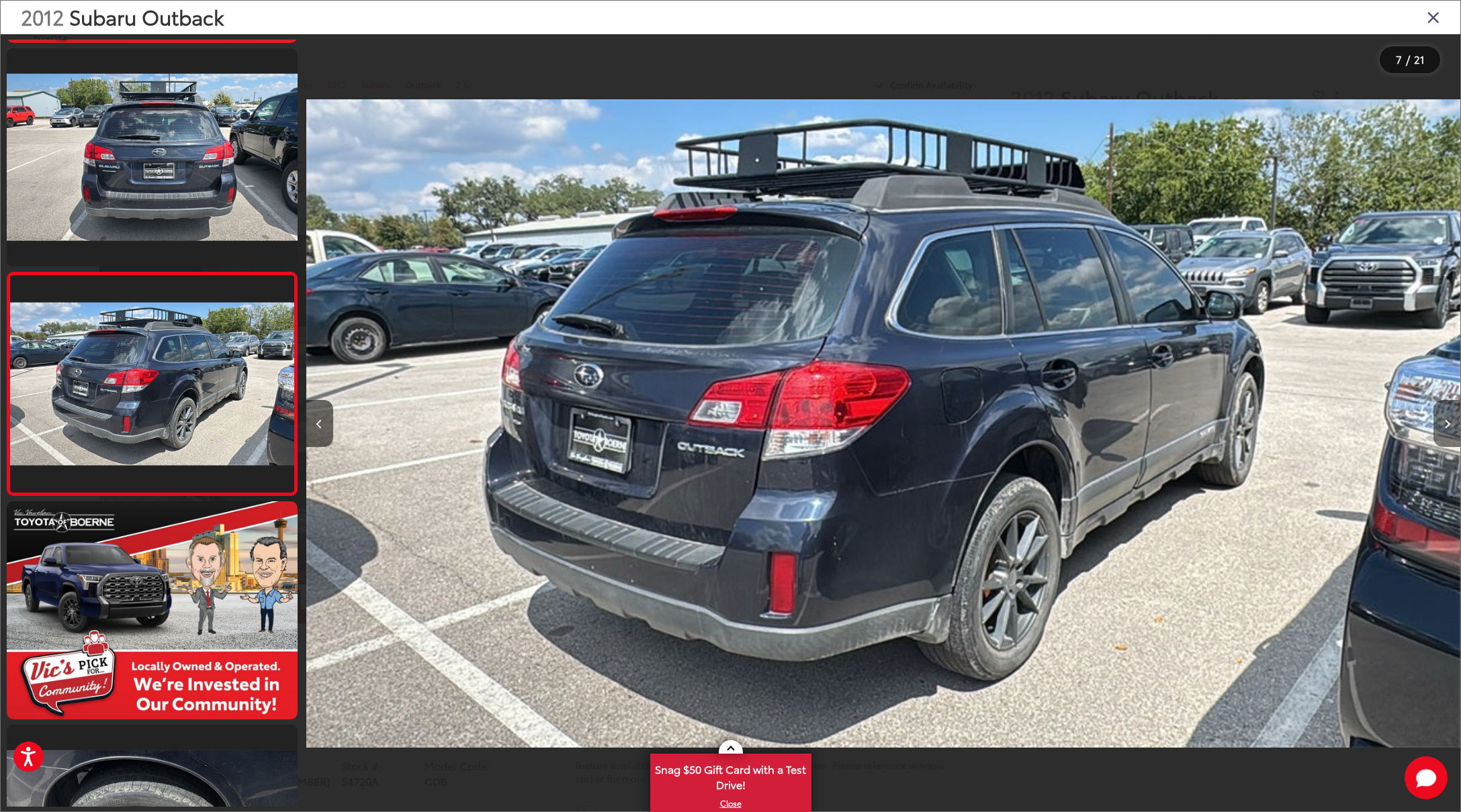
click at [1445, 425] on icon "Next image" at bounding box center [1447, 424] width 6 height 10
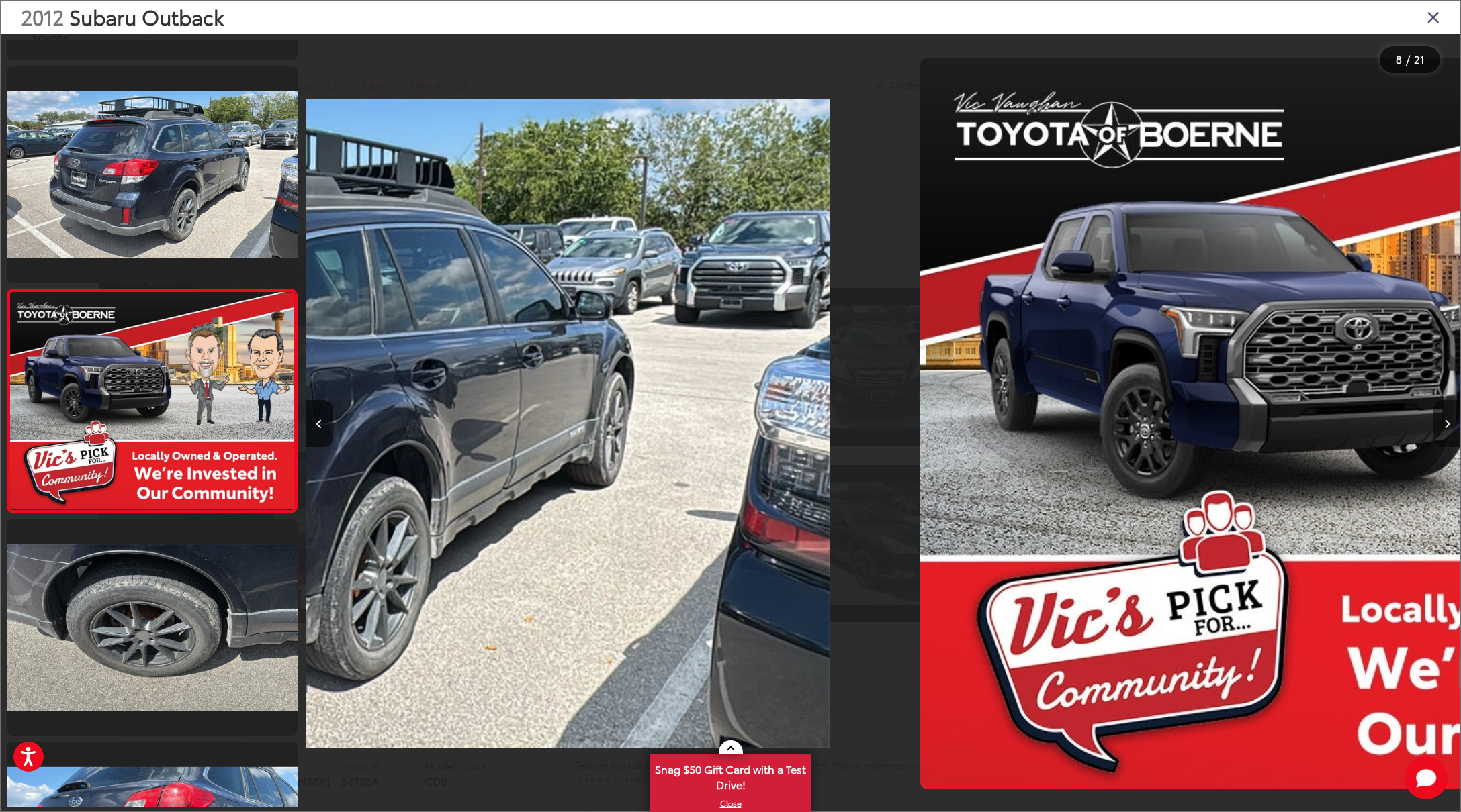
scroll to position [1330, 0]
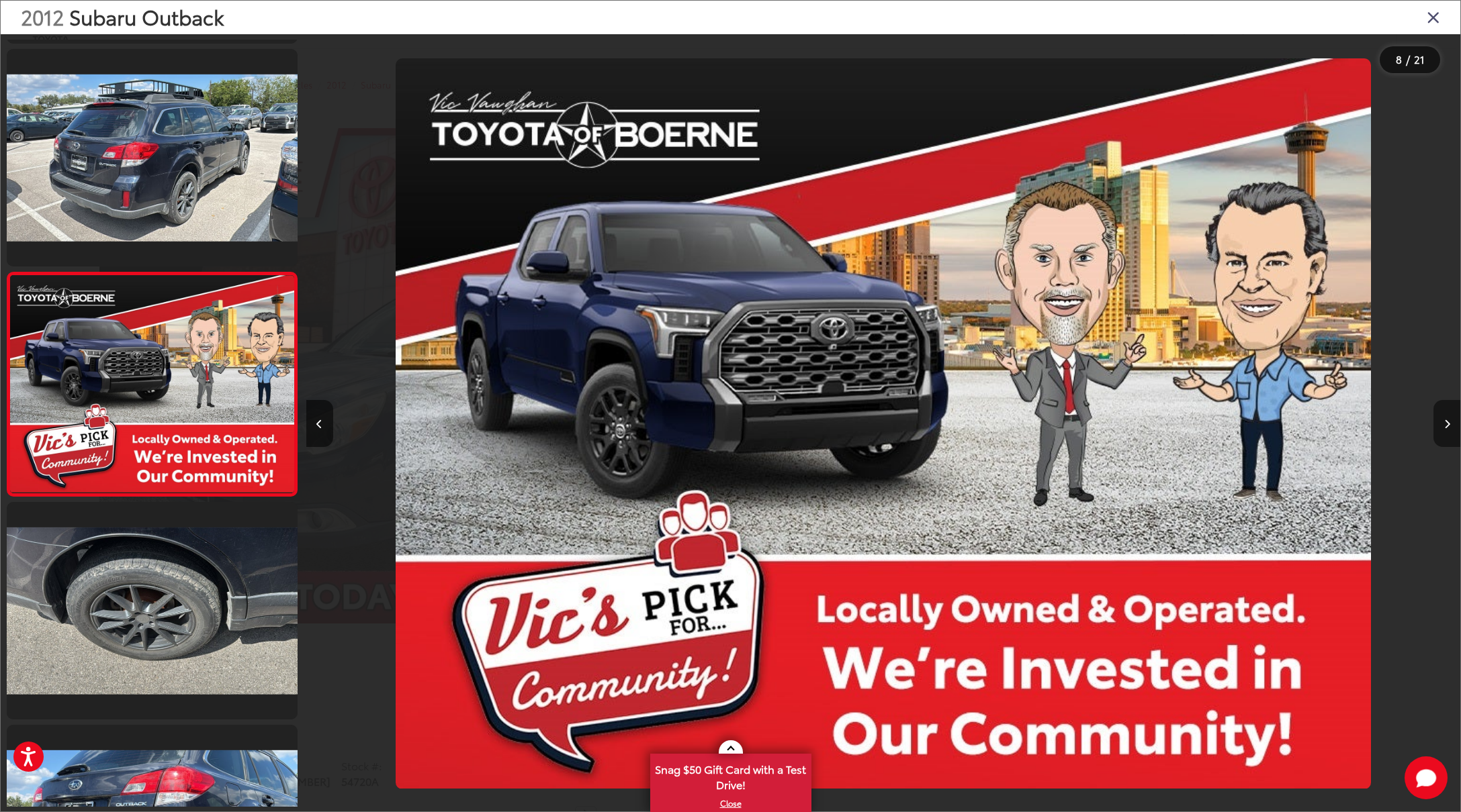
click at [1445, 425] on icon "Next image" at bounding box center [1447, 424] width 6 height 10
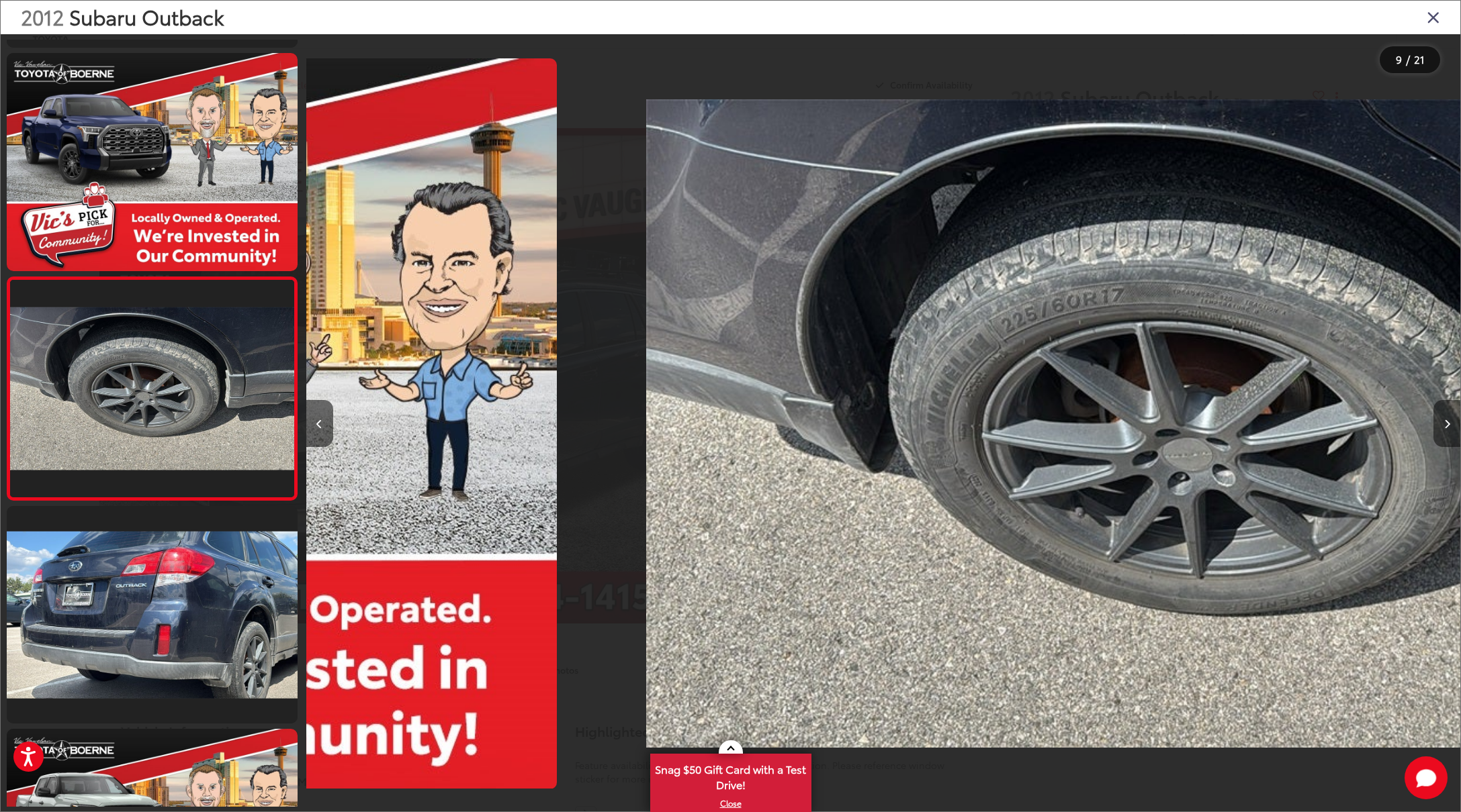
scroll to position [1554, 0]
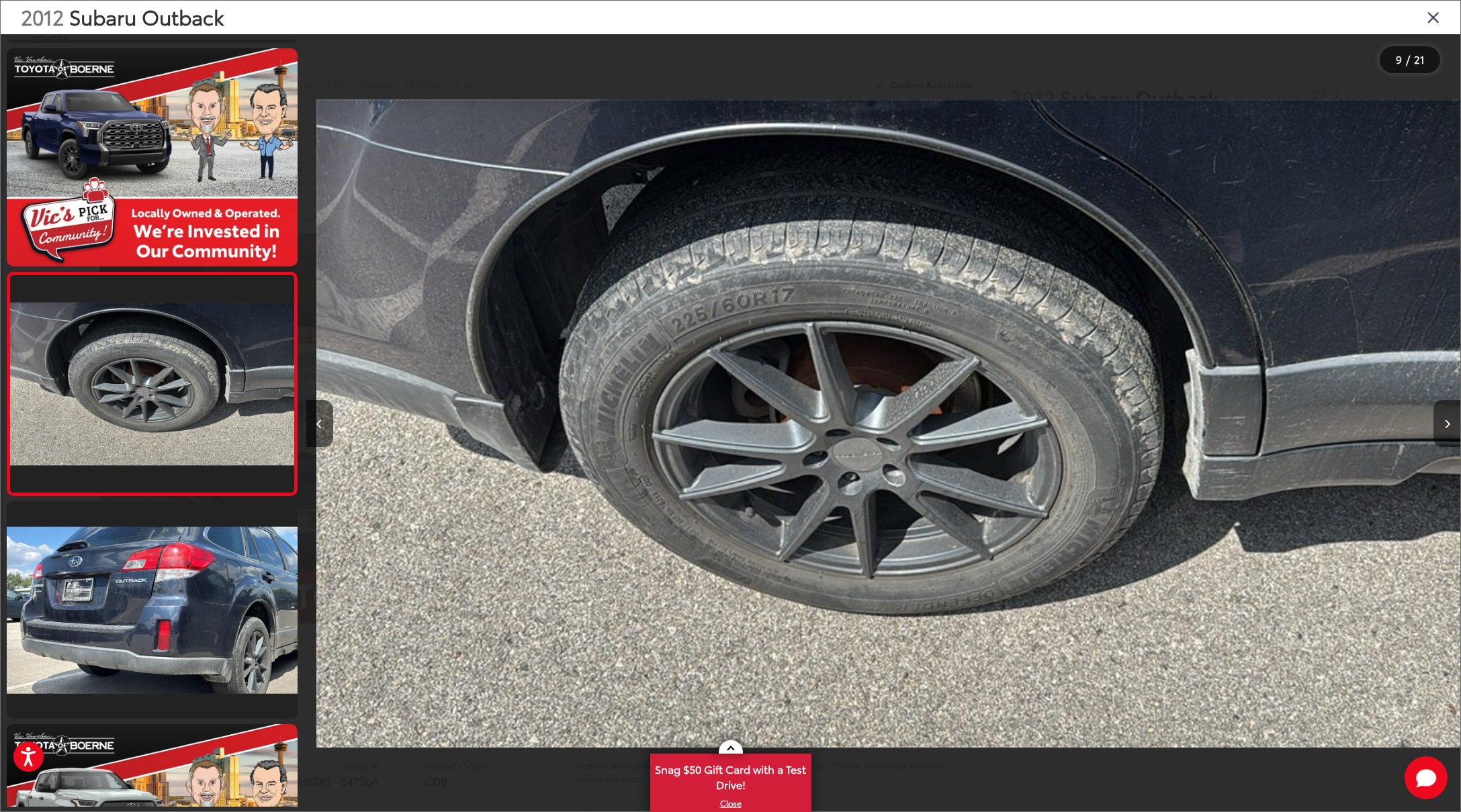
click at [1445, 425] on icon "Next image" at bounding box center [1447, 424] width 6 height 10
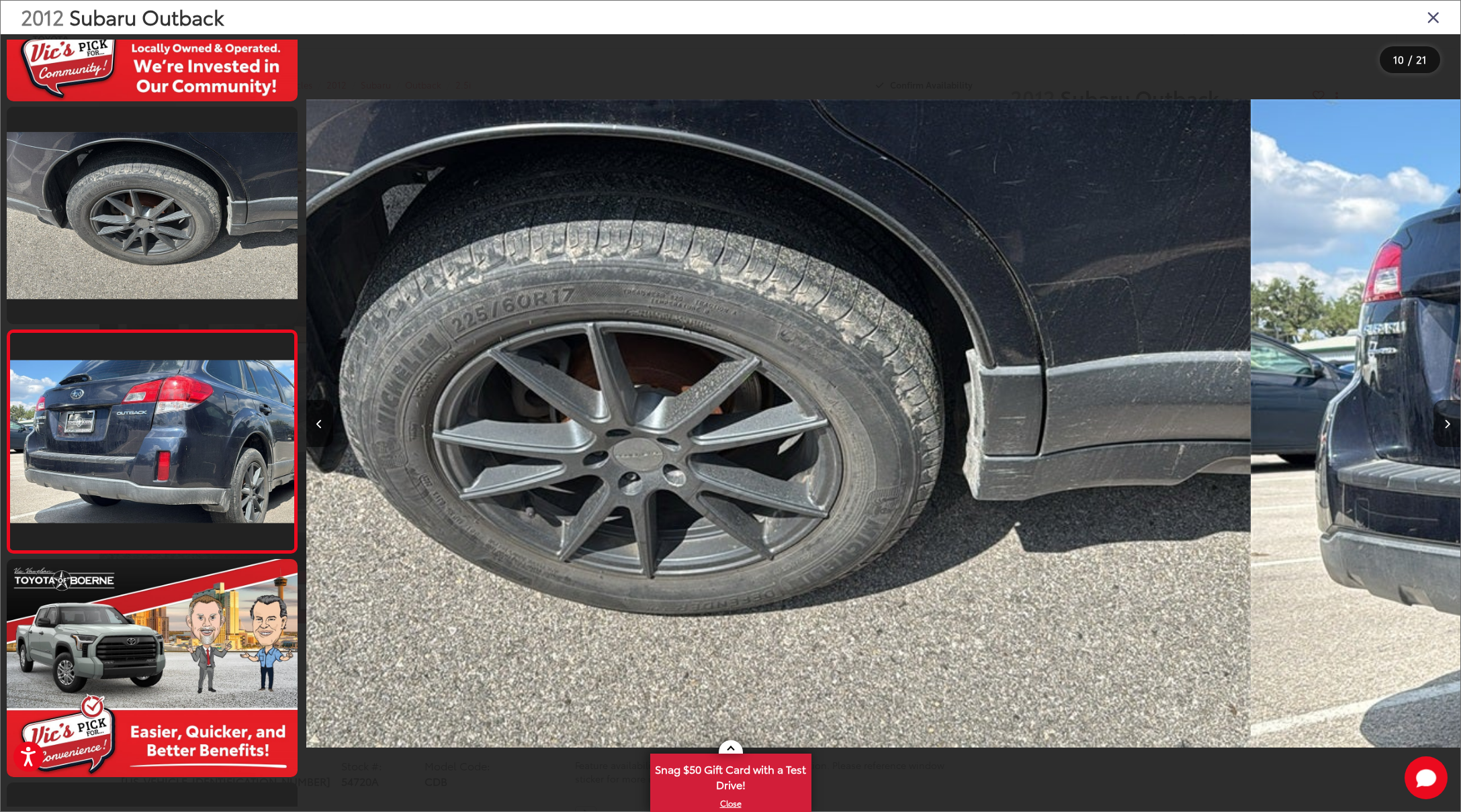
scroll to position [0, 0]
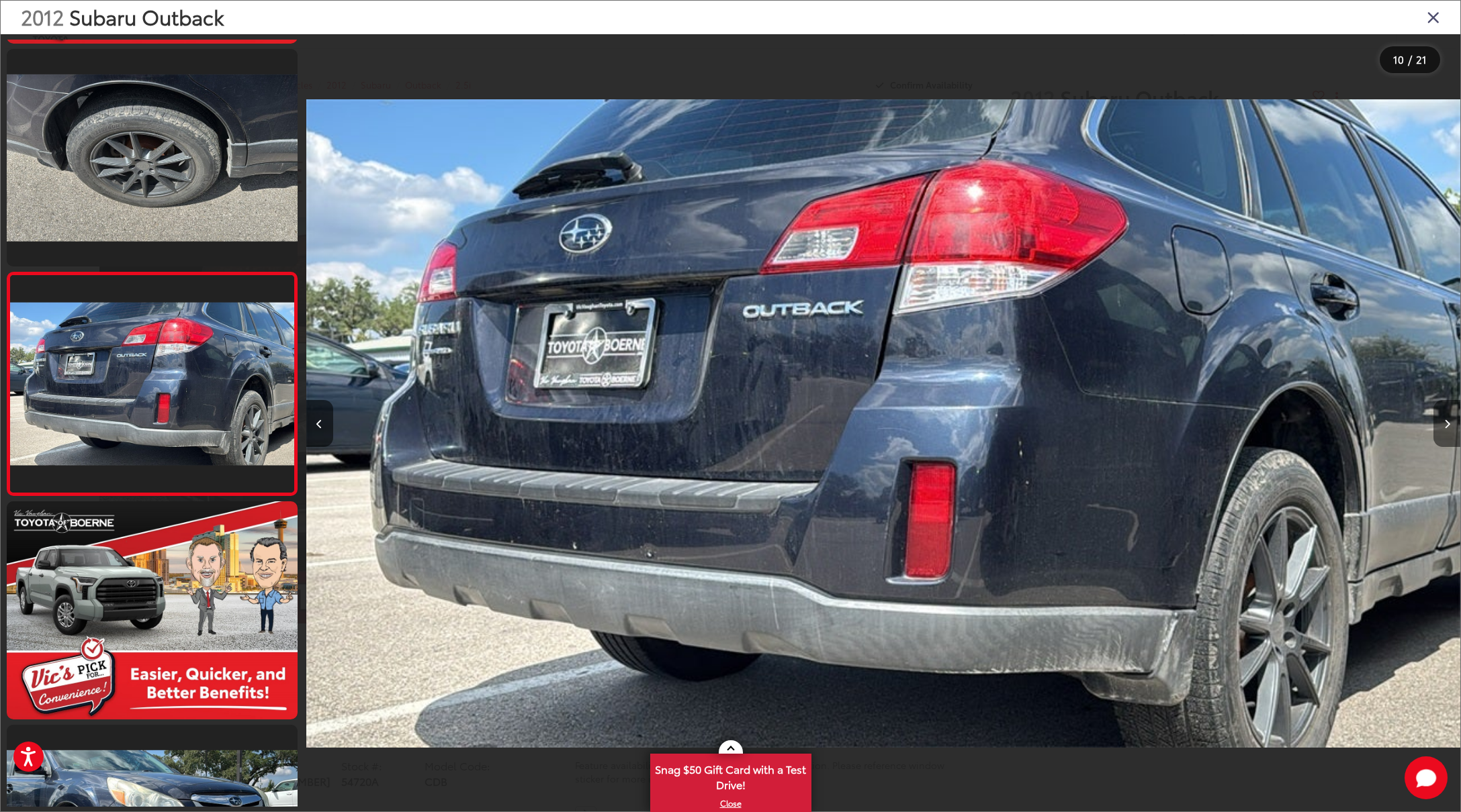
click at [1445, 425] on icon "Next image" at bounding box center [1447, 424] width 6 height 10
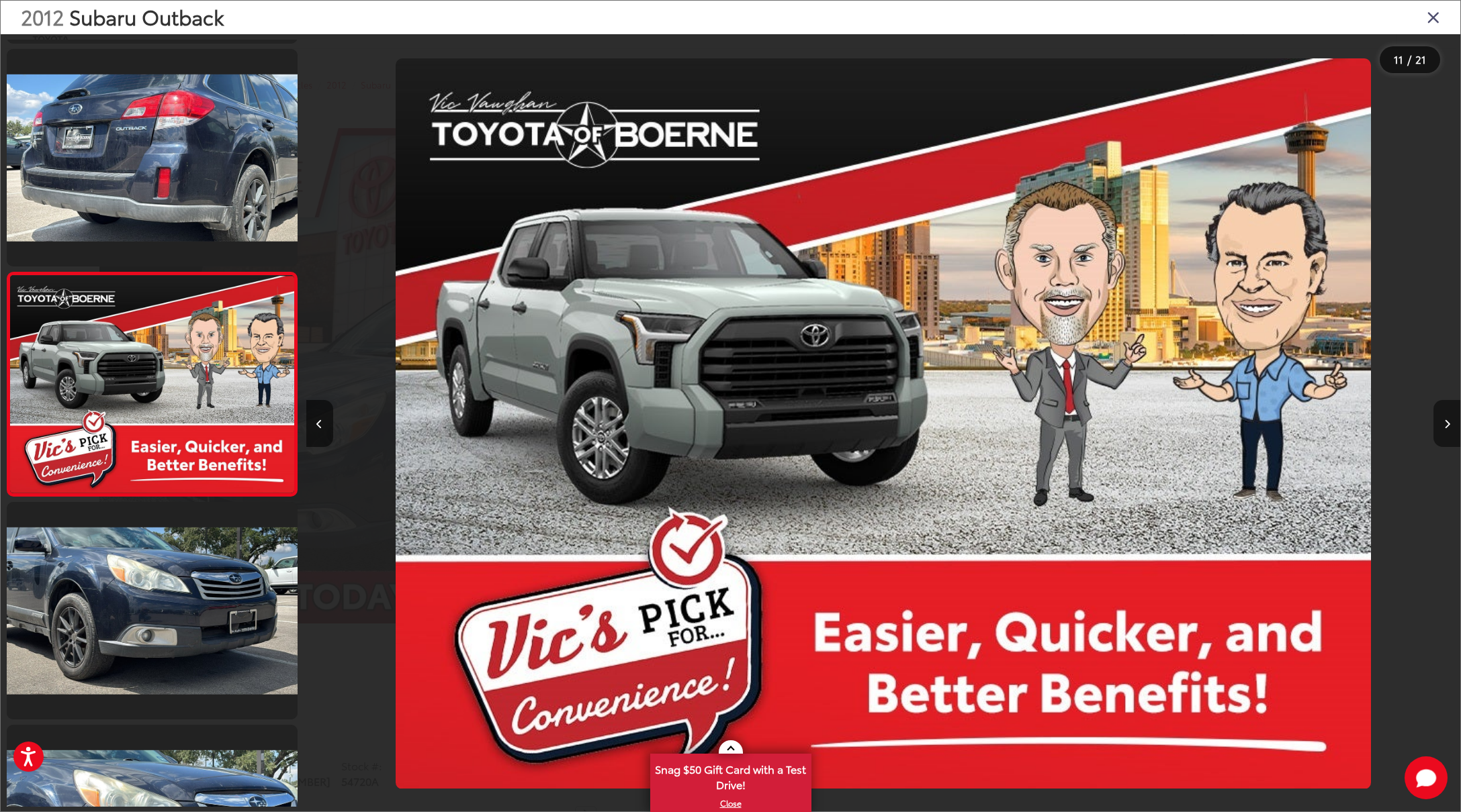
click at [1445, 425] on icon "Next image" at bounding box center [1447, 424] width 6 height 10
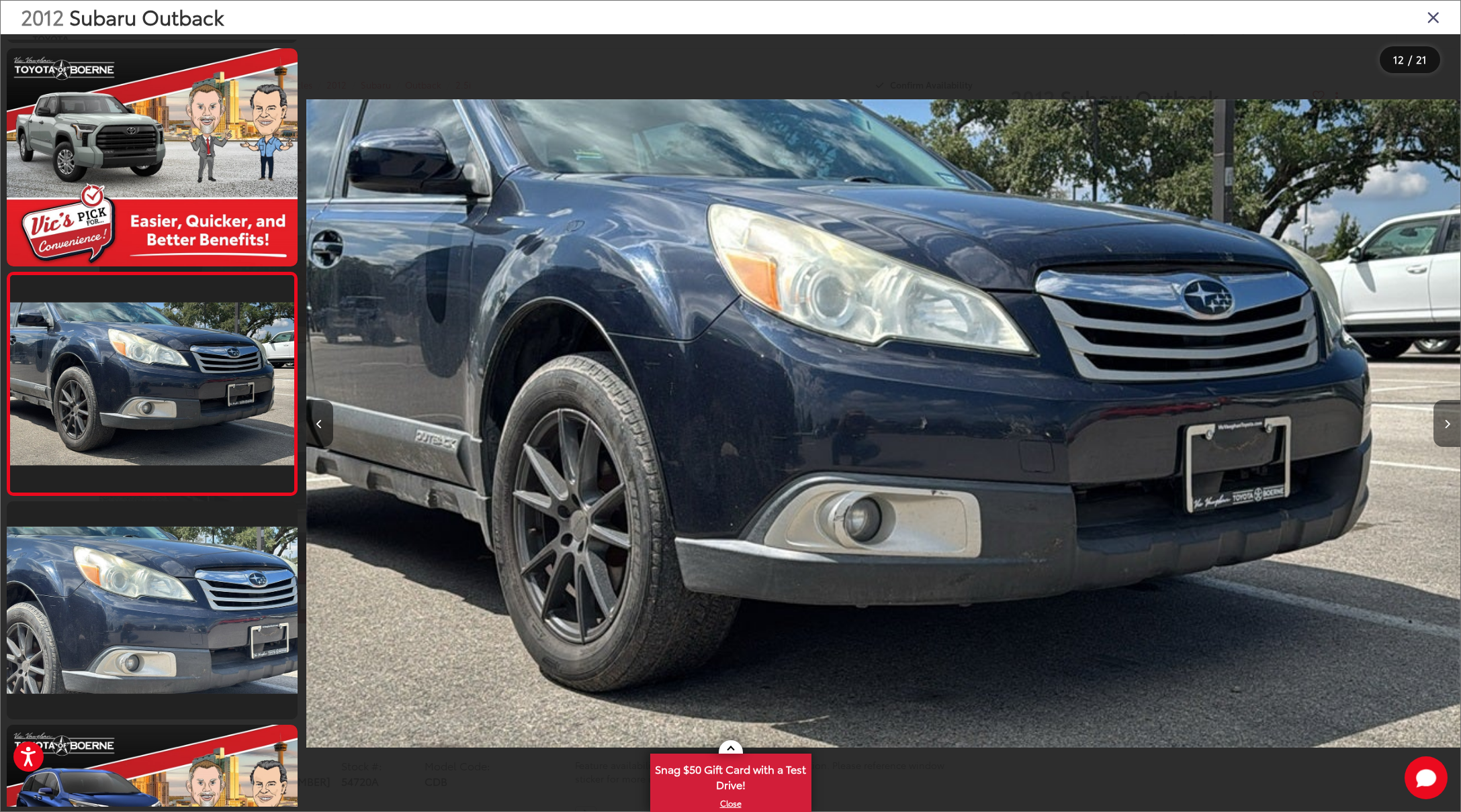
click at [1445, 425] on icon "Next image" at bounding box center [1447, 424] width 6 height 10
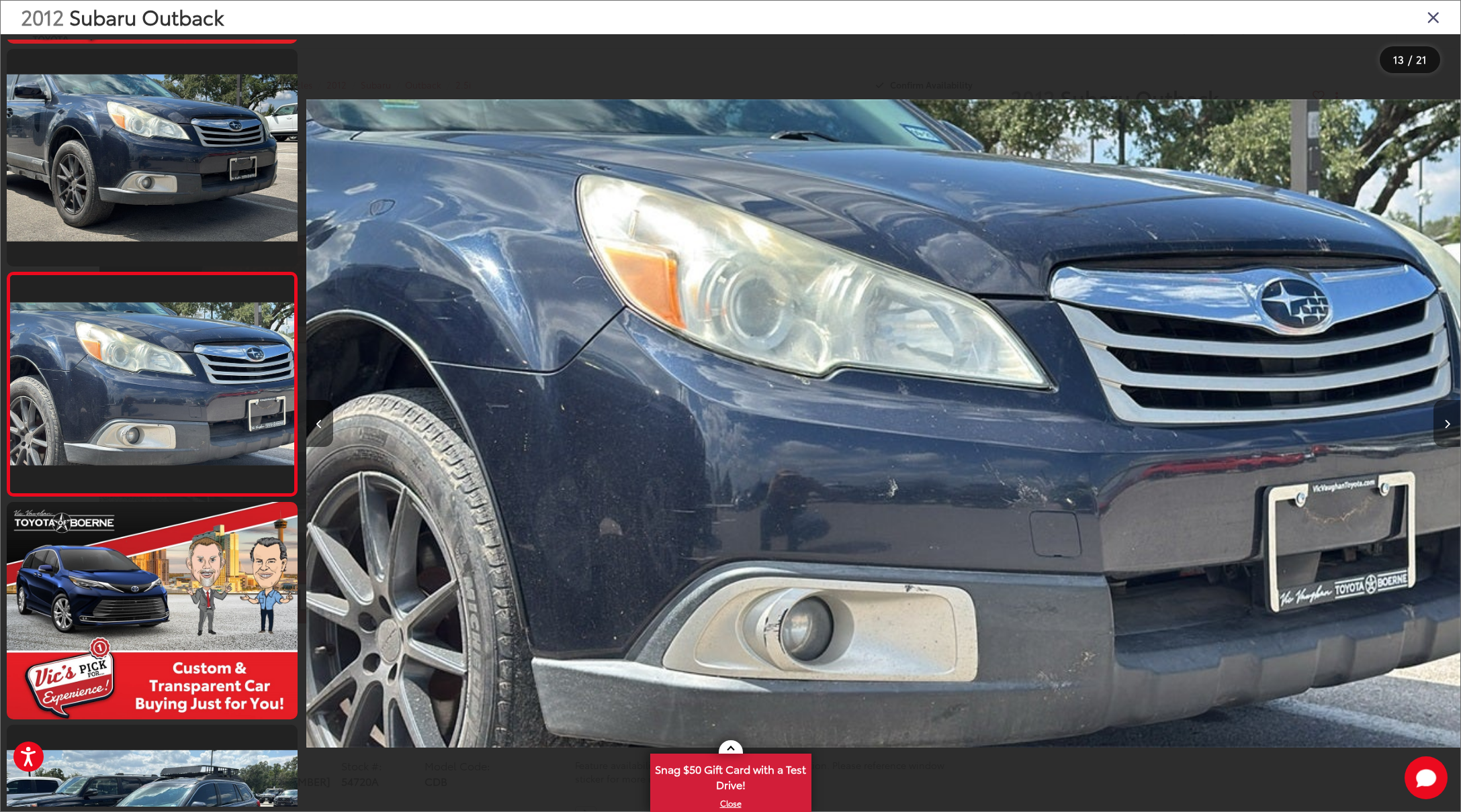
click at [1445, 425] on icon "Next image" at bounding box center [1447, 424] width 6 height 10
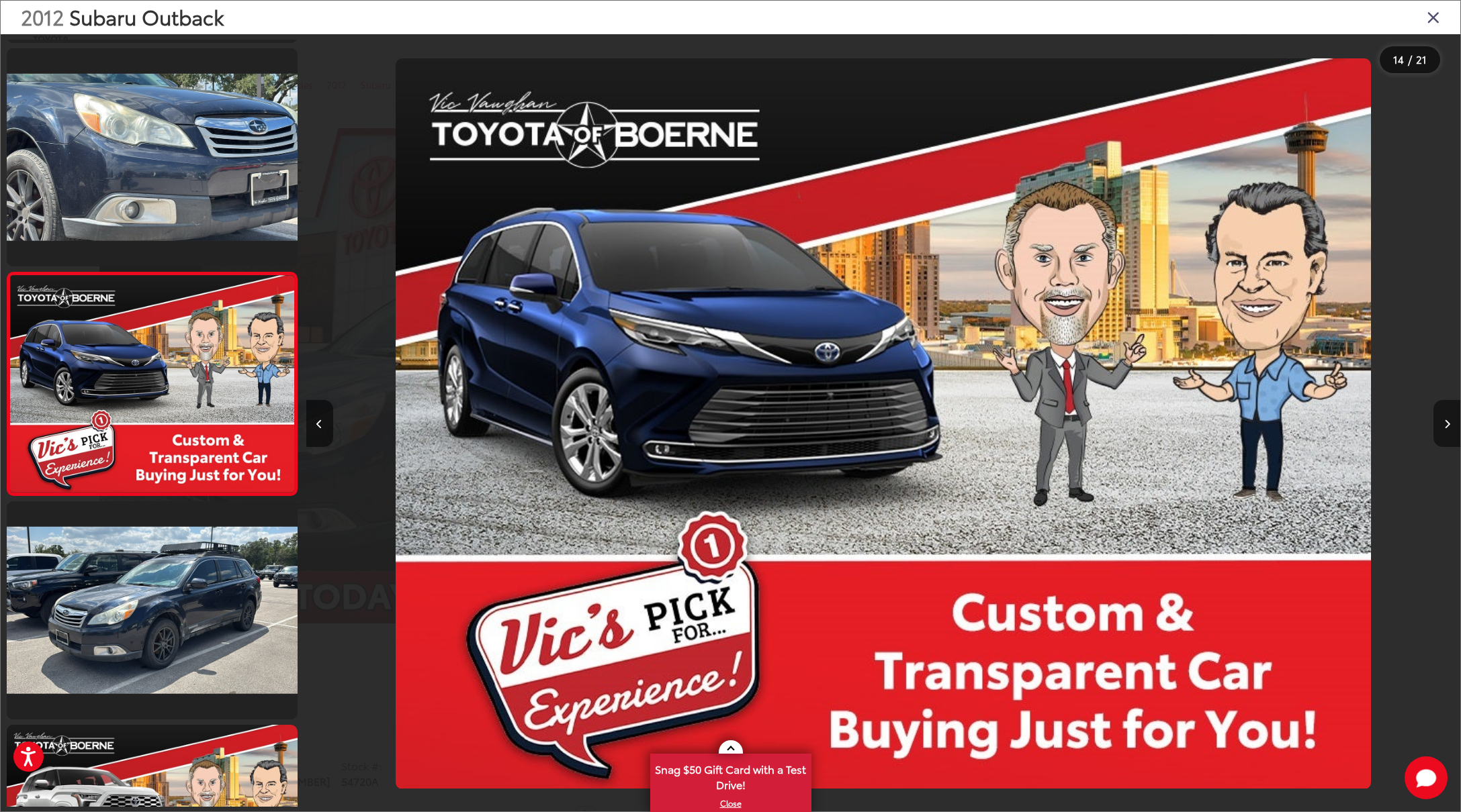
click at [1445, 425] on icon "Next image" at bounding box center [1447, 424] width 6 height 10
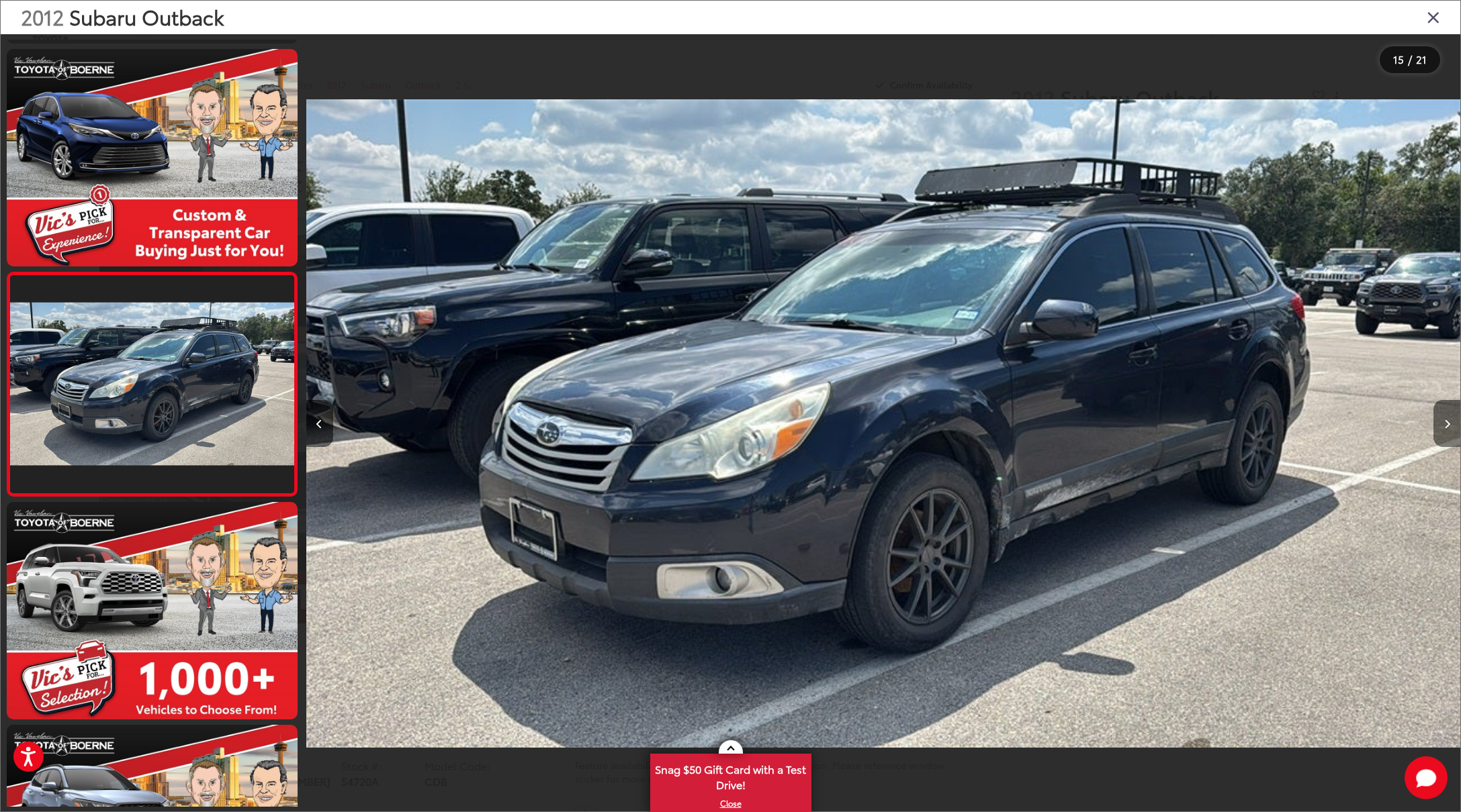
click at [1445, 425] on icon "Next image" at bounding box center [1447, 424] width 6 height 10
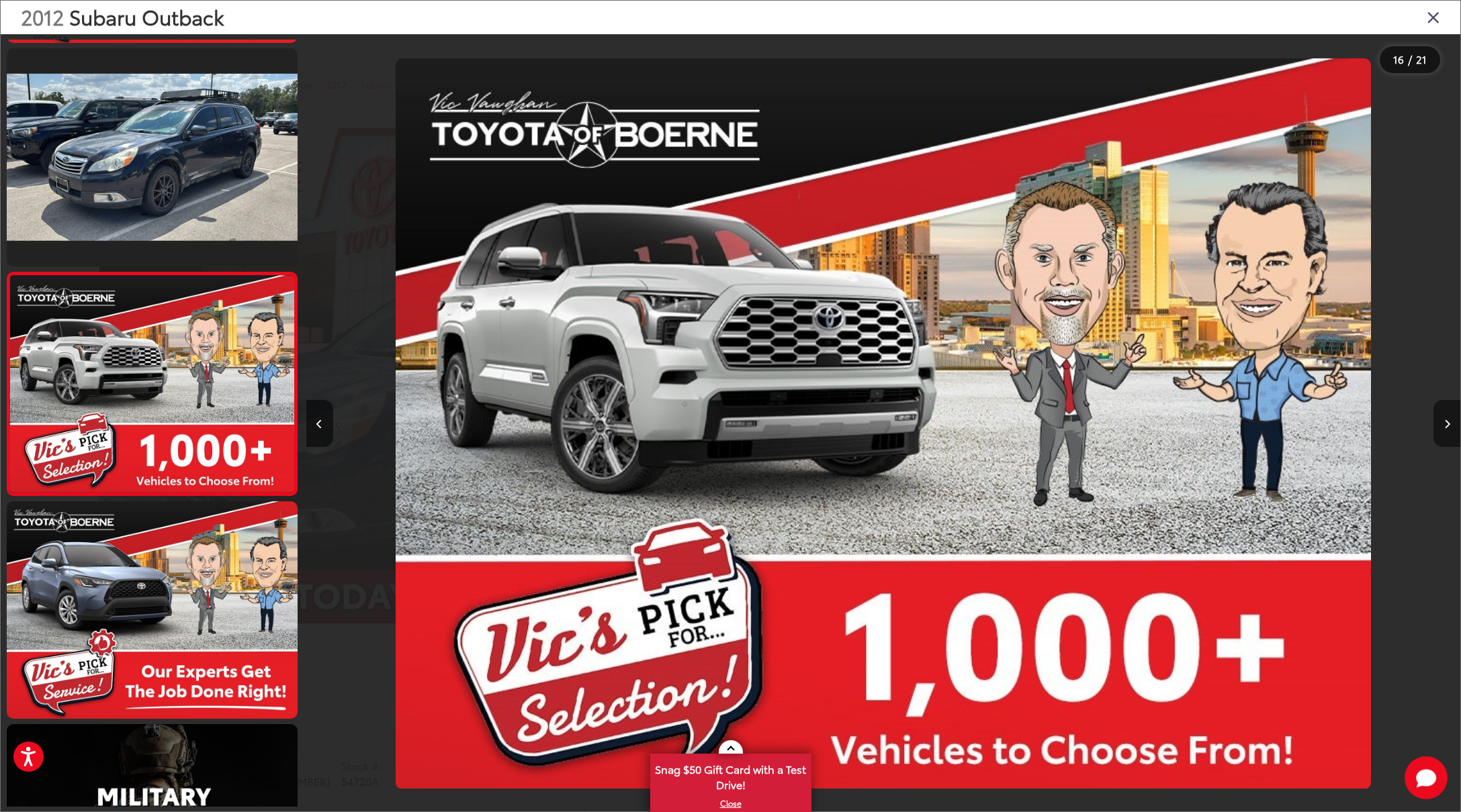
click at [1445, 425] on icon "Next image" at bounding box center [1447, 424] width 6 height 10
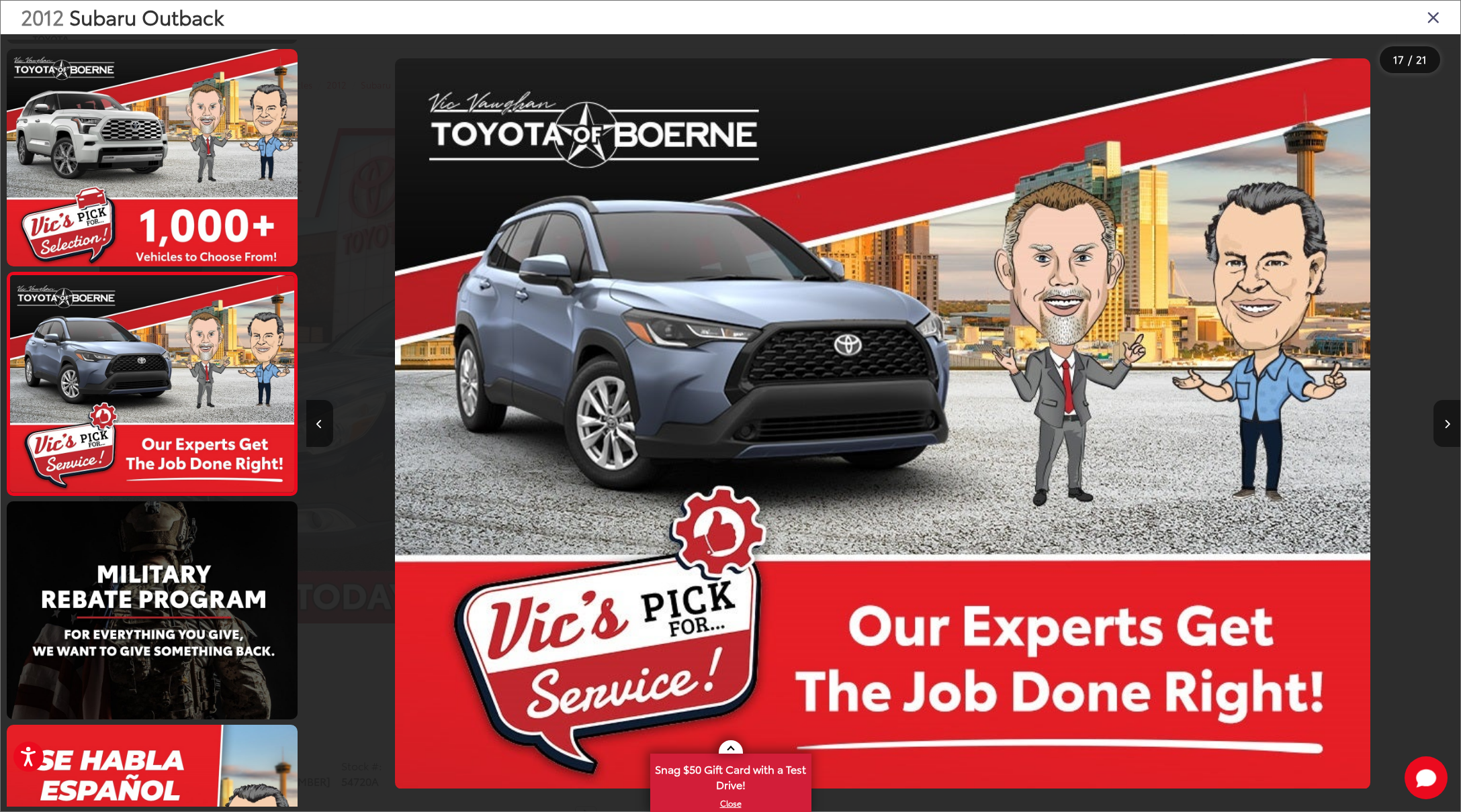
click at [1445, 425] on icon "Next image" at bounding box center [1447, 424] width 6 height 10
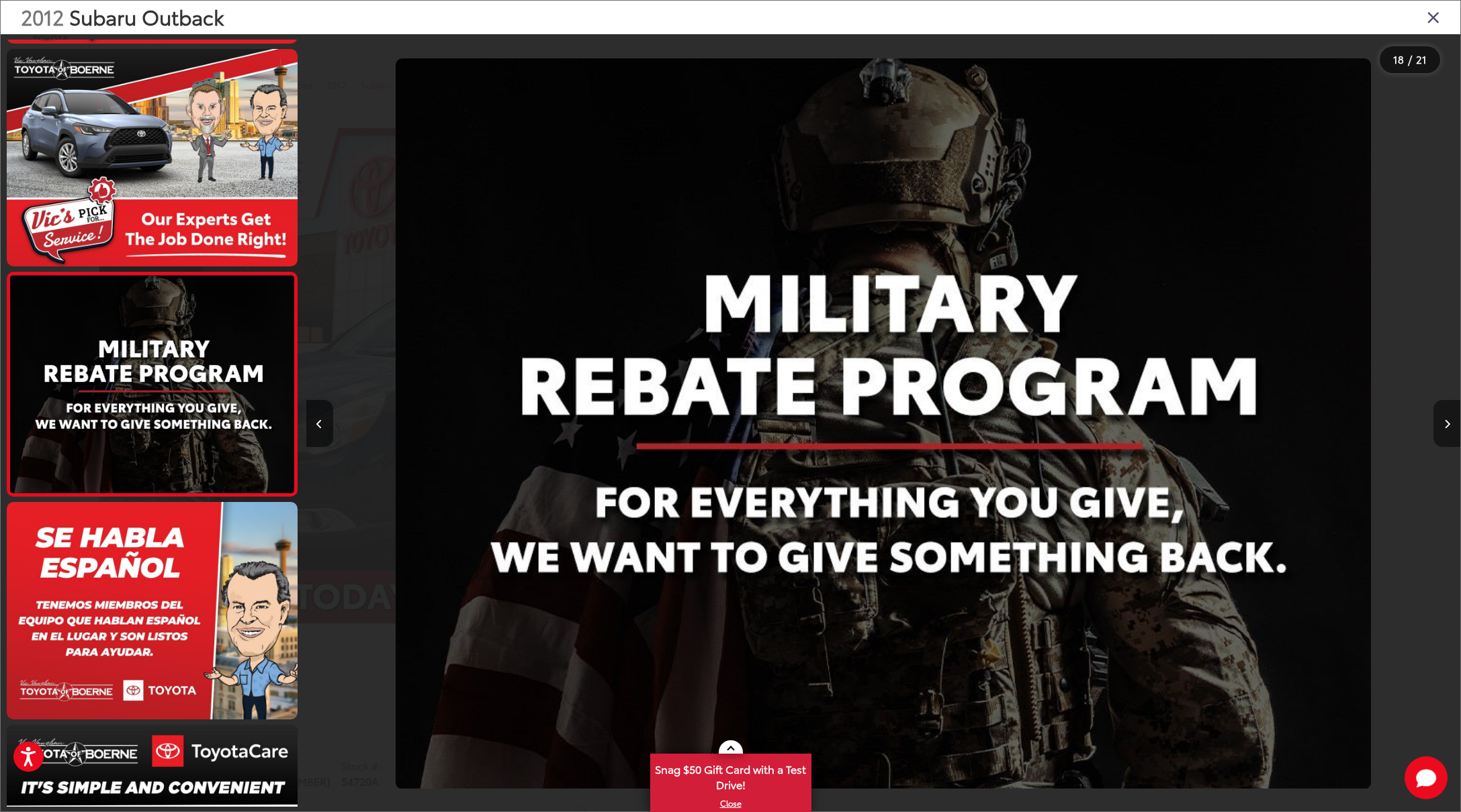
click at [1445, 425] on icon "Next image" at bounding box center [1447, 424] width 6 height 10
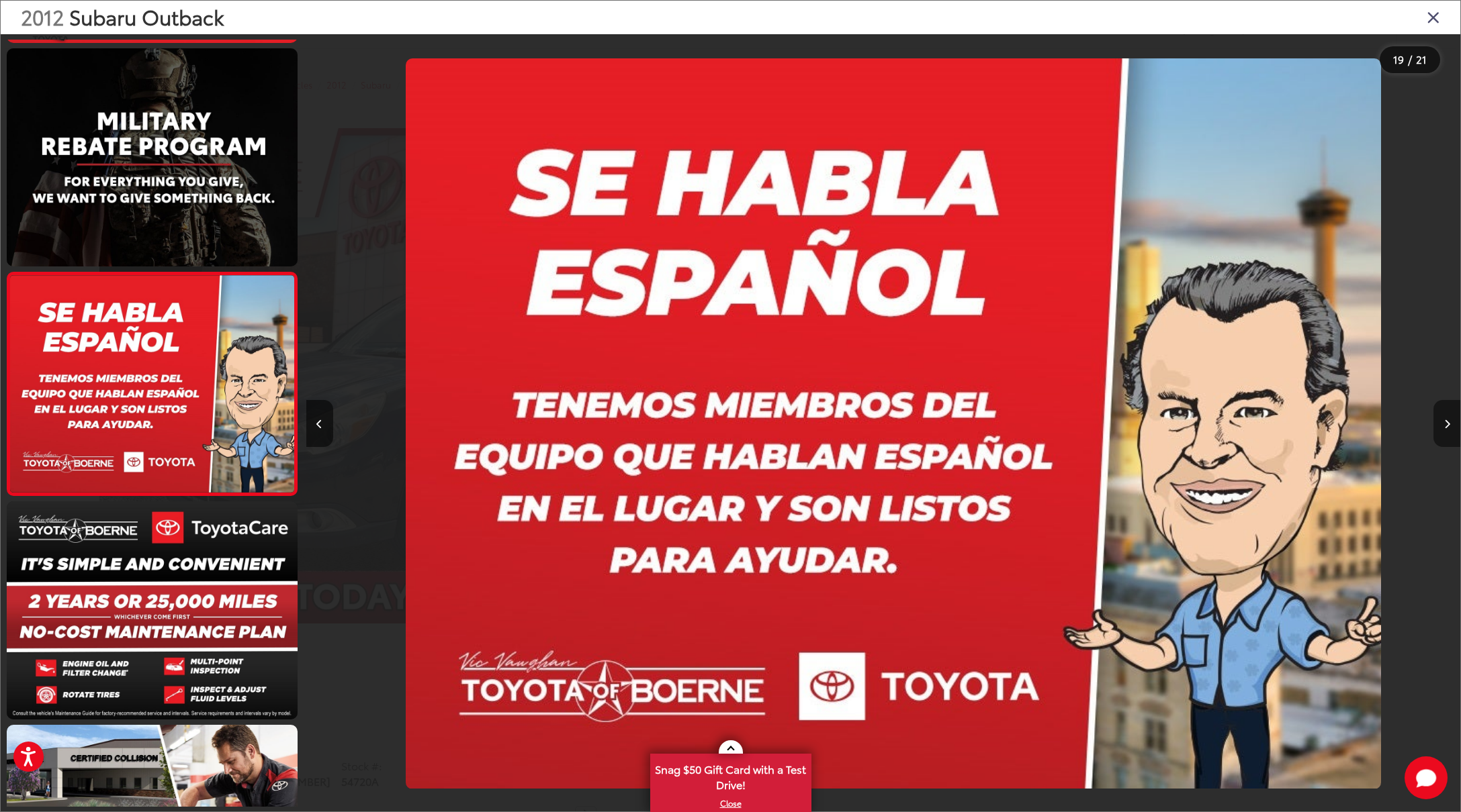
click at [1445, 425] on icon "Next image" at bounding box center [1447, 424] width 6 height 10
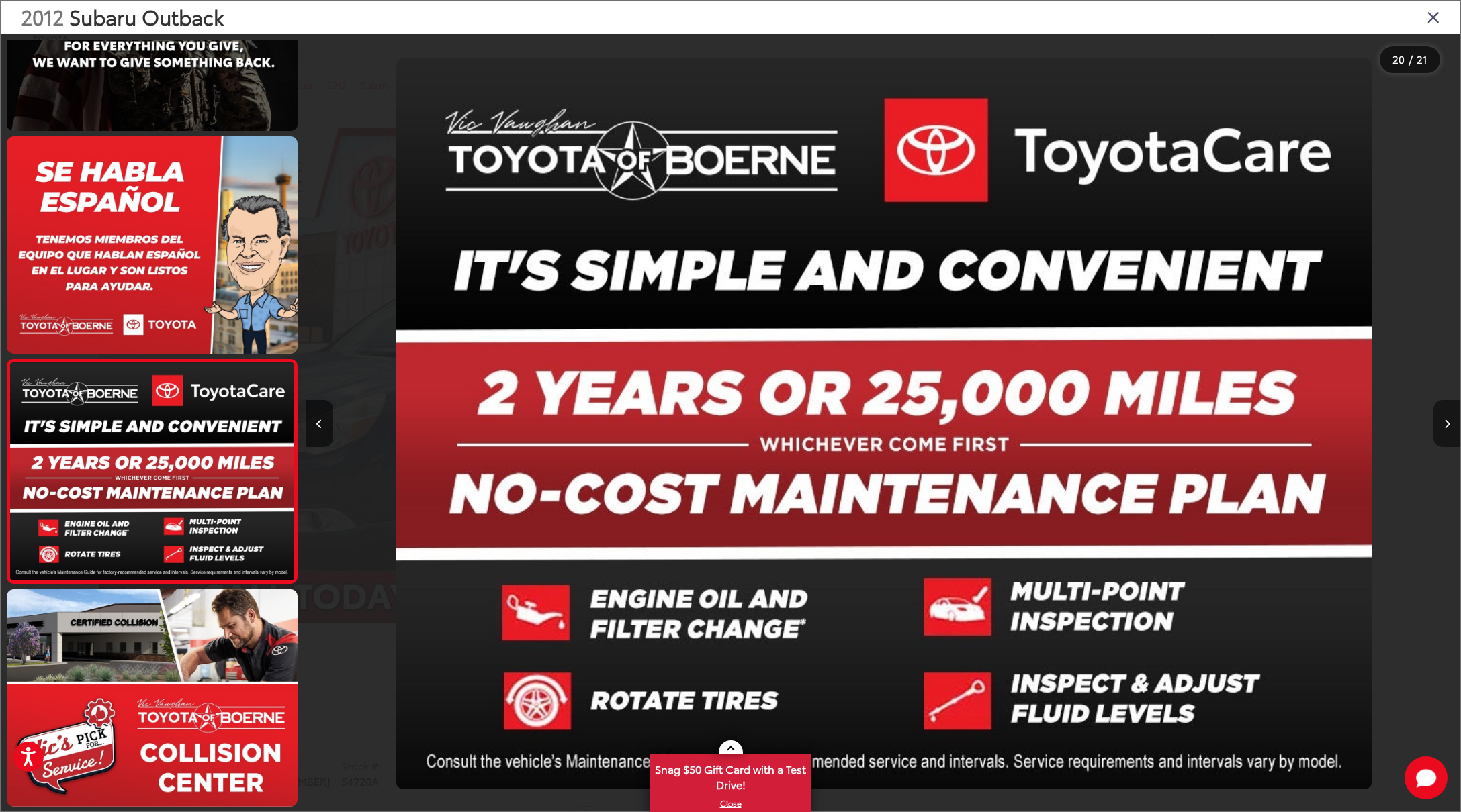
click at [1445, 425] on icon "Next image" at bounding box center [1447, 424] width 6 height 10
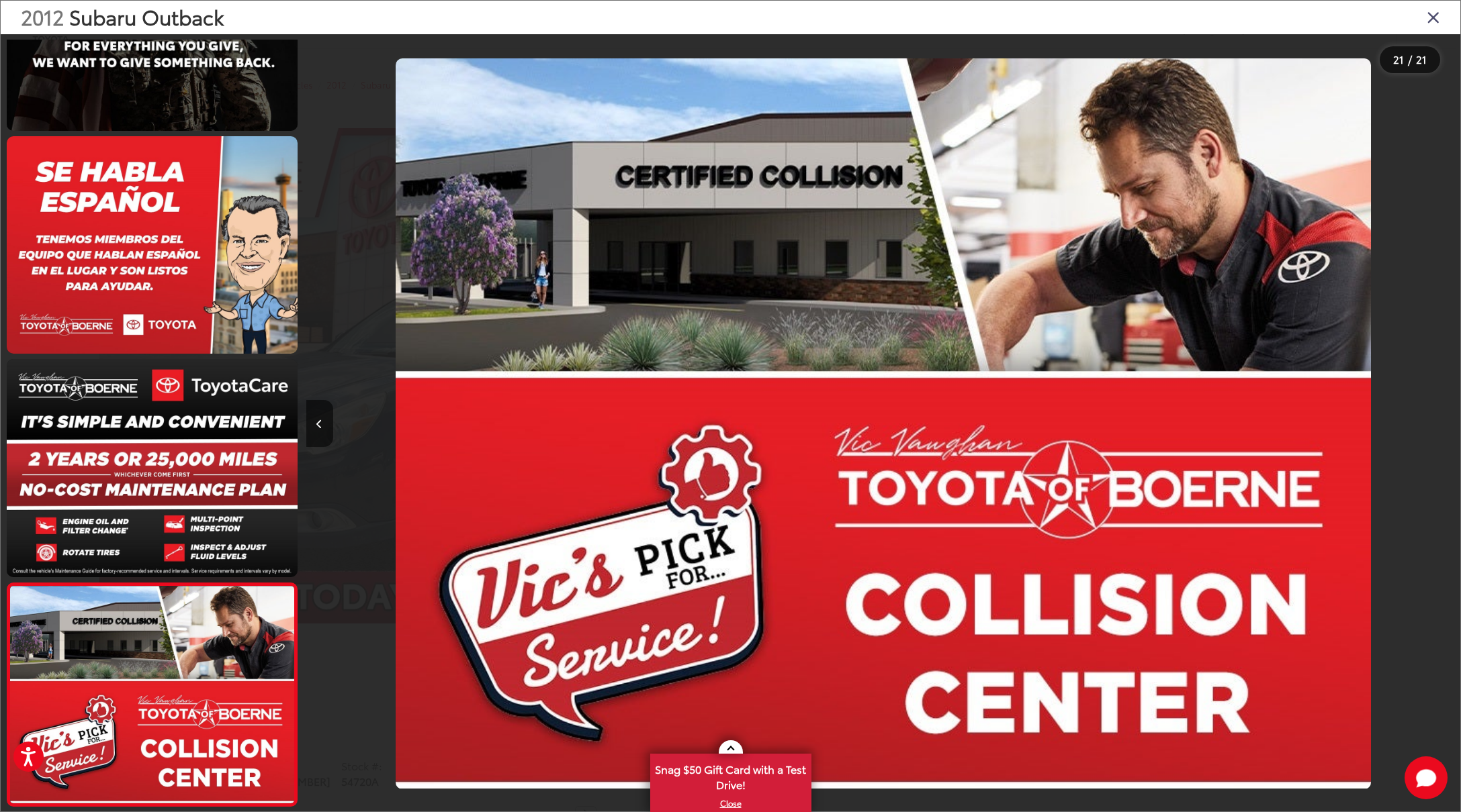
click at [1445, 425] on div at bounding box center [1316, 423] width 288 height 778
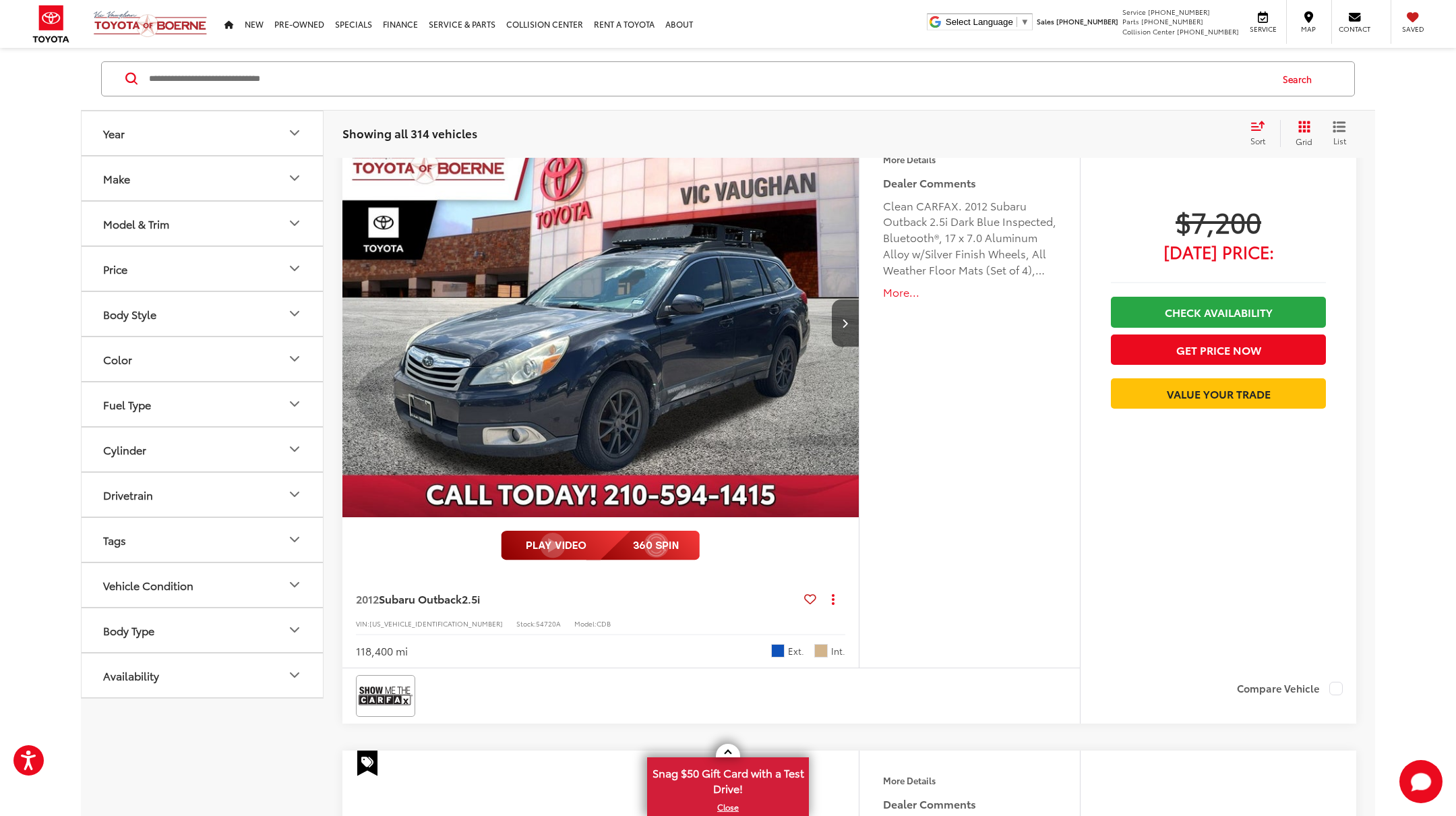
scroll to position [5147, 0]
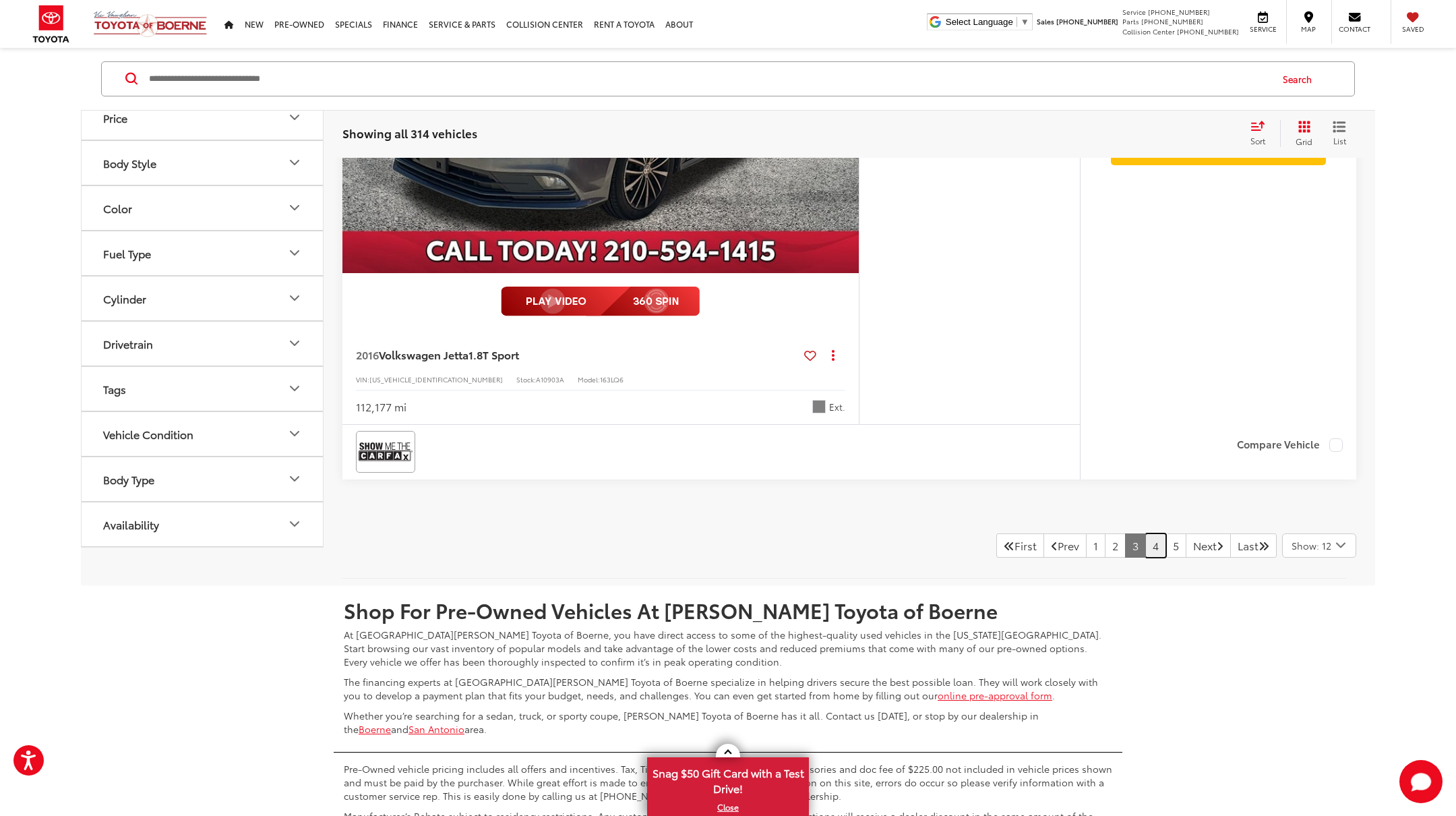
click at [1145, 558] on link "4" at bounding box center [1156, 546] width 21 height 24
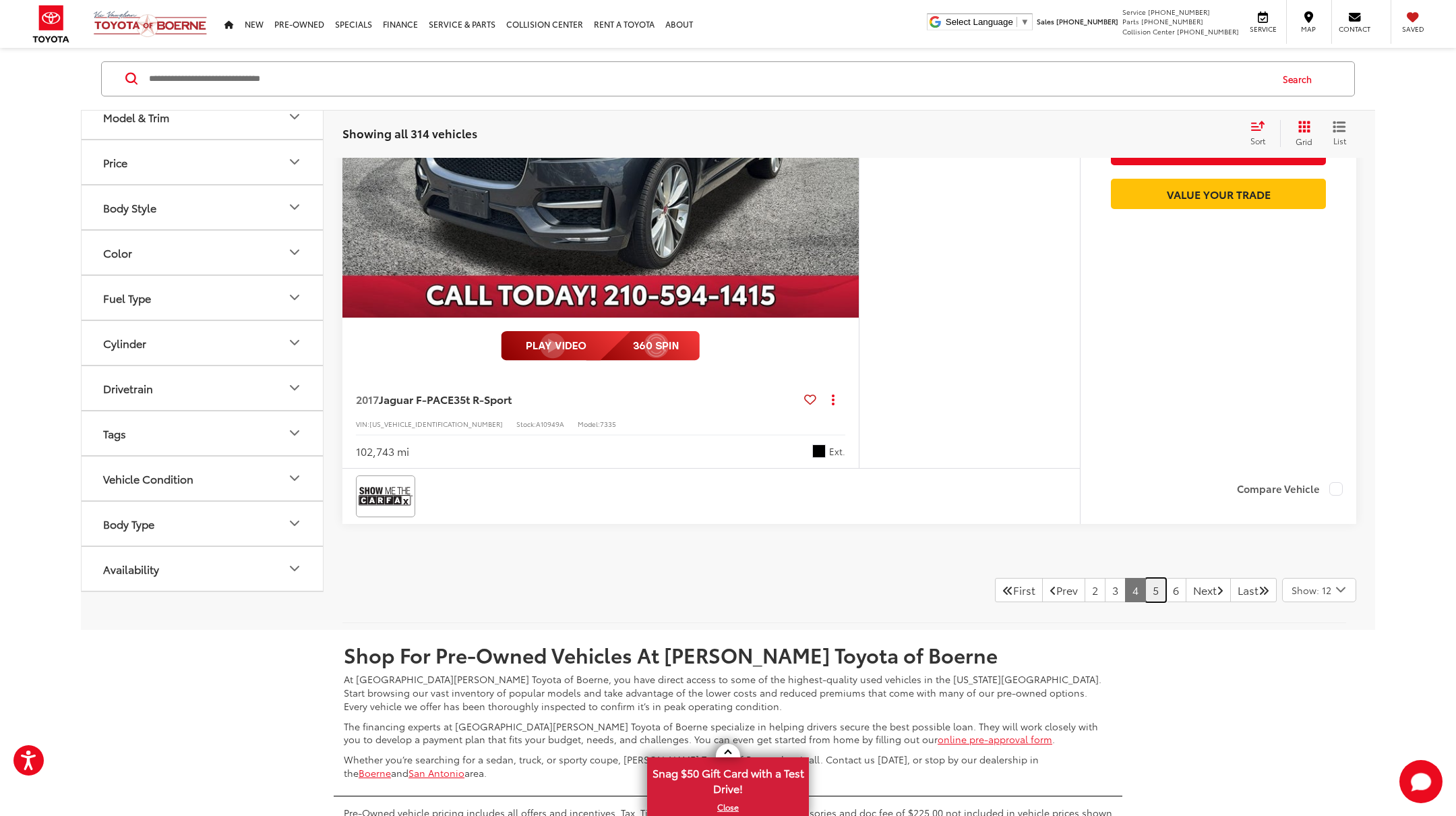
scroll to position [7256, 0]
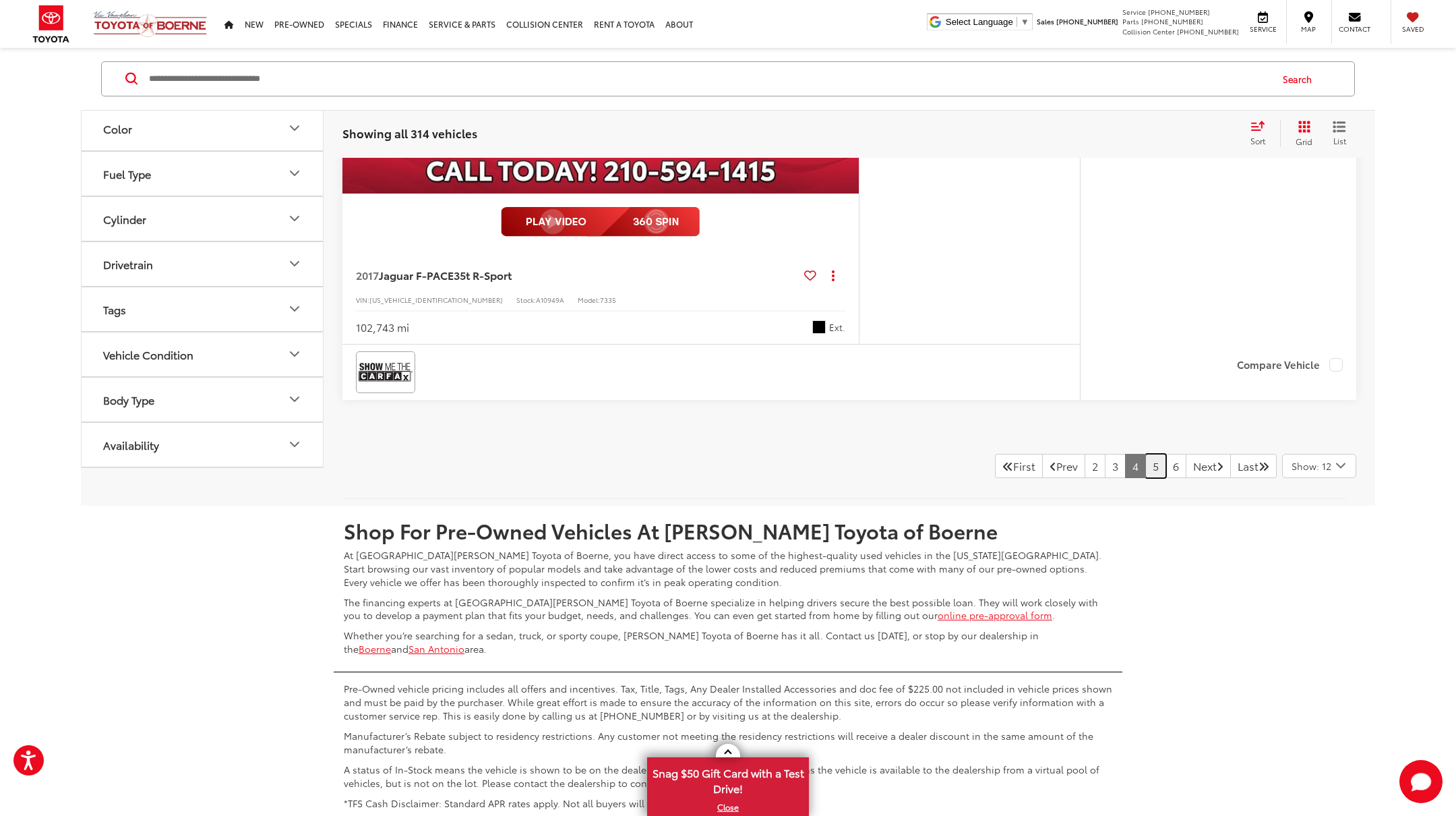
click at [1145, 469] on link "5" at bounding box center [1156, 466] width 21 height 24
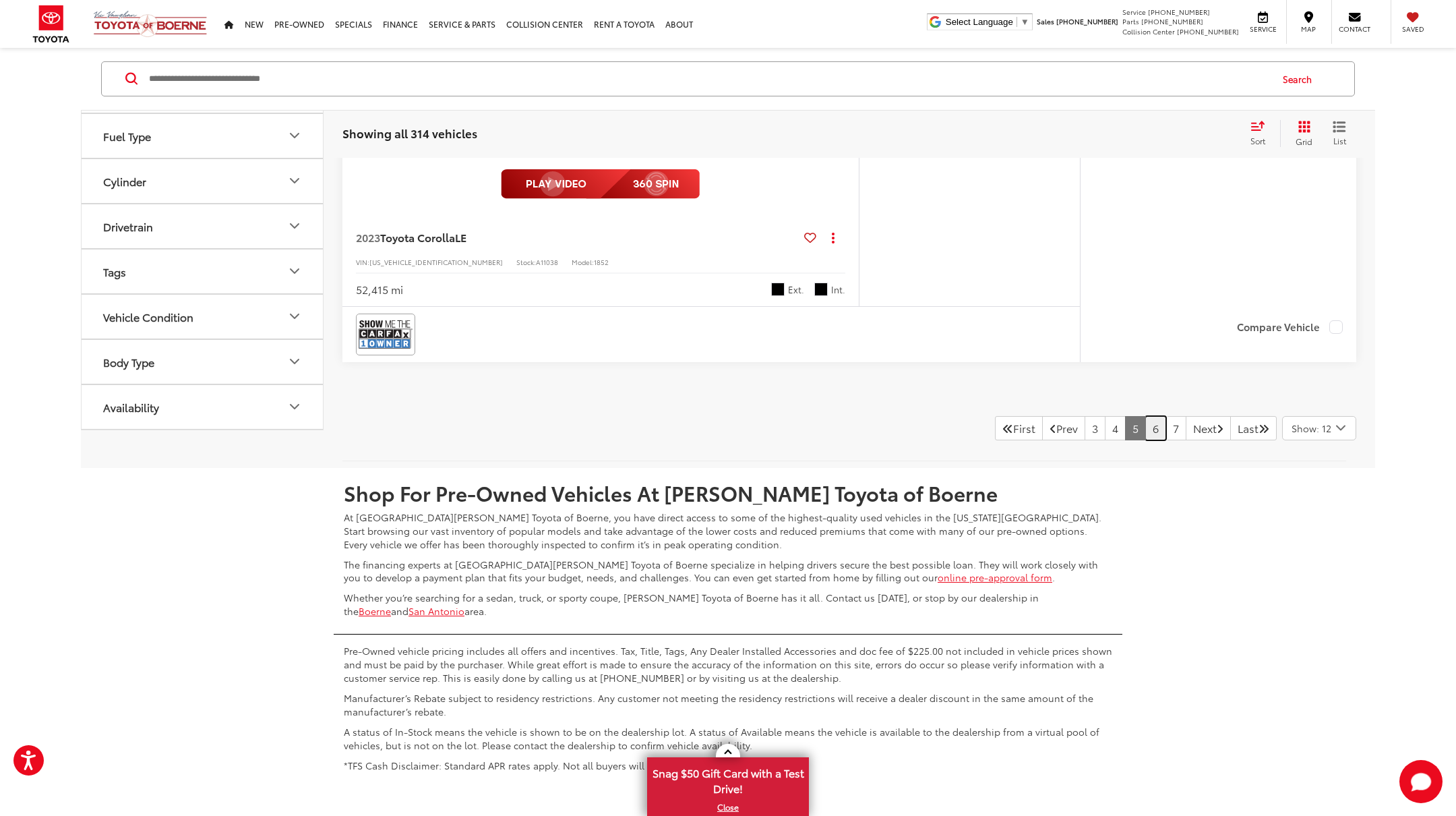
scroll to position [7439, 0]
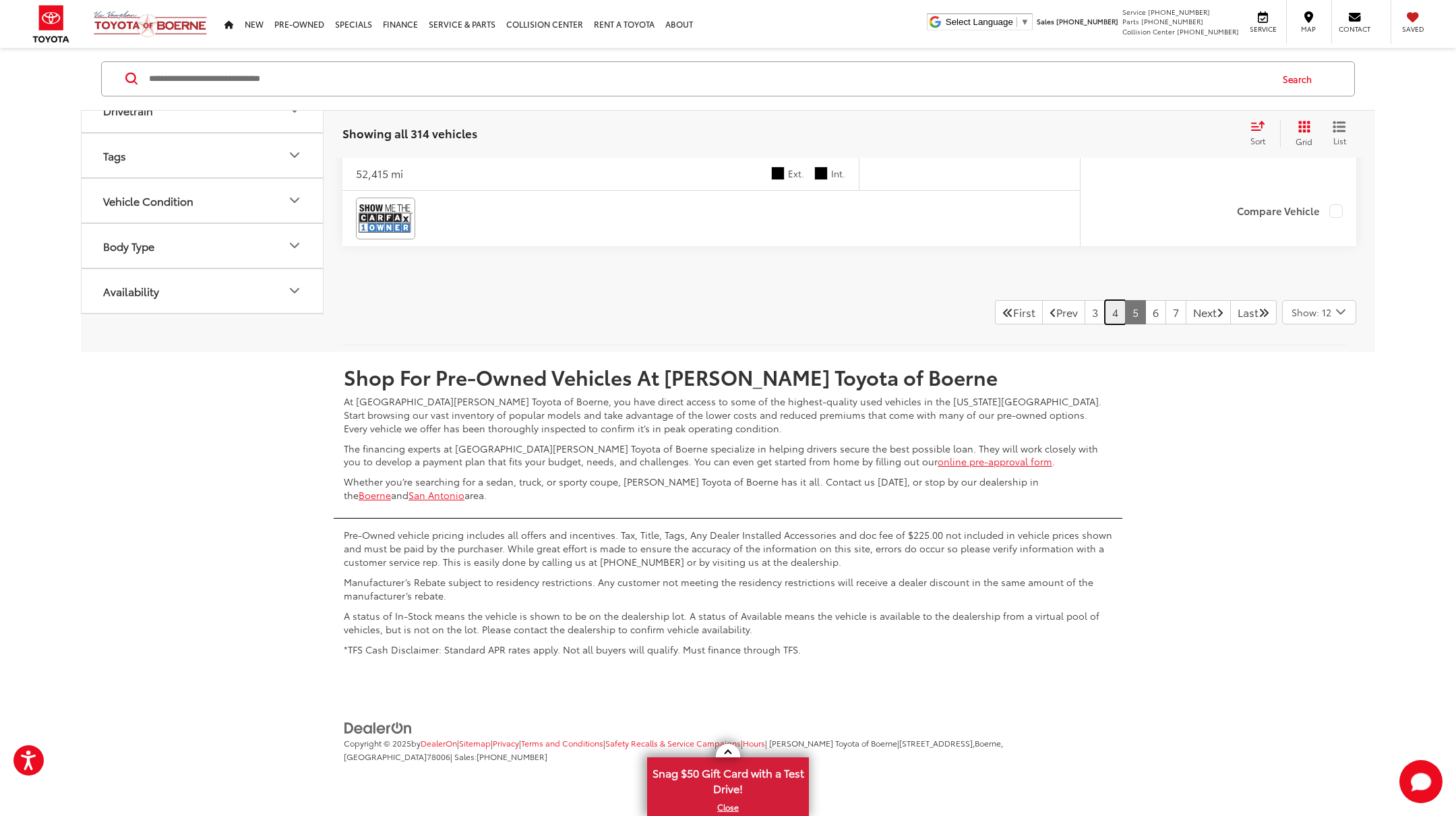
click at [1105, 309] on link "4" at bounding box center [1116, 312] width 21 height 24
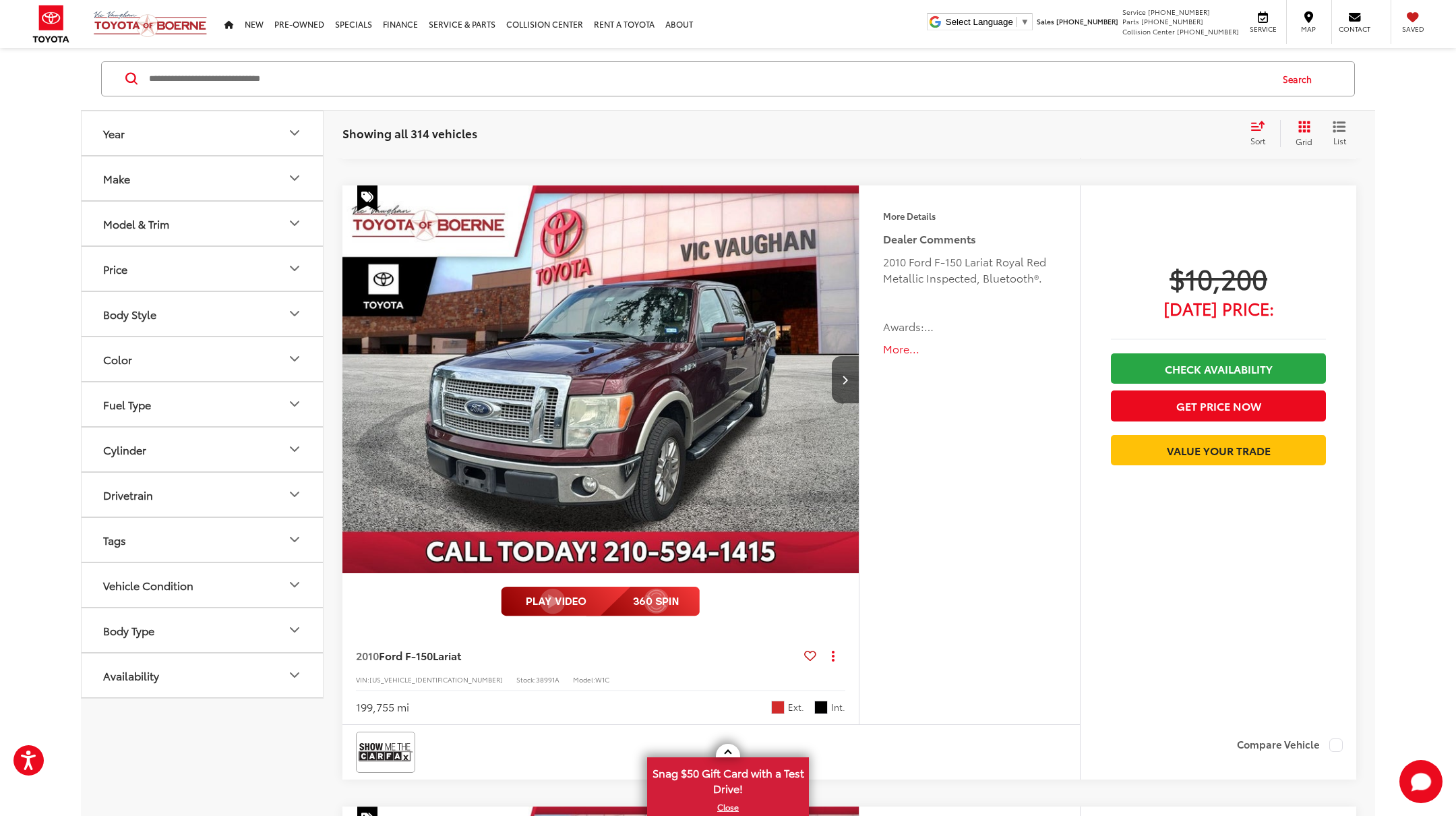
scroll to position [1369, 0]
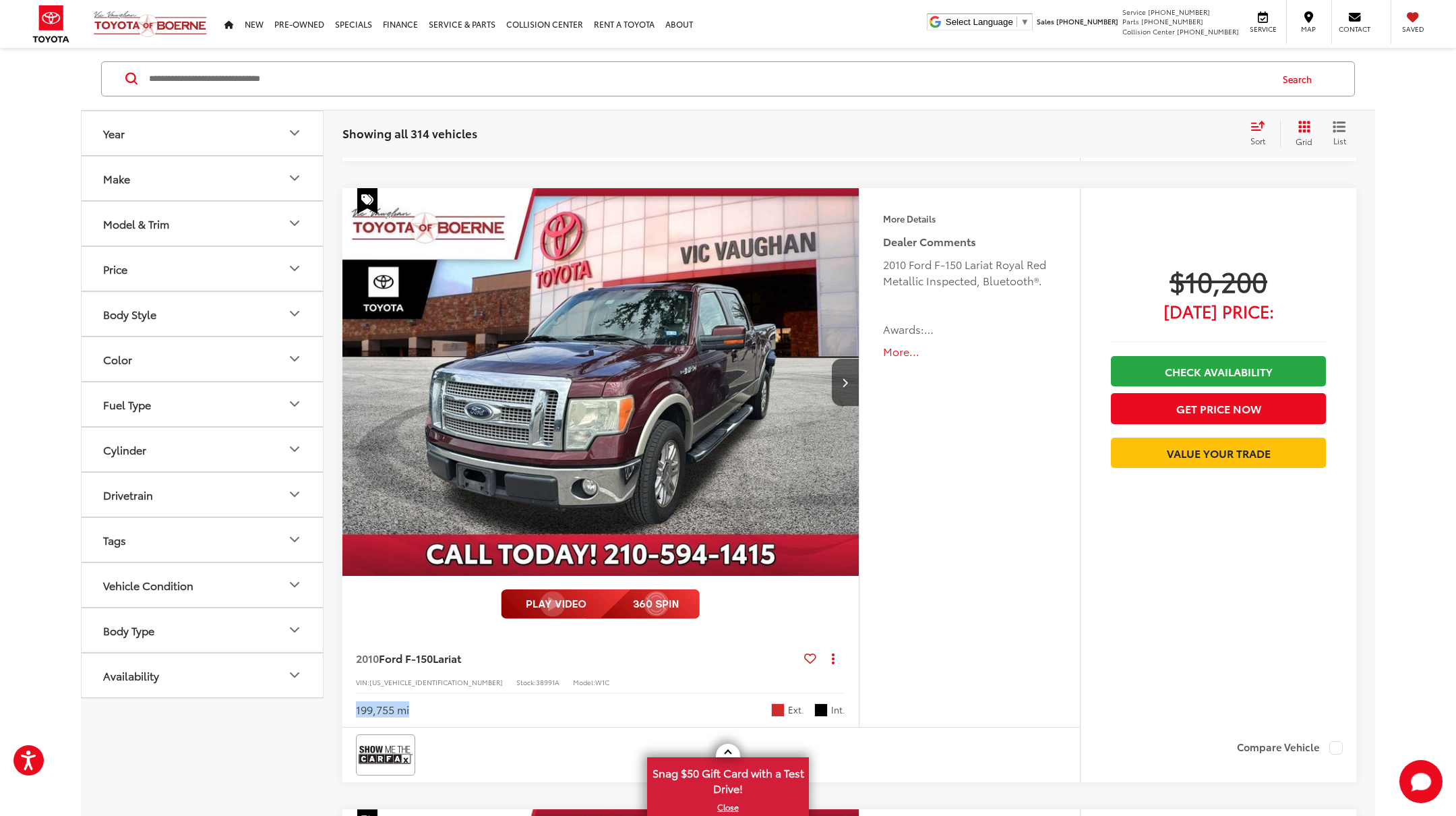
drag, startPoint x: 354, startPoint y: 709, endPoint x: 413, endPoint y: 708, distance: 59.0
click at [413, 708] on div "2010 Ford F-150 Lariat Copy Link Share Print View Details VIN: [US_VEHICLE_IDEN…" at bounding box center [601, 680] width 516 height 94
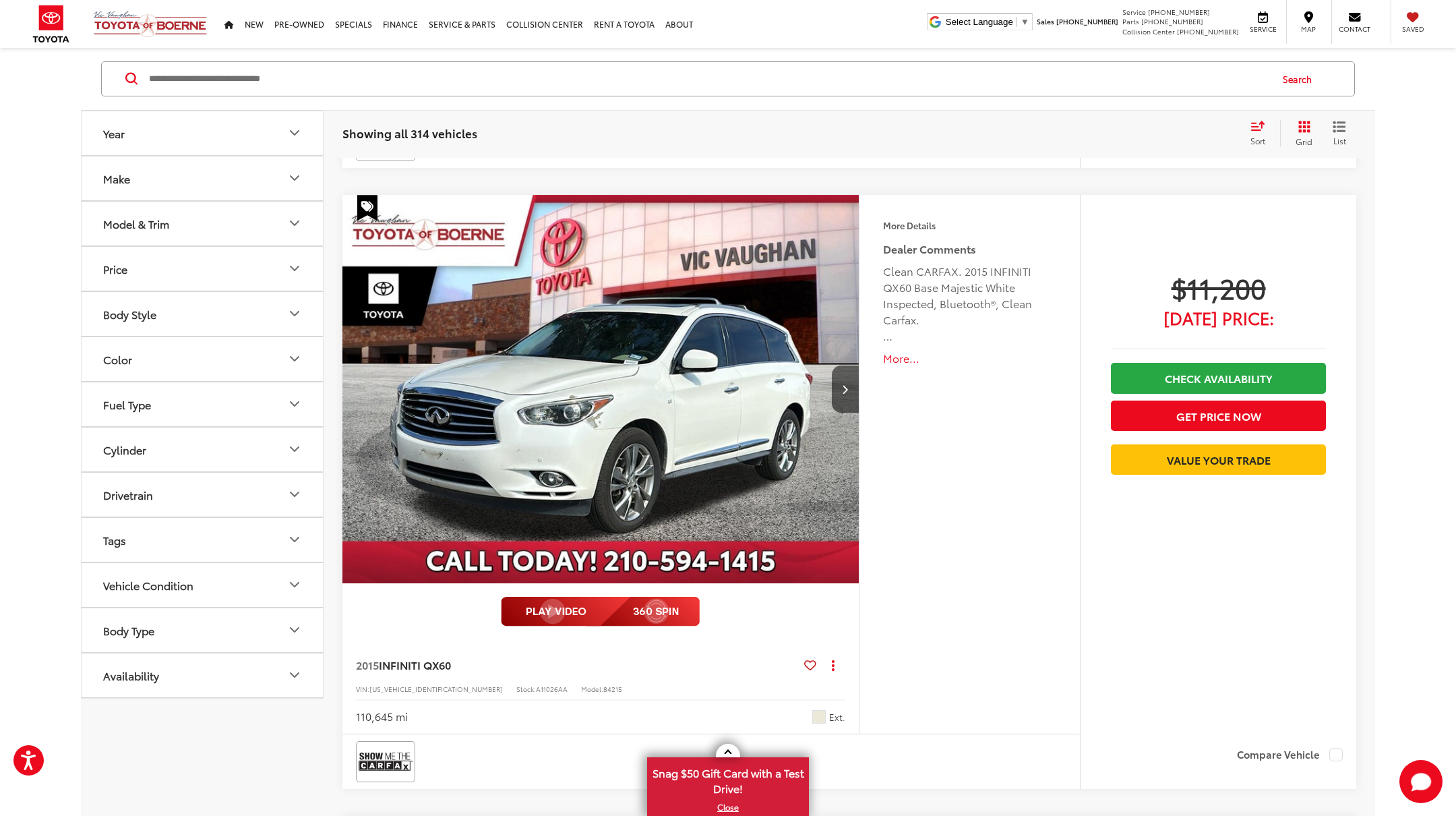
scroll to position [5509, 0]
